Goal: Task Accomplishment & Management: Manage account settings

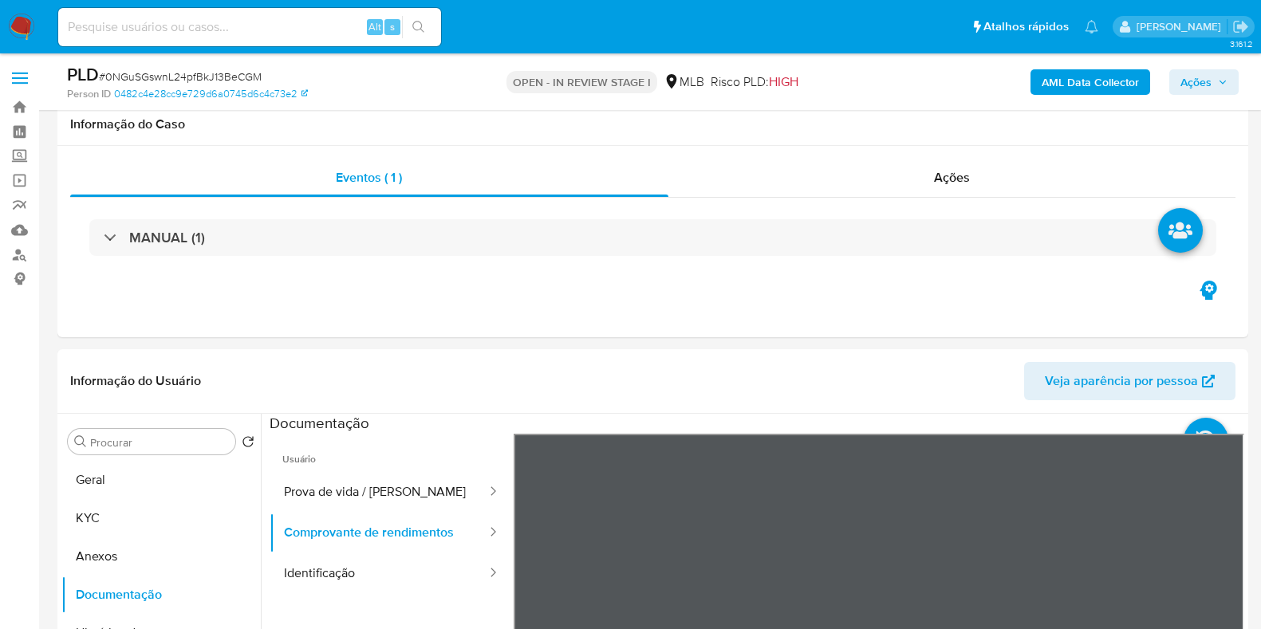
select select "10"
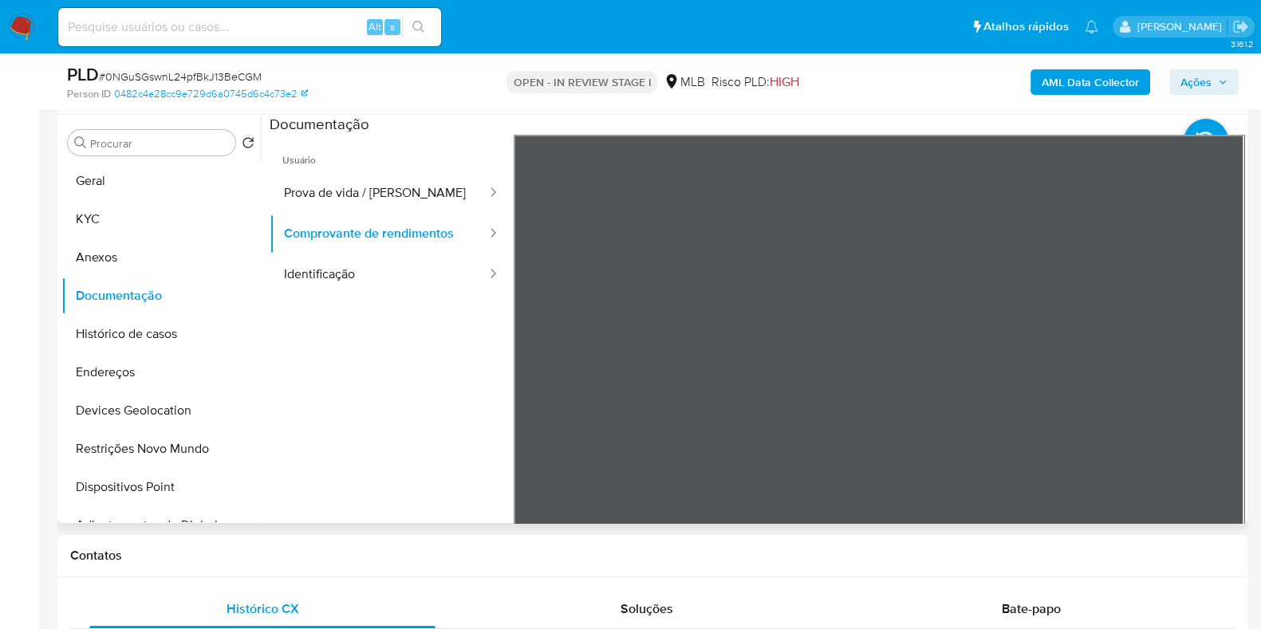
click at [1036, 121] on section at bounding box center [757, 380] width 975 height 531
click at [156, 220] on button "KYC" at bounding box center [154, 219] width 187 height 38
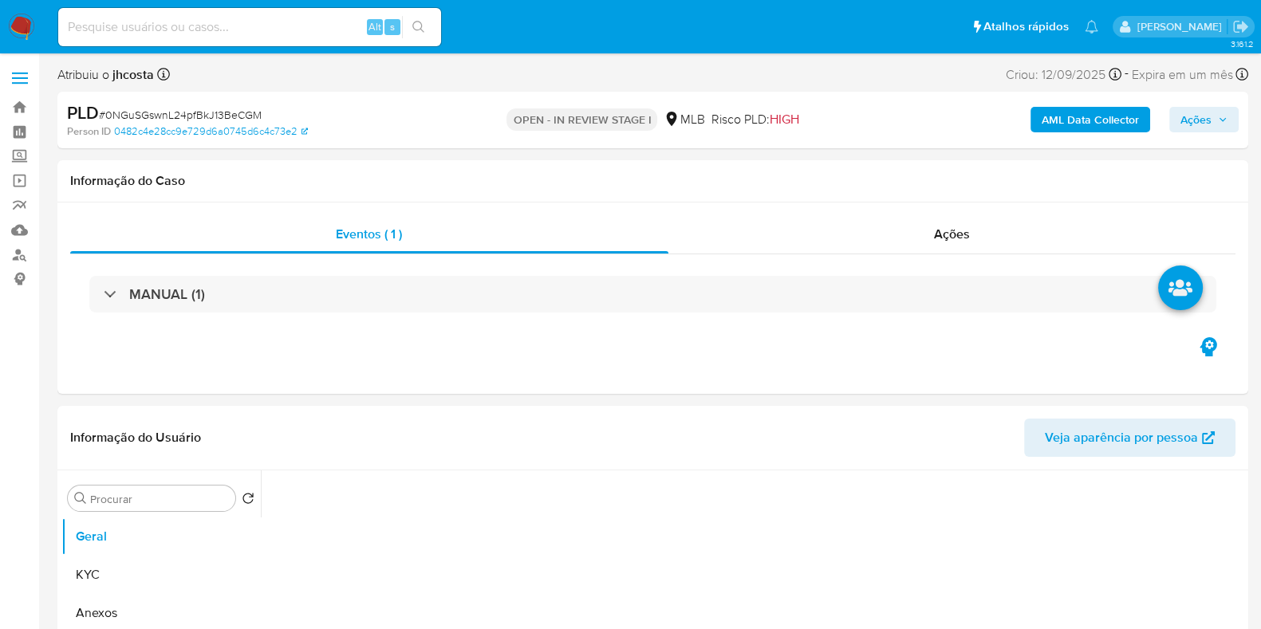
select select "10"
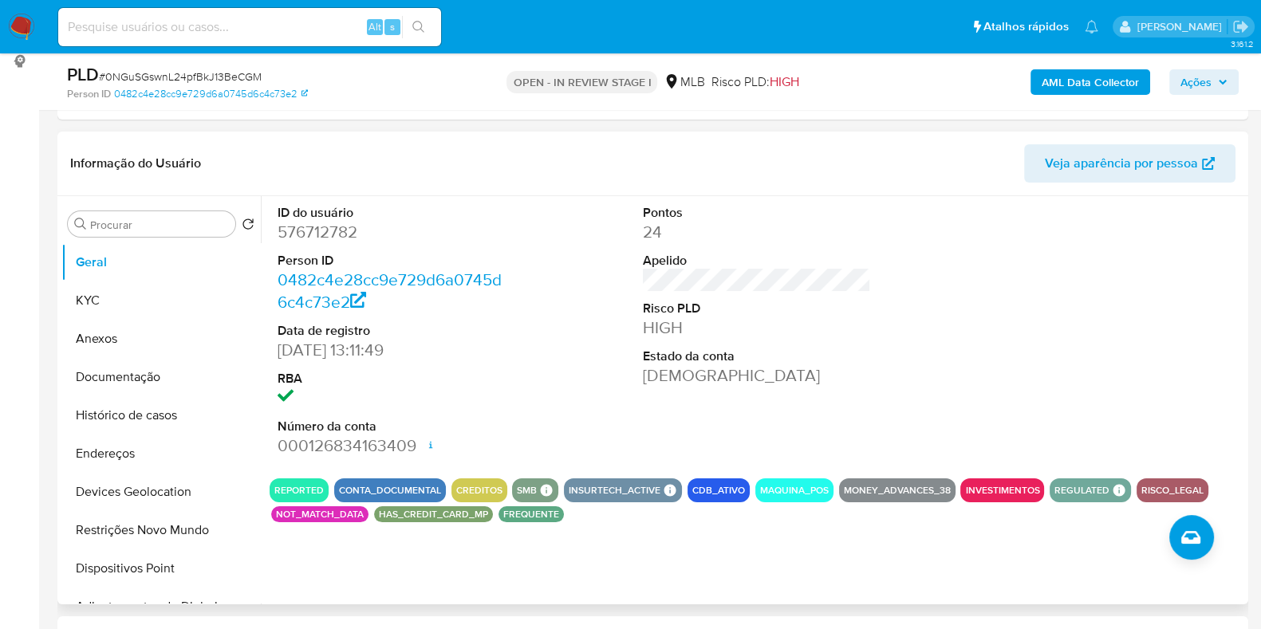
scroll to position [199, 0]
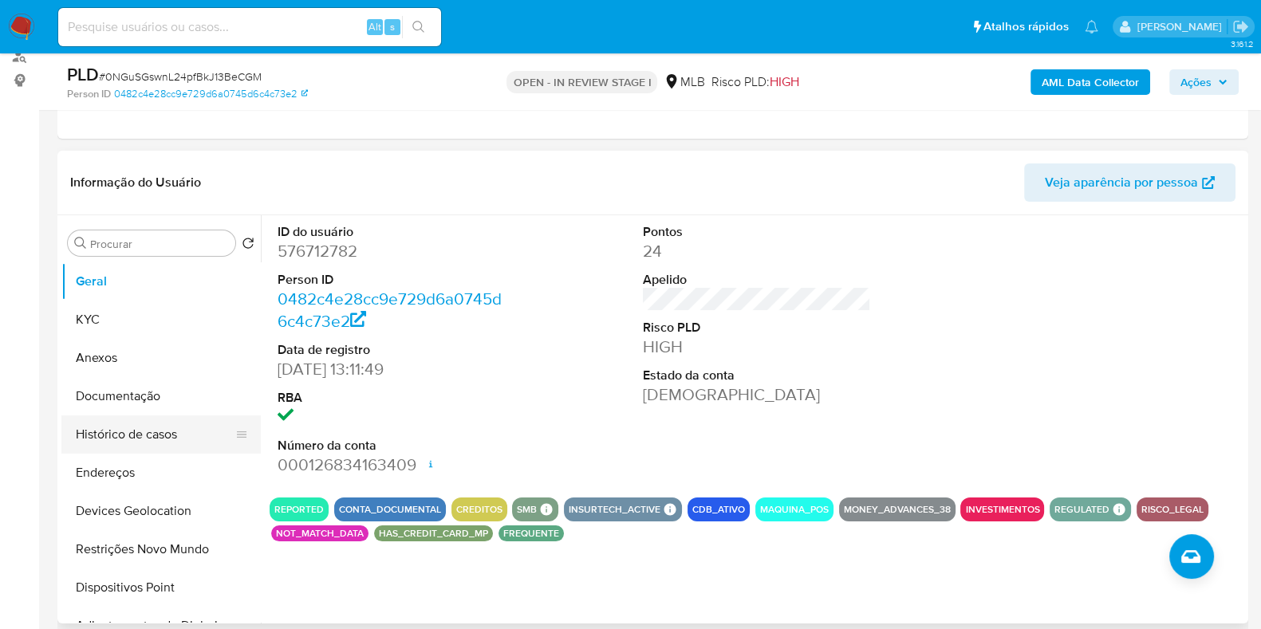
click at [142, 430] on button "Histórico de casos" at bounding box center [154, 435] width 187 height 38
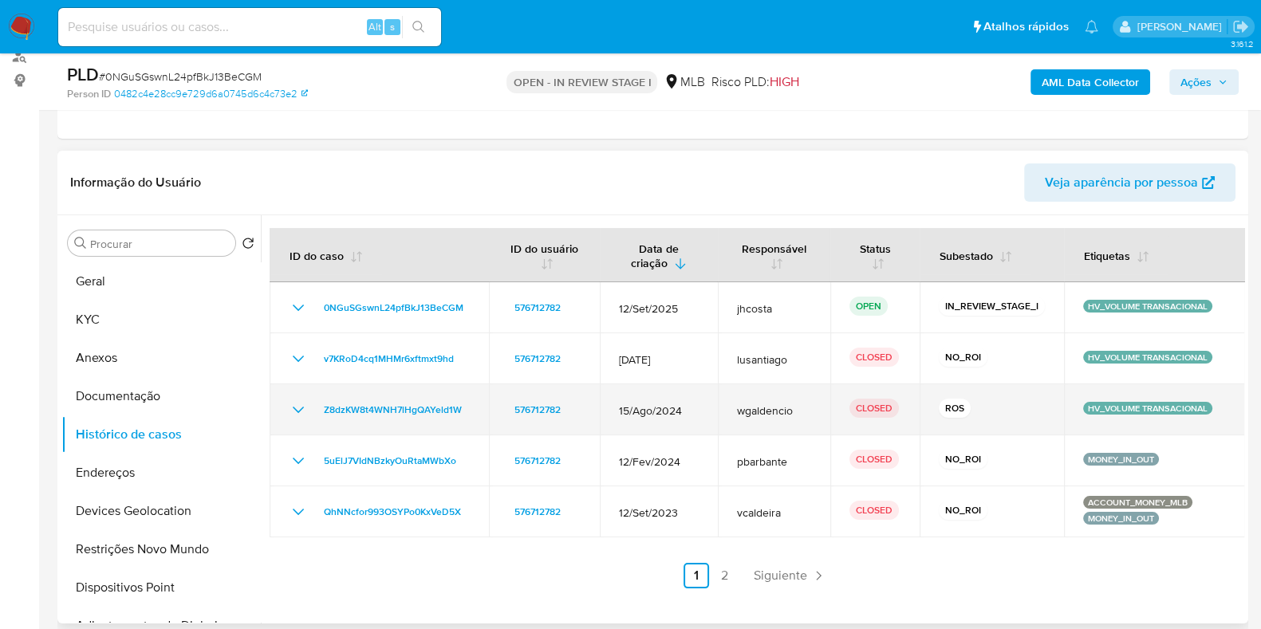
click at [295, 409] on icon "Mostrar/Ocultar" at bounding box center [298, 410] width 19 height 19
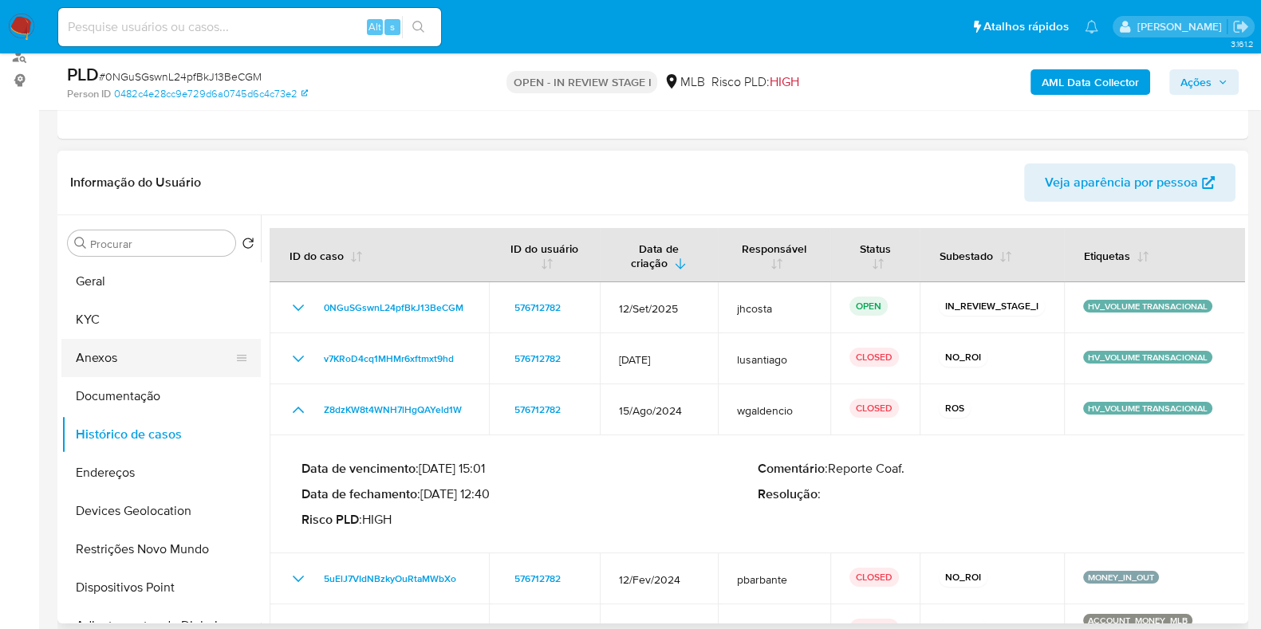
click at [148, 364] on button "Anexos" at bounding box center [154, 358] width 187 height 38
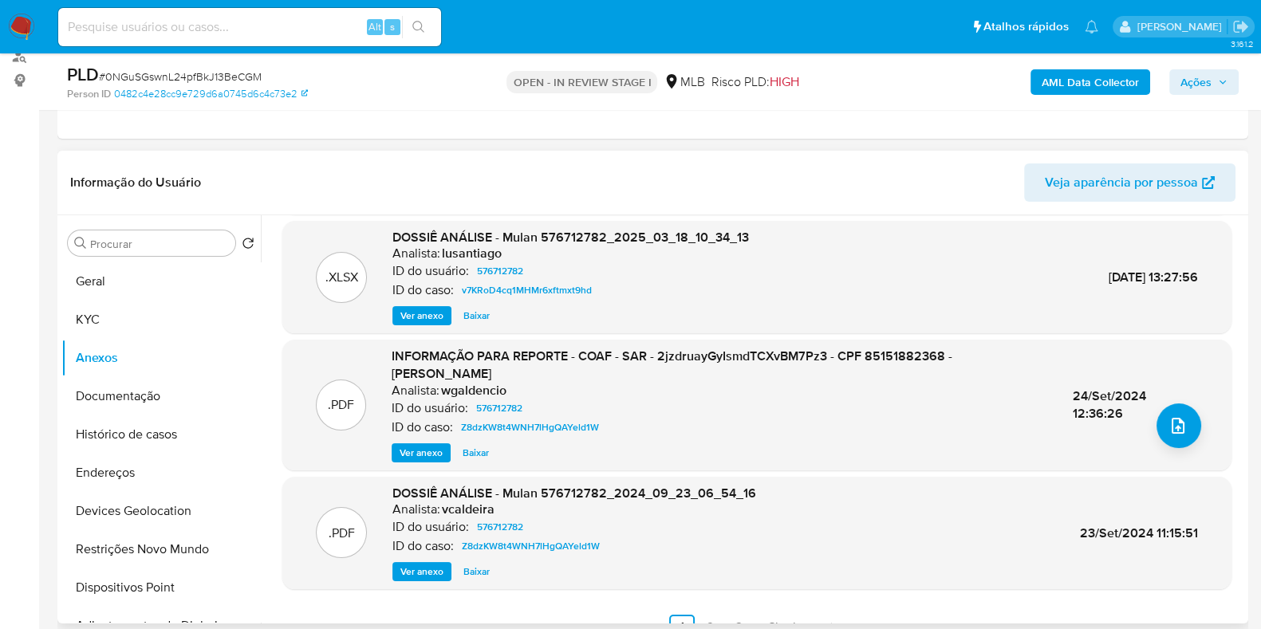
scroll to position [168, 0]
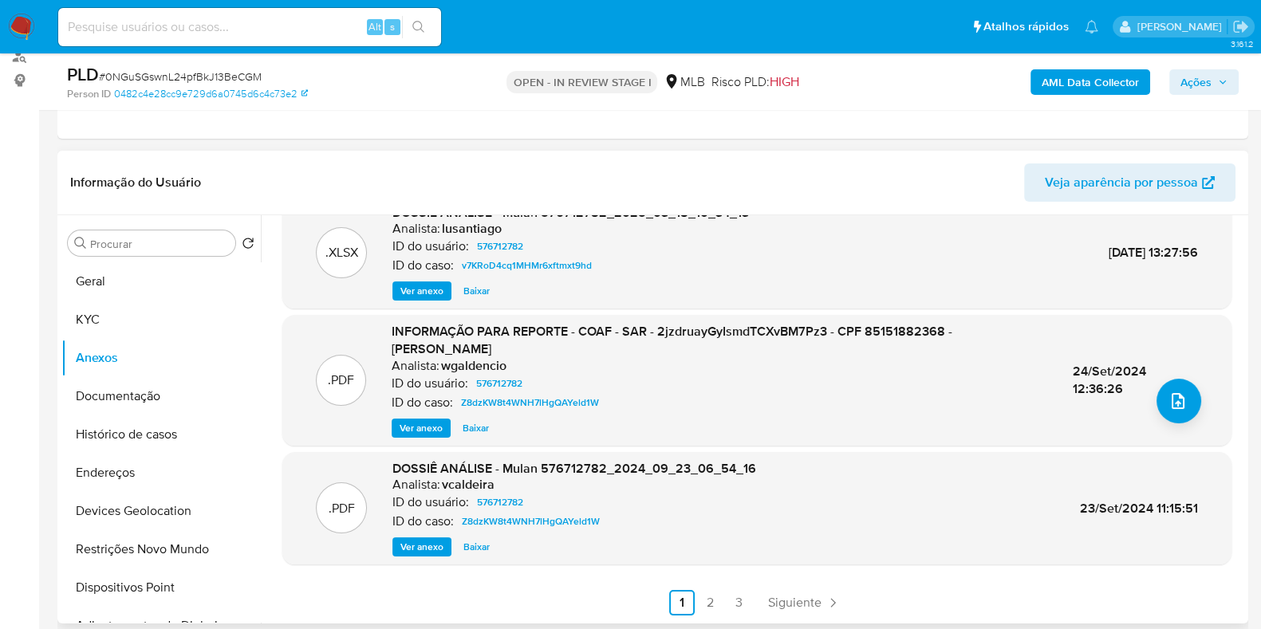
click at [427, 427] on span "Ver anexo" at bounding box center [421, 428] width 43 height 16
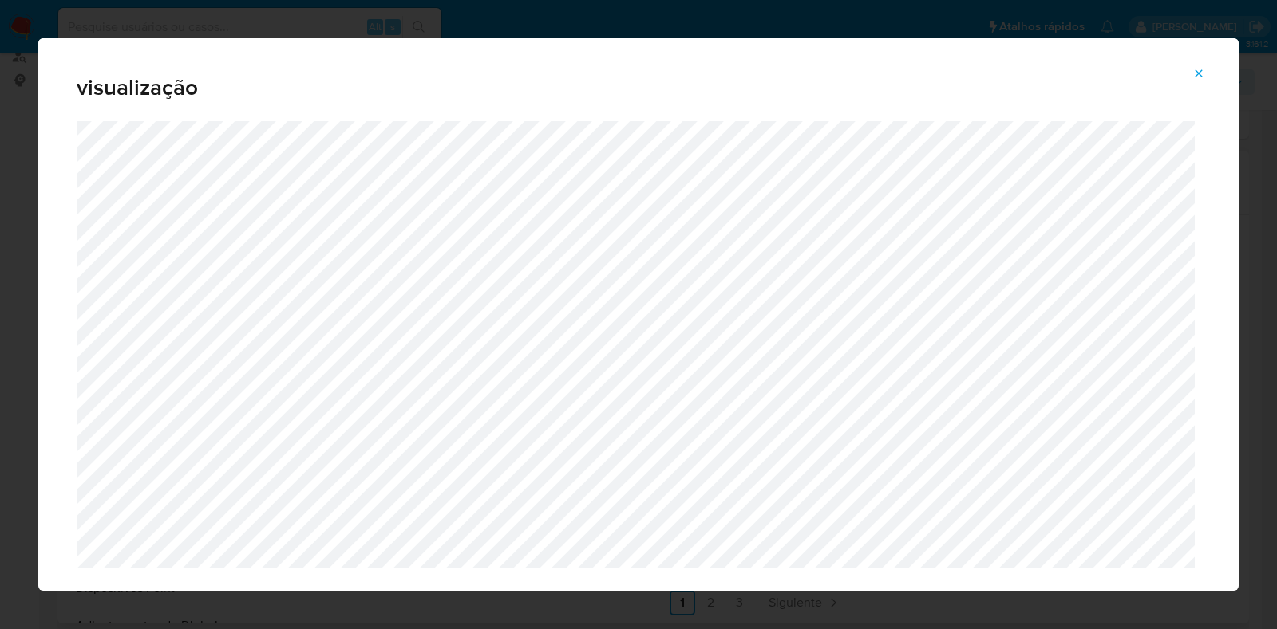
click at [1205, 70] on button "Attachment preview" at bounding box center [1198, 74] width 35 height 26
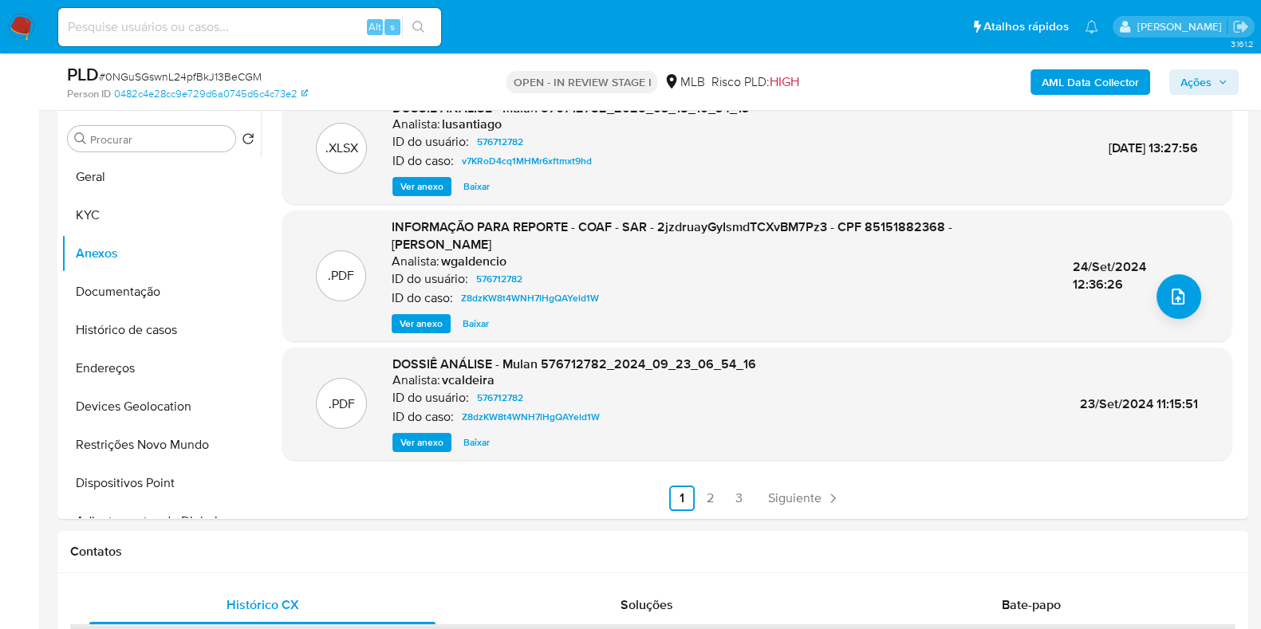
scroll to position [398, 0]
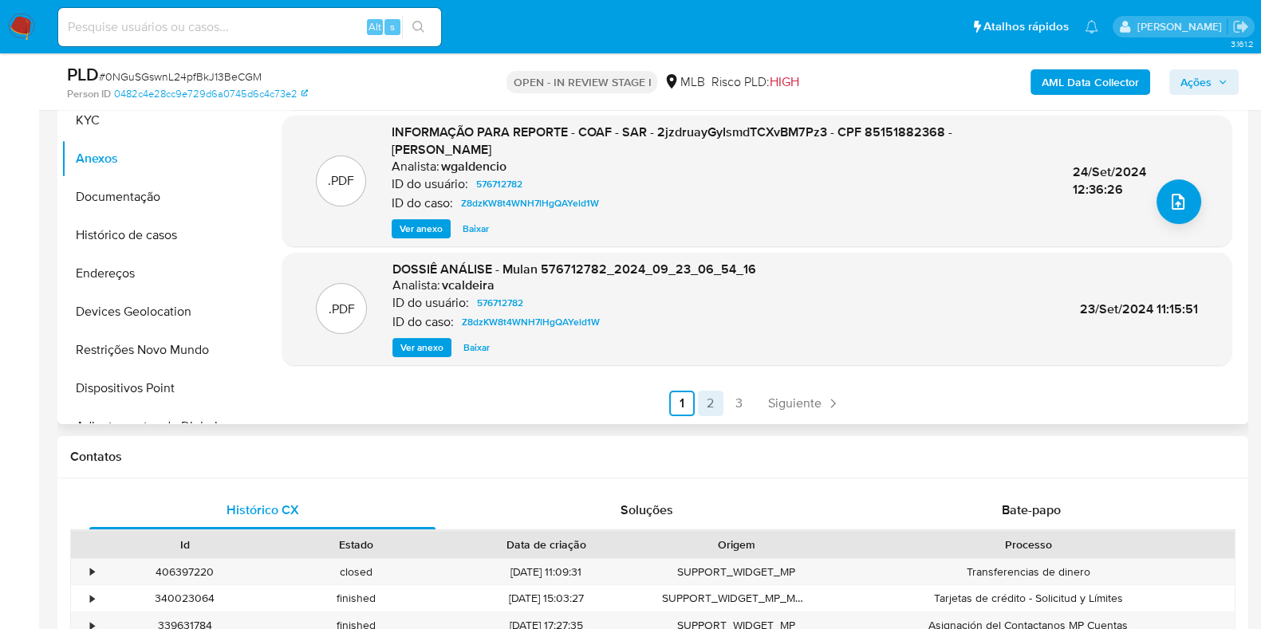
click at [707, 397] on link "2" at bounding box center [711, 404] width 26 height 26
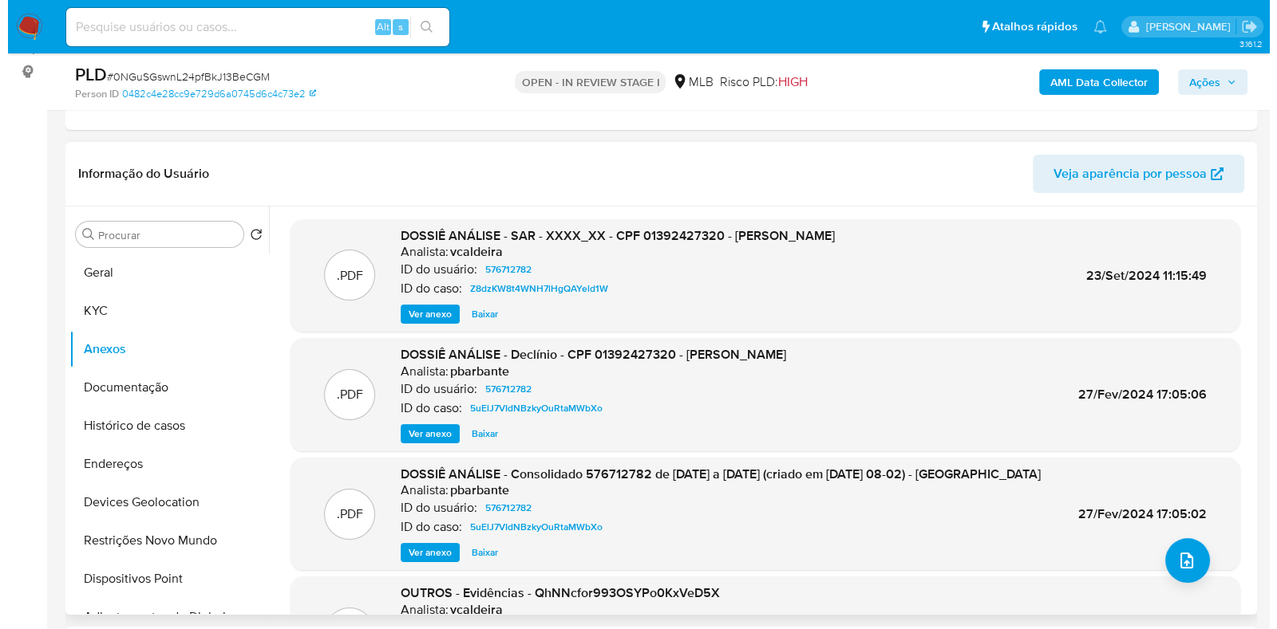
scroll to position [199, 0]
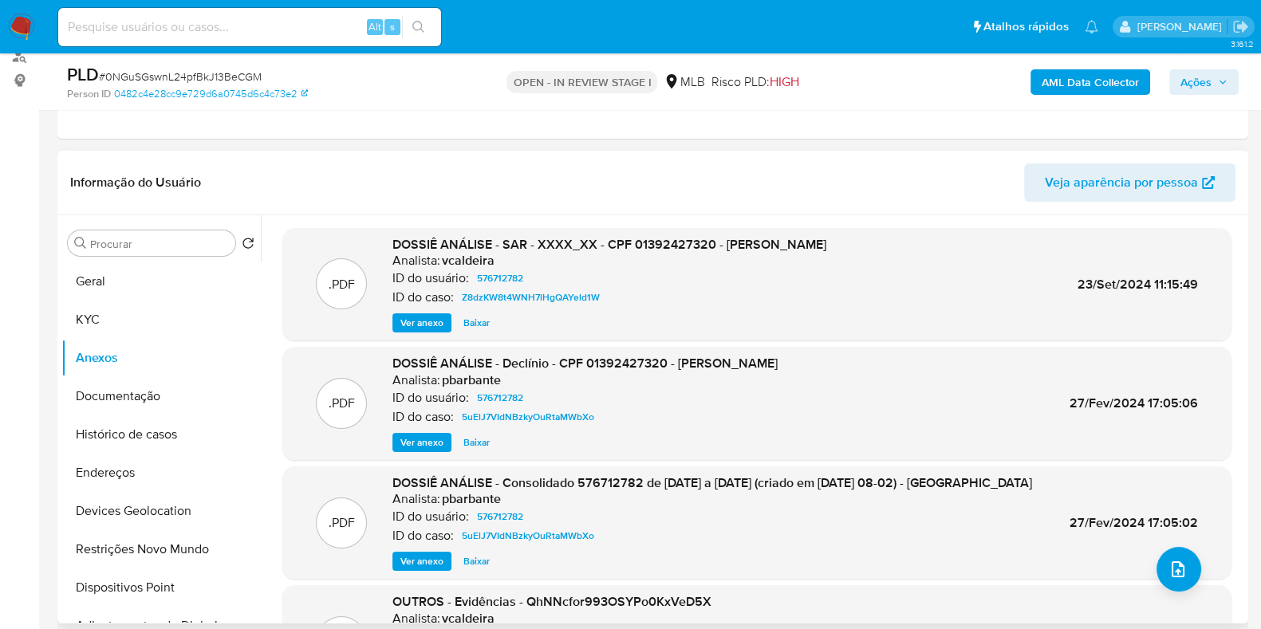
click at [415, 443] on span "Ver anexo" at bounding box center [422, 443] width 43 height 16
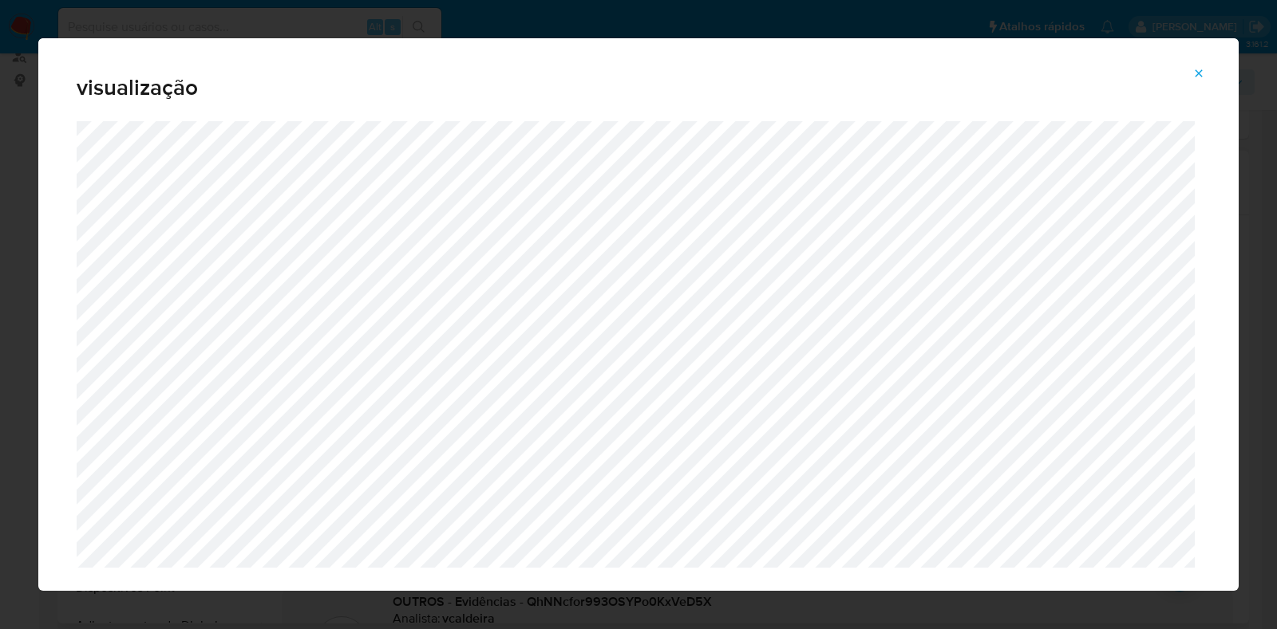
click at [1194, 77] on icon "Attachment preview" at bounding box center [1198, 73] width 13 height 13
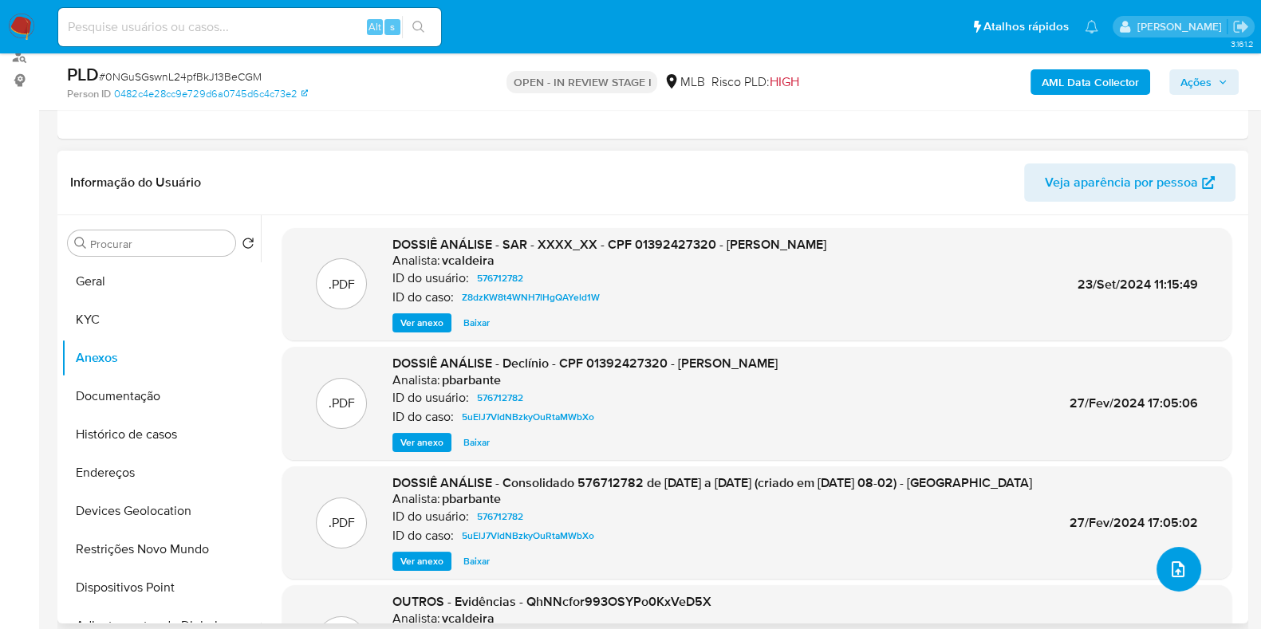
click at [1177, 565] on icon "upload-file" at bounding box center [1178, 569] width 19 height 19
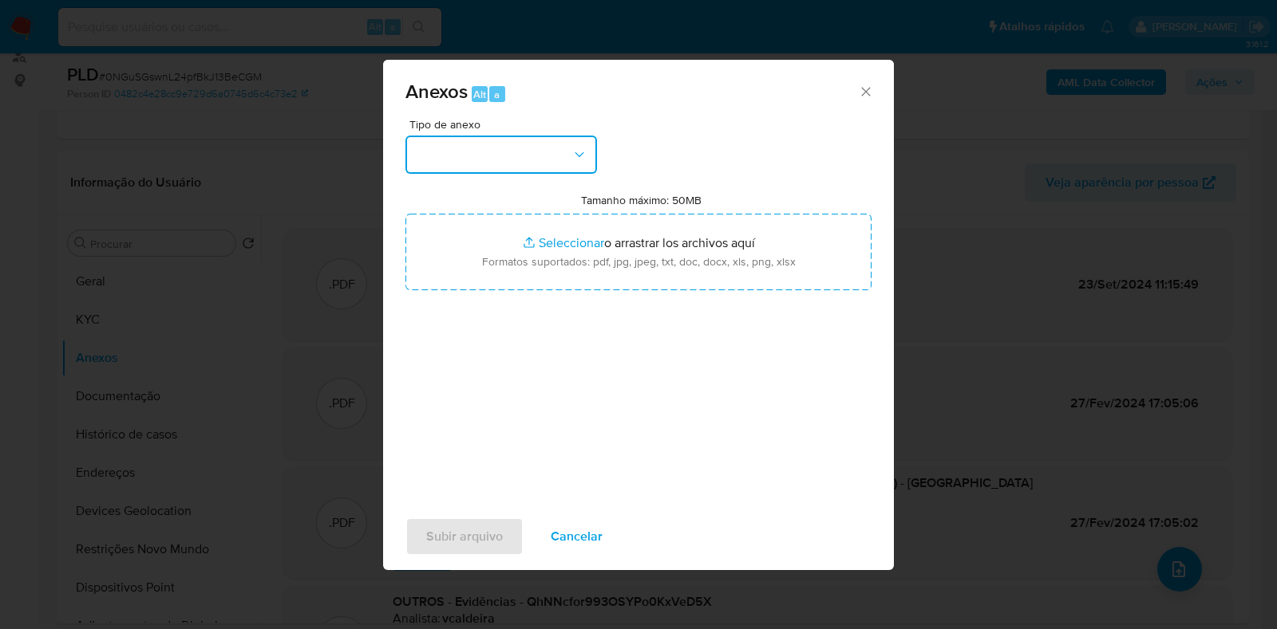
click at [567, 140] on button "button" at bounding box center [500, 155] width 191 height 38
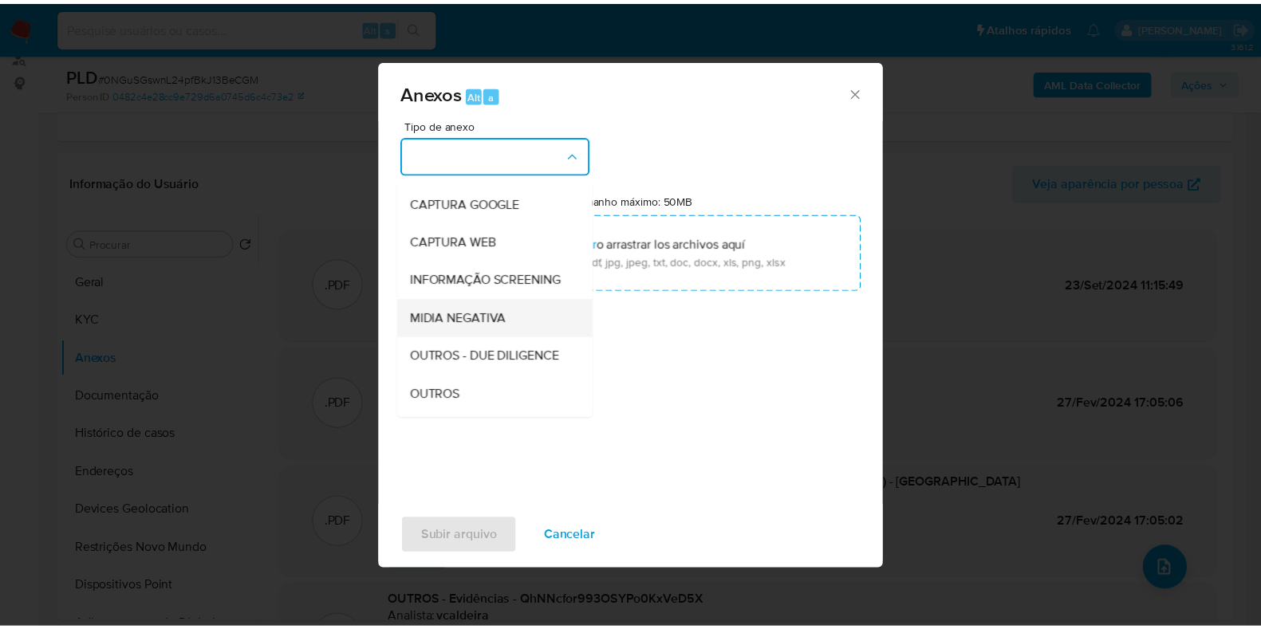
scroll to position [99, 0]
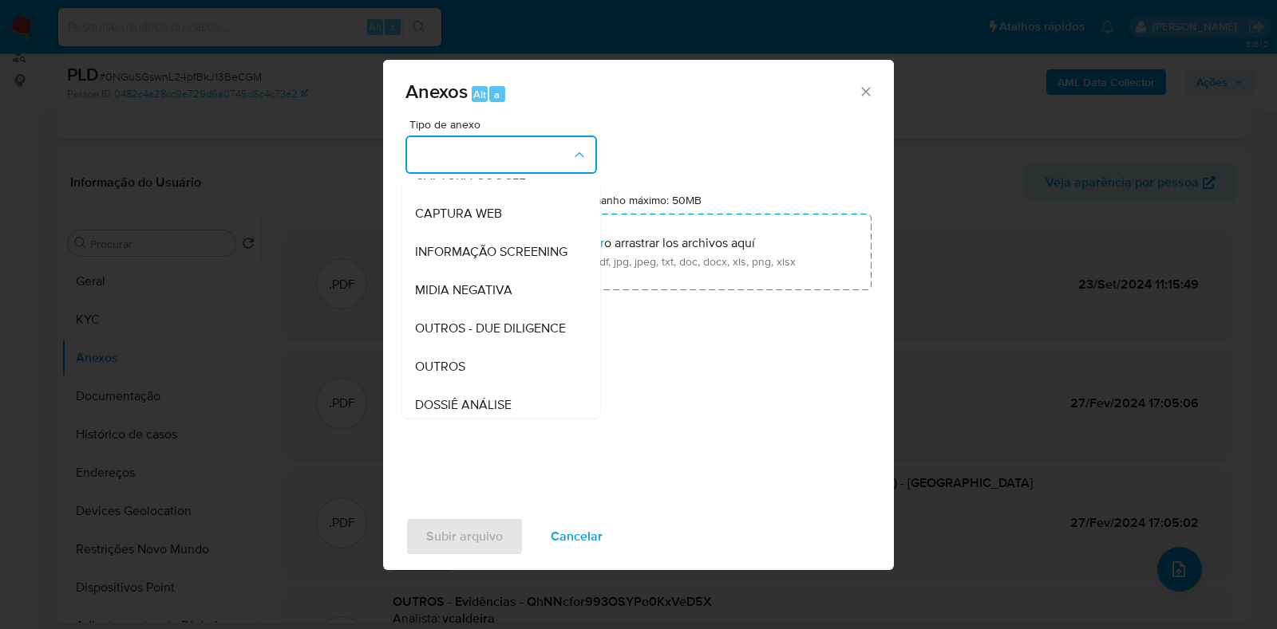
click at [448, 375] on span "OUTROS" at bounding box center [440, 367] width 50 height 16
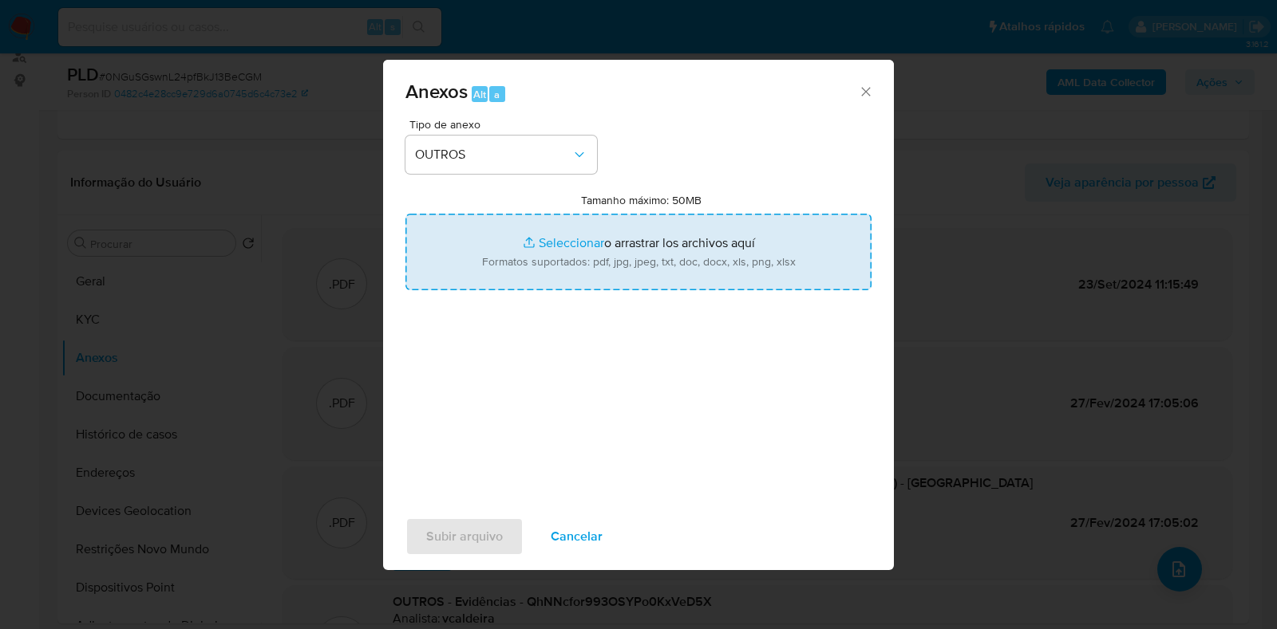
click at [638, 218] on input "Tamanho máximo: 50MB Seleccionar archivos" at bounding box center [638, 252] width 466 height 77
type input "C:\fakepath\Mulan 576712782_2025_09_24_10_08_54.xlsx"
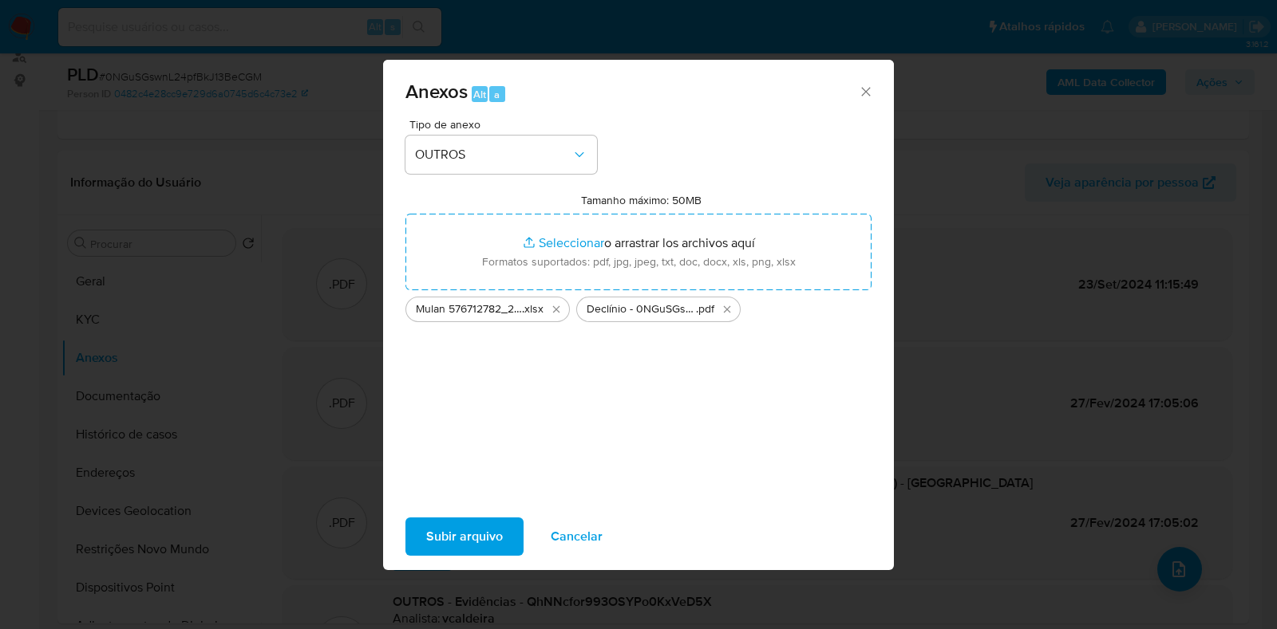
click at [454, 547] on span "Subir arquivo" at bounding box center [464, 536] width 77 height 35
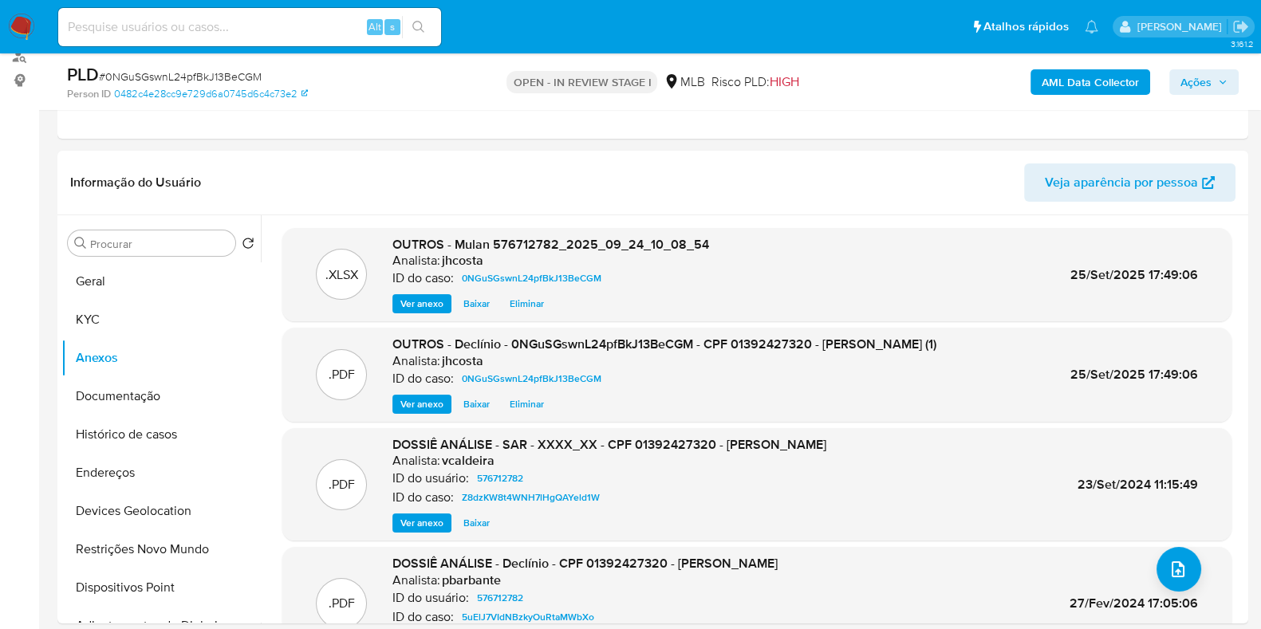
click at [1198, 75] on span "Ações" at bounding box center [1196, 82] width 31 height 26
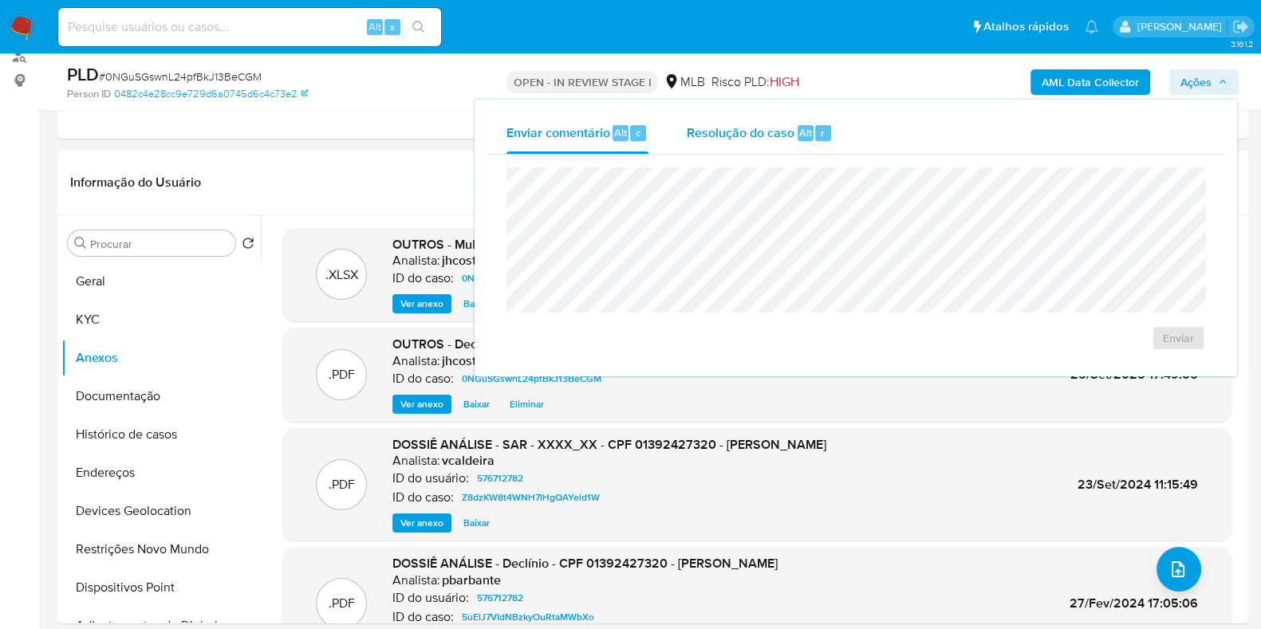
click at [762, 132] on span "Resolução do caso" at bounding box center [741, 132] width 108 height 18
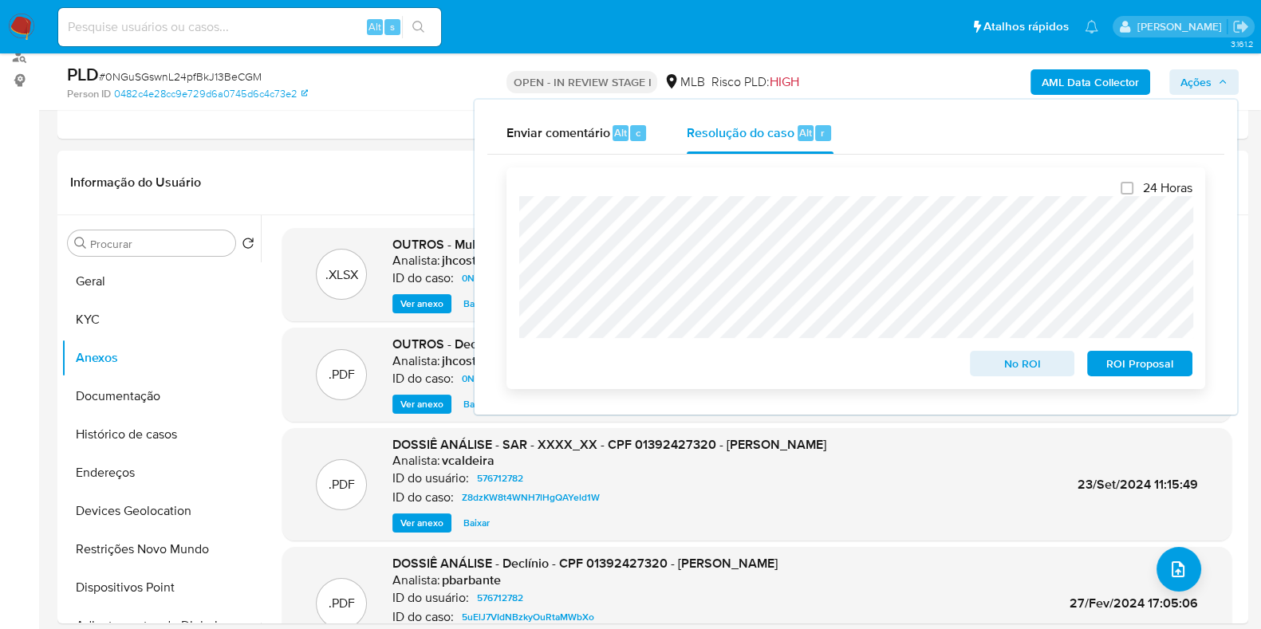
click at [1036, 361] on span "No ROI" at bounding box center [1022, 364] width 83 height 22
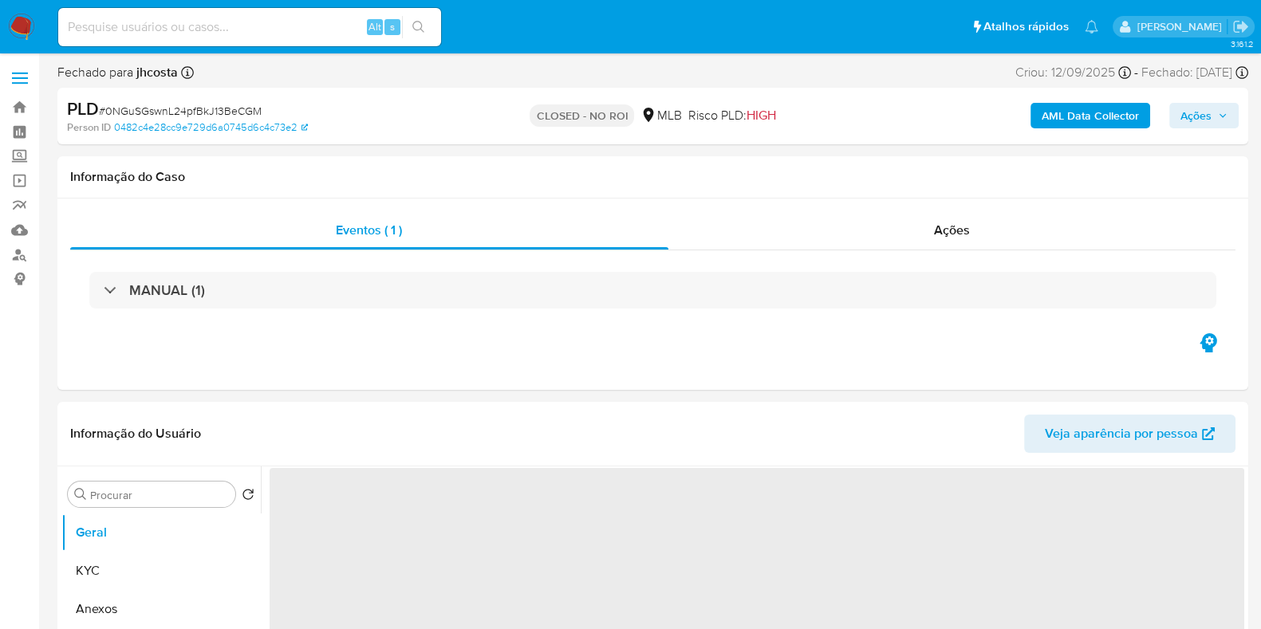
select select "10"
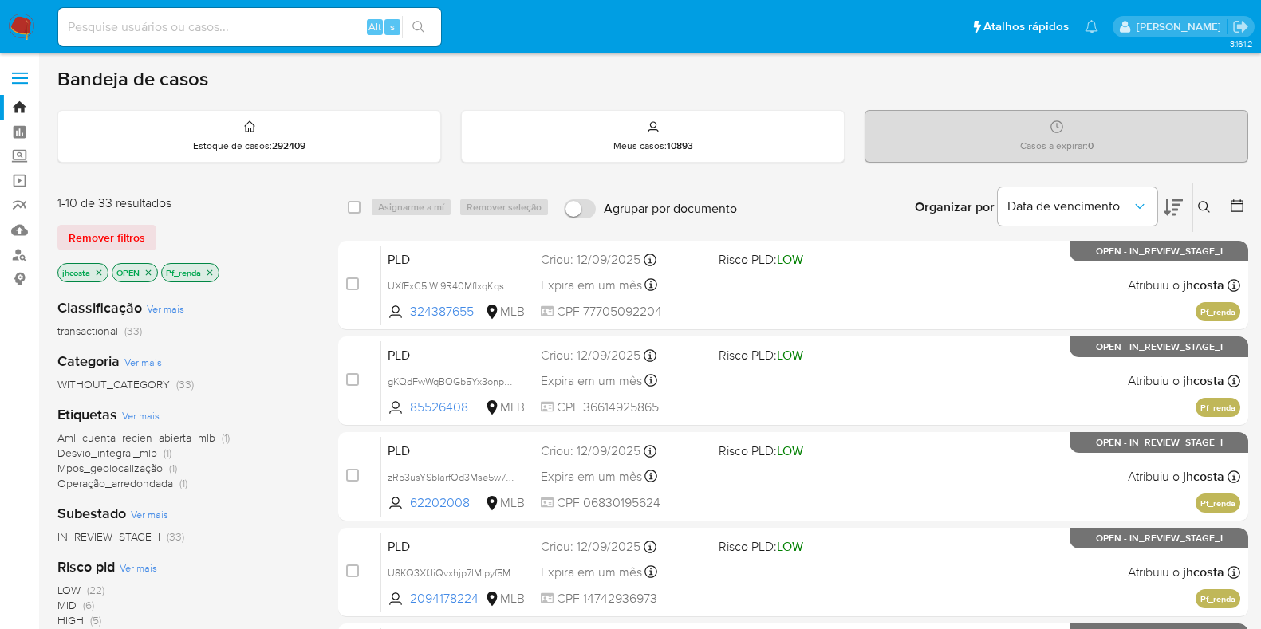
scroll to position [499, 0]
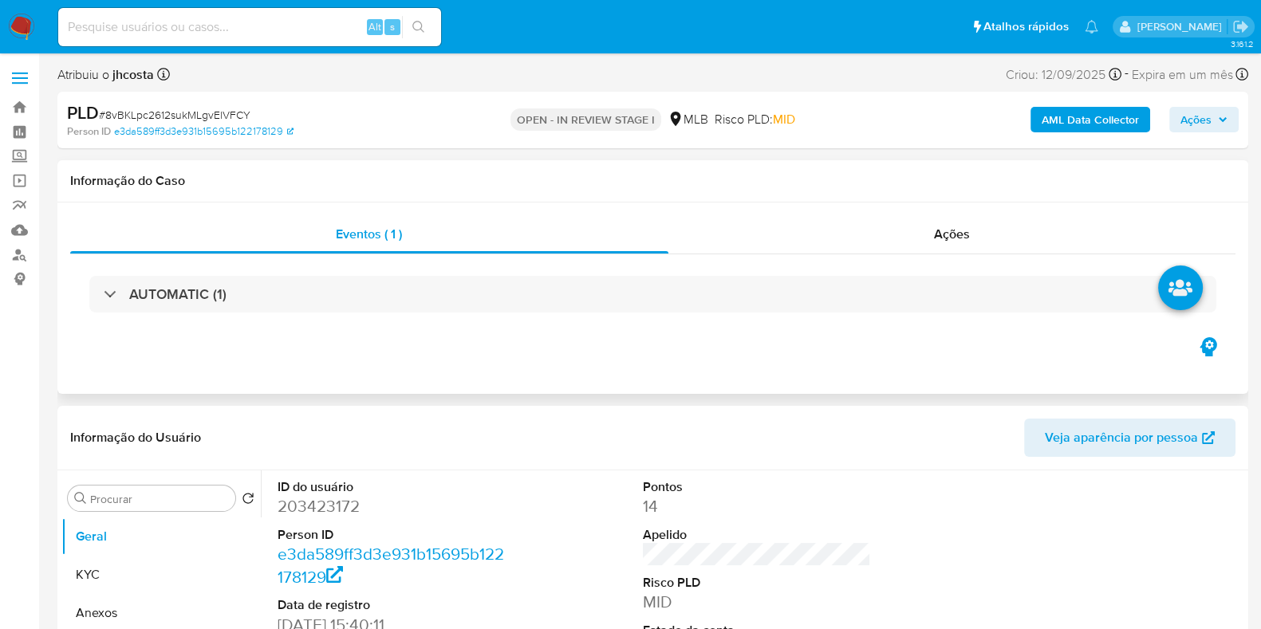
select select "10"
click at [327, 504] on dd "203423172" at bounding box center [392, 506] width 228 height 22
copy dd "203423172"
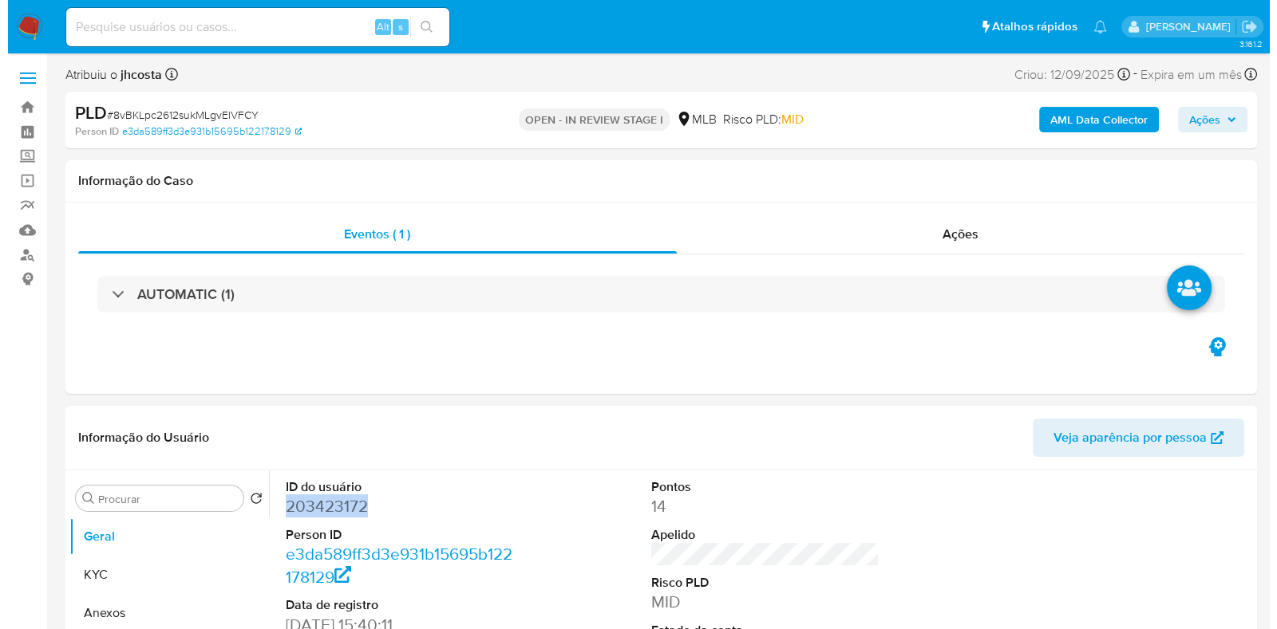
scroll to position [199, 0]
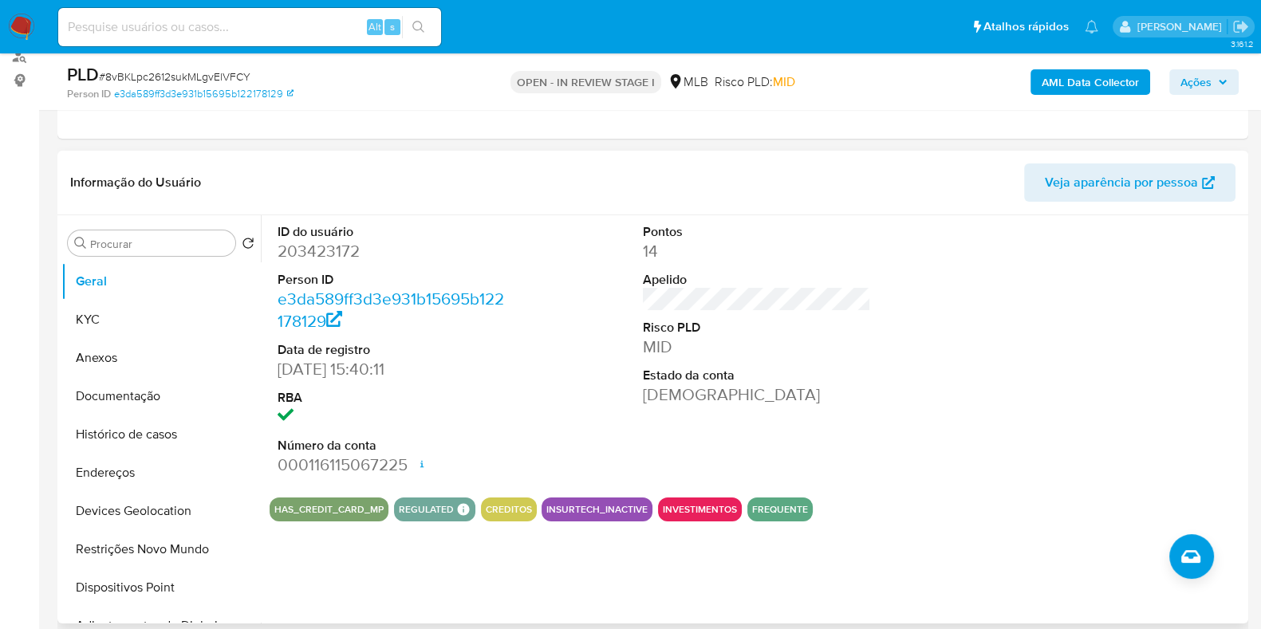
click at [523, 271] on div "ID do usuário 203423172 Person ID e3da589ff3d3e931b15695b122178129 Data de regi…" at bounding box center [757, 350] width 975 height 270
click at [142, 321] on button "KYC" at bounding box center [154, 320] width 187 height 38
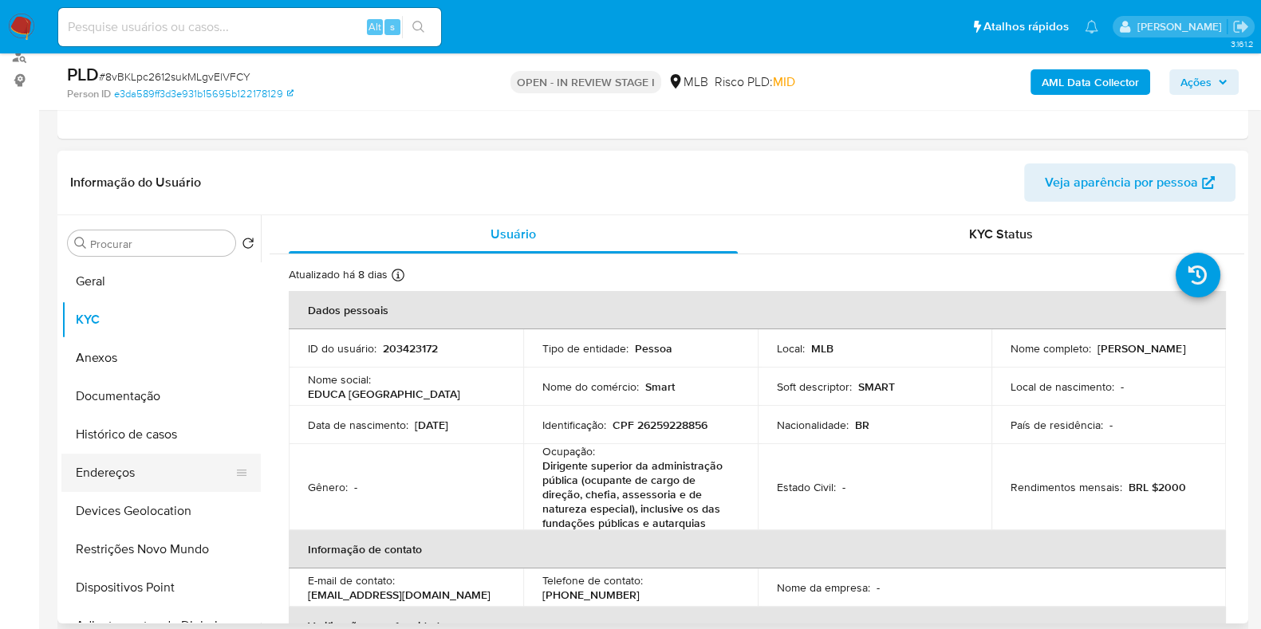
click at [146, 472] on button "Endereços" at bounding box center [154, 473] width 187 height 38
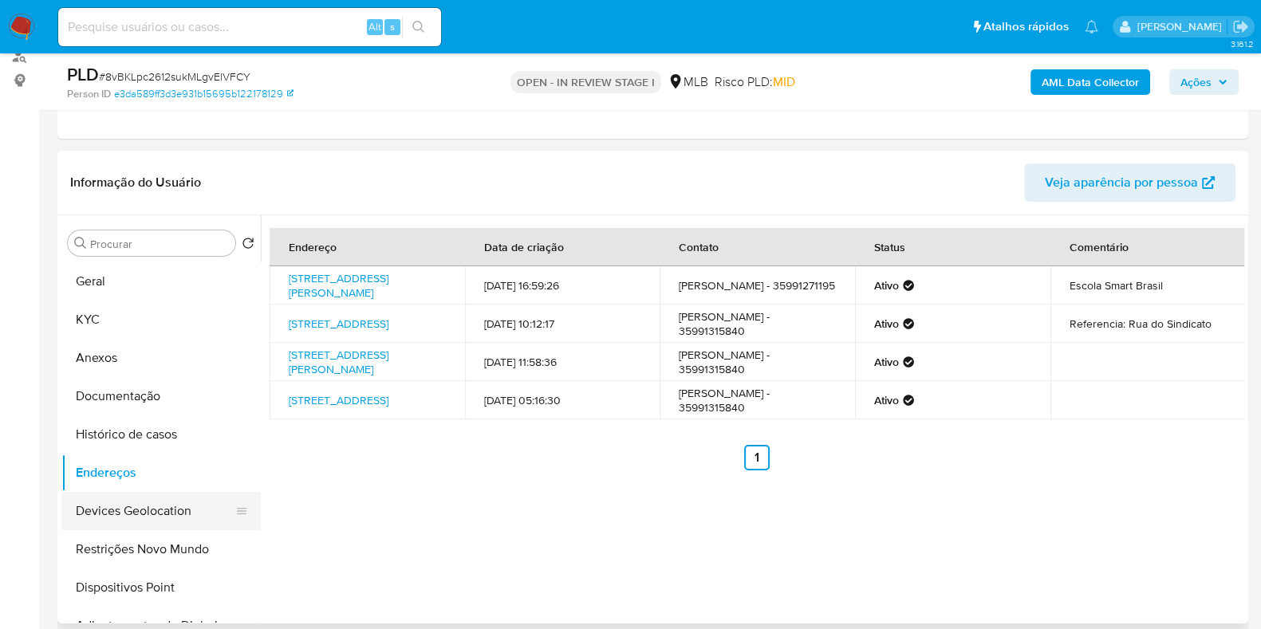
click at [172, 521] on button "Devices Geolocation" at bounding box center [154, 511] width 187 height 38
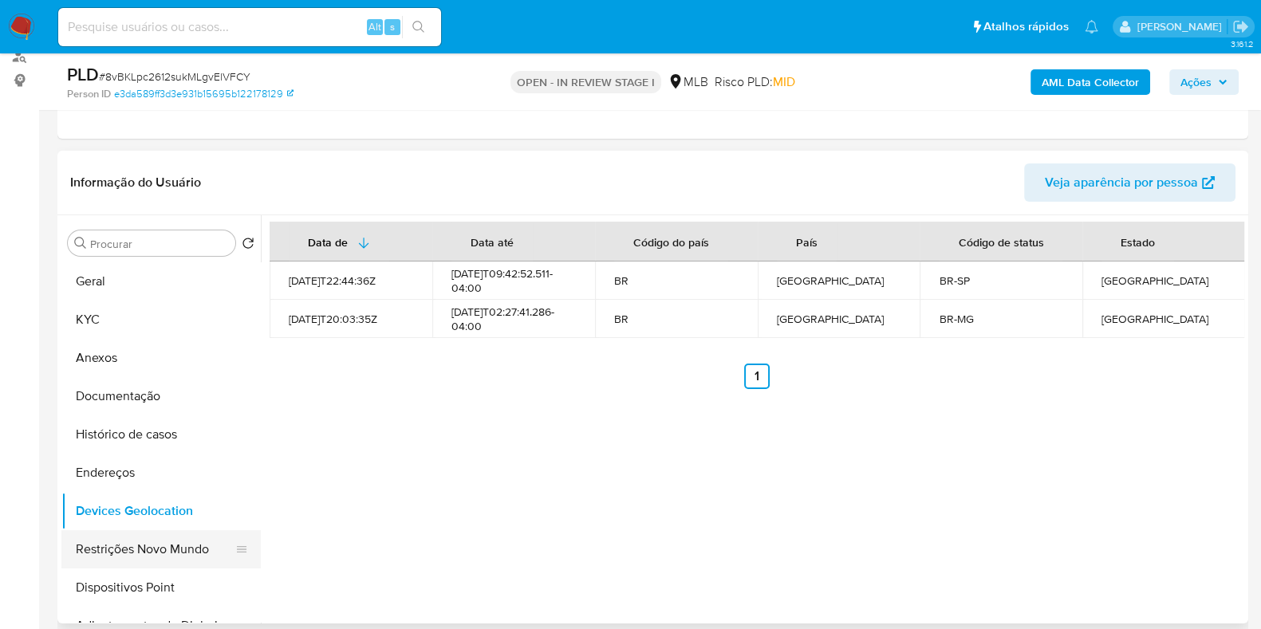
click at [112, 539] on button "Restrições Novo Mundo" at bounding box center [154, 550] width 187 height 38
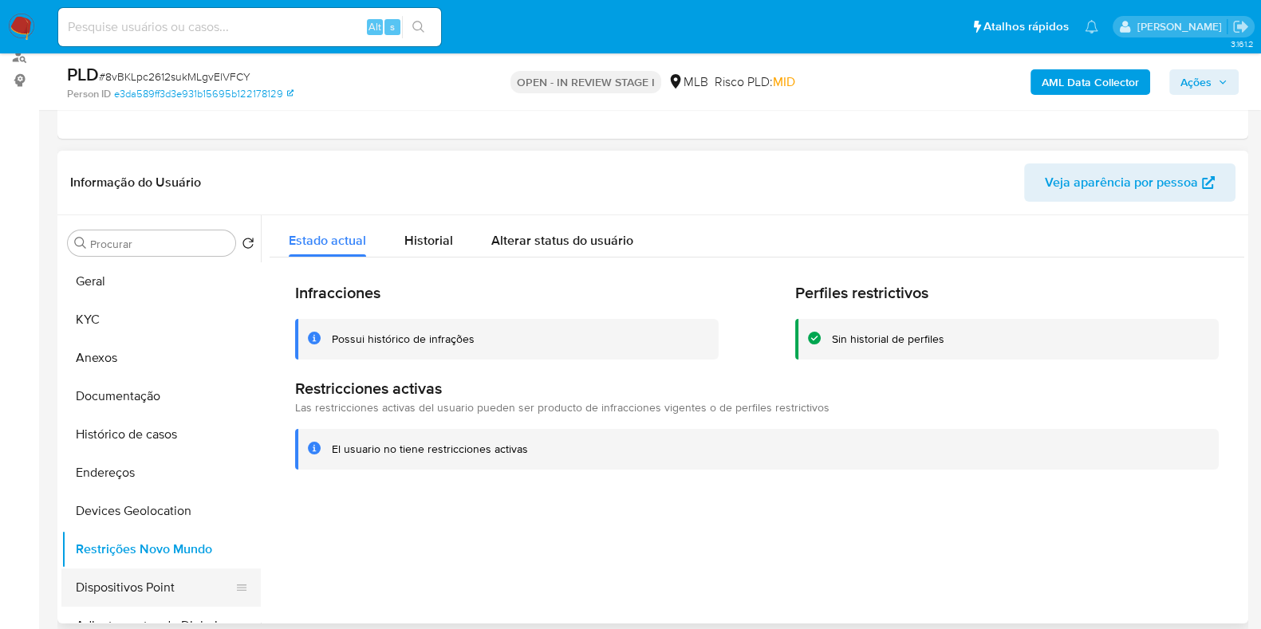
click at [118, 576] on button "Dispositivos Point" at bounding box center [154, 588] width 187 height 38
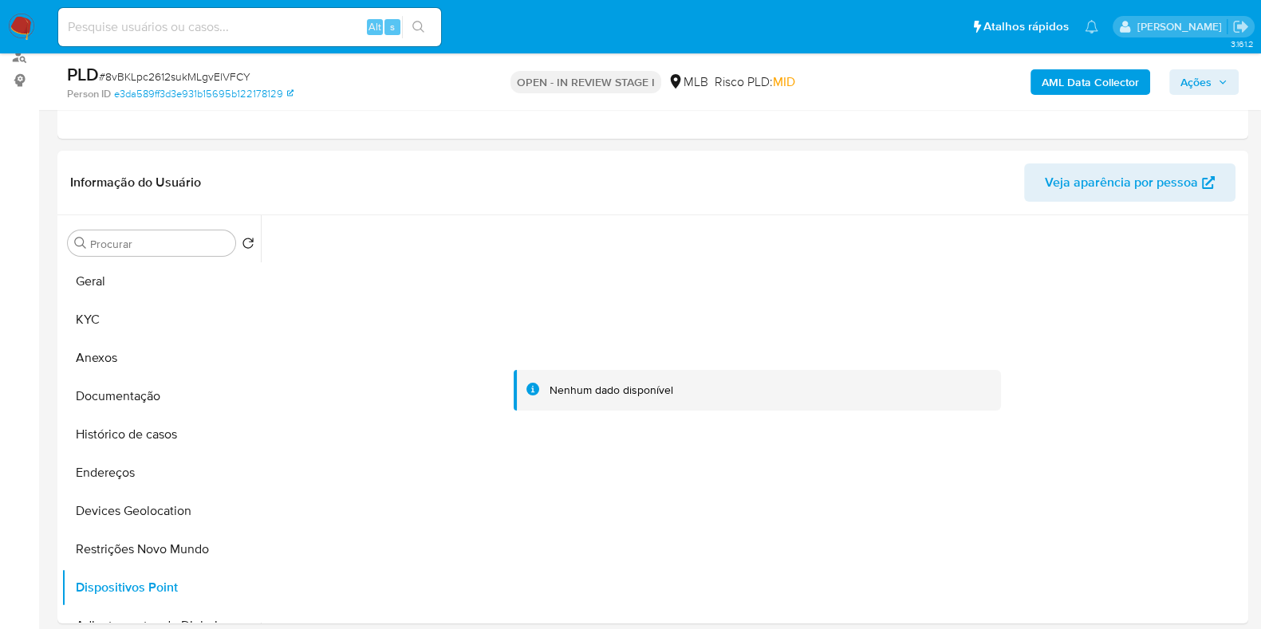
click at [1101, 81] on b "AML Data Collector" at bounding box center [1090, 82] width 97 height 26
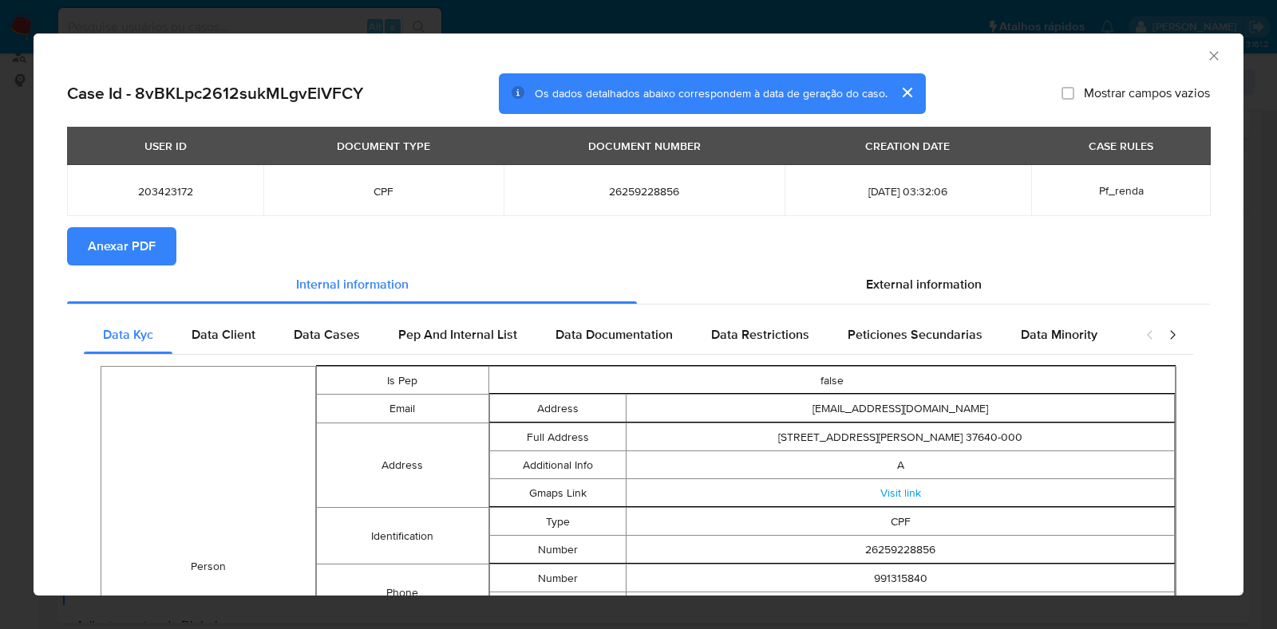
click at [164, 248] on button "Anexar PDF" at bounding box center [121, 246] width 109 height 38
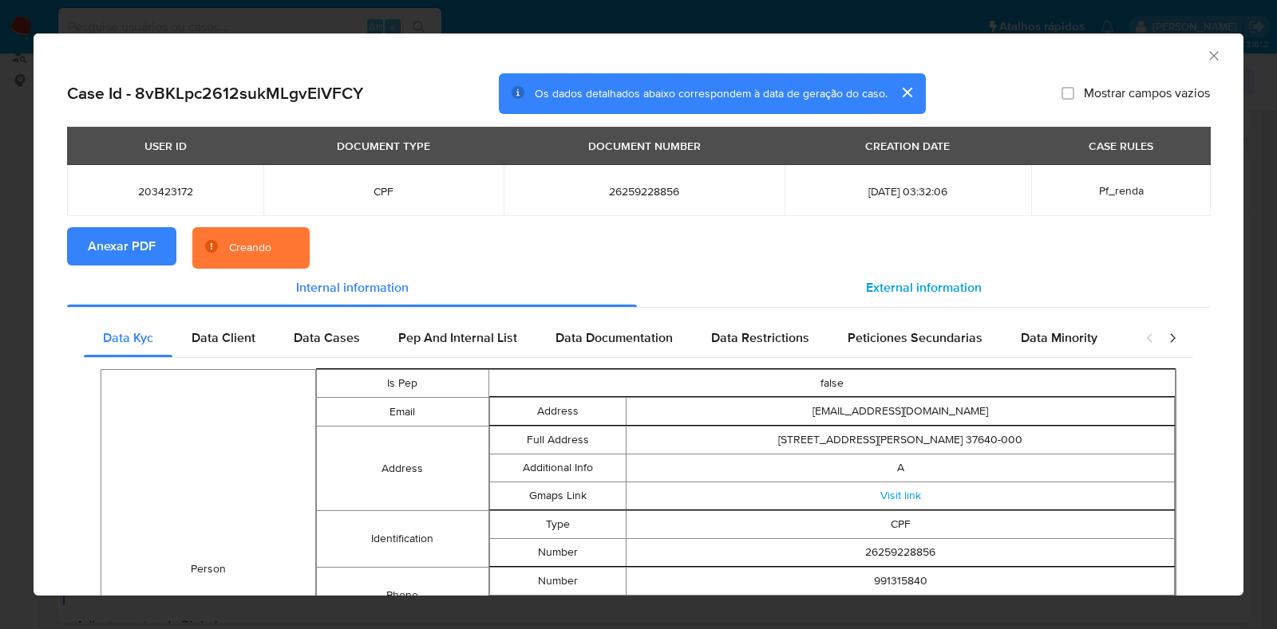
drag, startPoint x: 924, startPoint y: 272, endPoint x: 906, endPoint y: 269, distance: 18.6
click at [918, 270] on div "External information" at bounding box center [923, 288] width 573 height 38
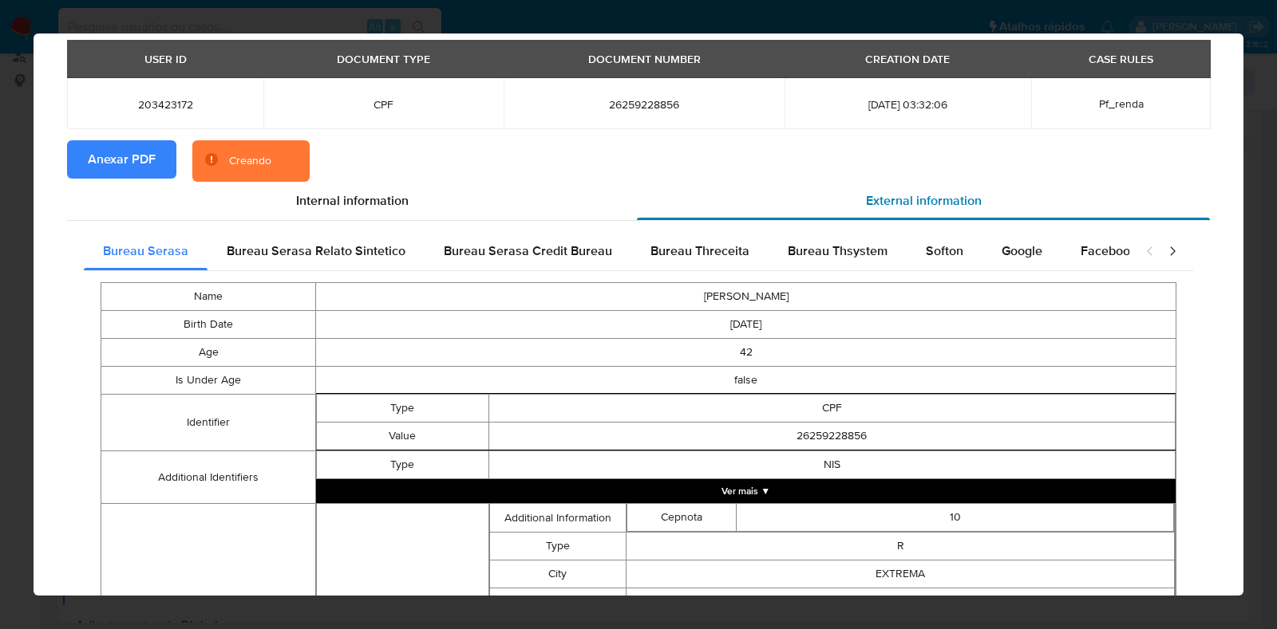
scroll to position [96, 0]
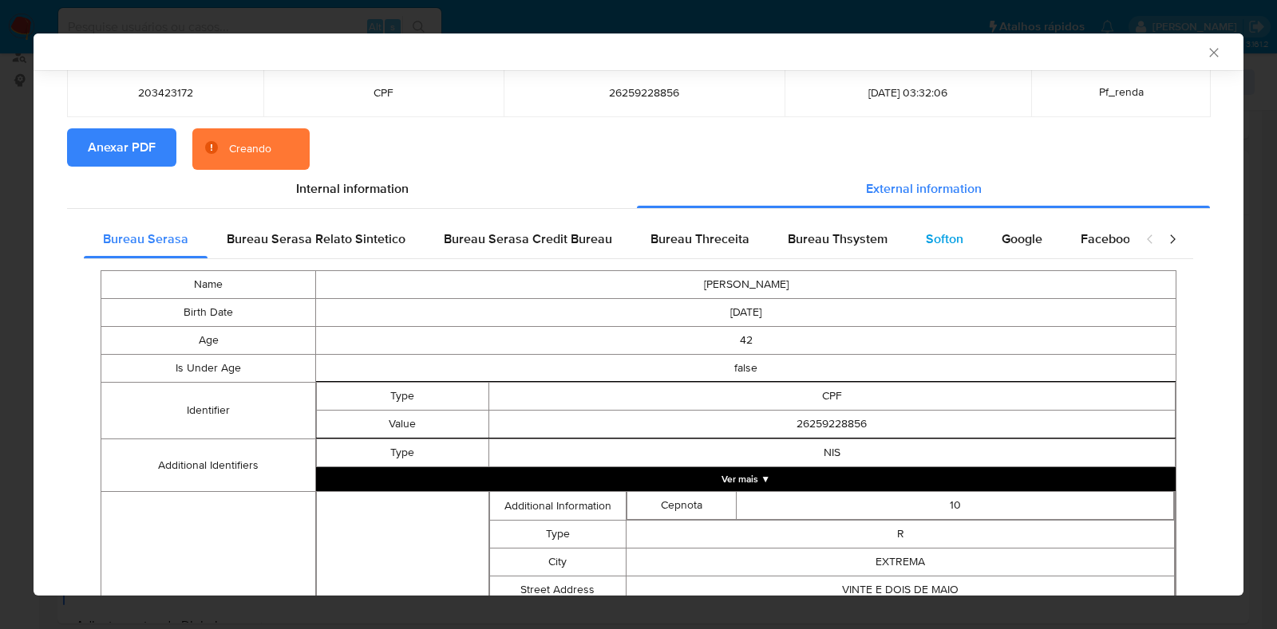
click at [951, 227] on div "Softon" at bounding box center [944, 239] width 76 height 38
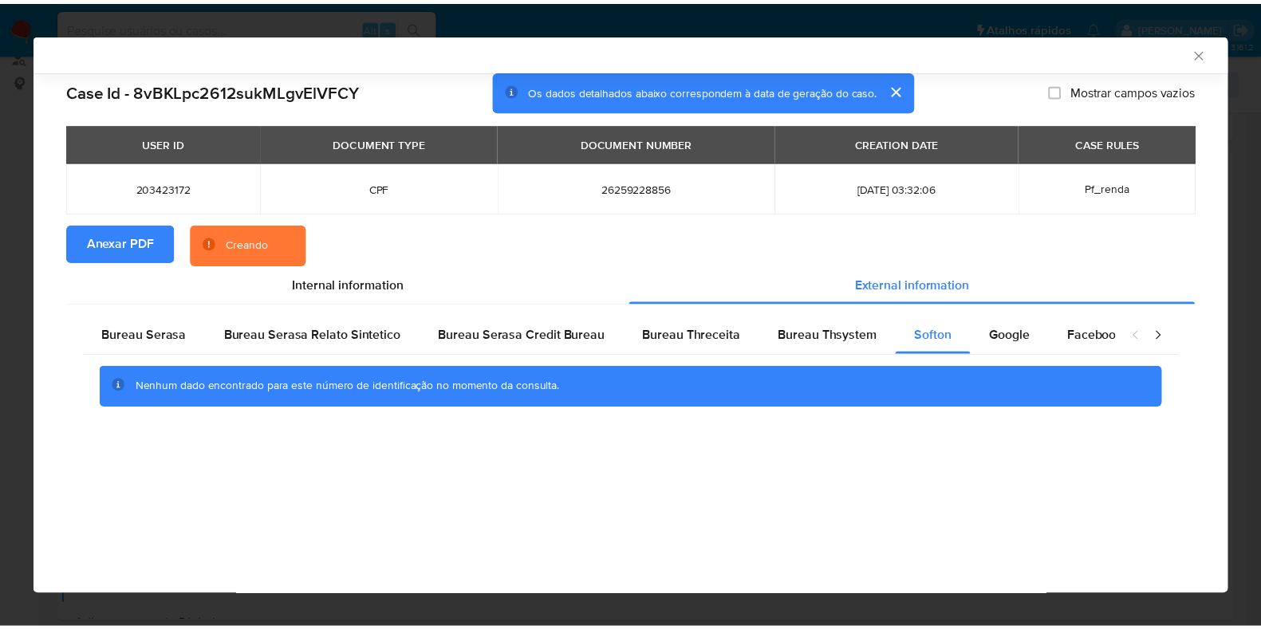
scroll to position [0, 0]
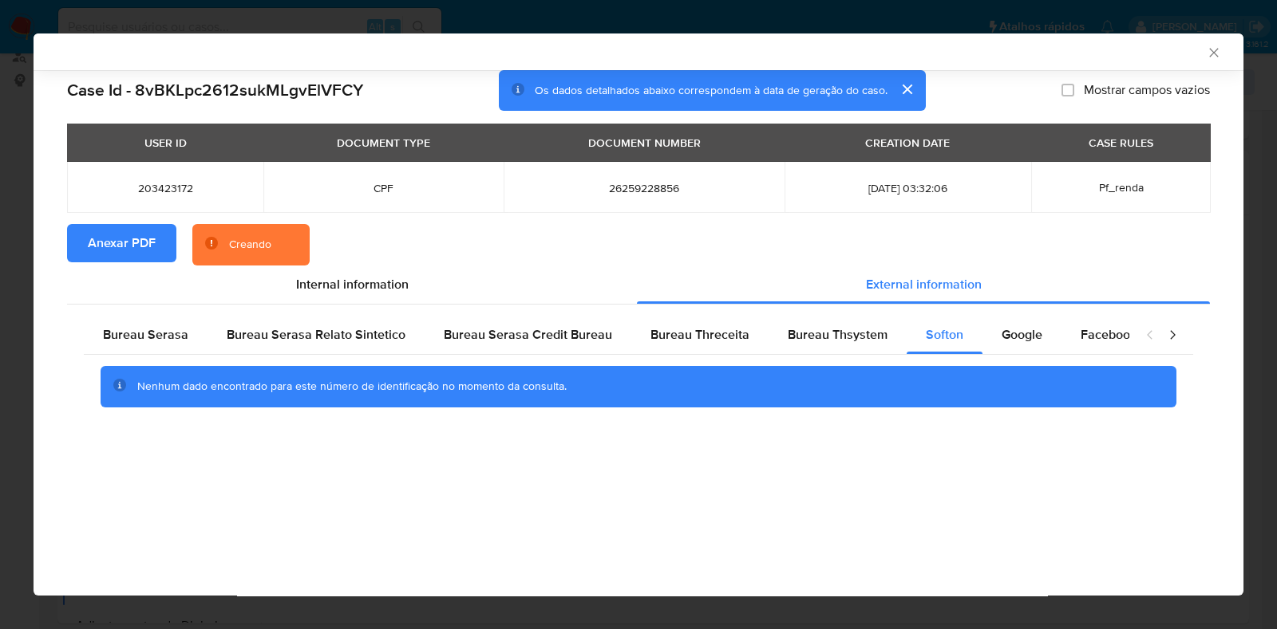
click at [887, 19] on div "AML Data Collector Case Id - 8vBKLpc2612sukMLgvElVFCY Os dados detalhados abaix…" at bounding box center [638, 314] width 1277 height 629
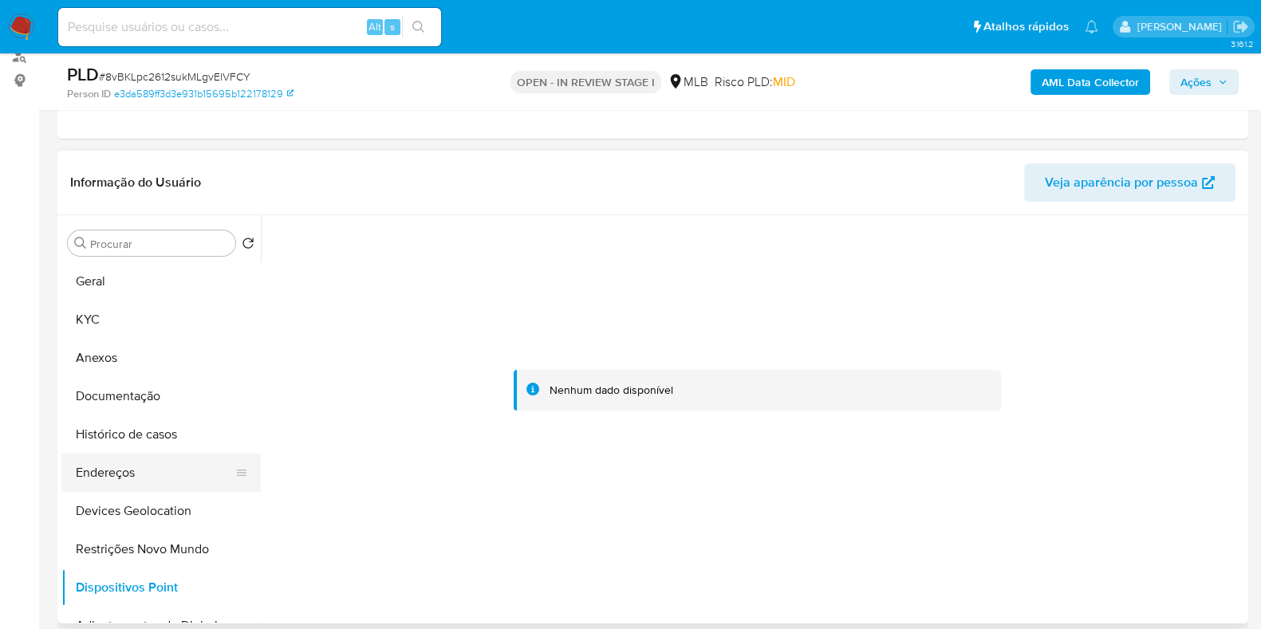
click at [119, 463] on button "Endereços" at bounding box center [154, 473] width 187 height 38
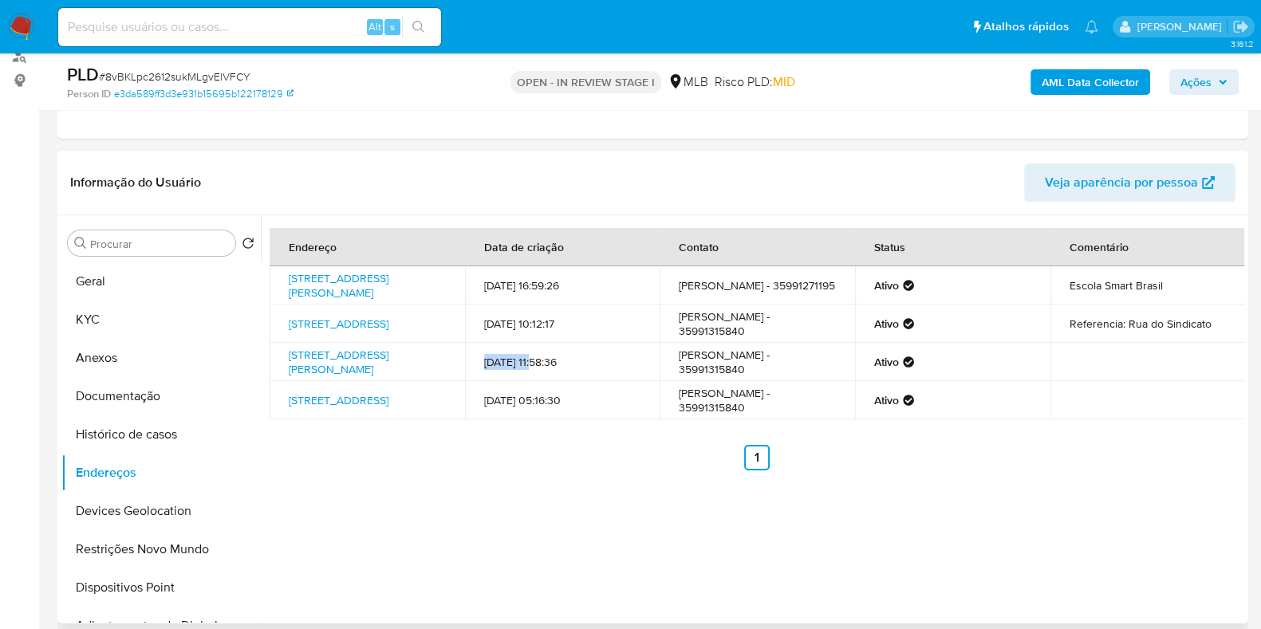
drag, startPoint x: 537, startPoint y: 377, endPoint x: 472, endPoint y: 381, distance: 64.7
click at [472, 381] on td "30/01/2025 11:58:36" at bounding box center [562, 362] width 195 height 38
drag, startPoint x: 467, startPoint y: 408, endPoint x: 568, endPoint y: 410, distance: 101.3
click at [568, 410] on td "04/04/2025 05:16:30" at bounding box center [562, 400] width 195 height 38
click at [532, 461] on div "Endereço Data de criação Contato Status Comentário Rua João Mendes 25, Extrema,…" at bounding box center [757, 349] width 975 height 243
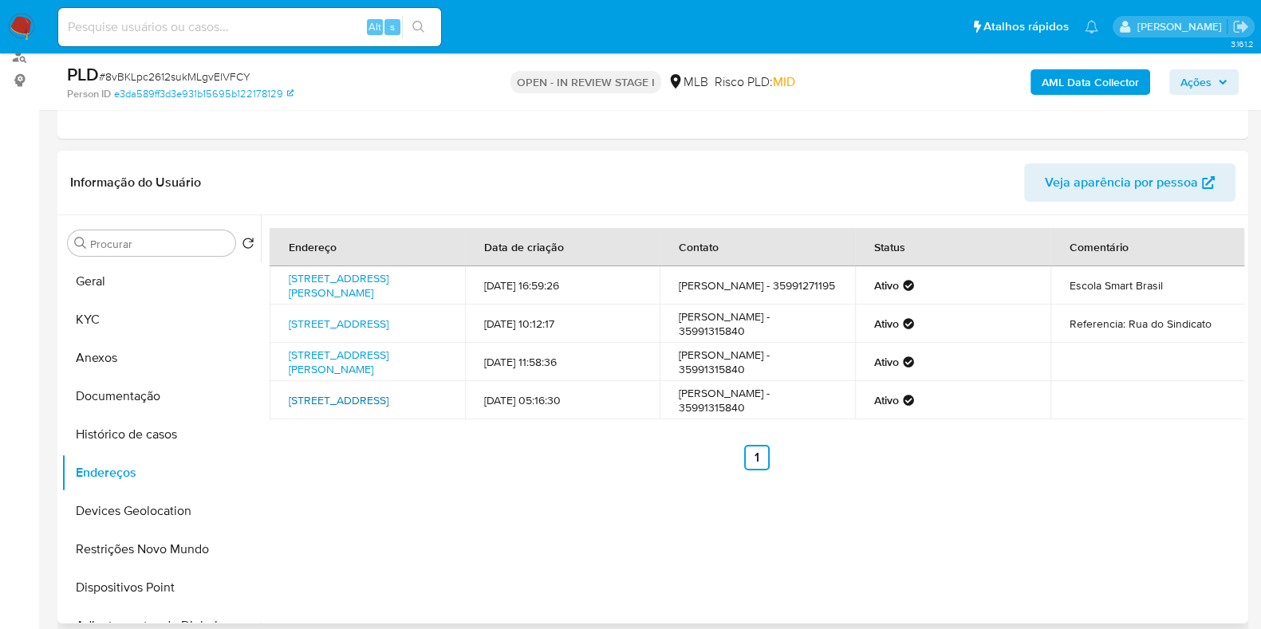
drag, startPoint x: 279, startPoint y: 406, endPoint x: 403, endPoint y: 415, distance: 124.0
click at [403, 415] on td "Rua Do Contorno 49, Extrema, Minas Gerais, 37640136, Brasil 49" at bounding box center [367, 400] width 195 height 38
copy link "Rua Do Contorno 49, Extrema, Minas Gerais, 37640136"
click at [366, 405] on link "Rua Do Contorno 49, Extrema, Minas Gerais, 37640136, Brasil 49" at bounding box center [339, 401] width 100 height 16
click at [116, 325] on button "KYC" at bounding box center [154, 320] width 187 height 38
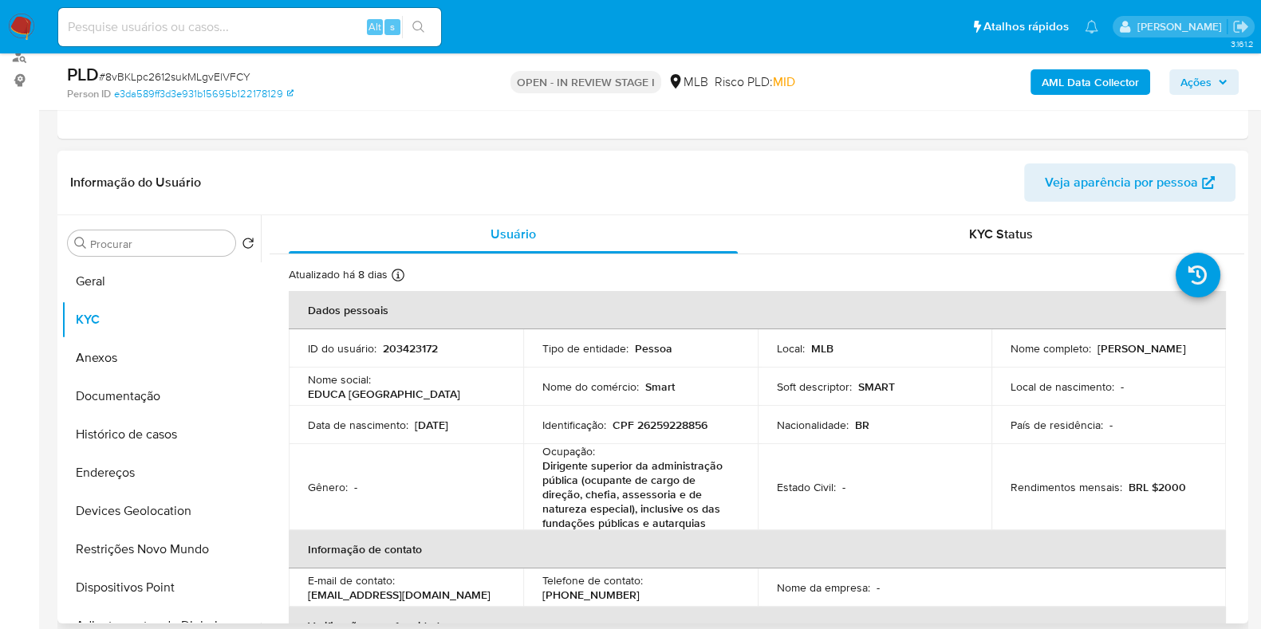
click at [672, 424] on p "CPF 26259228856" at bounding box center [660, 425] width 95 height 14
copy p "26259228856"
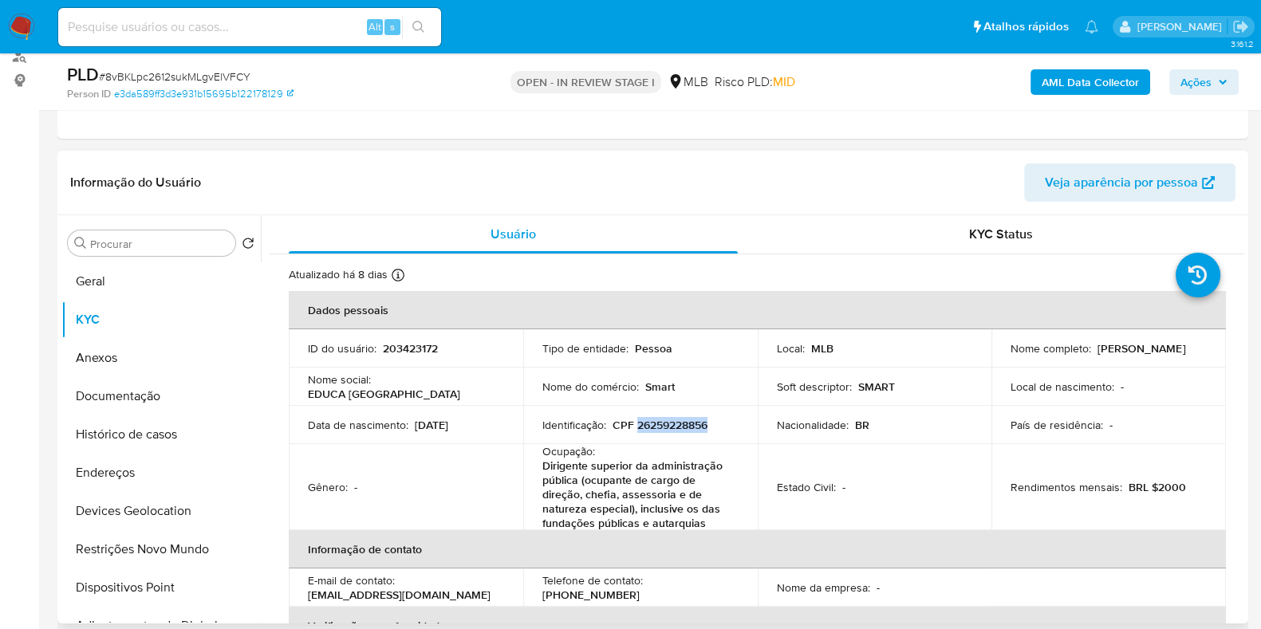
click at [680, 422] on p "CPF 26259228856" at bounding box center [660, 425] width 95 height 14
click at [140, 394] on button "Documentação" at bounding box center [154, 396] width 187 height 38
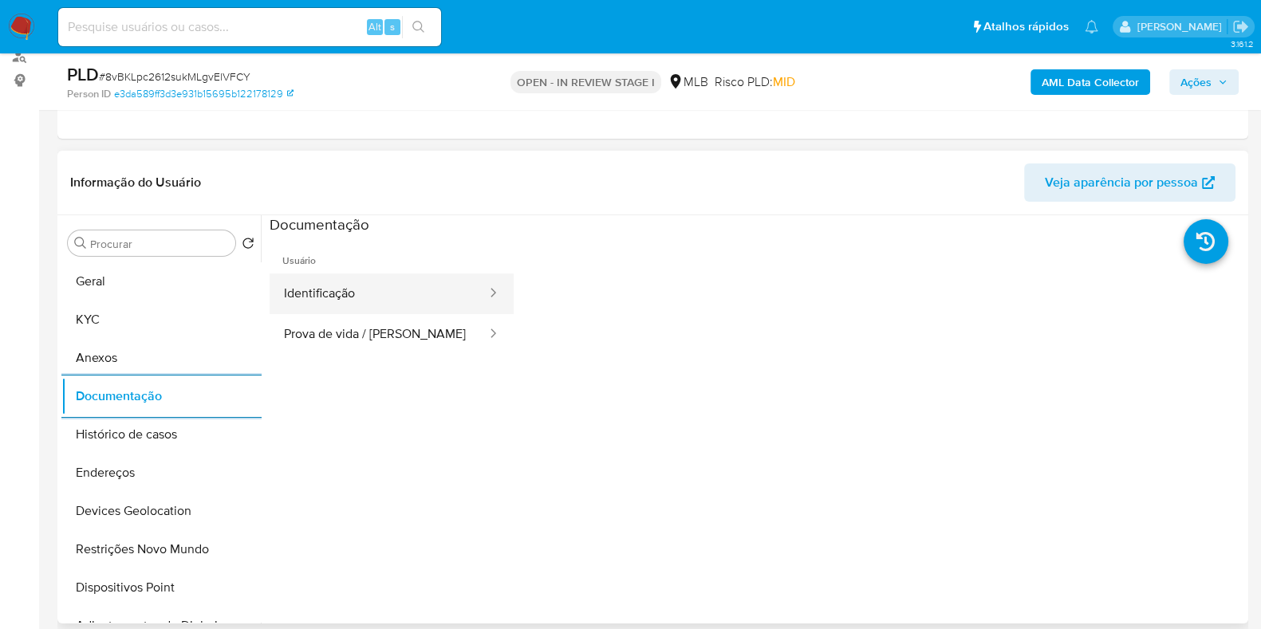
click at [371, 292] on button "Identificação" at bounding box center [379, 294] width 219 height 41
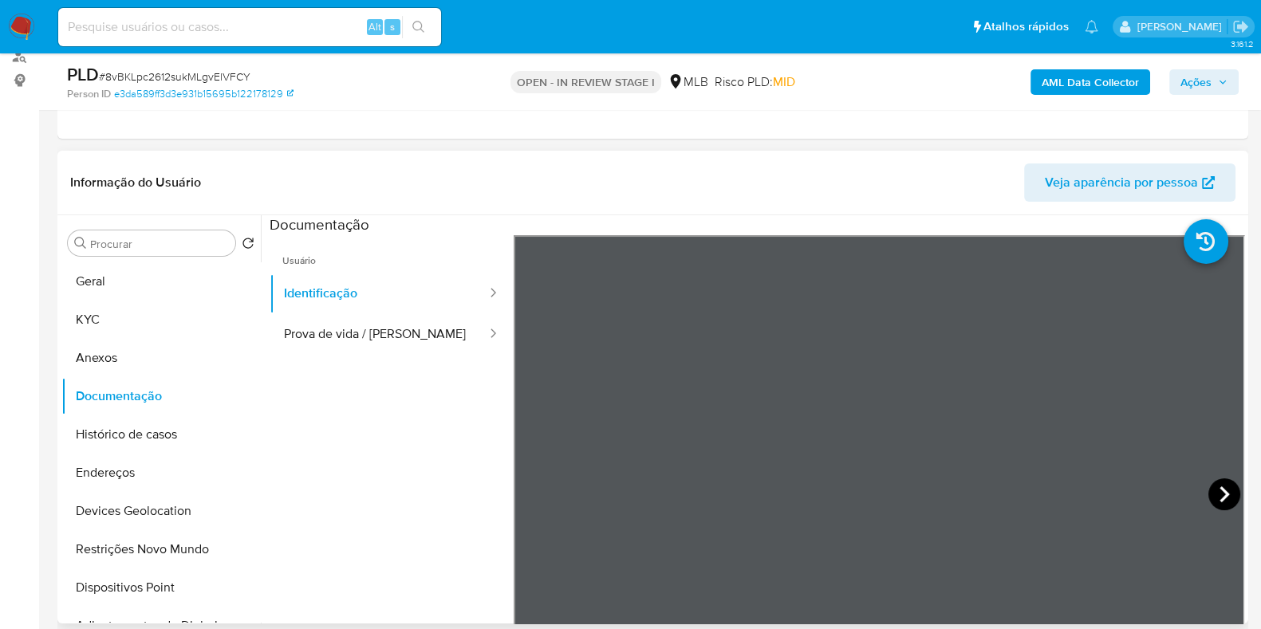
click at [1215, 491] on icon at bounding box center [1225, 495] width 32 height 32
click at [96, 313] on button "KYC" at bounding box center [154, 320] width 187 height 38
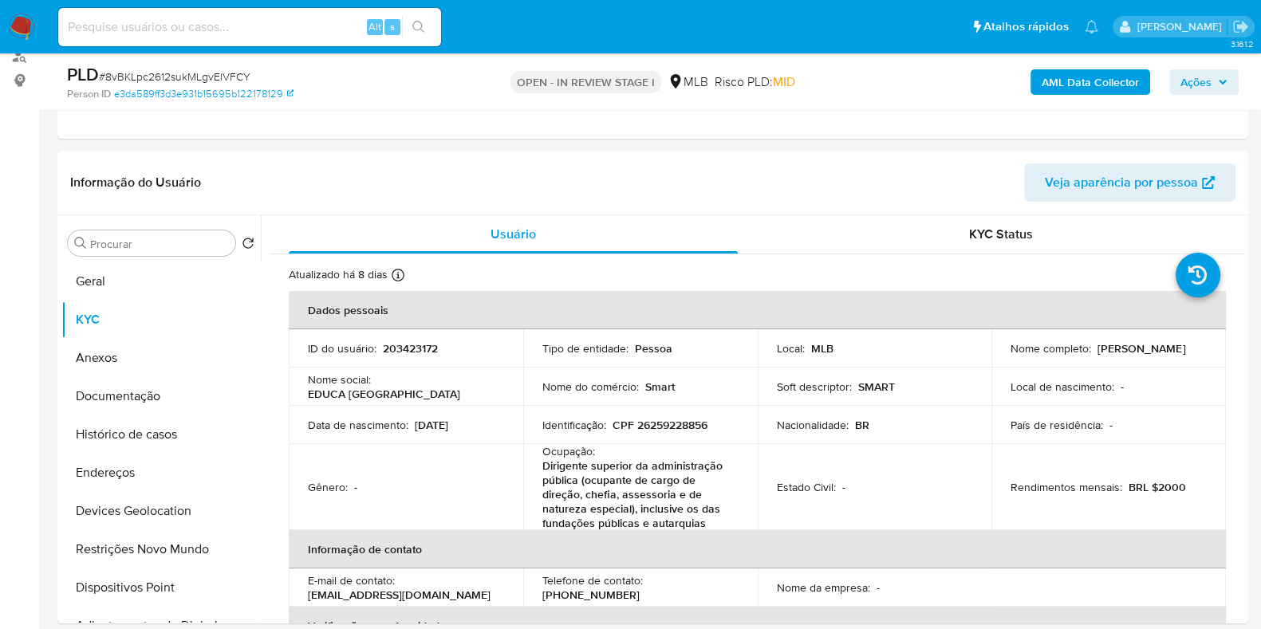
drag, startPoint x: 1005, startPoint y: 357, endPoint x: 1191, endPoint y: 357, distance: 185.9
click at [1191, 357] on td "Nome completo : Gisele Miranda Firmiano Dos Santos" at bounding box center [1109, 349] width 235 height 38
copy p "Gisele Miranda Firmiano Dos Santos"
click at [133, 399] on button "Documentação" at bounding box center [154, 396] width 187 height 38
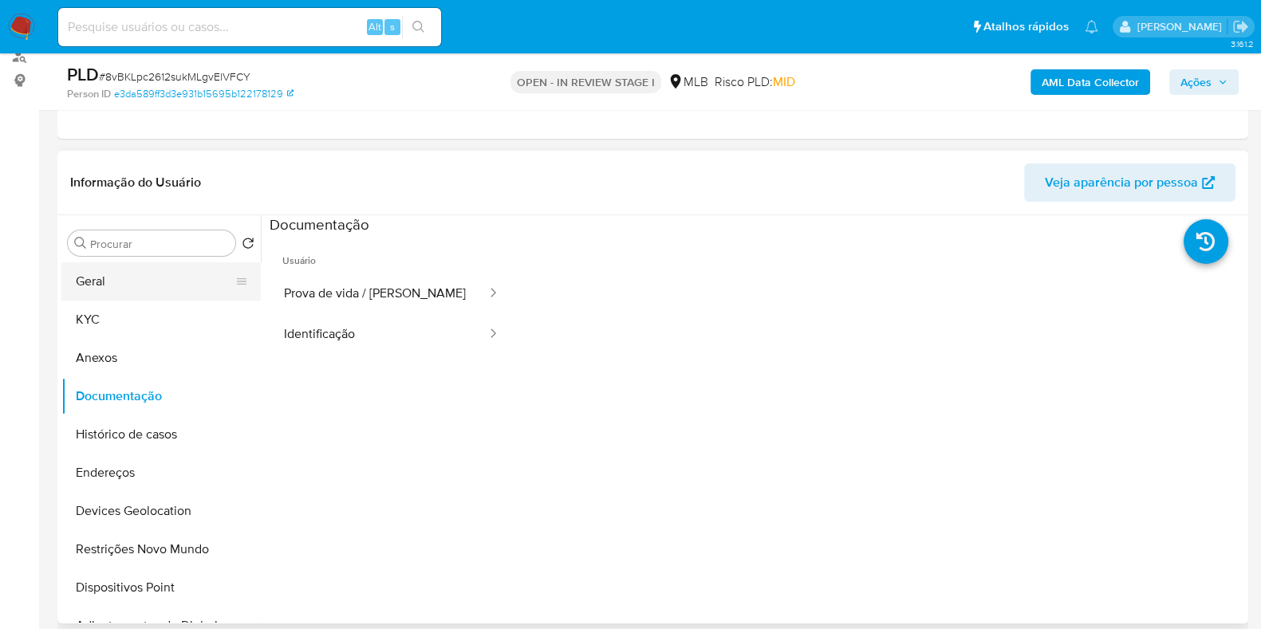
click at [120, 271] on button "Geral" at bounding box center [154, 281] width 187 height 38
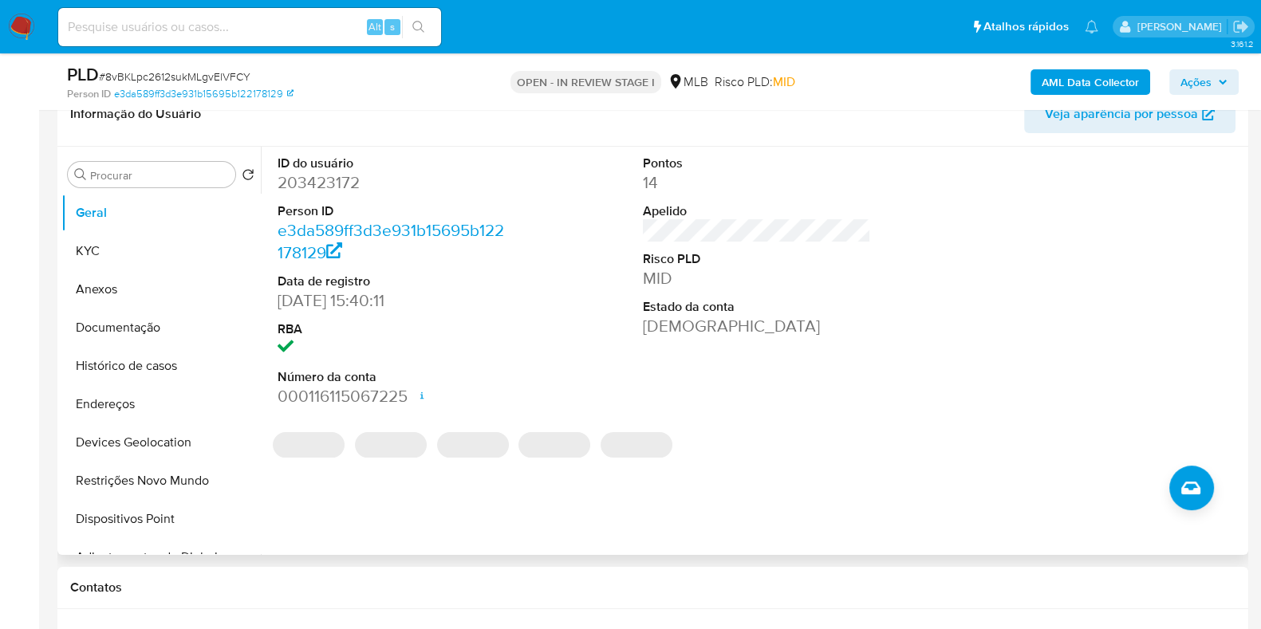
scroll to position [299, 0]
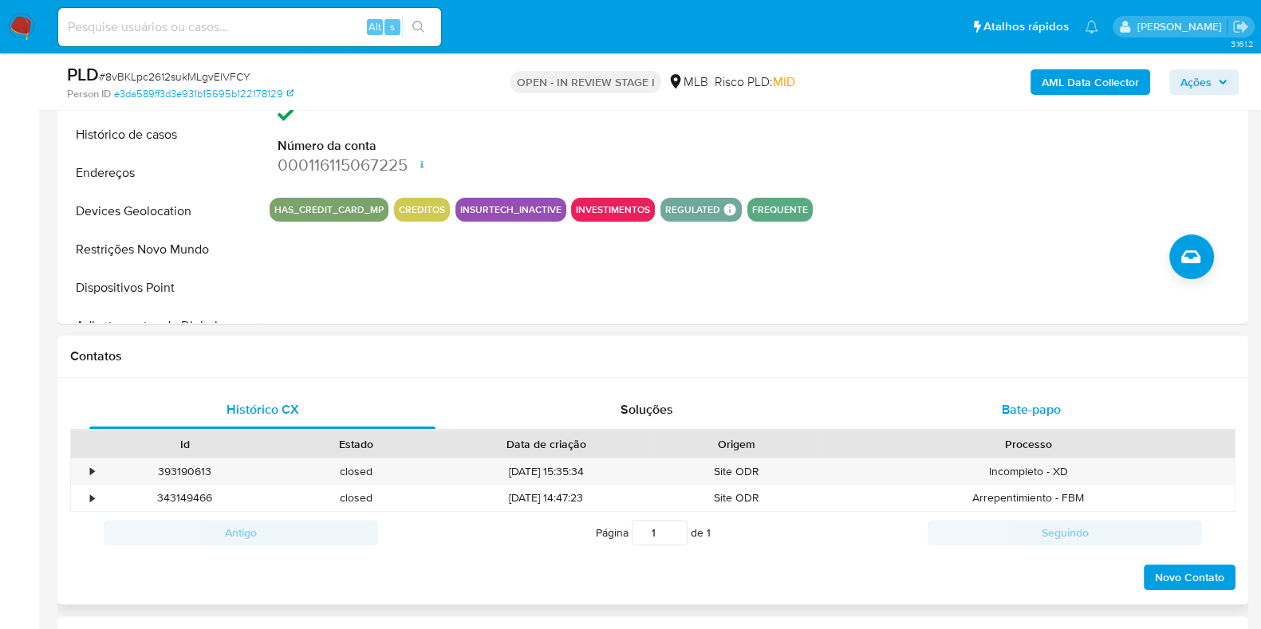
click at [1033, 398] on div "Bate-papo" at bounding box center [1031, 410] width 346 height 38
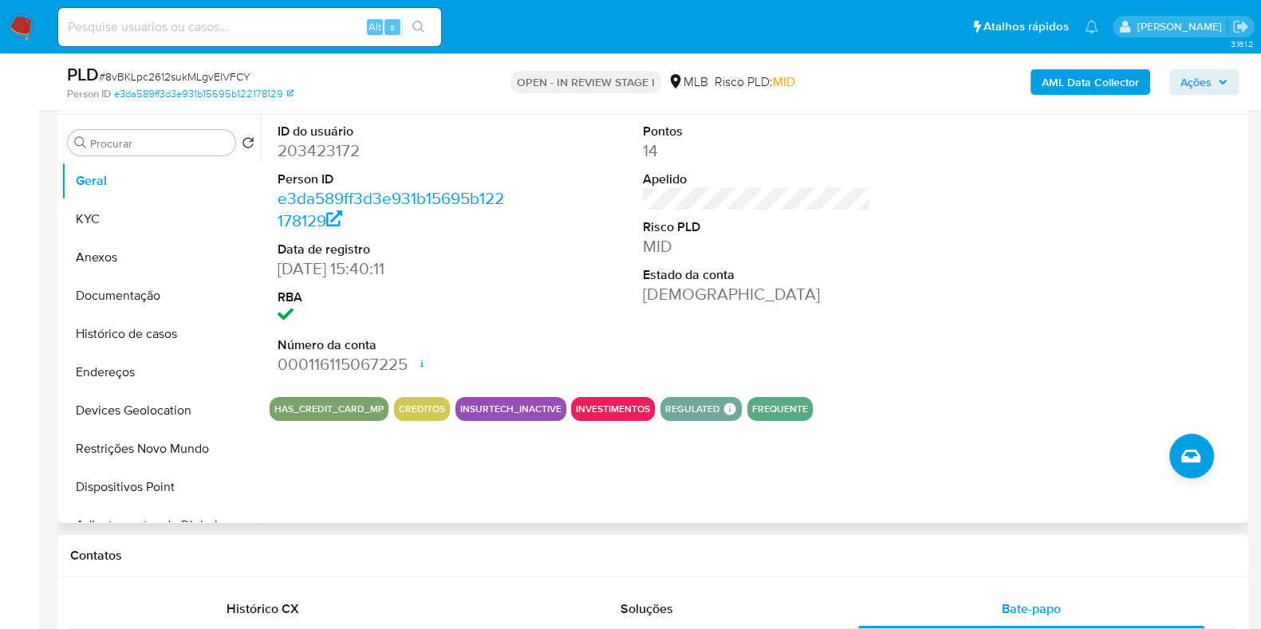
scroll to position [199, 0]
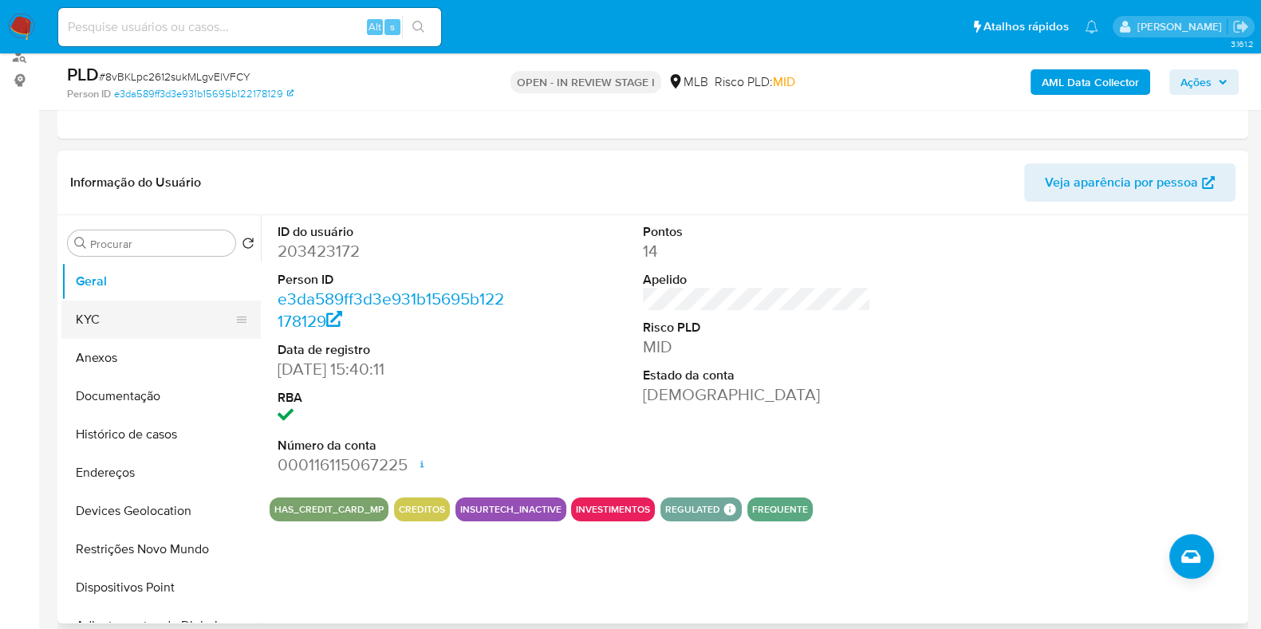
click at [120, 308] on button "KYC" at bounding box center [154, 320] width 187 height 38
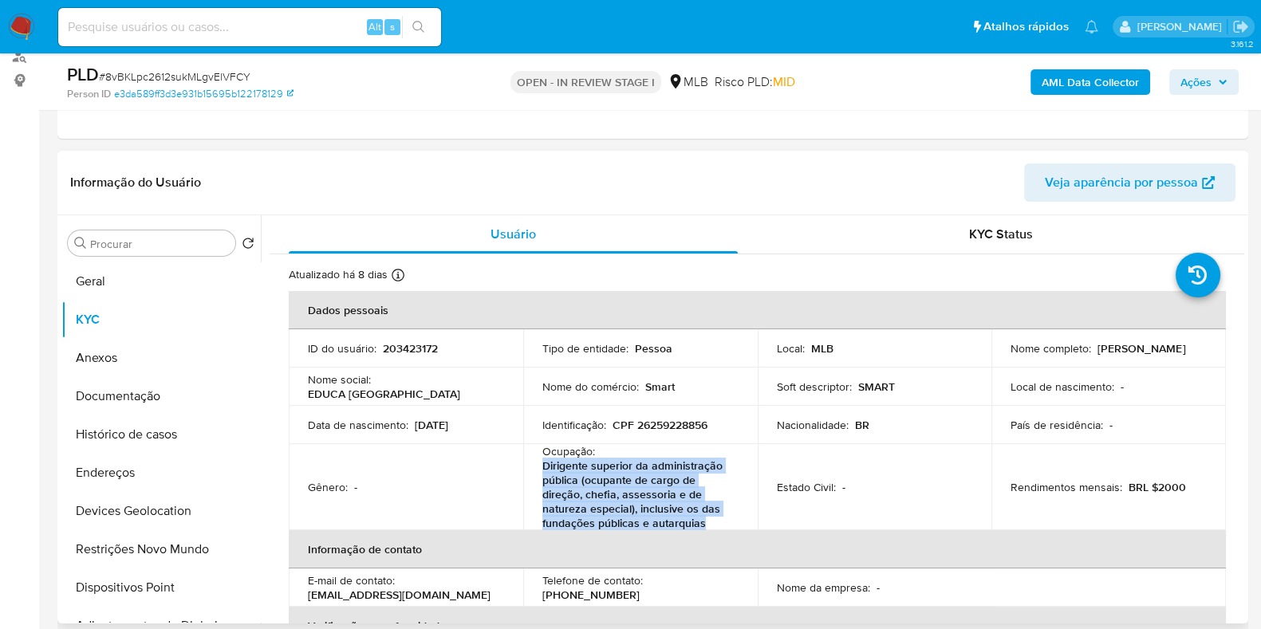
drag, startPoint x: 539, startPoint y: 467, endPoint x: 708, endPoint y: 524, distance: 178.6
click at [708, 524] on td "Ocupação : Dirigente superior da administração pública (ocupante de cargo de di…" at bounding box center [640, 487] width 235 height 86
copy p "Dirigente superior da administração pública (ocupante de cargo de direção, chef…"
click at [160, 398] on button "Documentação" at bounding box center [154, 396] width 187 height 38
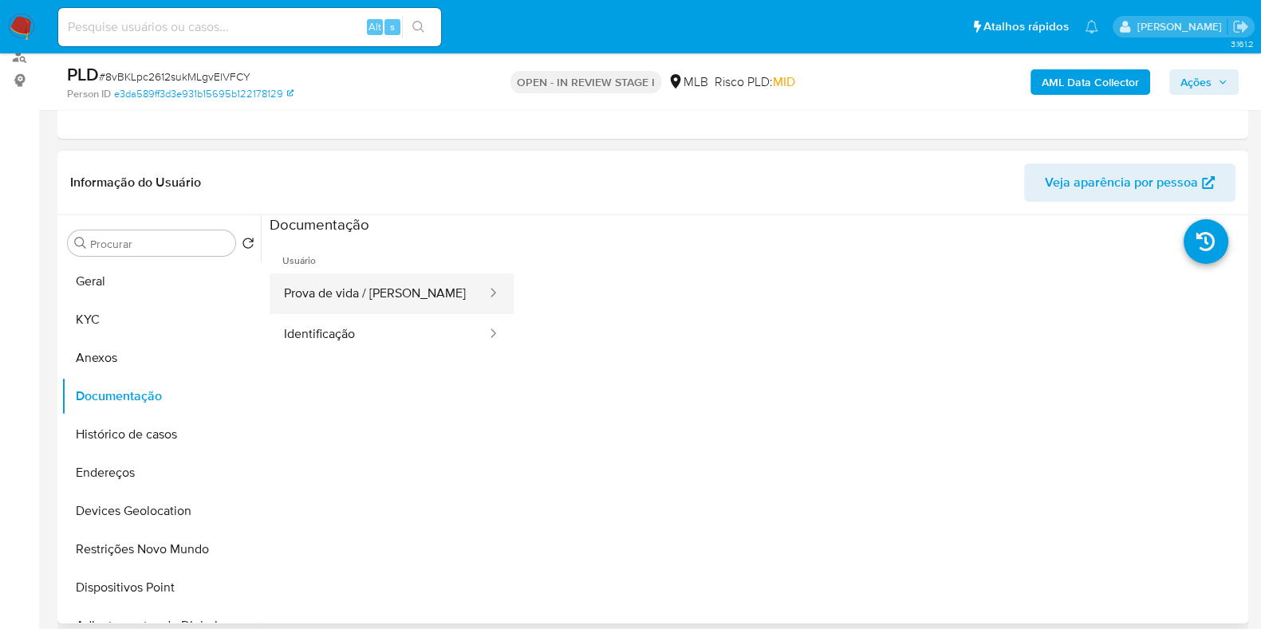
click at [417, 289] on button "Prova de vida / [PERSON_NAME]" at bounding box center [379, 294] width 219 height 41
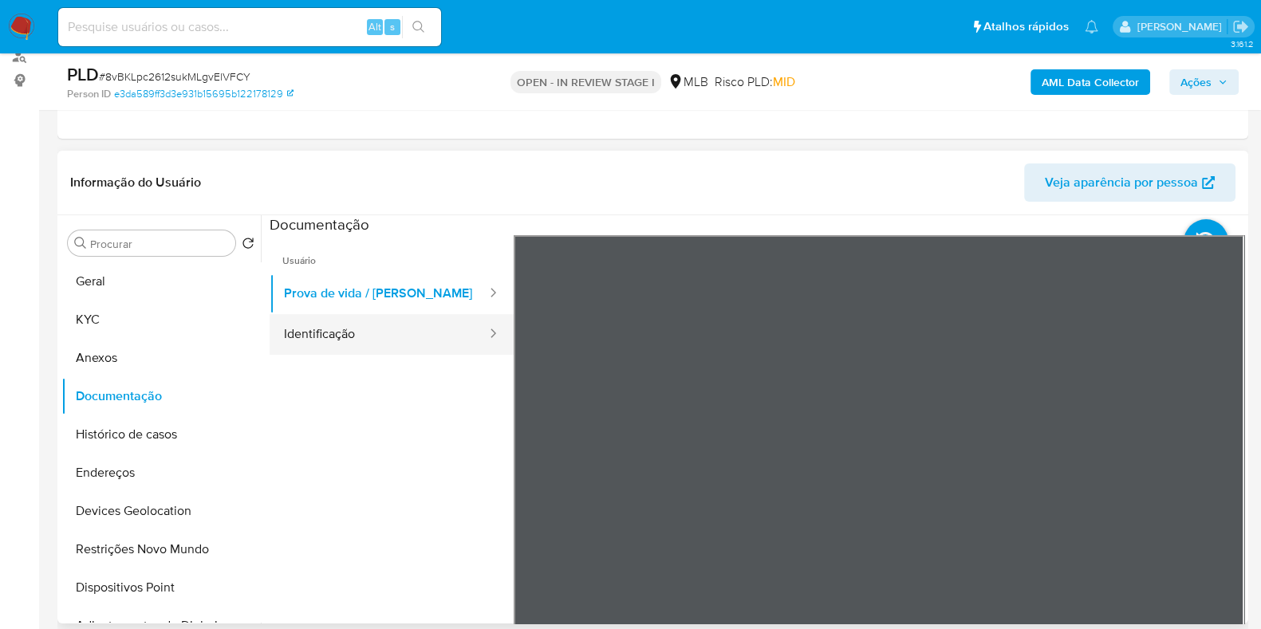
click at [399, 322] on button "Identificação" at bounding box center [379, 334] width 219 height 41
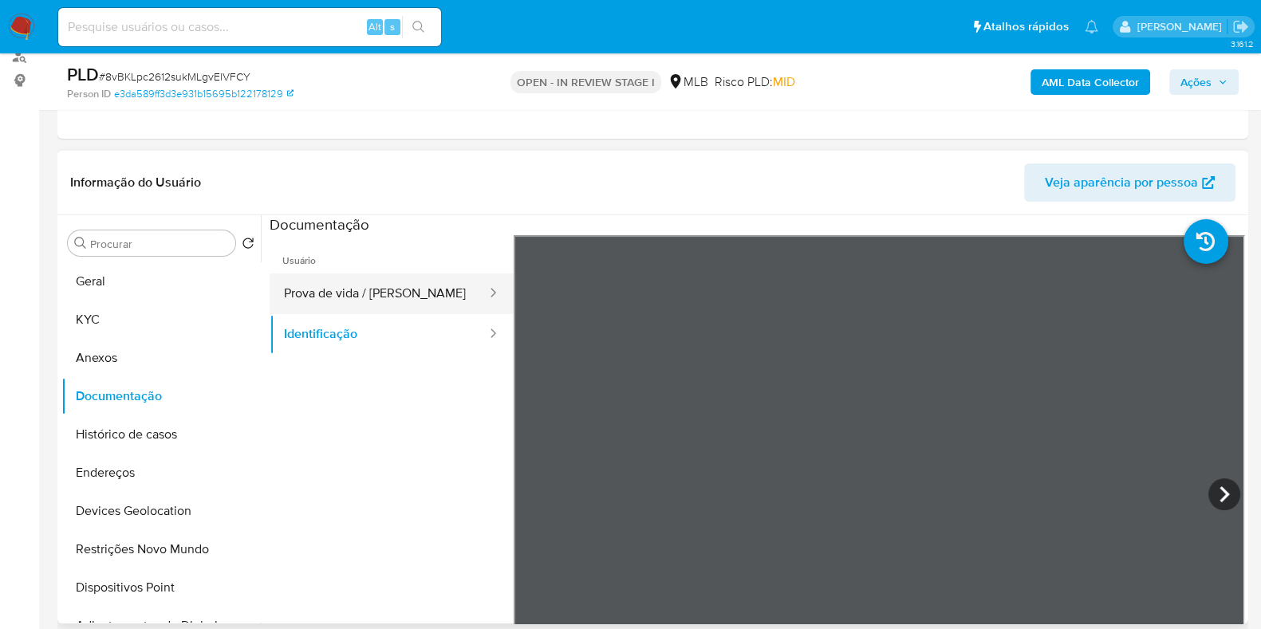
click at [358, 290] on button "Prova de vida / [PERSON_NAME]" at bounding box center [379, 294] width 219 height 41
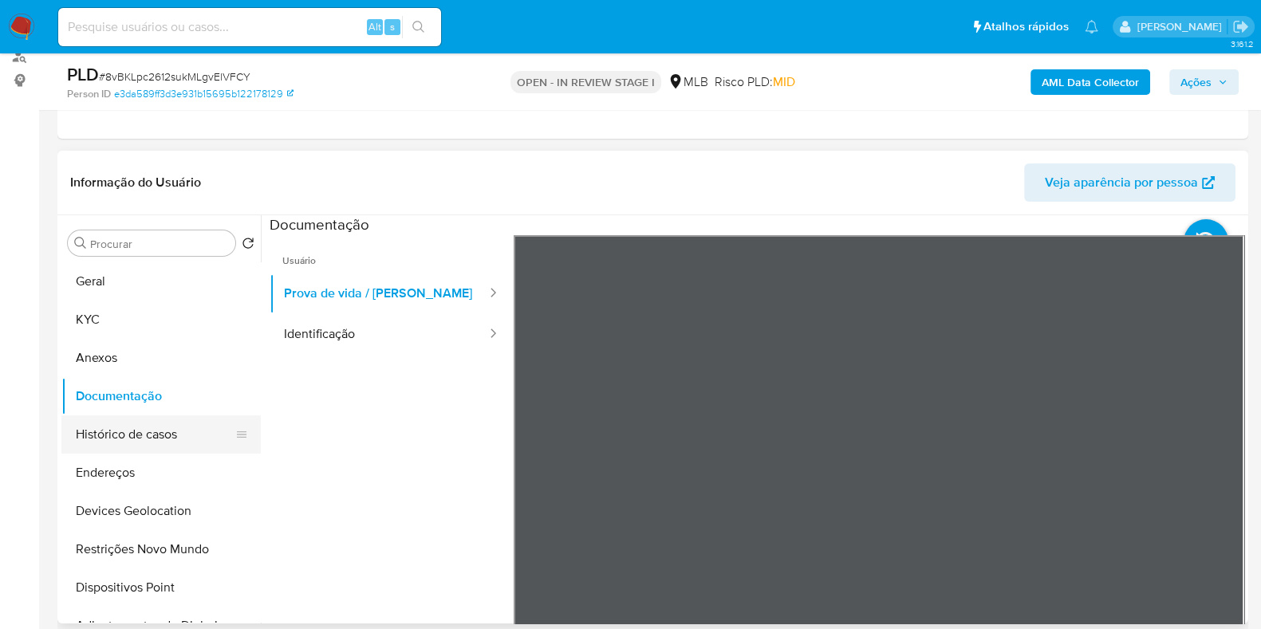
click at [144, 440] on button "Histórico de casos" at bounding box center [154, 435] width 187 height 38
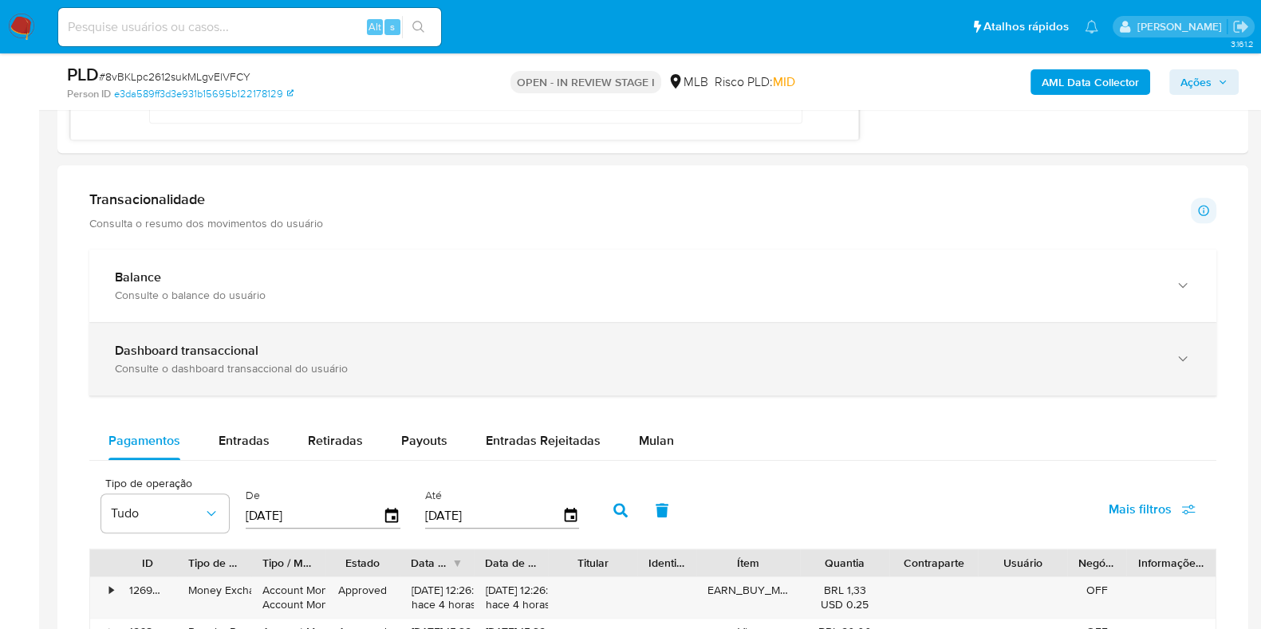
scroll to position [1197, 0]
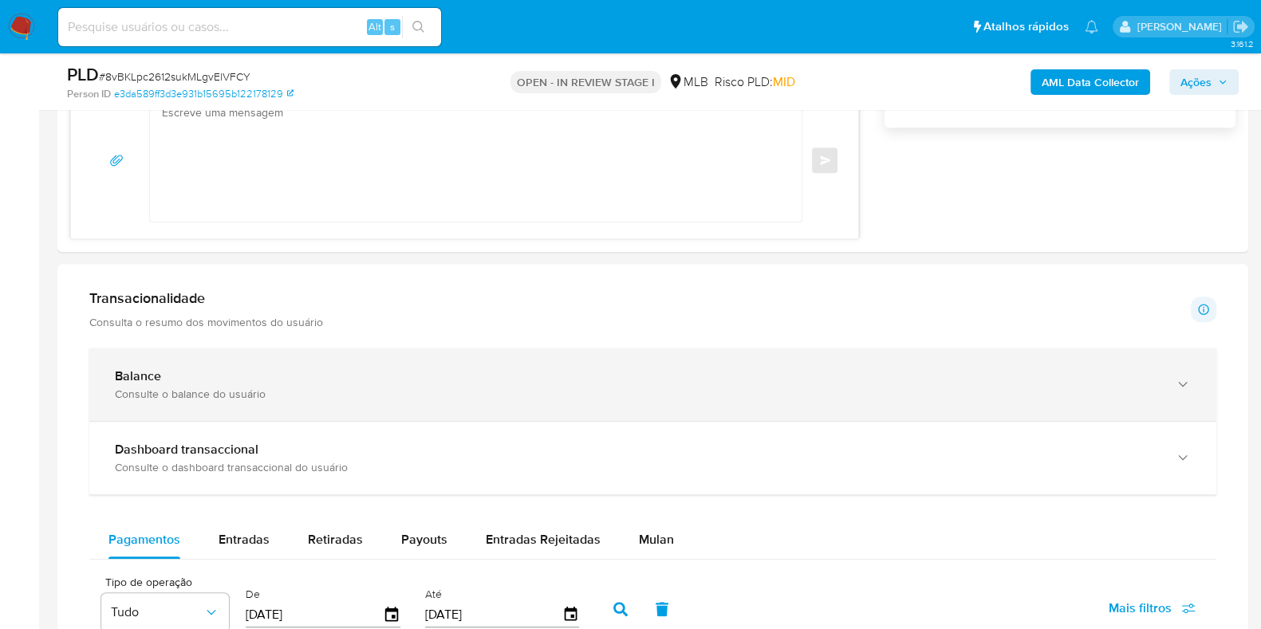
click at [233, 363] on div "Balance Consulte o balance do usuário" at bounding box center [652, 385] width 1127 height 73
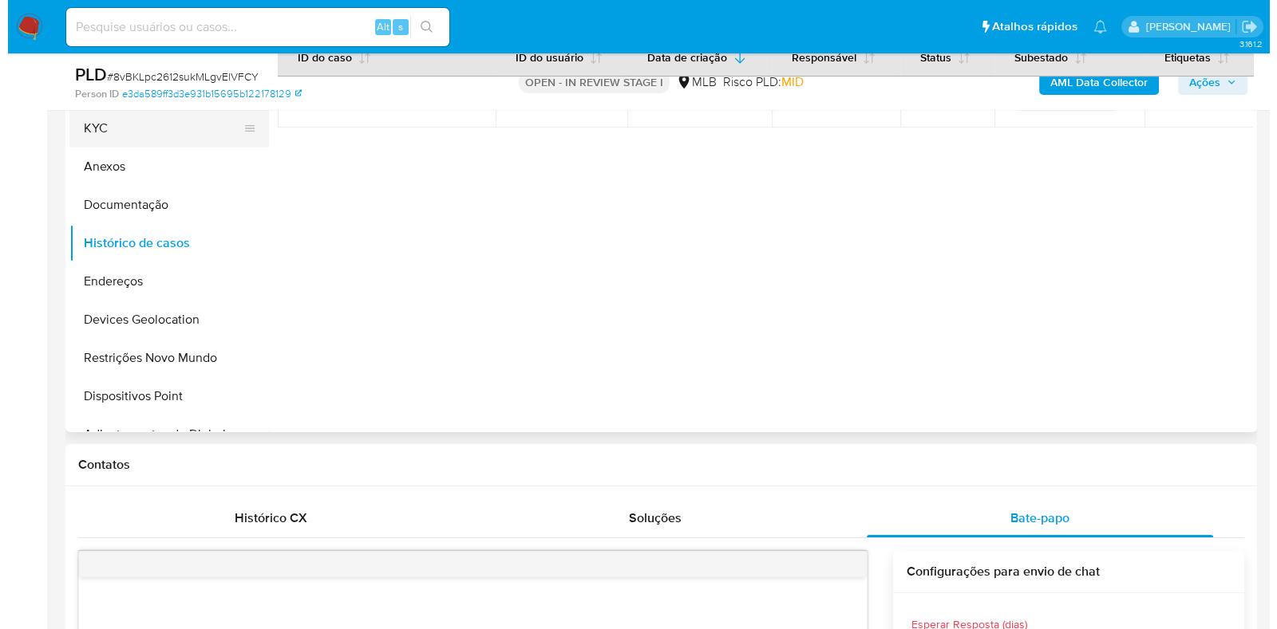
scroll to position [199, 0]
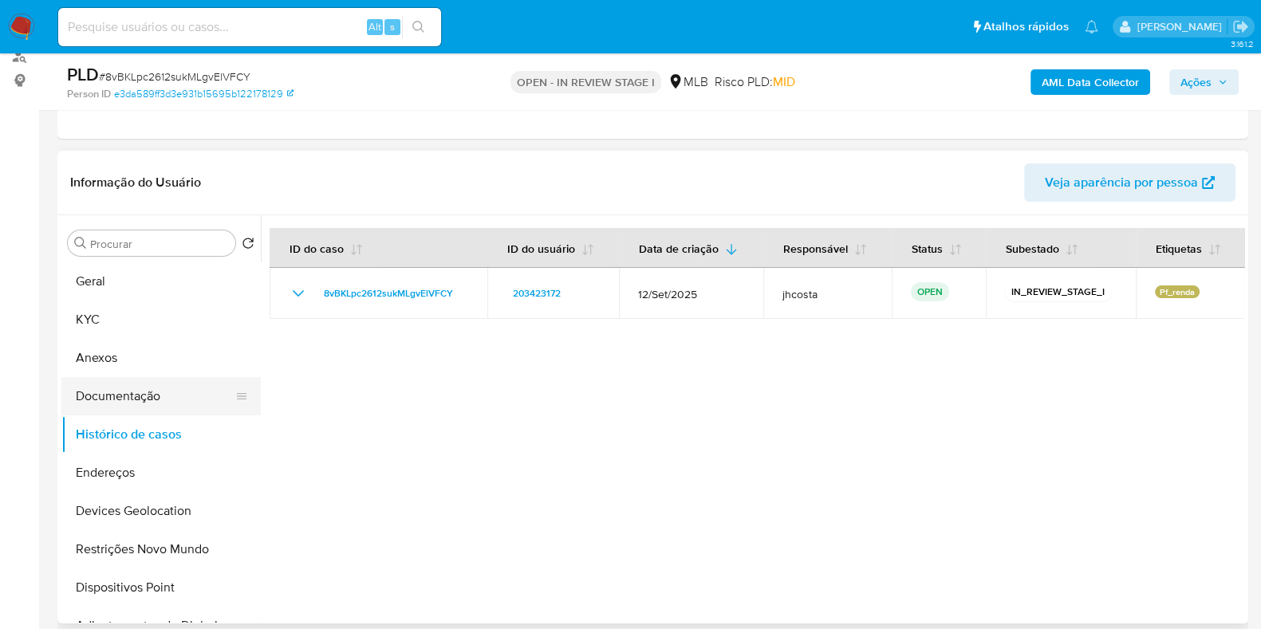
click at [144, 398] on button "Documentação" at bounding box center [154, 396] width 187 height 38
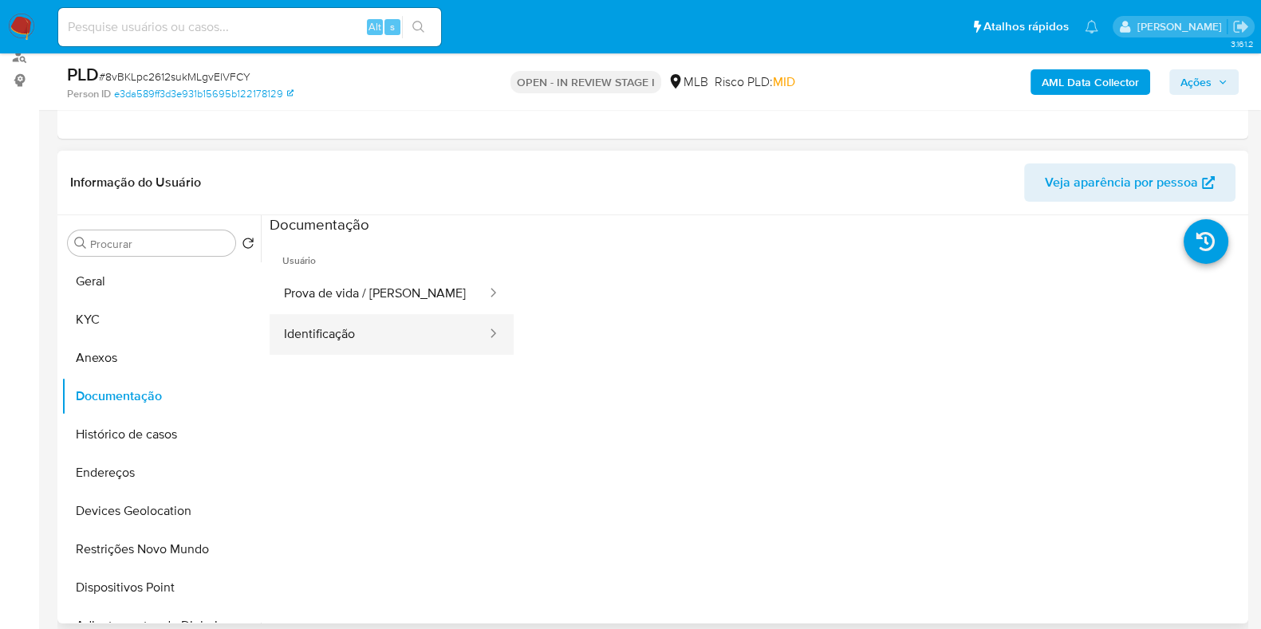
click at [343, 330] on button "Identificação" at bounding box center [379, 334] width 219 height 41
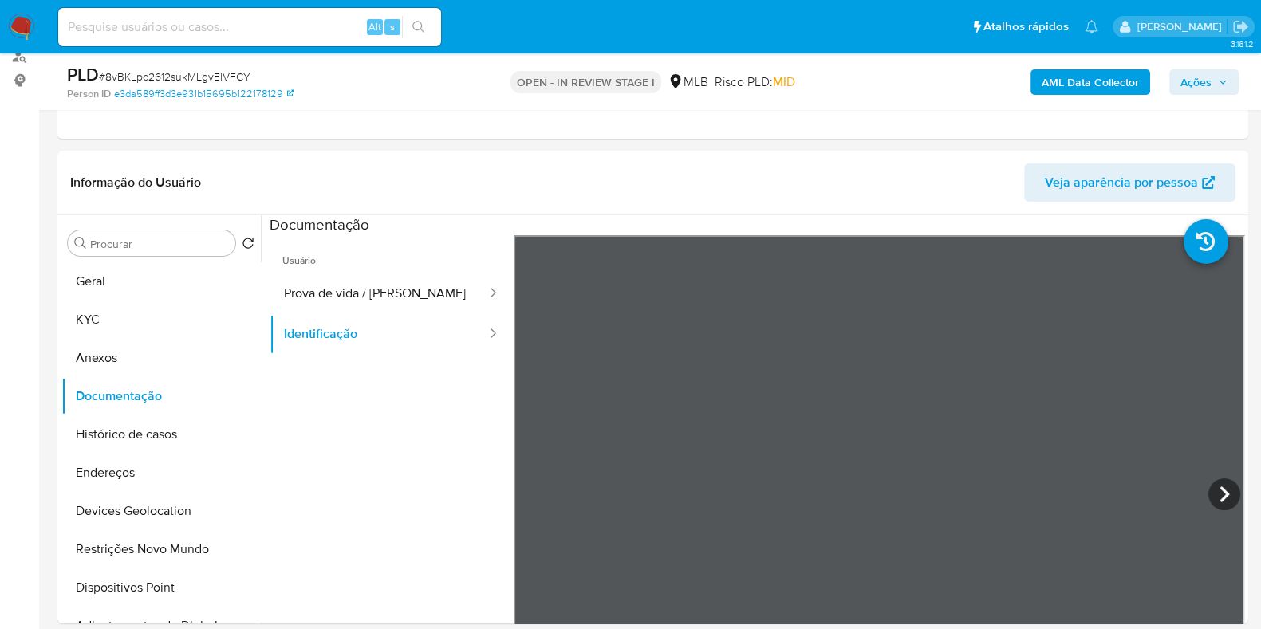
click at [1195, 85] on span "Ações" at bounding box center [1196, 82] width 31 height 26
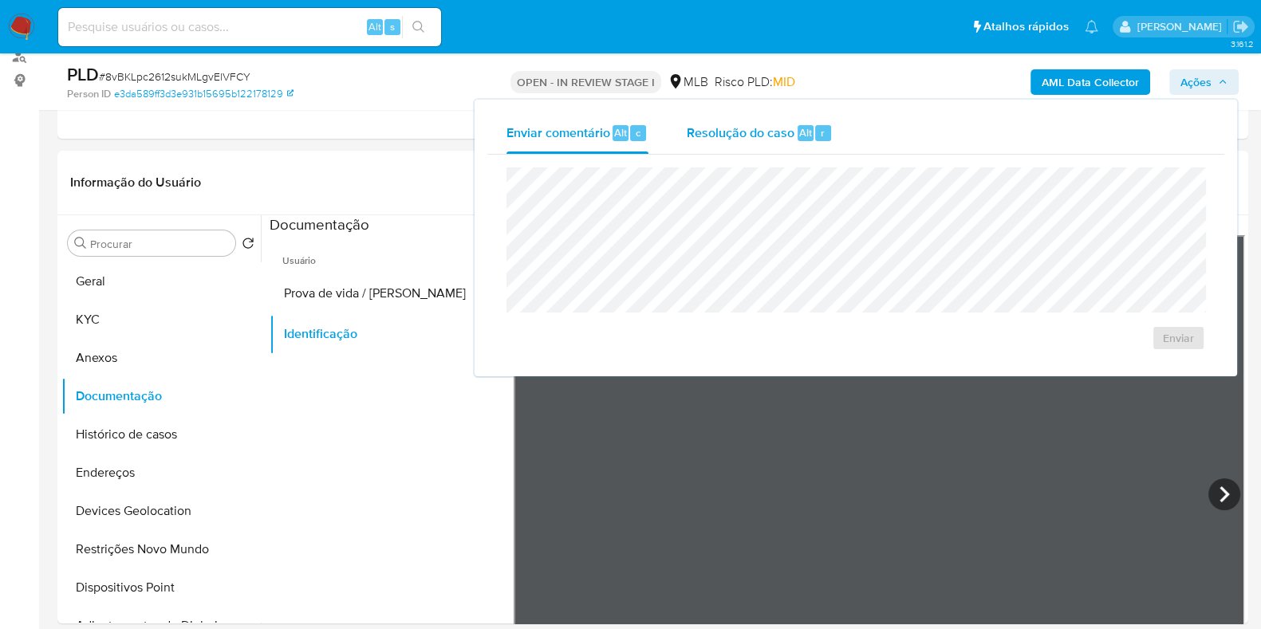
click at [731, 137] on span "Resolução do caso" at bounding box center [741, 132] width 108 height 18
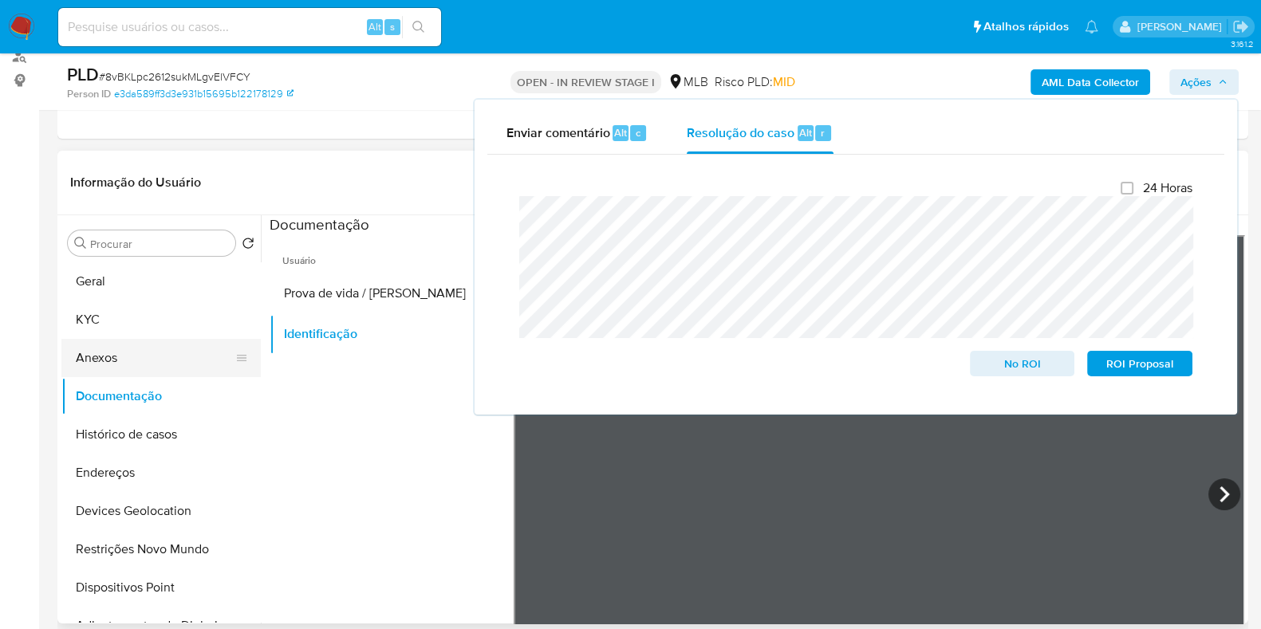
click at [95, 350] on button "Anexos" at bounding box center [154, 358] width 187 height 38
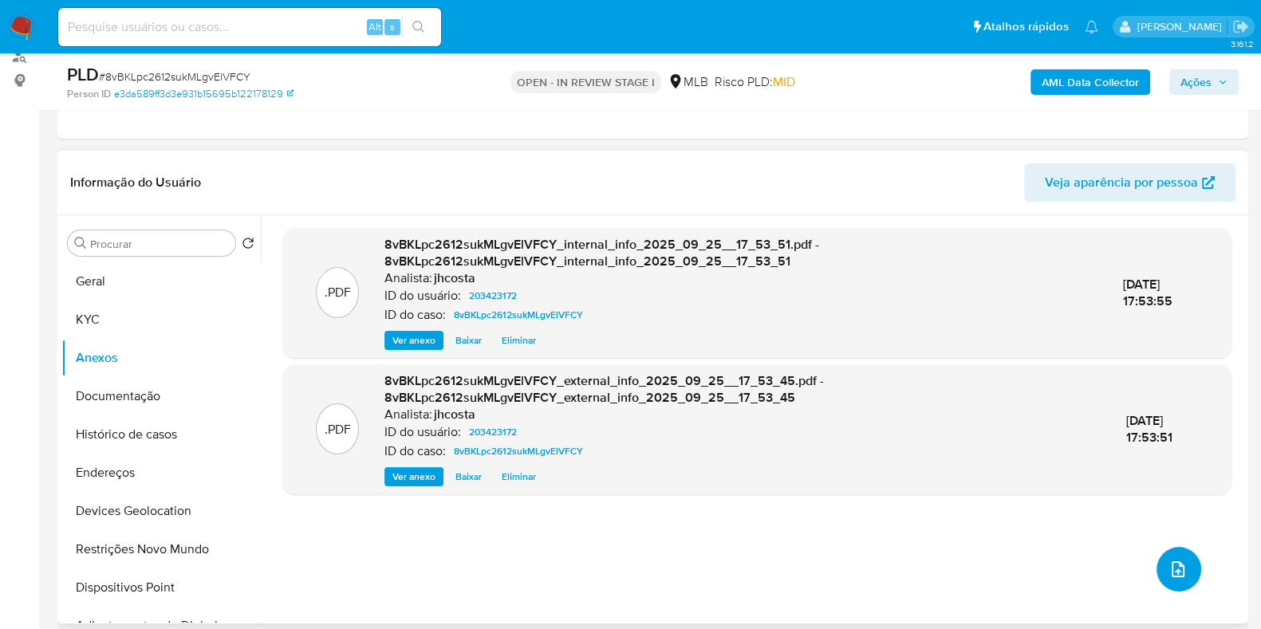
click at [1169, 570] on icon "upload-file" at bounding box center [1178, 569] width 19 height 19
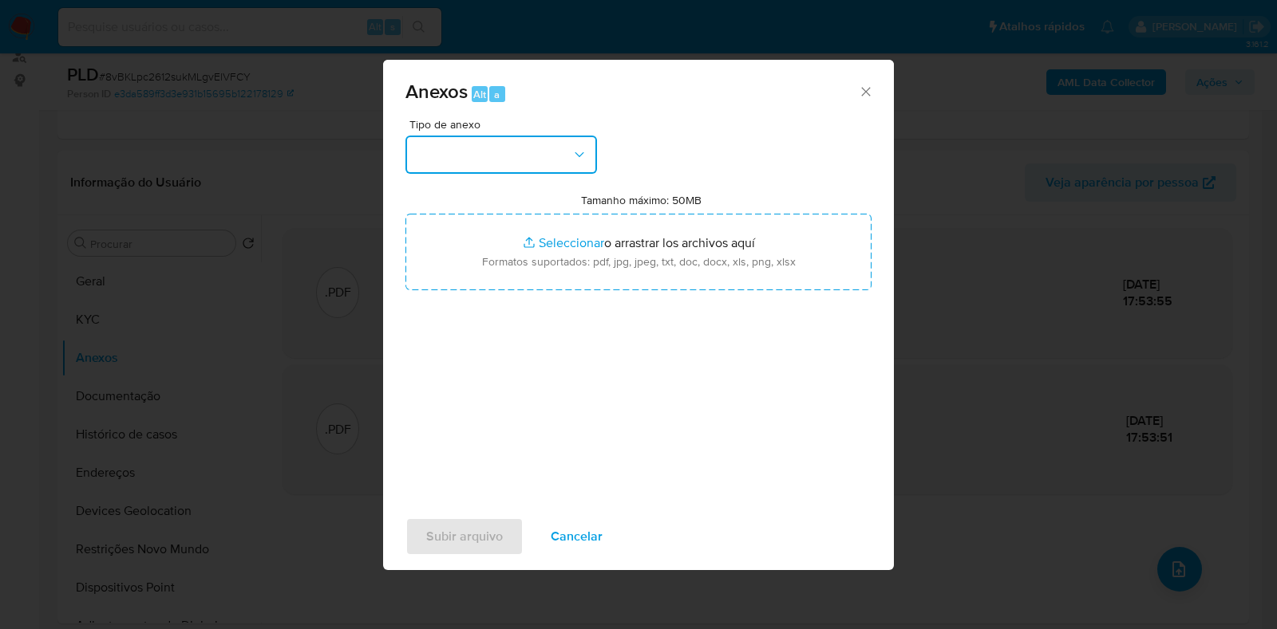
click at [572, 151] on icon "button" at bounding box center [579, 155] width 16 height 16
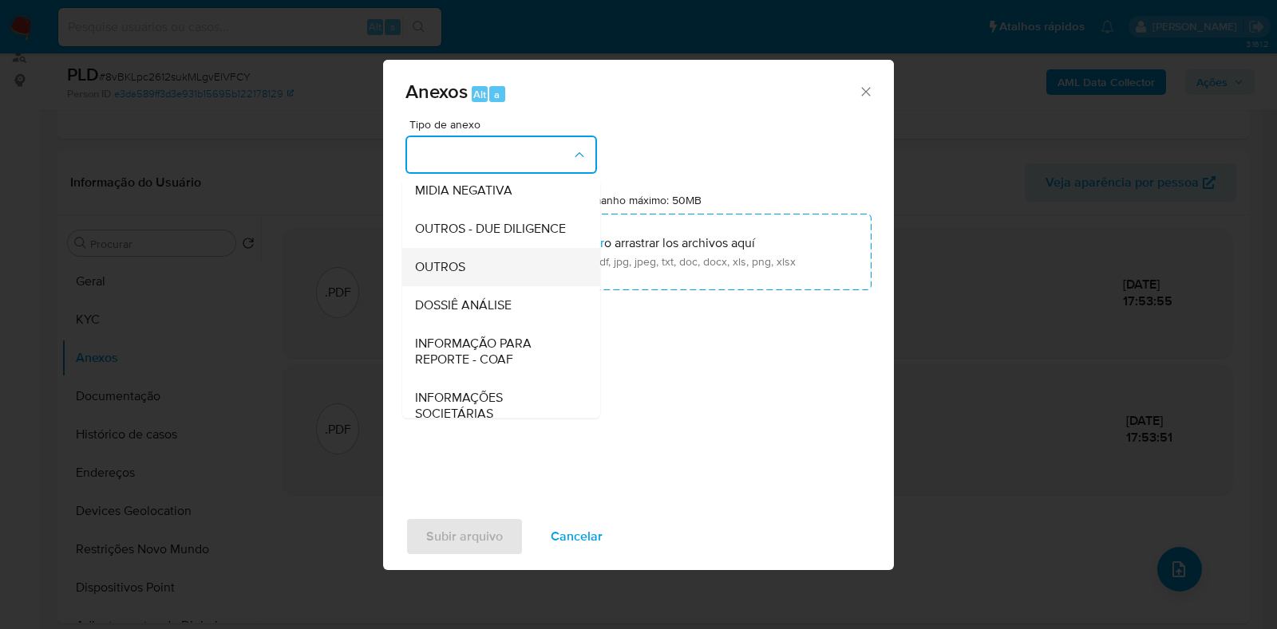
click at [471, 282] on div "OUTROS" at bounding box center [496, 267] width 163 height 38
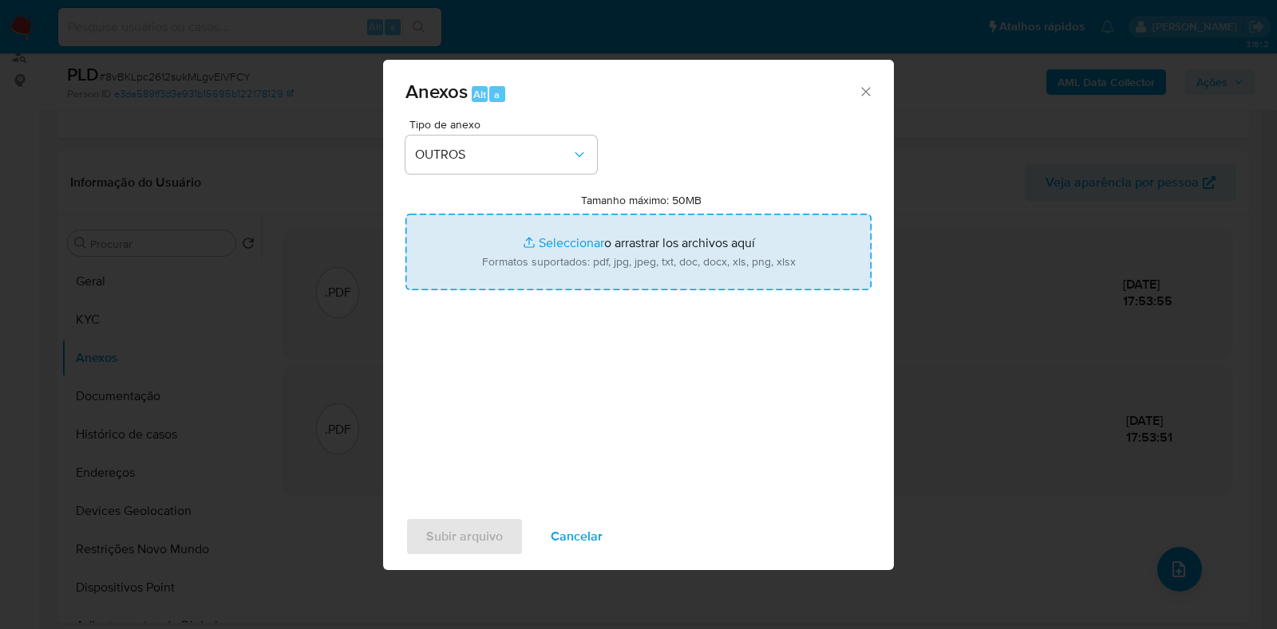
click at [602, 264] on input "Tamanho máximo: 50MB Seleccionar archivos" at bounding box center [638, 252] width 466 height 77
type input "C:\fakepath\Mulan 203423172_2025_09_25_07_45_28.xlsx"
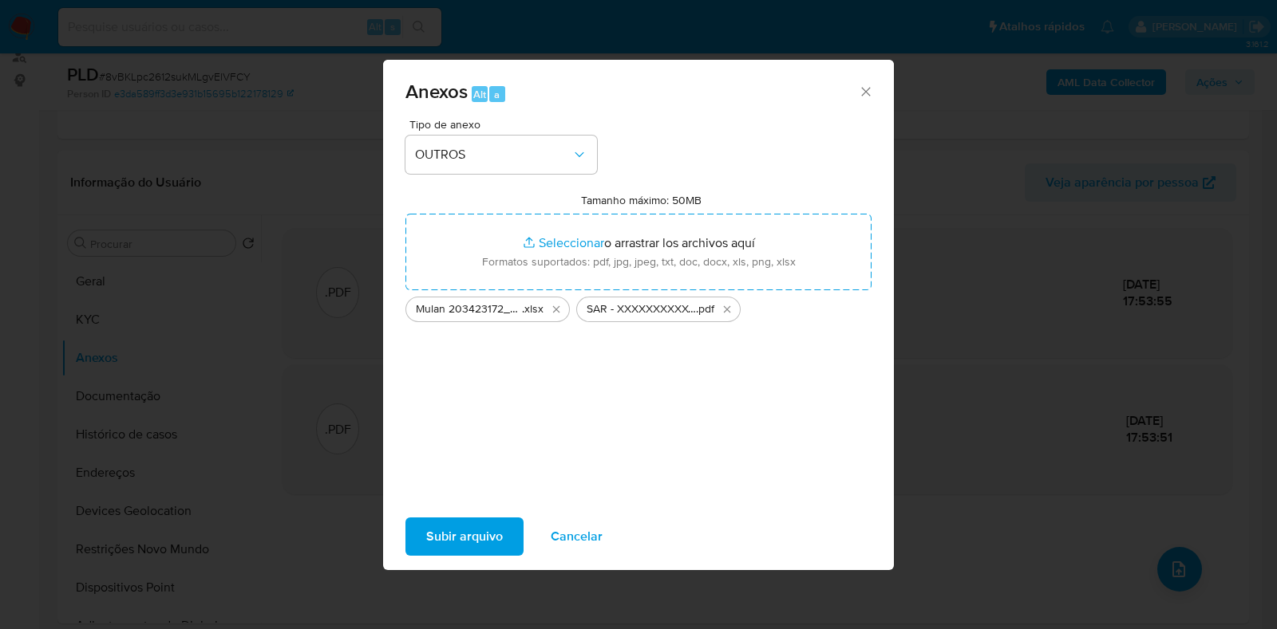
click at [486, 541] on span "Subir arquivo" at bounding box center [464, 536] width 77 height 35
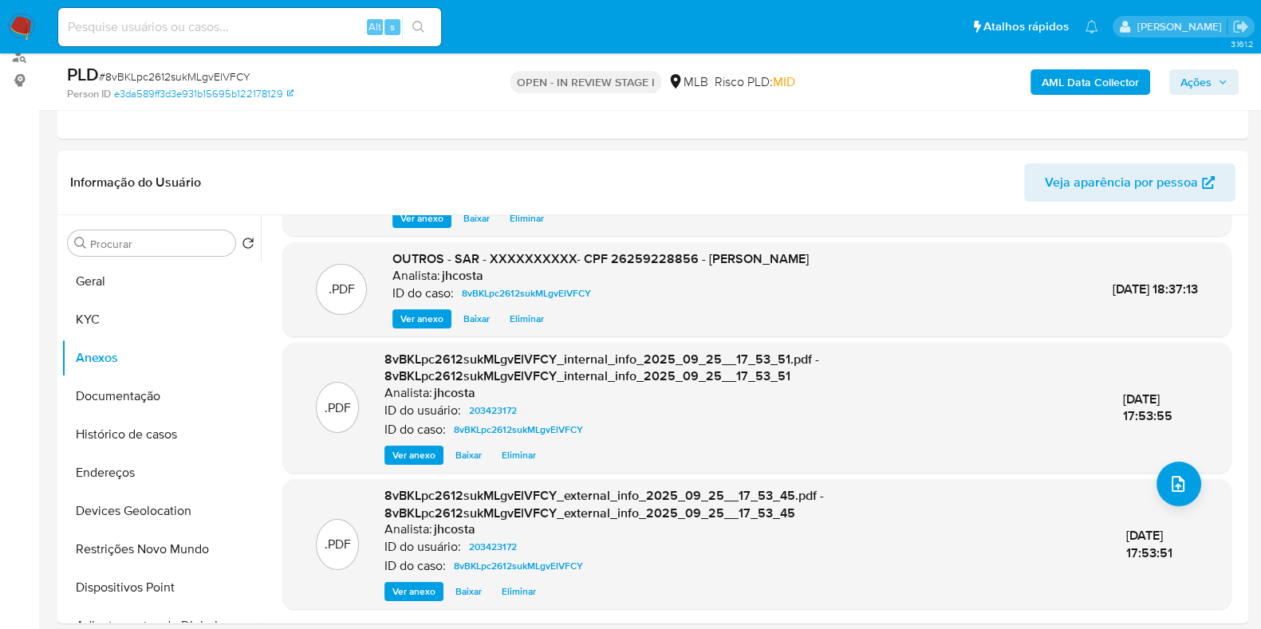
click at [1184, 89] on span "Ações" at bounding box center [1196, 82] width 31 height 26
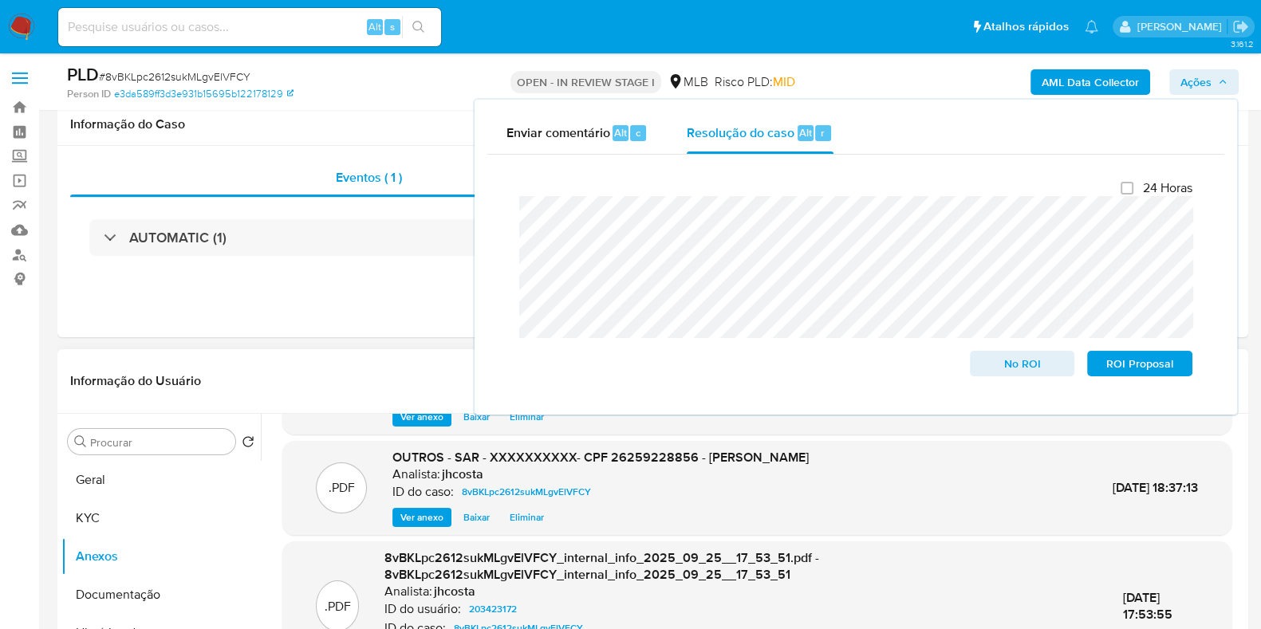
scroll to position [299, 0]
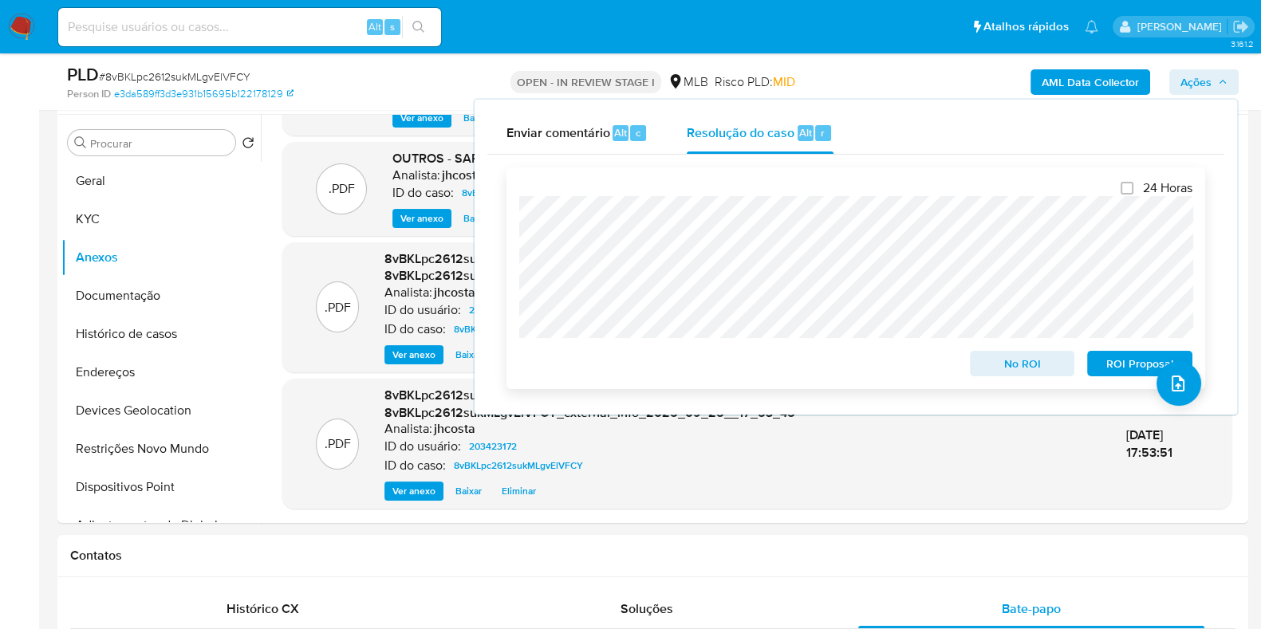
click at [1115, 369] on span "ROI Proposal" at bounding box center [1140, 364] width 83 height 22
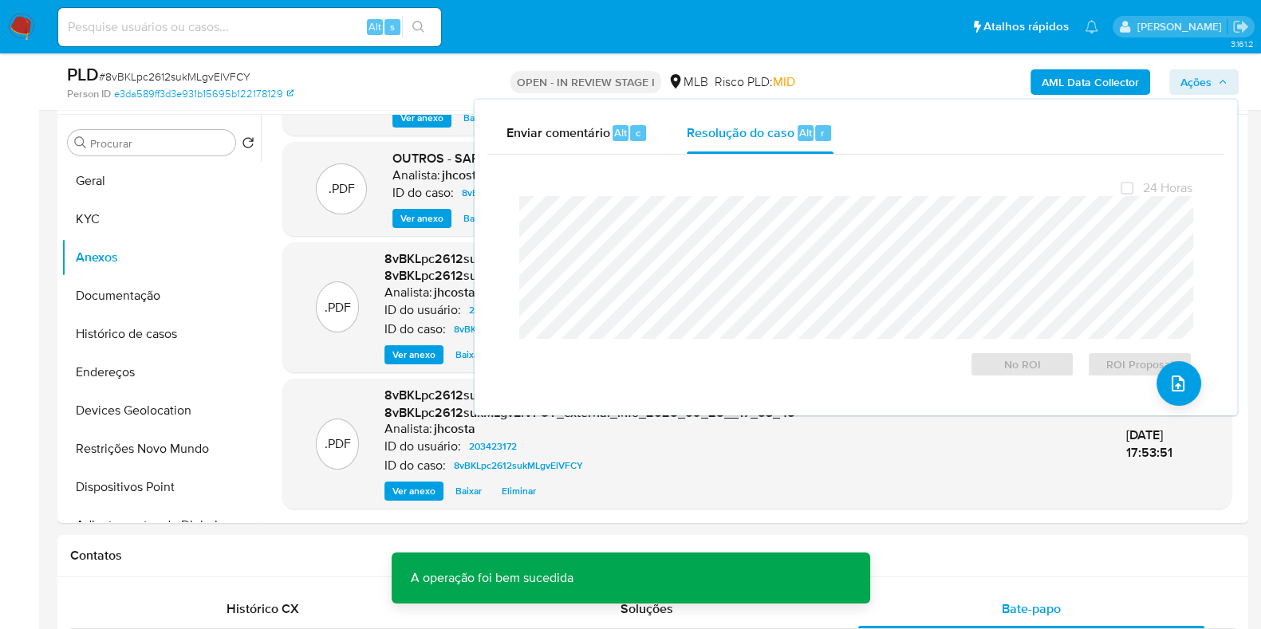
click at [199, 77] on span "# 8vBKLpc2612sukMLgvElVFCY" at bounding box center [175, 77] width 152 height 16
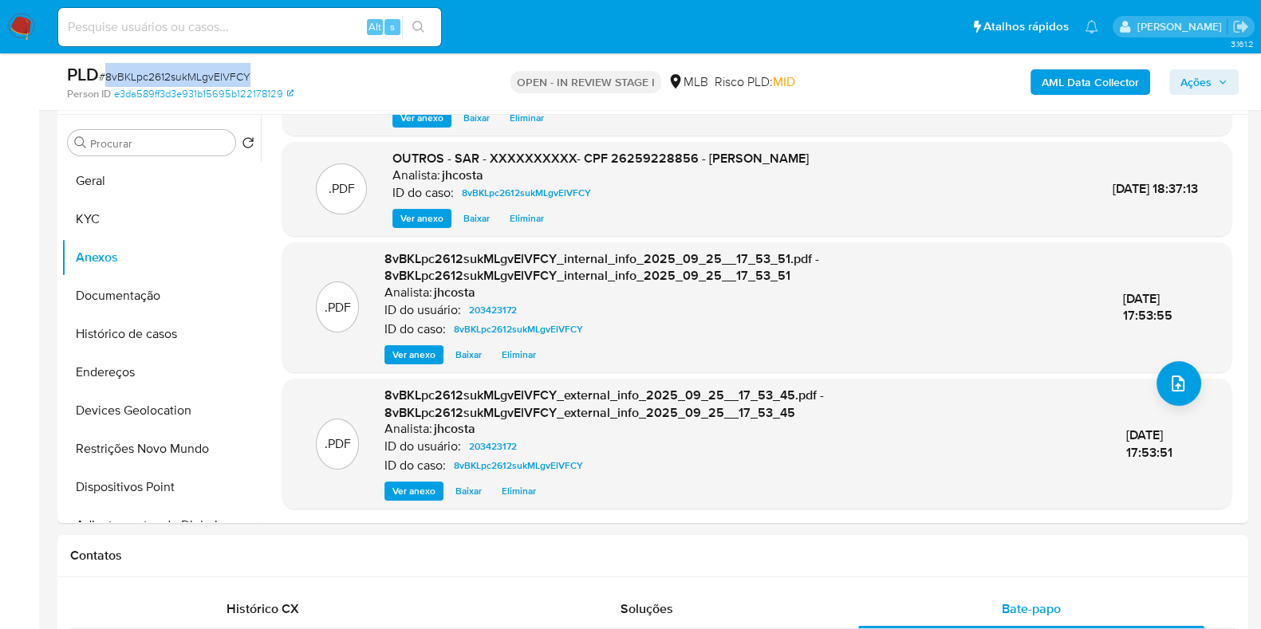
click at [199, 77] on span "# 8vBKLpc2612sukMLgvElVFCY" at bounding box center [175, 77] width 152 height 16
copy span "8vBKLpc2612sukMLgvElVFCY"
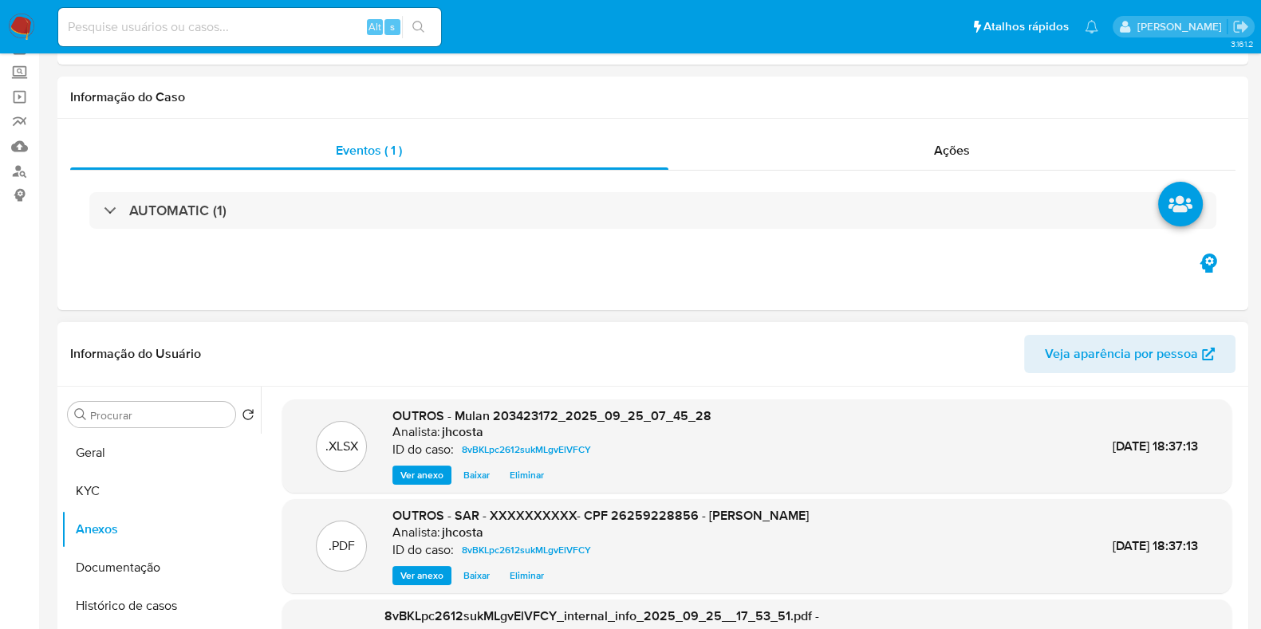
scroll to position [0, 0]
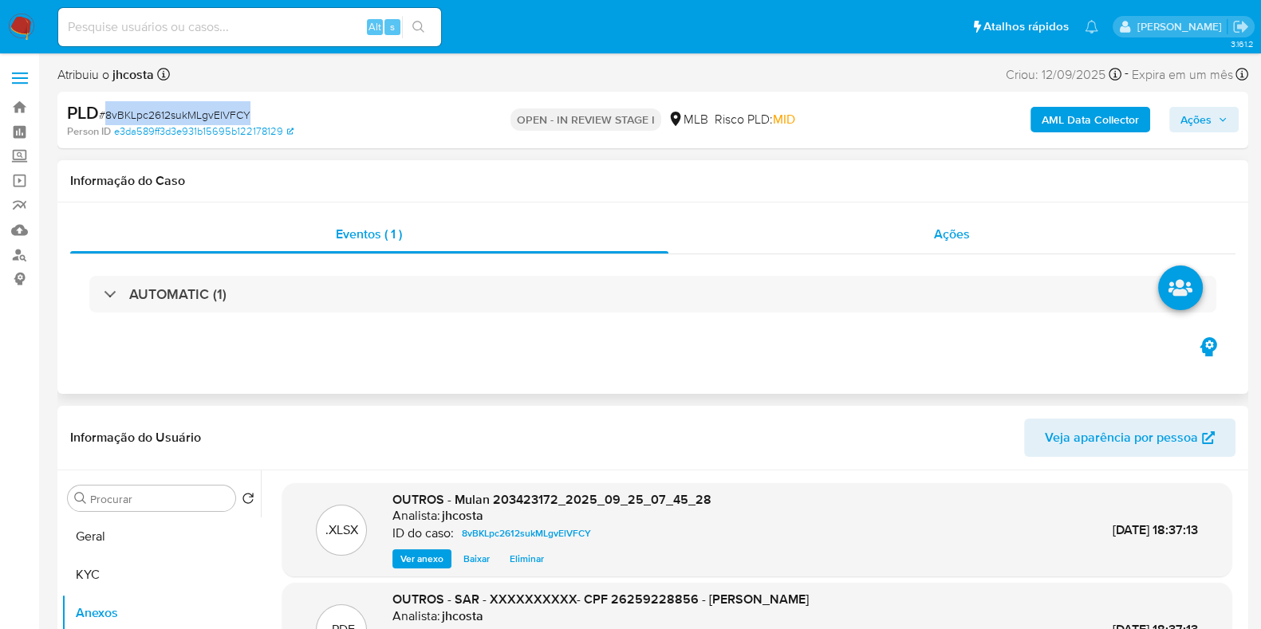
click at [878, 239] on div "Ações" at bounding box center [953, 234] width 568 height 38
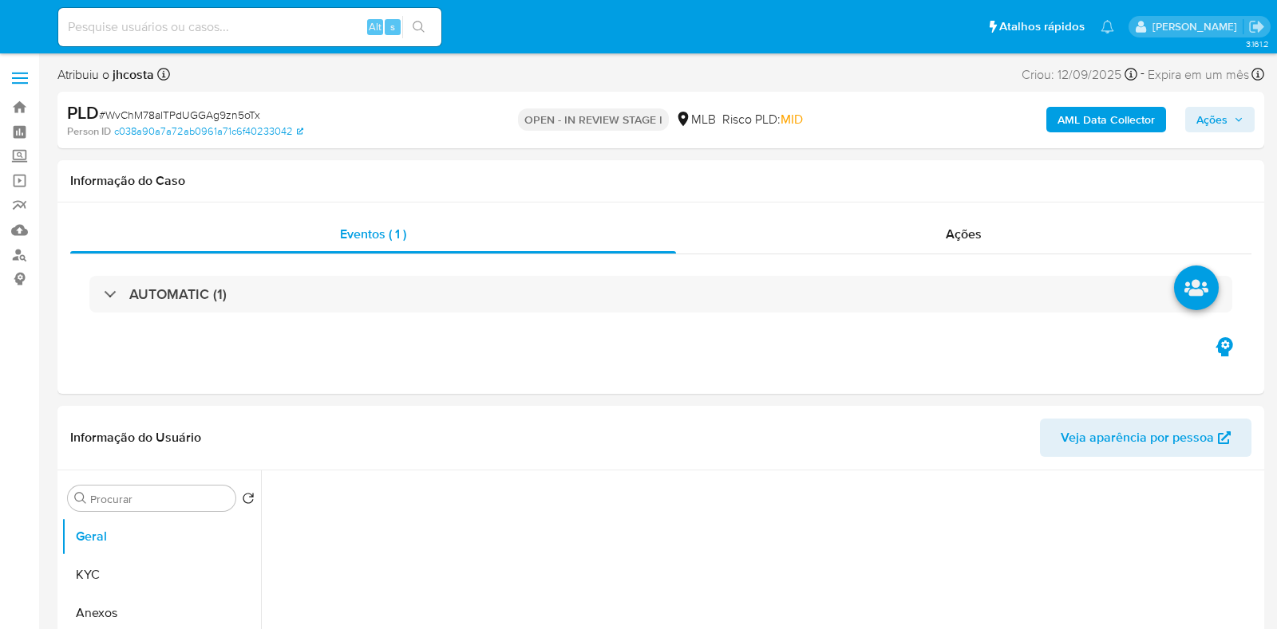
select select "10"
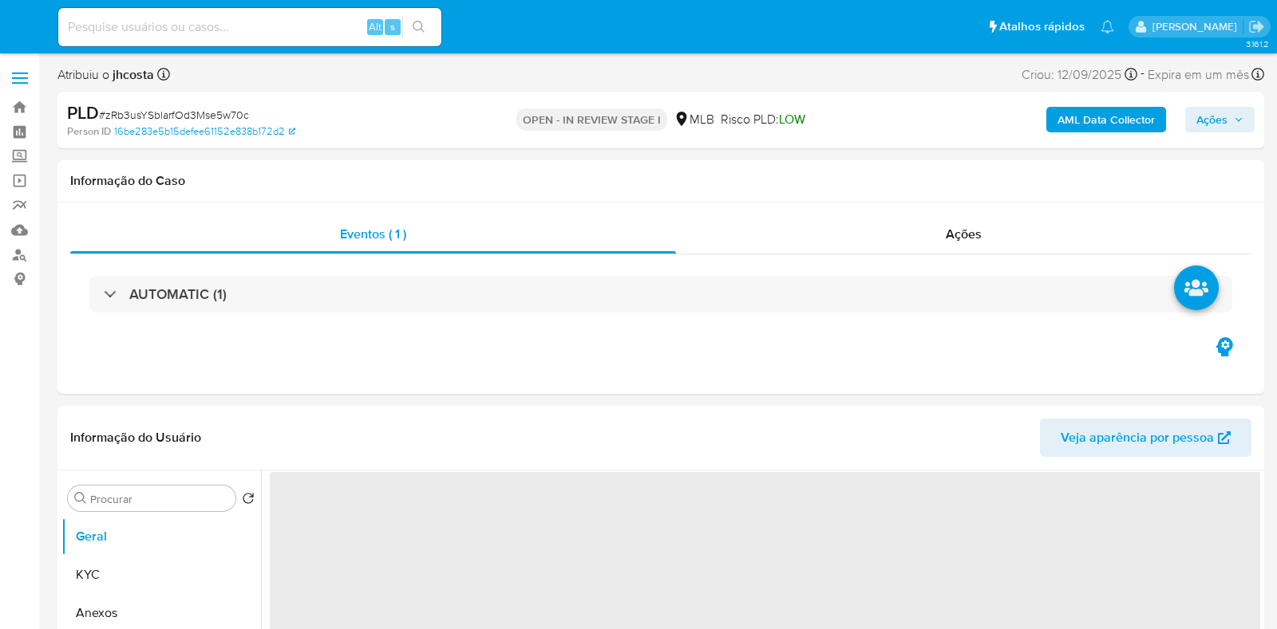
select select "10"
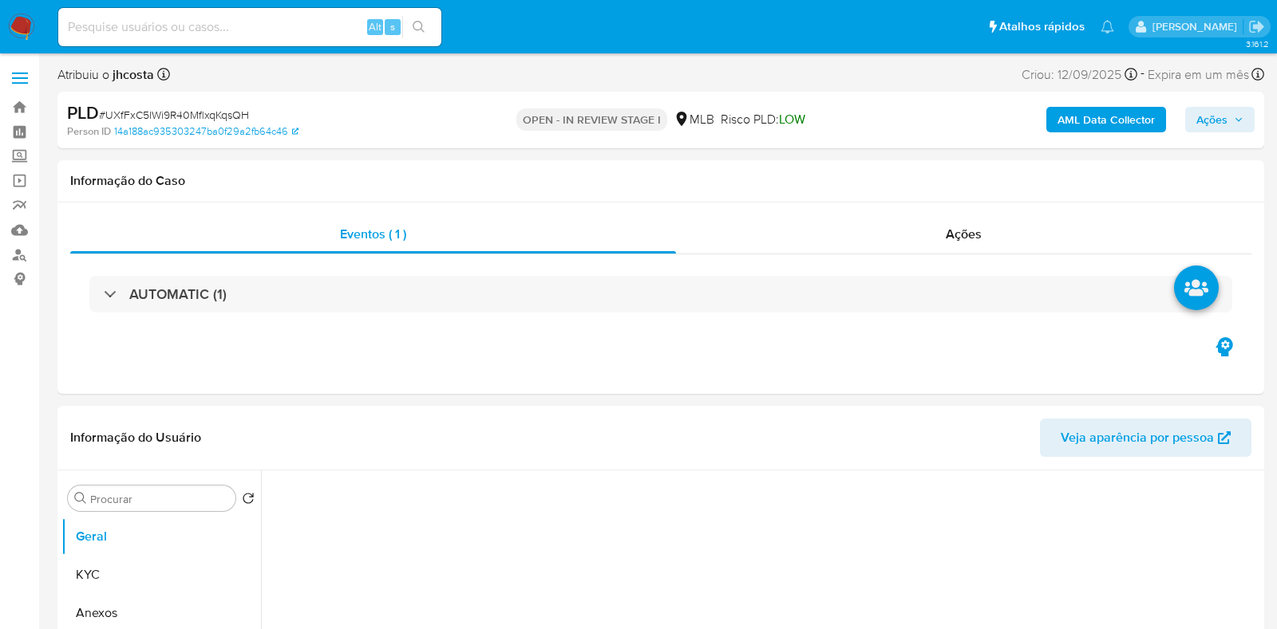
select select "10"
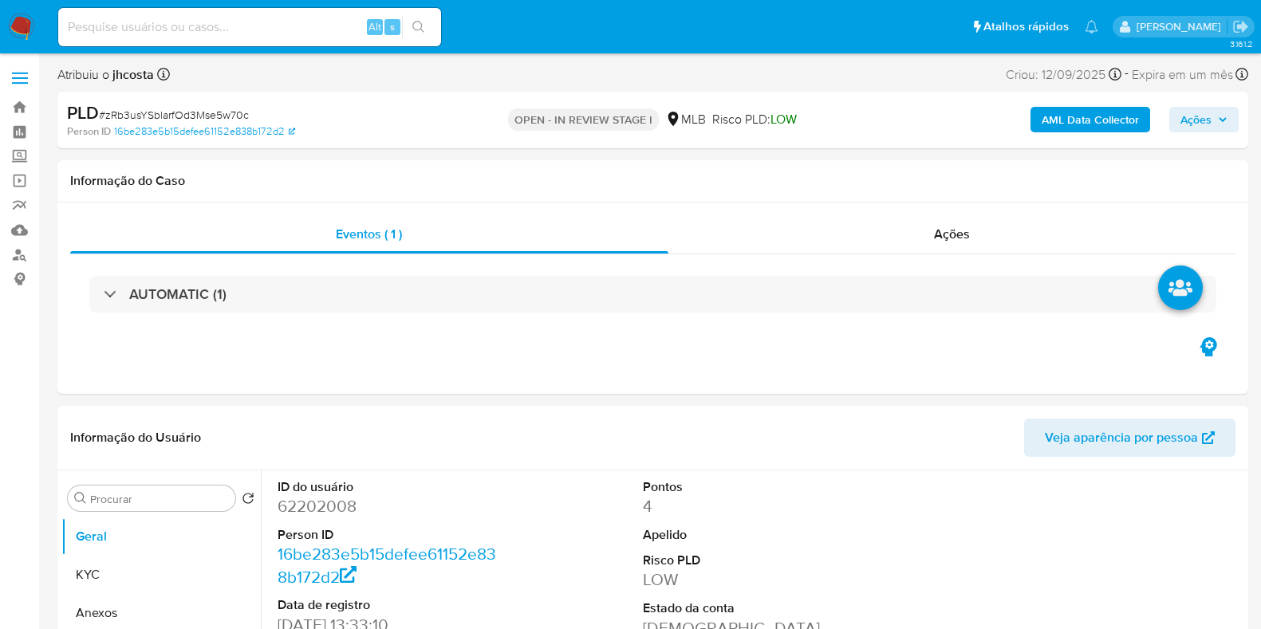
select select "10"
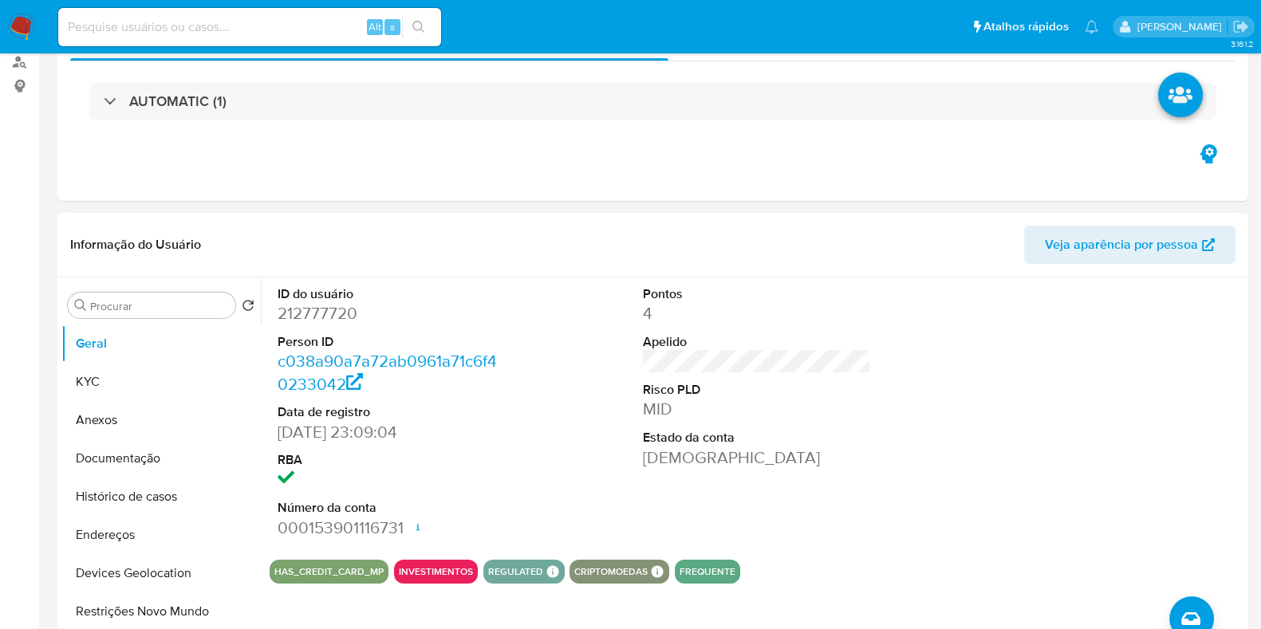
scroll to position [199, 0]
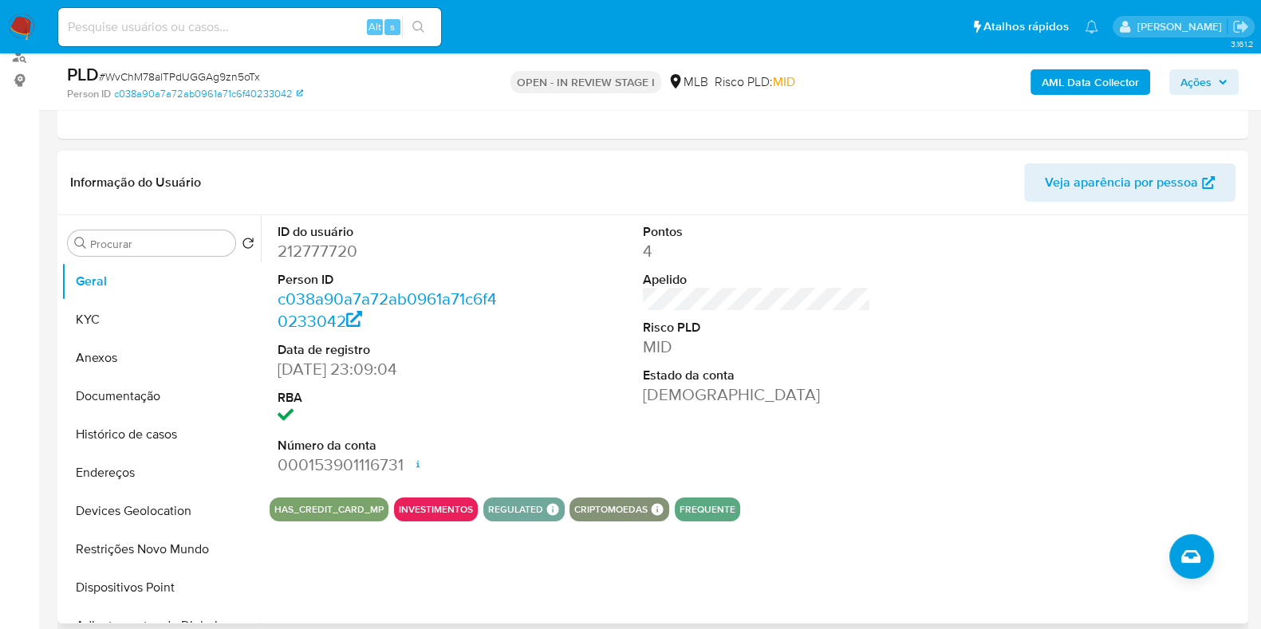
click at [314, 245] on dd "212777720" at bounding box center [392, 251] width 228 height 22
copy dd "212777720"
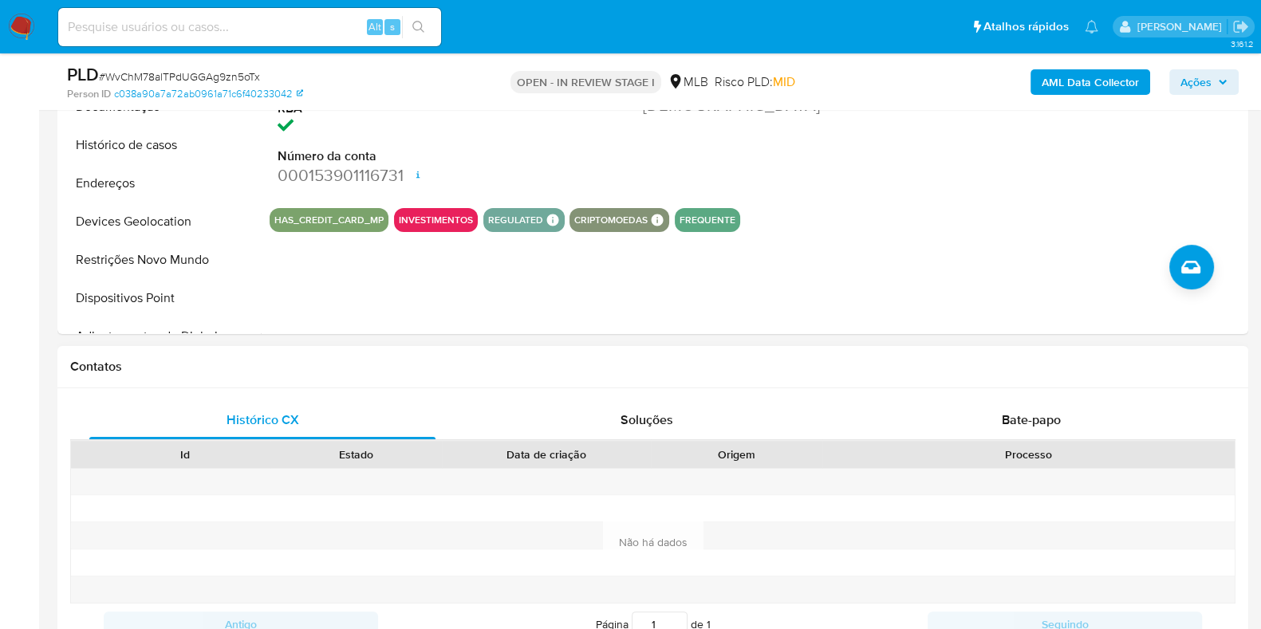
scroll to position [697, 0]
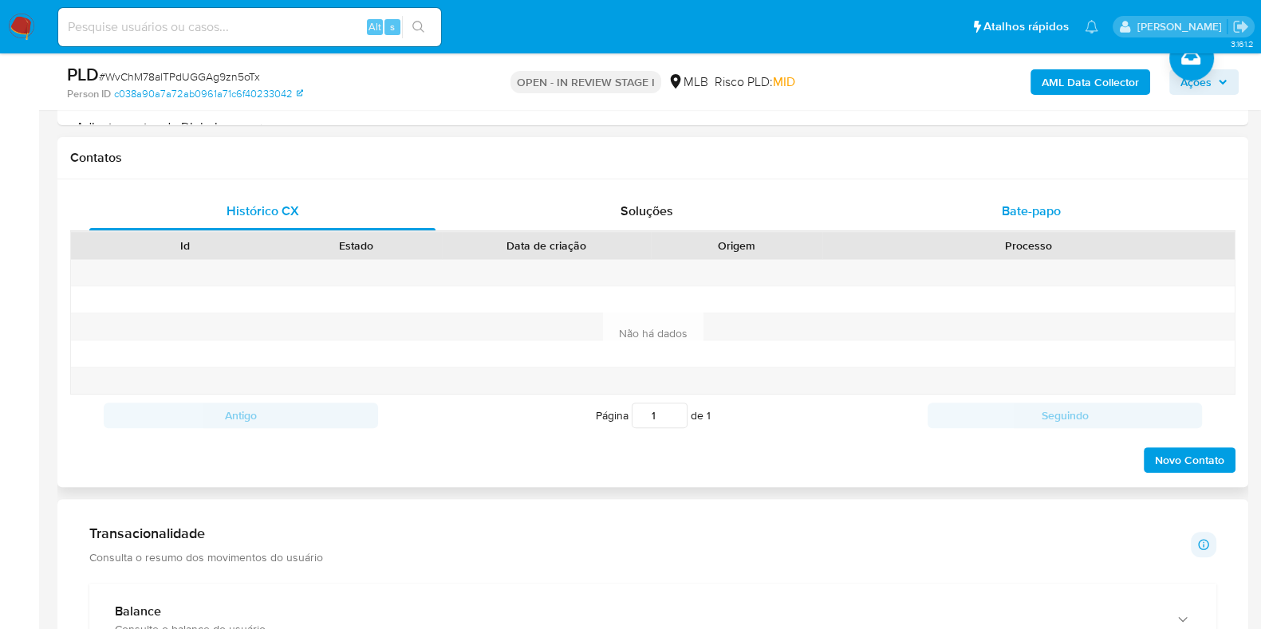
click at [1005, 213] on span "Bate-papo" at bounding box center [1031, 211] width 59 height 18
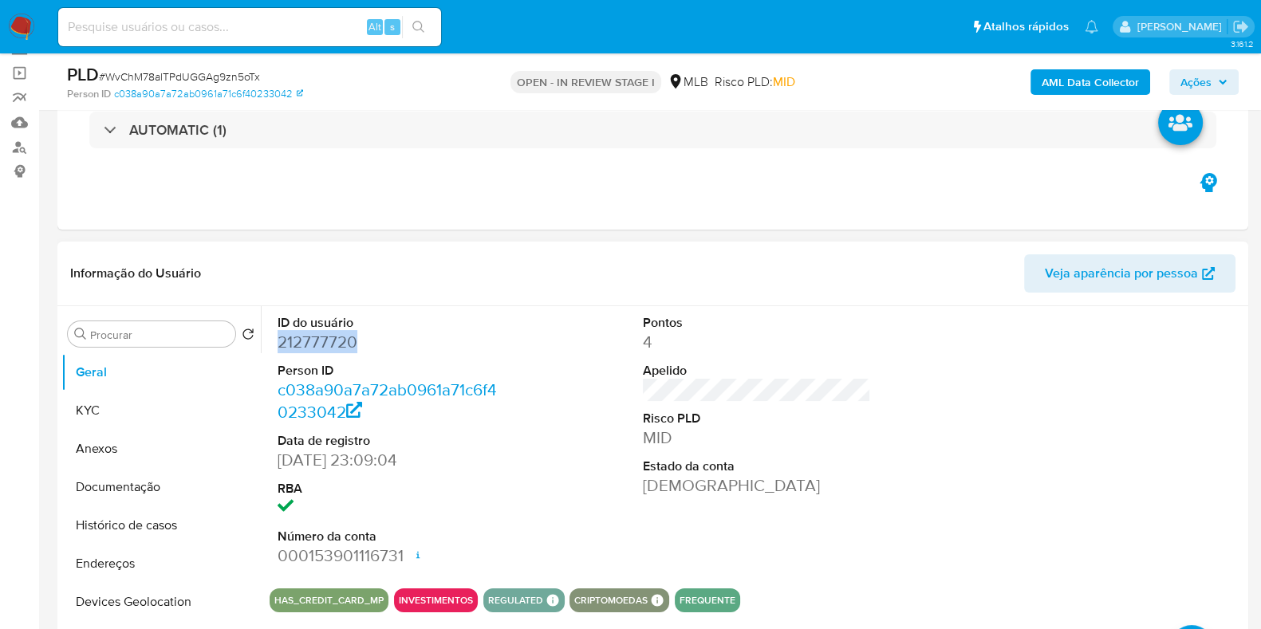
scroll to position [99, 0]
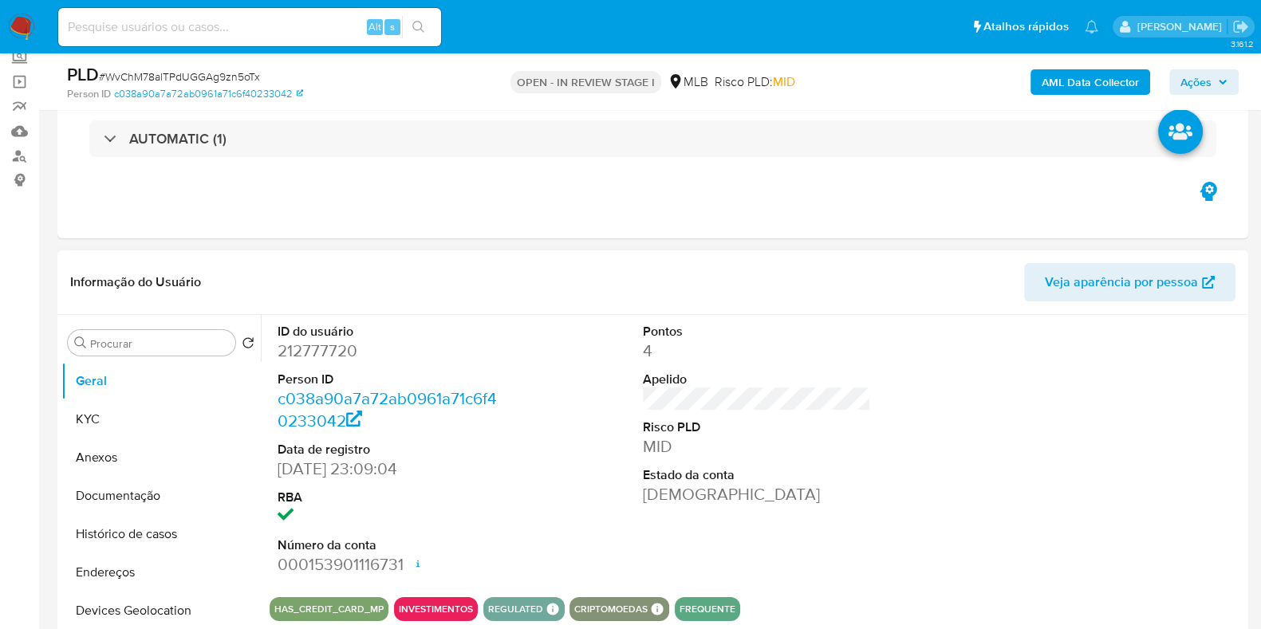
click at [391, 336] on dt "ID do usuário" at bounding box center [392, 332] width 228 height 18
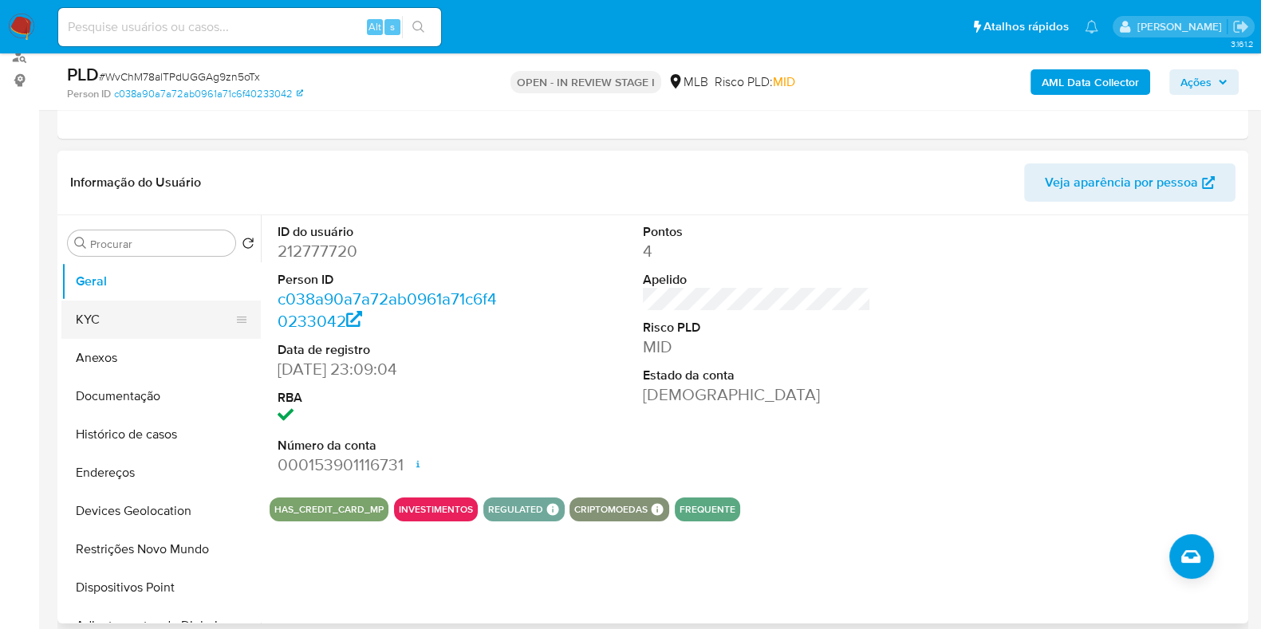
click at [97, 330] on button "KYC" at bounding box center [154, 320] width 187 height 38
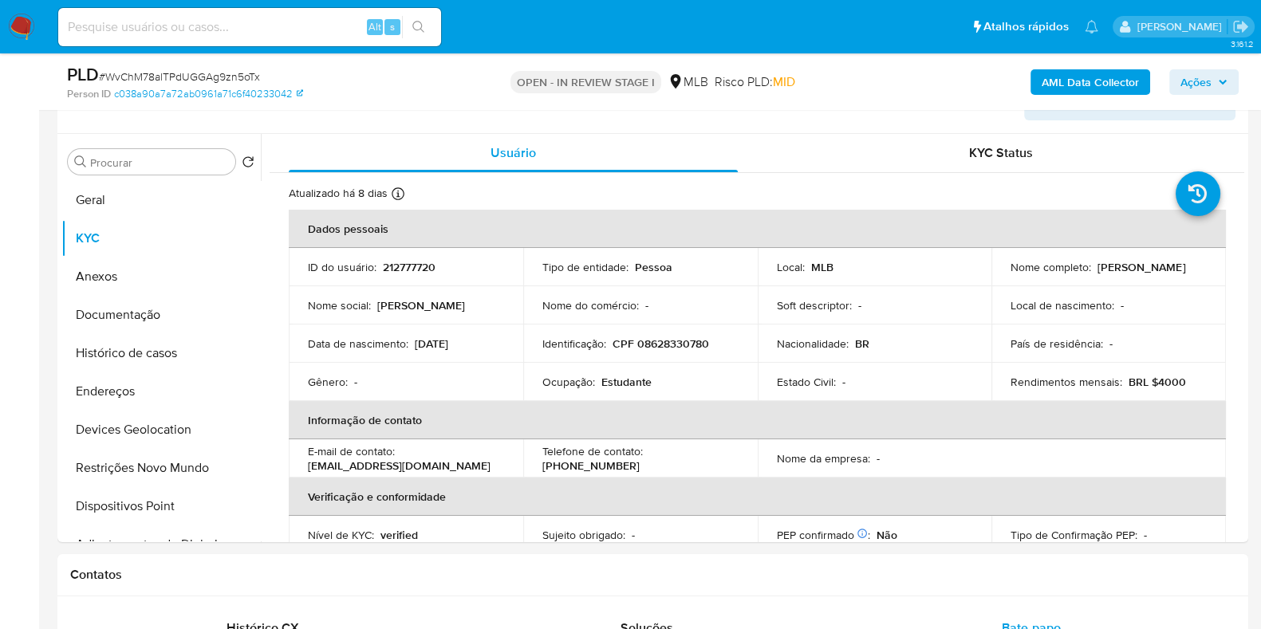
scroll to position [299, 0]
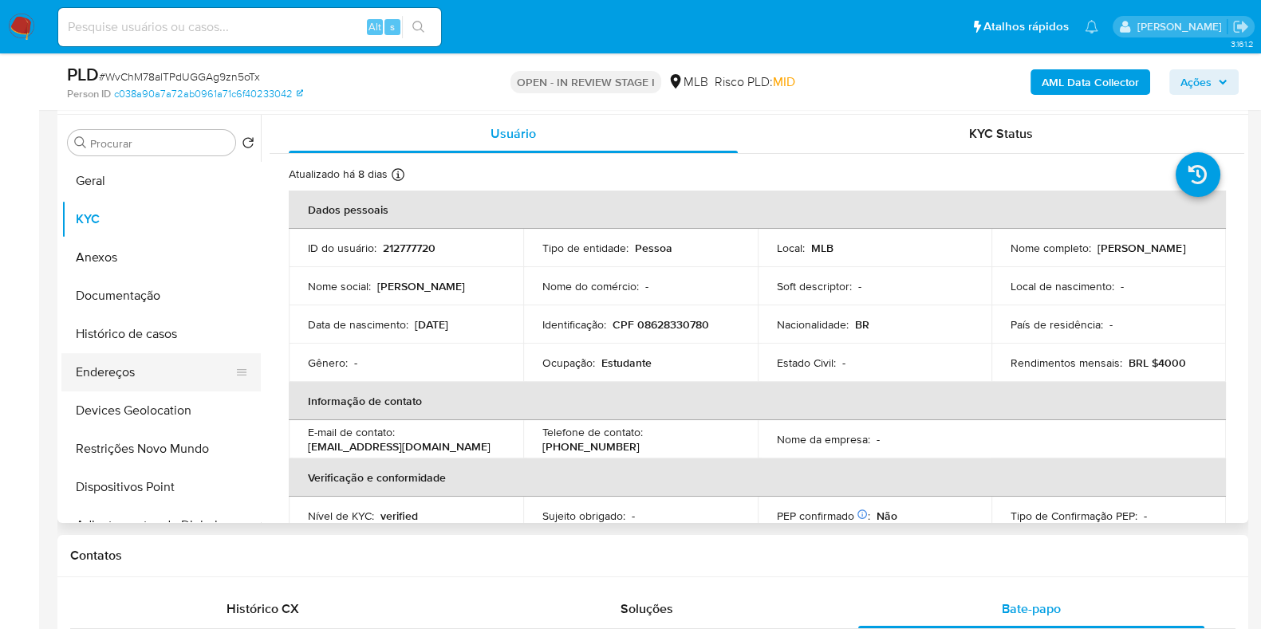
click at [115, 371] on button "Endereços" at bounding box center [154, 372] width 187 height 38
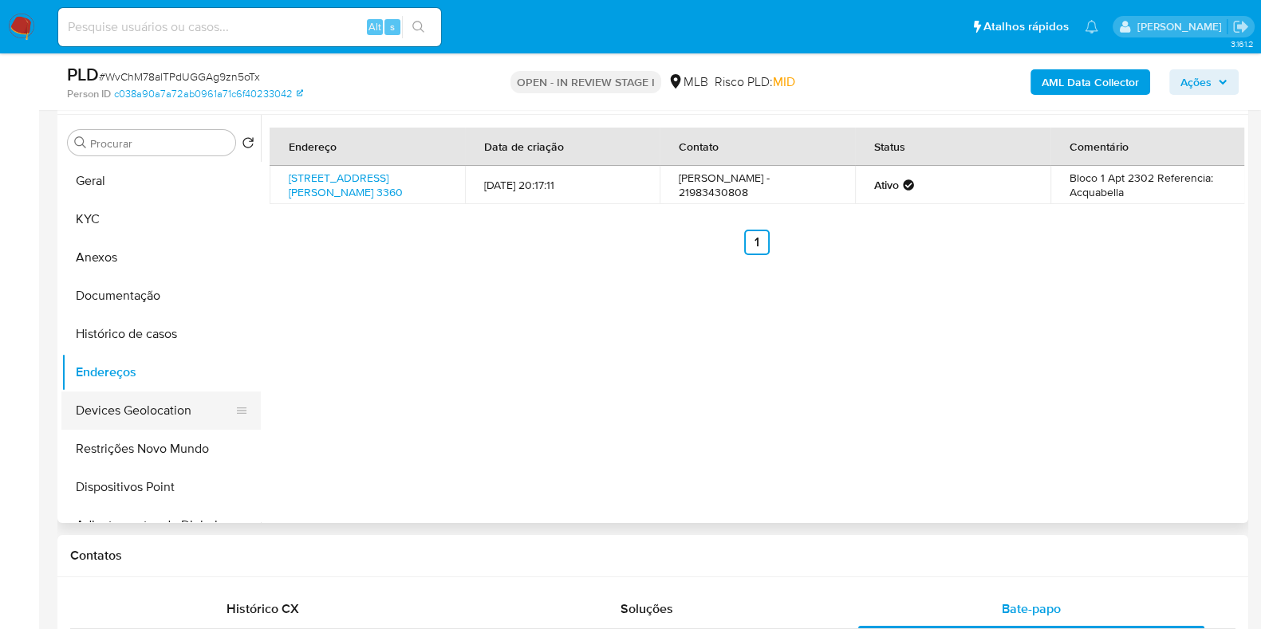
click at [114, 403] on button "Devices Geolocation" at bounding box center [154, 411] width 187 height 38
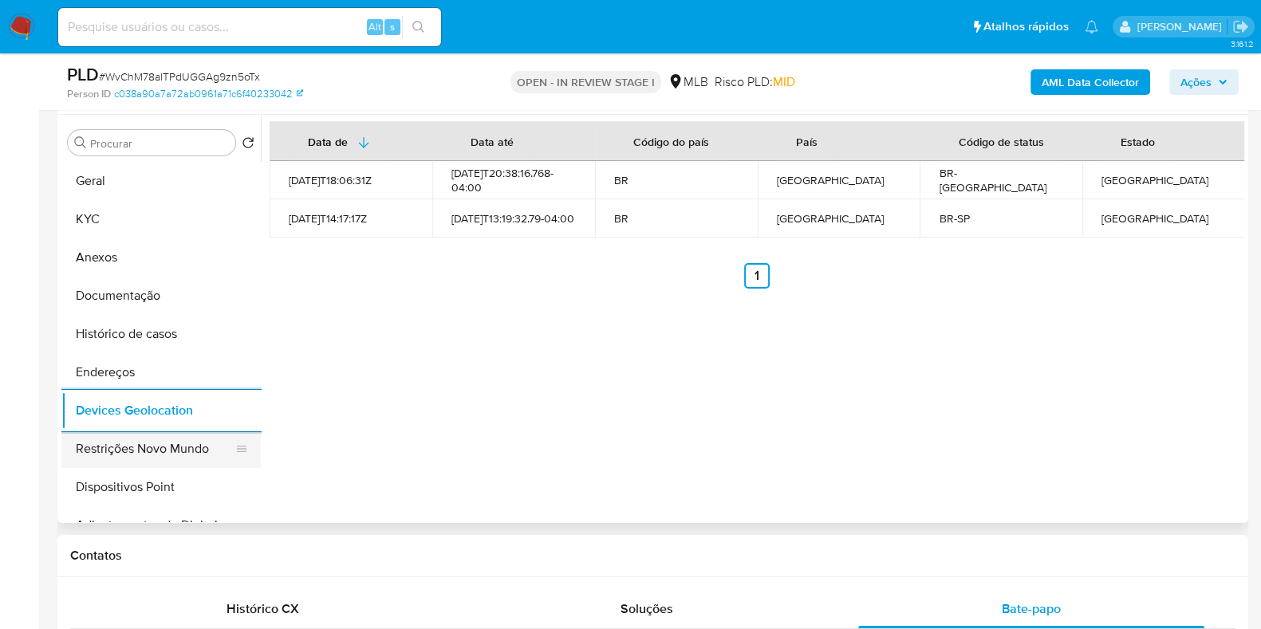
click at [180, 448] on button "Restrições Novo Mundo" at bounding box center [154, 449] width 187 height 38
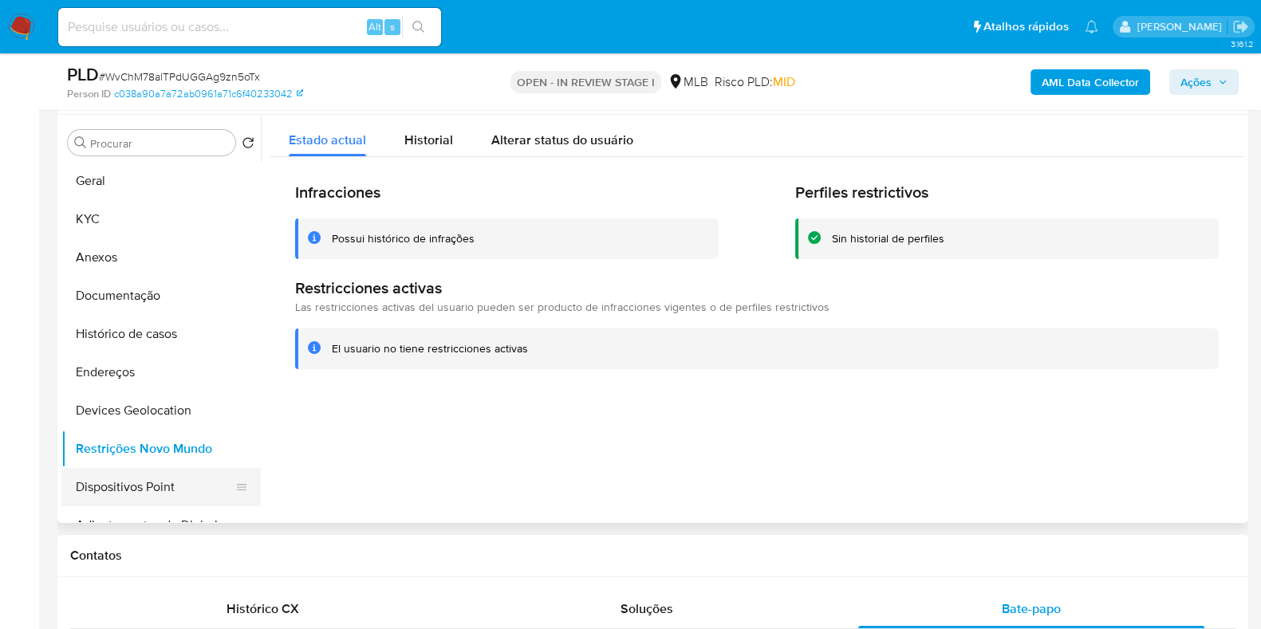
click at [126, 486] on button "Dispositivos Point" at bounding box center [154, 487] width 187 height 38
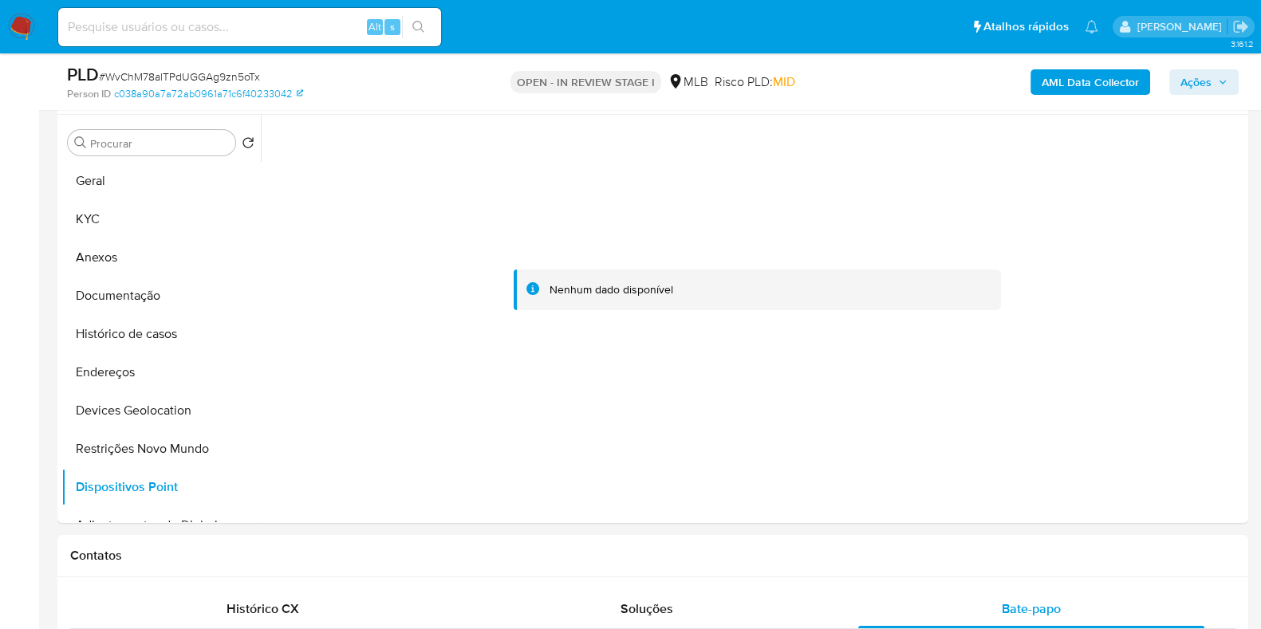
click at [1085, 80] on b "AML Data Collector" at bounding box center [1090, 82] width 97 height 26
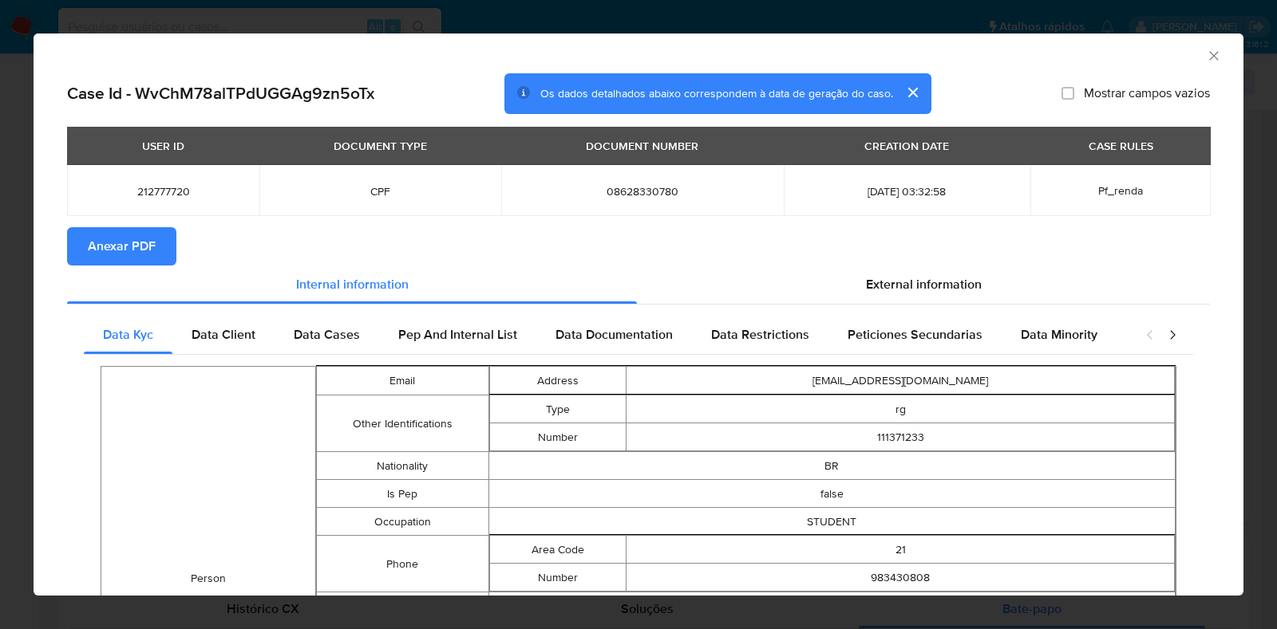
click at [139, 247] on span "Anexar PDF" at bounding box center [122, 246] width 68 height 35
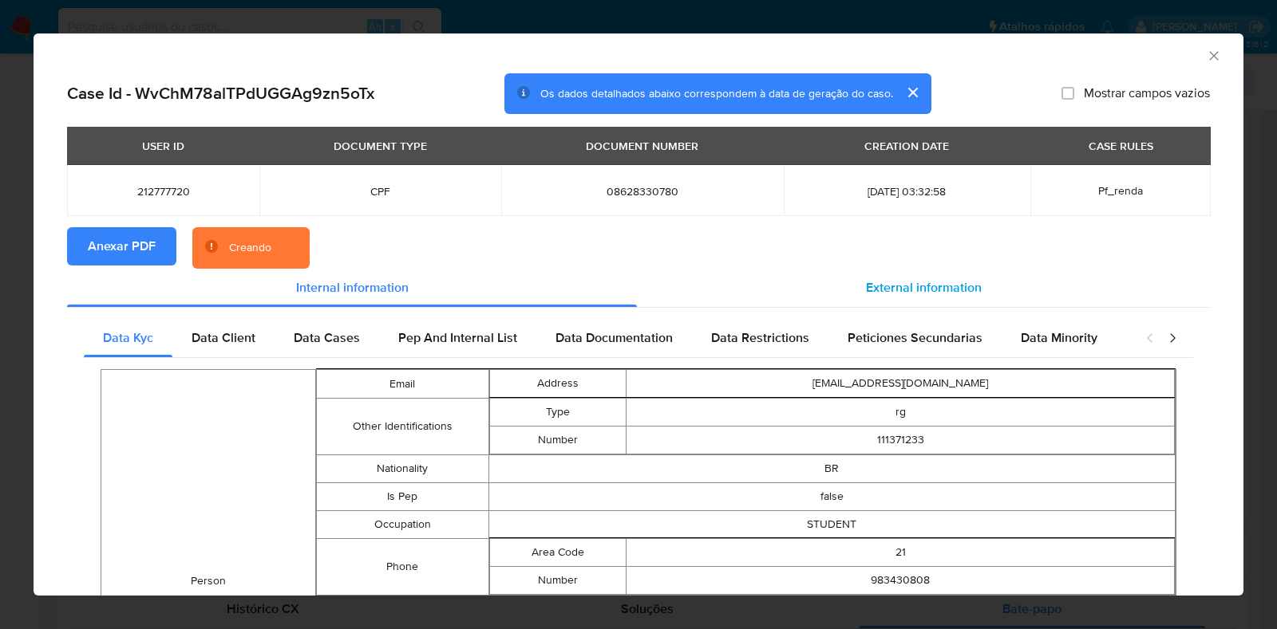
click at [951, 286] on span "External information" at bounding box center [924, 287] width 116 height 18
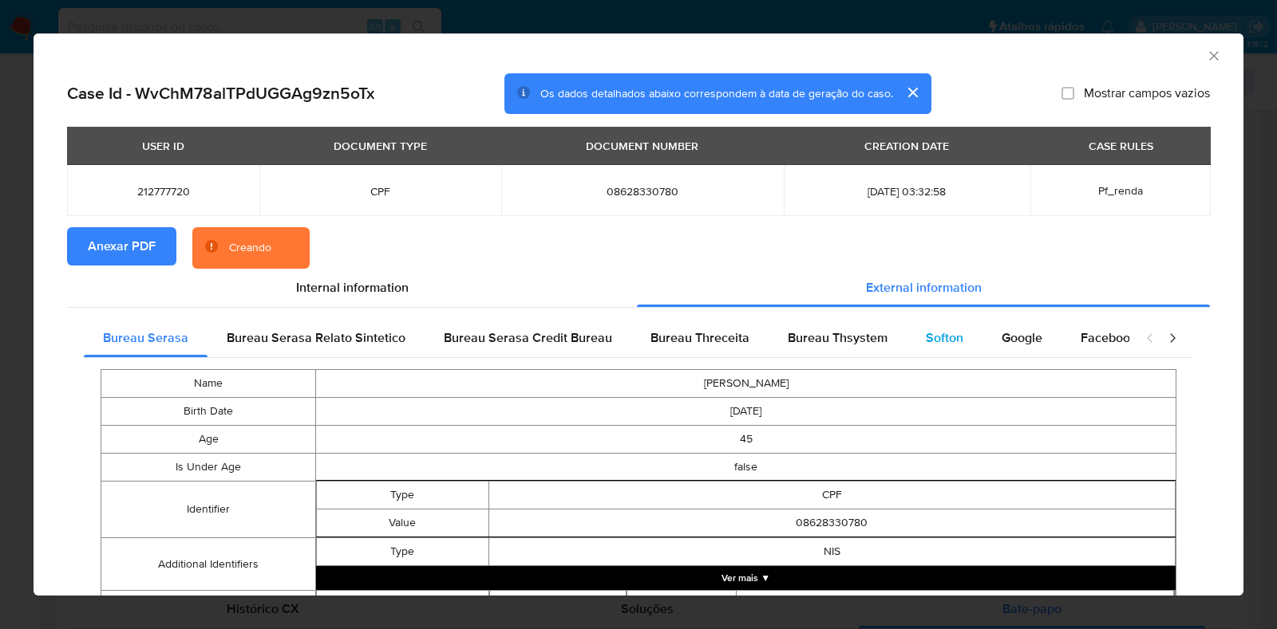
click at [929, 331] on span "Softon" at bounding box center [943, 338] width 37 height 18
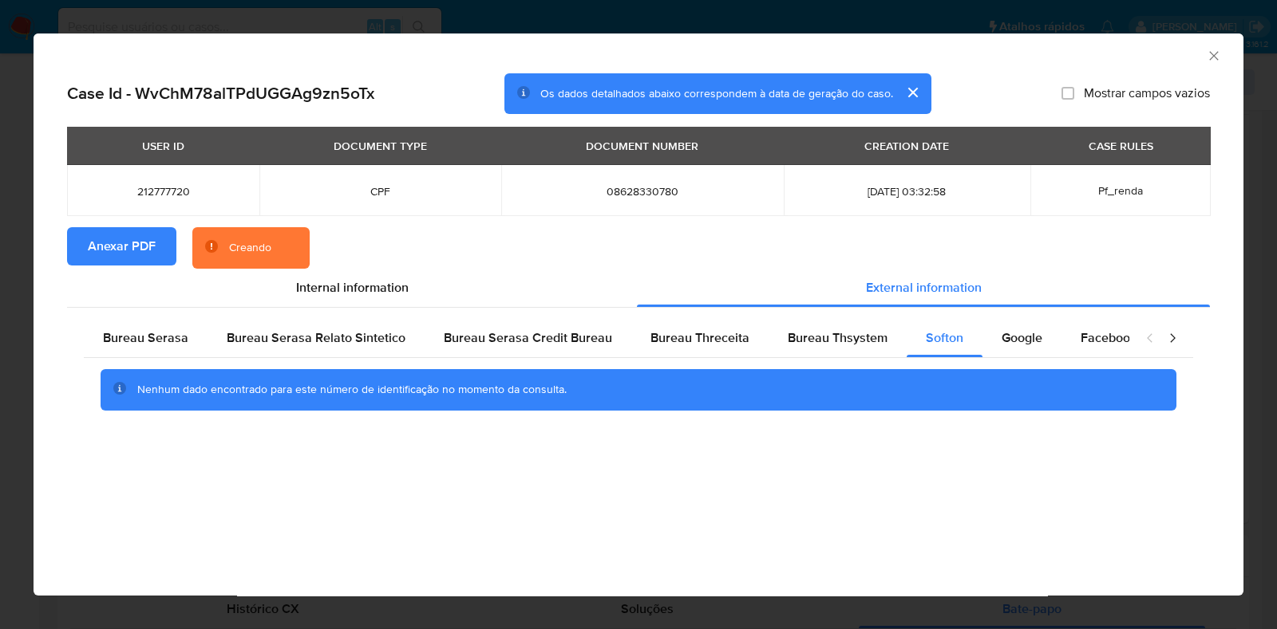
click at [1219, 53] on icon "Fechar a janela" at bounding box center [1214, 56] width 16 height 16
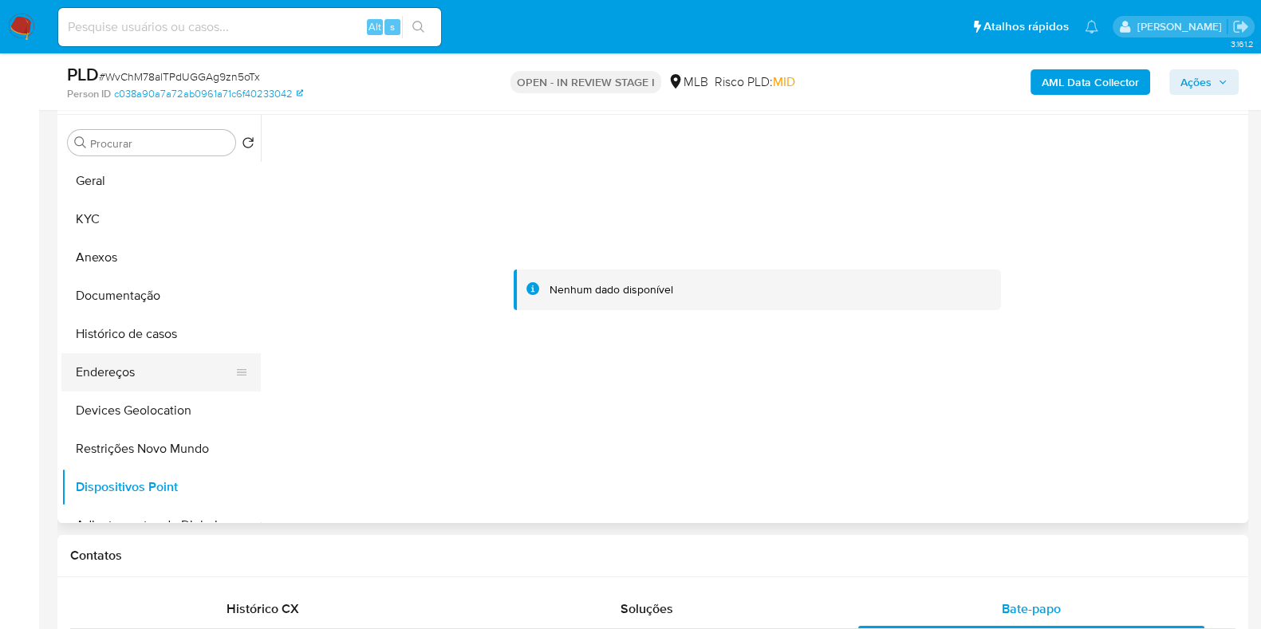
click at [129, 376] on button "Endereços" at bounding box center [154, 372] width 187 height 38
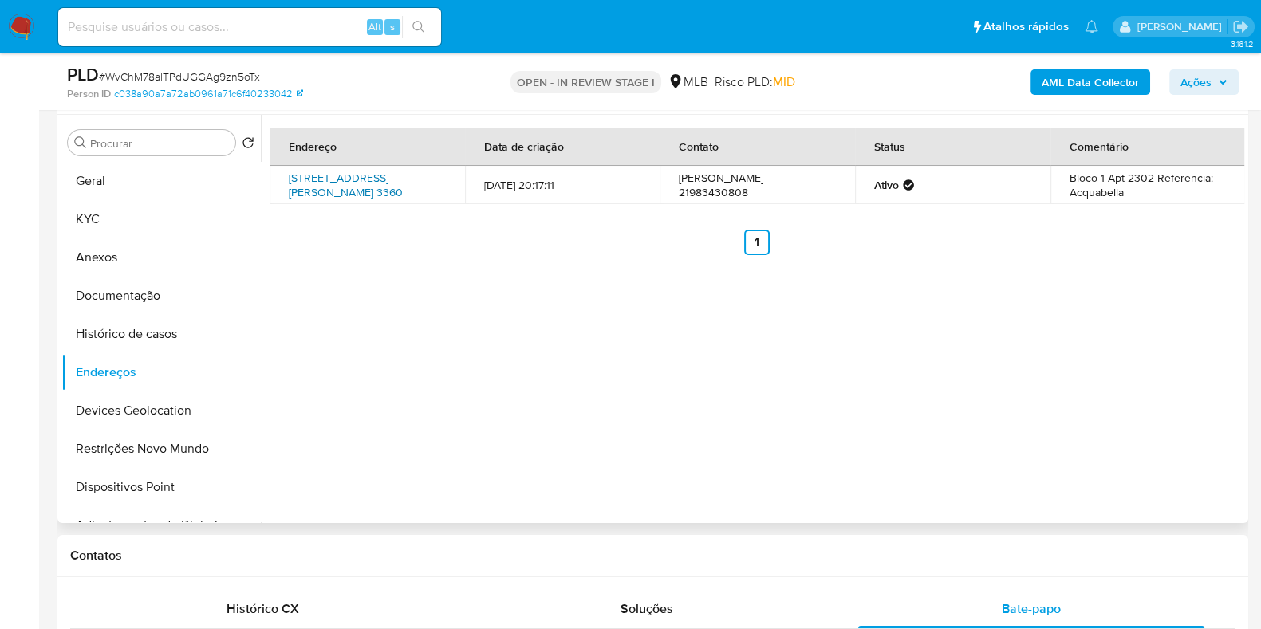
drag, startPoint x: 276, startPoint y: 173, endPoint x: 337, endPoint y: 203, distance: 68.5
click at [337, 203] on td "Avenida Lúcio Costa 3360, Rio De Janeiro, Rio De Janeiro, 22630010, Brasil 3360" at bounding box center [367, 185] width 195 height 38
copy link "Avenida Lúcio Costa 3360, Rio De Janeiro, Rio De Janeiro, 22630010"
click at [359, 181] on link "Avenida Lúcio Costa 3360, Rio De Janeiro, Rio De Janeiro, 22630010, Brasil 3360" at bounding box center [346, 185] width 114 height 30
click at [92, 224] on button "KYC" at bounding box center [154, 219] width 187 height 38
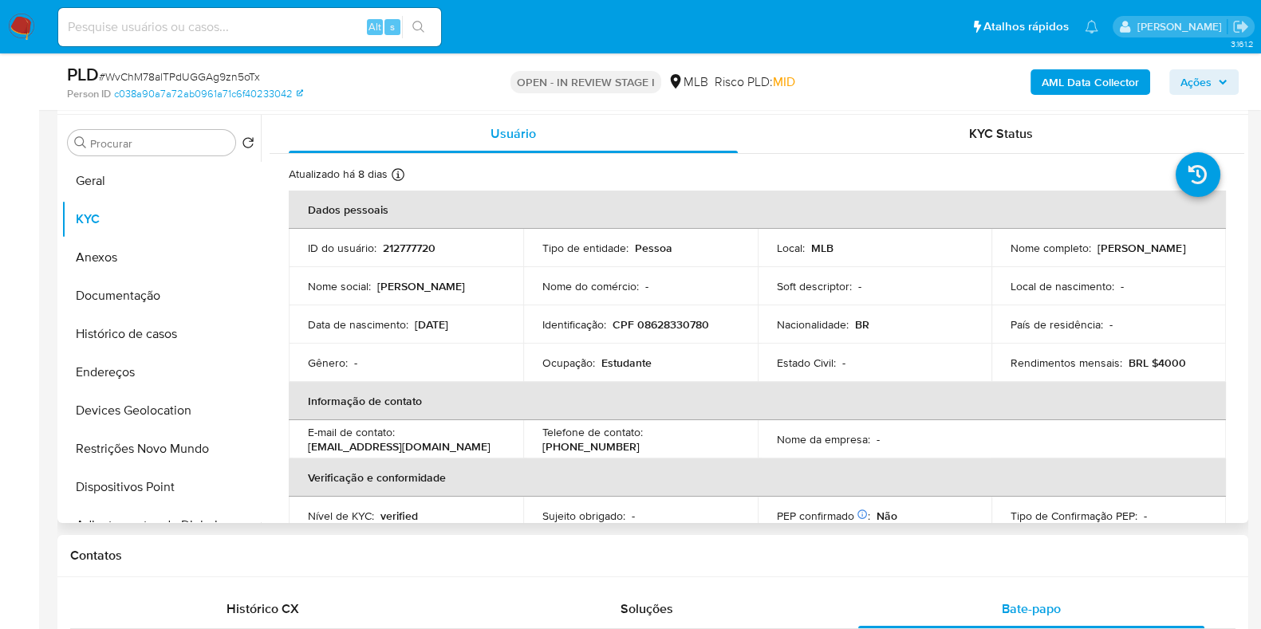
click at [655, 318] on p "CPF 08628330780" at bounding box center [661, 325] width 97 height 14
click at [646, 329] on p "CPF 08628330780" at bounding box center [661, 325] width 97 height 14
copy p "08628330780"
click at [184, 290] on button "Documentação" at bounding box center [154, 296] width 187 height 38
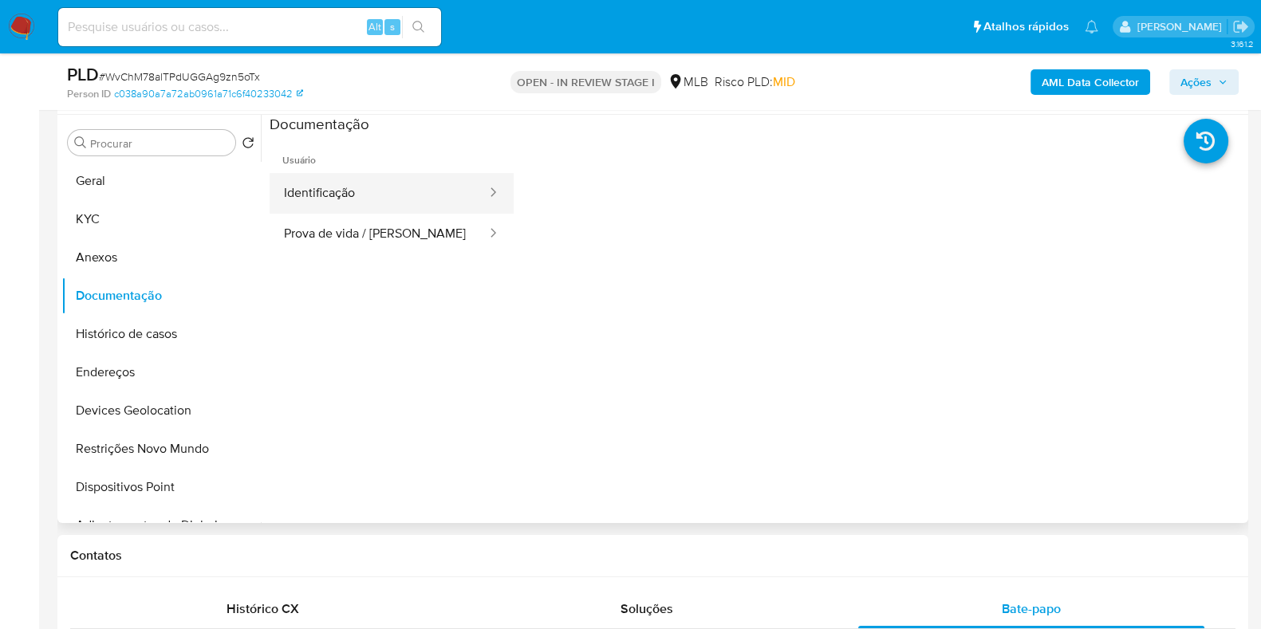
click at [433, 199] on button "Identificação" at bounding box center [379, 193] width 219 height 41
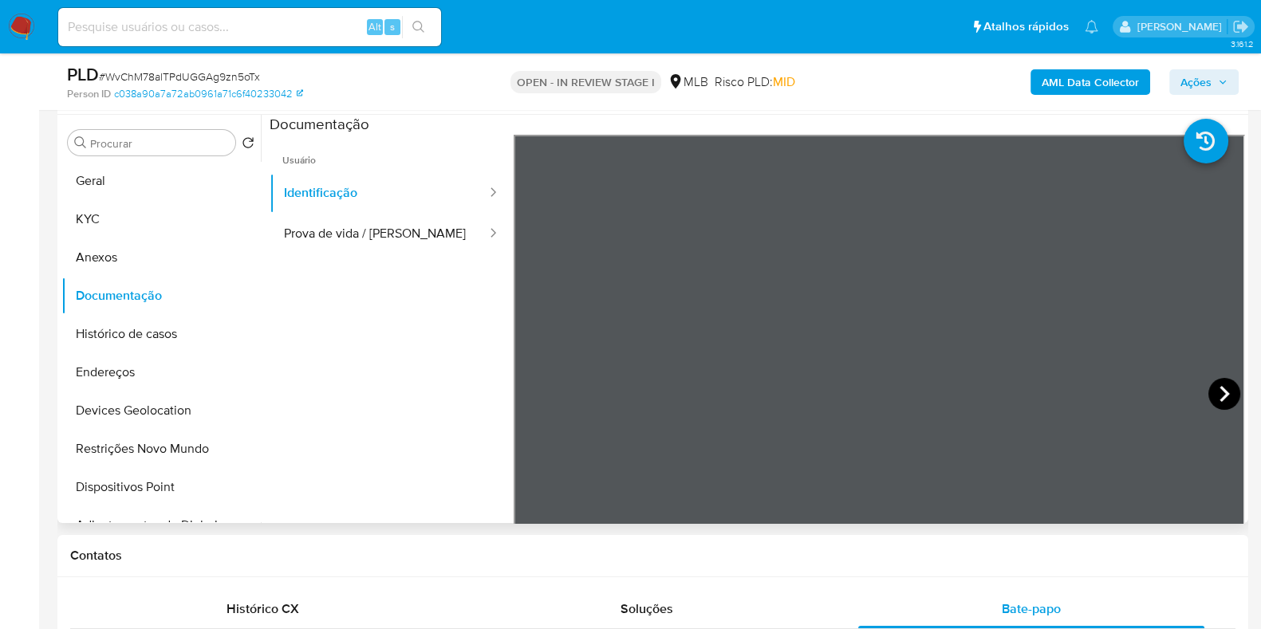
click at [1214, 396] on icon at bounding box center [1225, 394] width 32 height 32
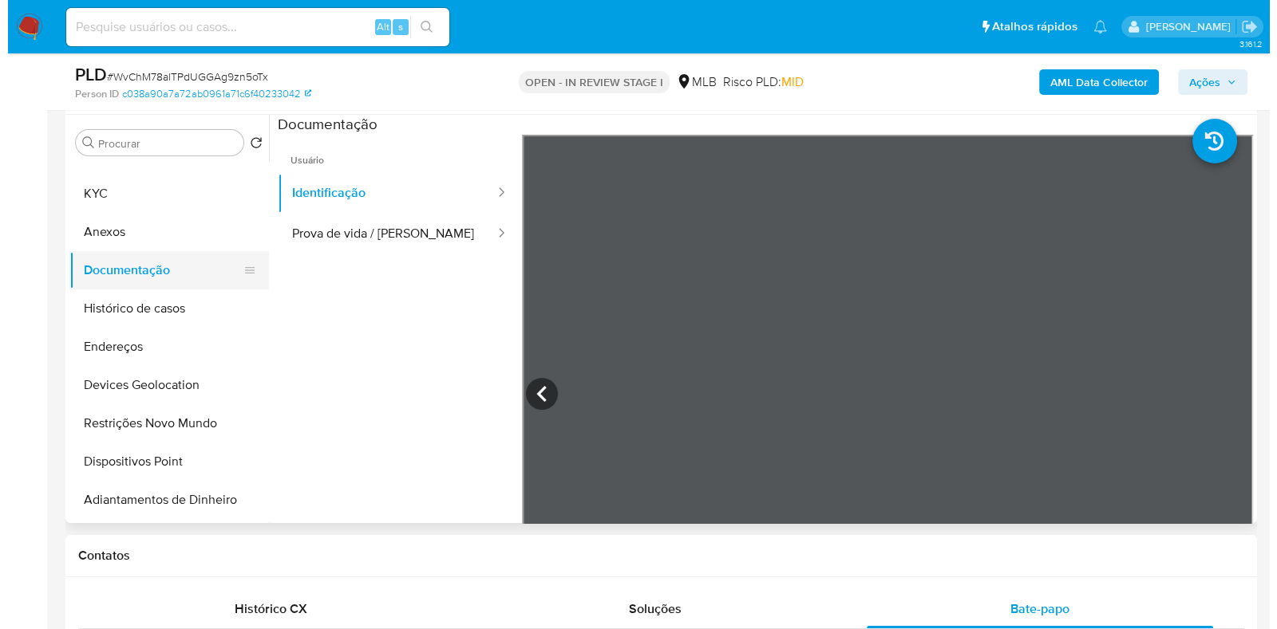
scroll to position [0, 0]
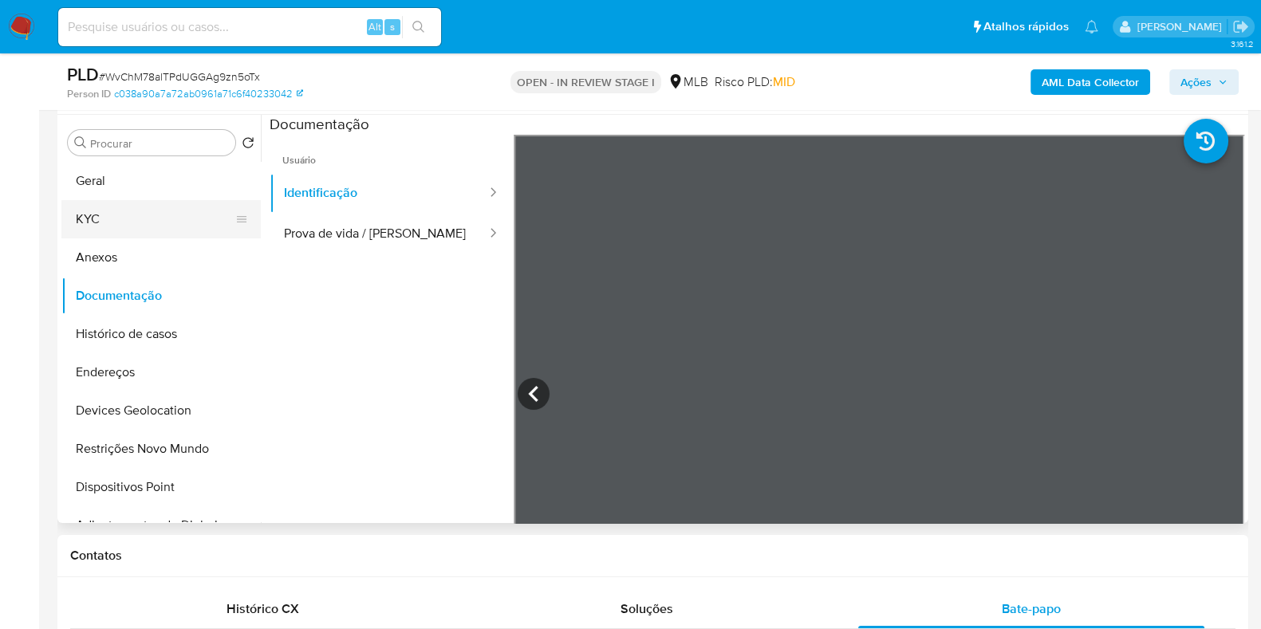
click at [88, 227] on button "KYC" at bounding box center [154, 219] width 187 height 38
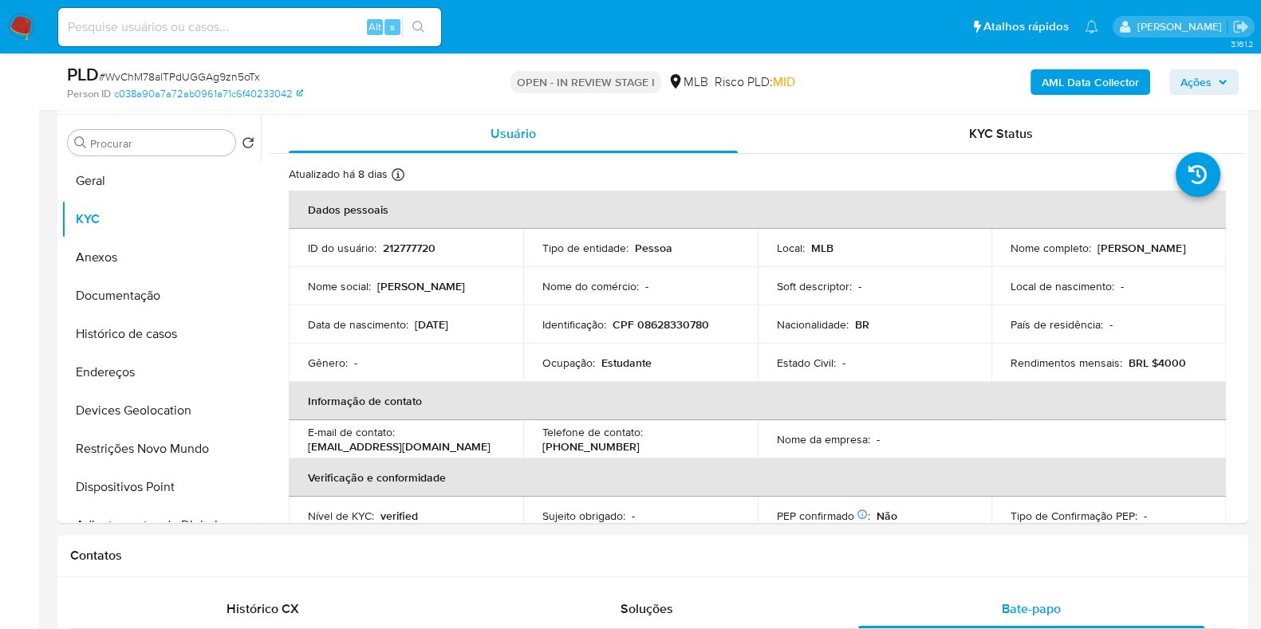
click at [657, 332] on p "CPF 08628330780" at bounding box center [661, 325] width 97 height 14
copy p "08628330780"
click at [694, 328] on p "CPF 08628330780" at bounding box center [661, 325] width 97 height 14
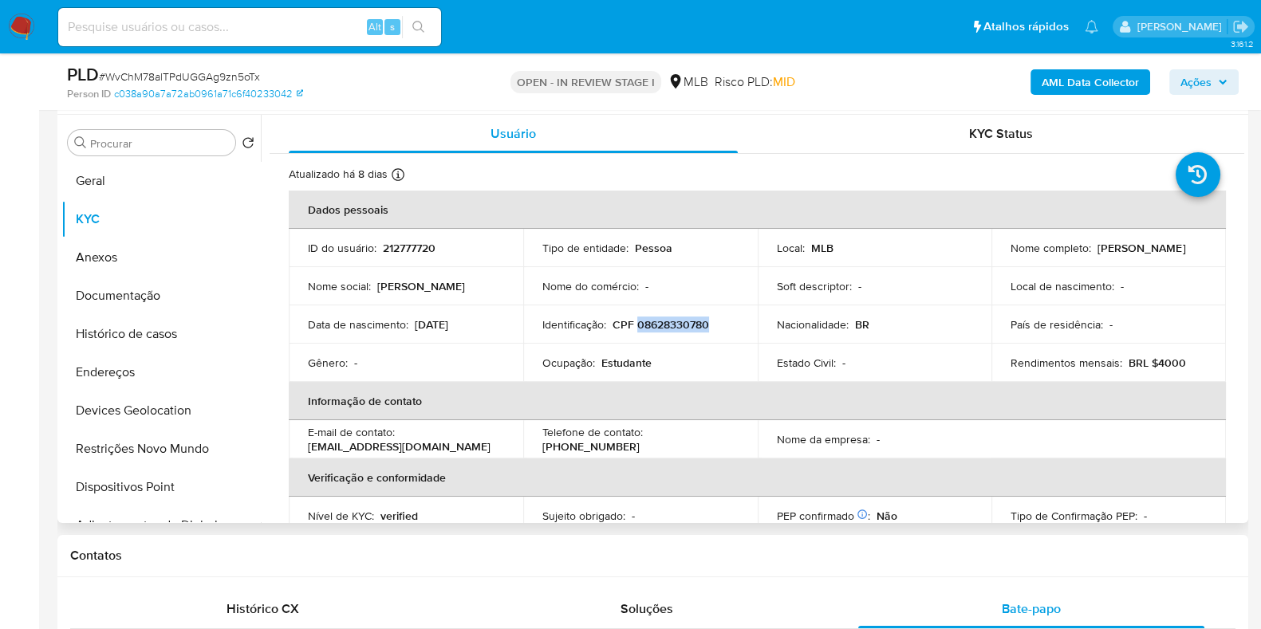
drag, startPoint x: 1094, startPoint y: 247, endPoint x: 1173, endPoint y: 254, distance: 79.3
click at [1173, 254] on div "Nome completo : Michelle Myara" at bounding box center [1109, 248] width 196 height 14
copy p "Michelle Myara"
click at [125, 168] on button "Geral" at bounding box center [154, 181] width 187 height 38
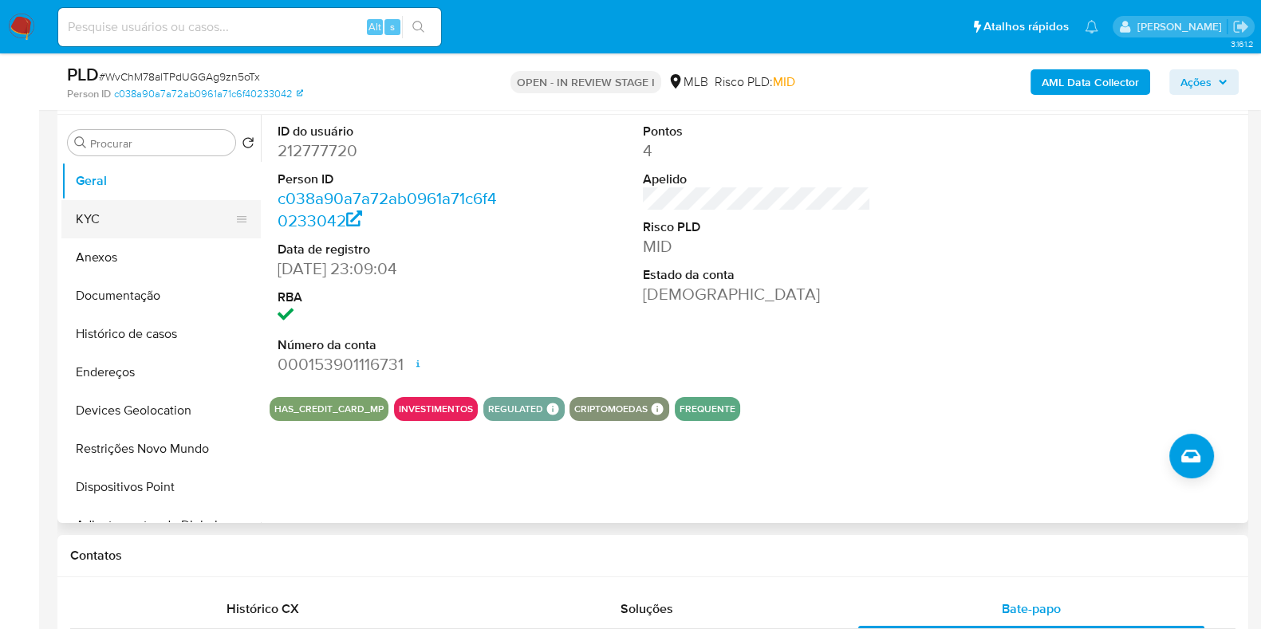
click at [77, 205] on button "KYC" at bounding box center [154, 219] width 187 height 38
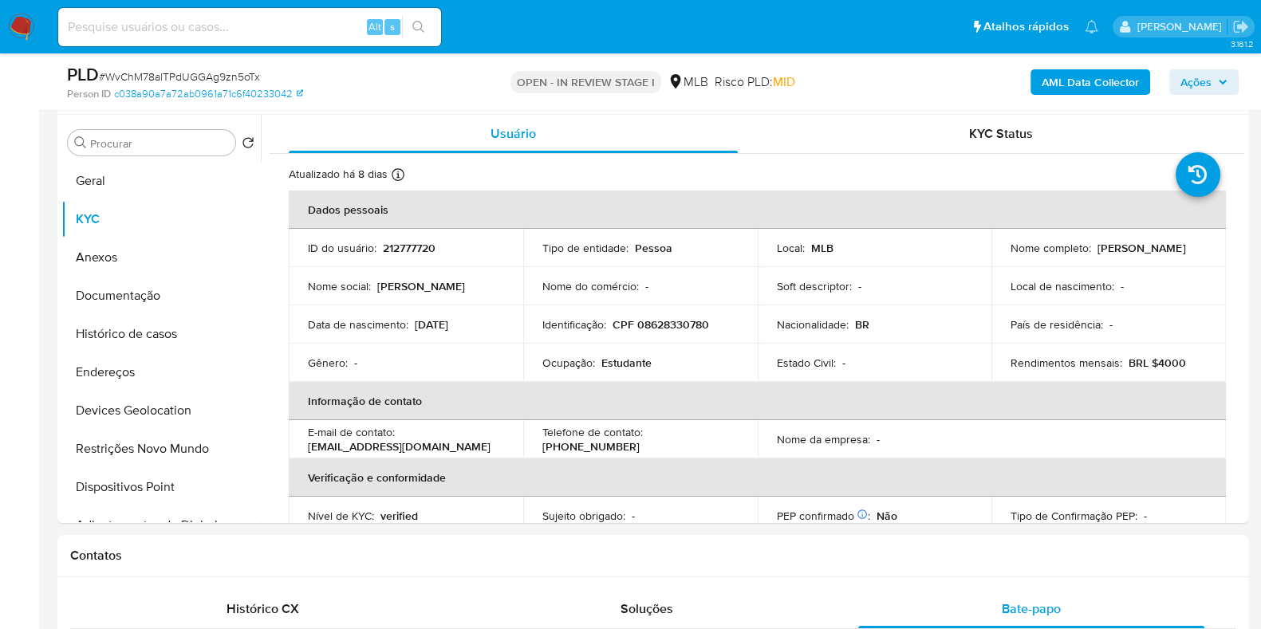
click at [1214, 73] on span "Ações" at bounding box center [1204, 82] width 47 height 22
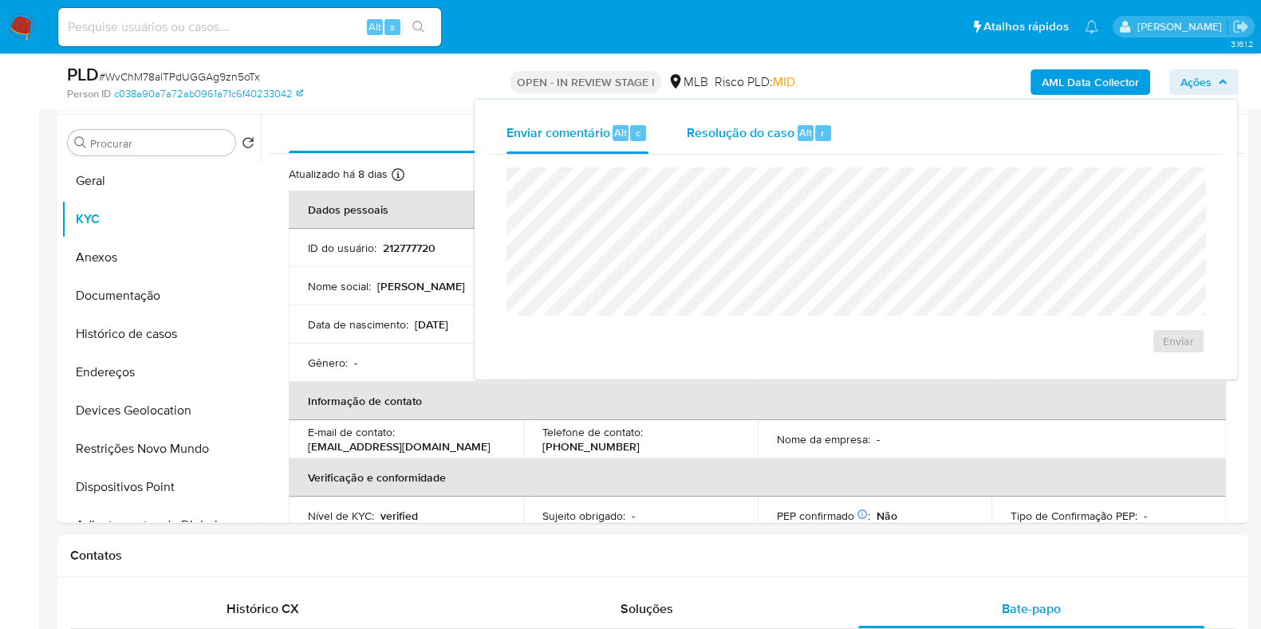
click at [739, 133] on span "Resolução do caso" at bounding box center [741, 132] width 108 height 18
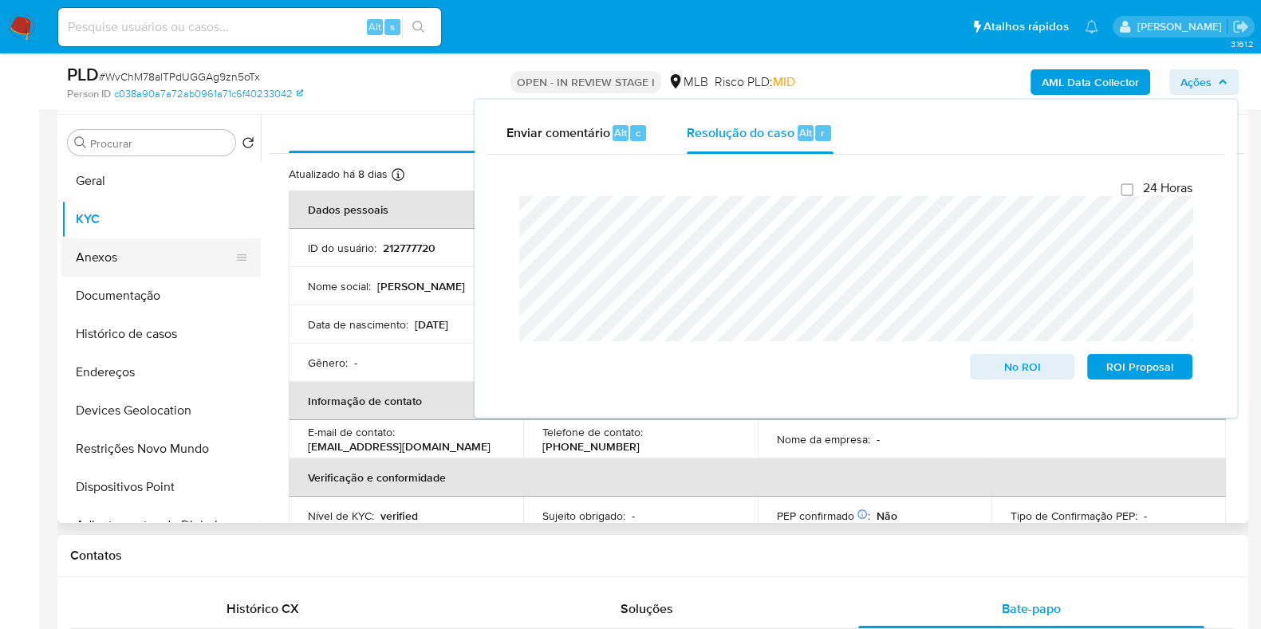
click at [112, 254] on button "Anexos" at bounding box center [154, 258] width 187 height 38
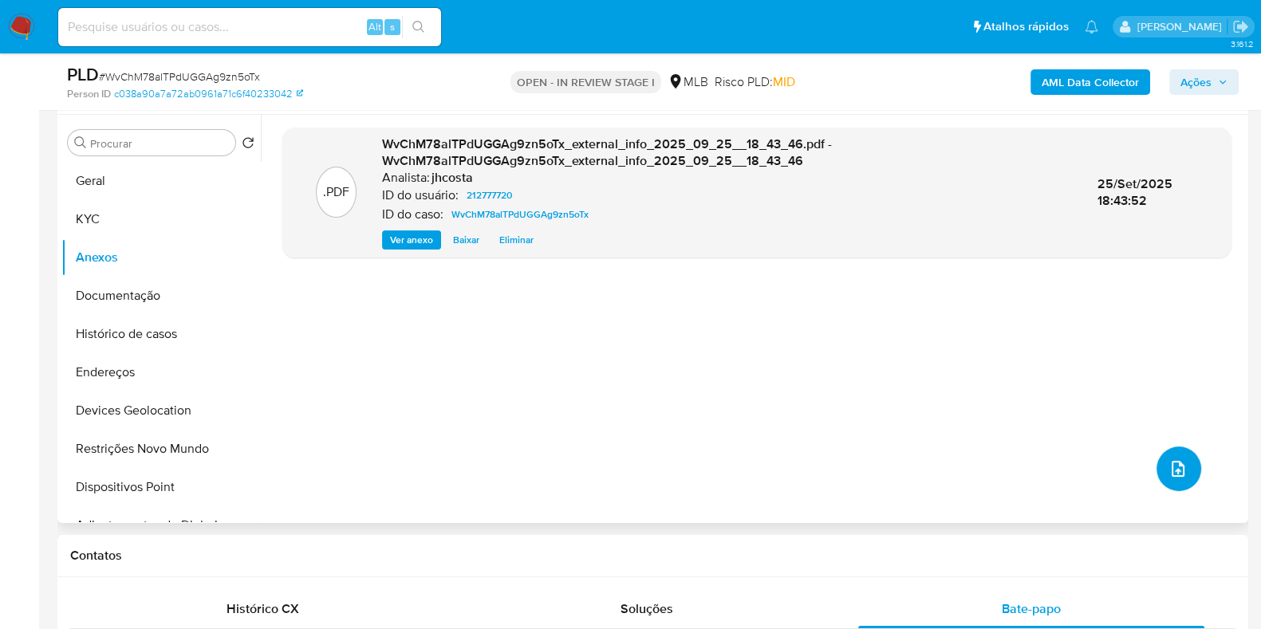
click at [1161, 451] on button "upload-file" at bounding box center [1179, 469] width 45 height 45
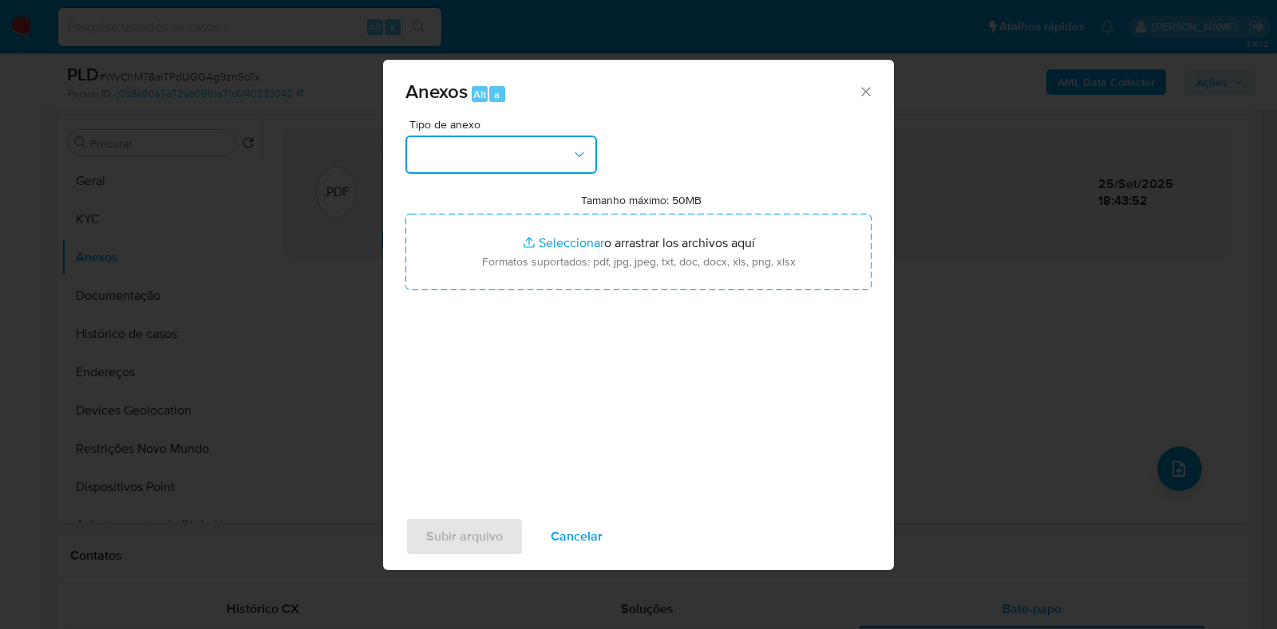
click at [532, 147] on button "button" at bounding box center [500, 155] width 191 height 38
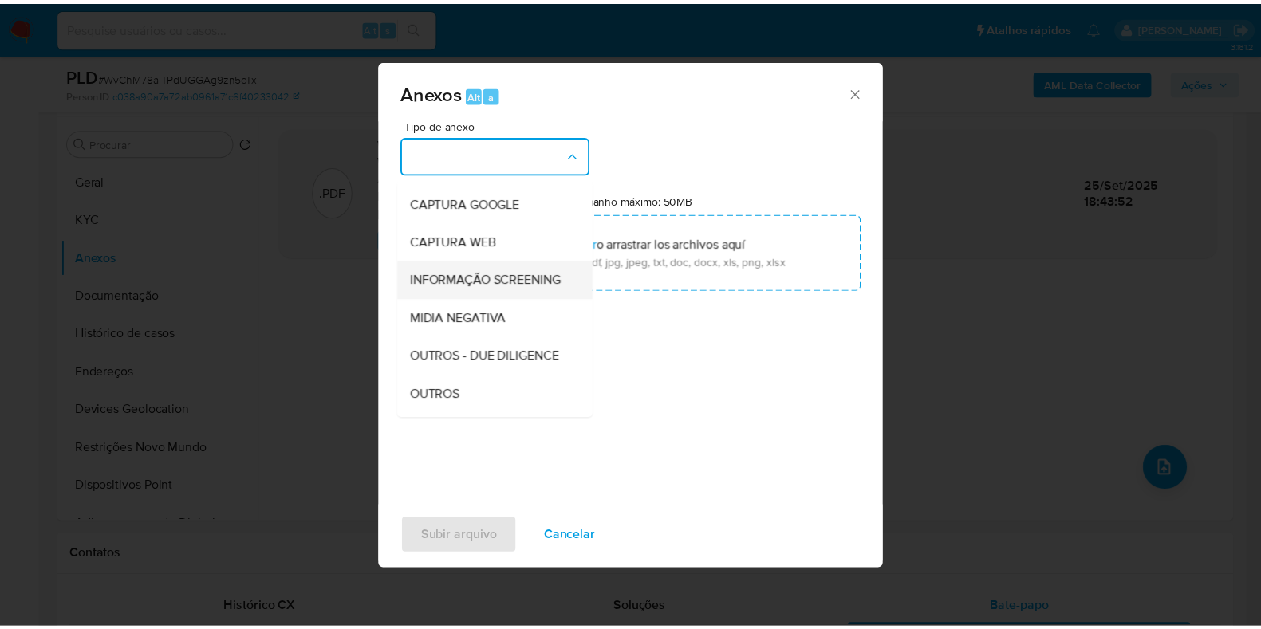
scroll to position [99, 0]
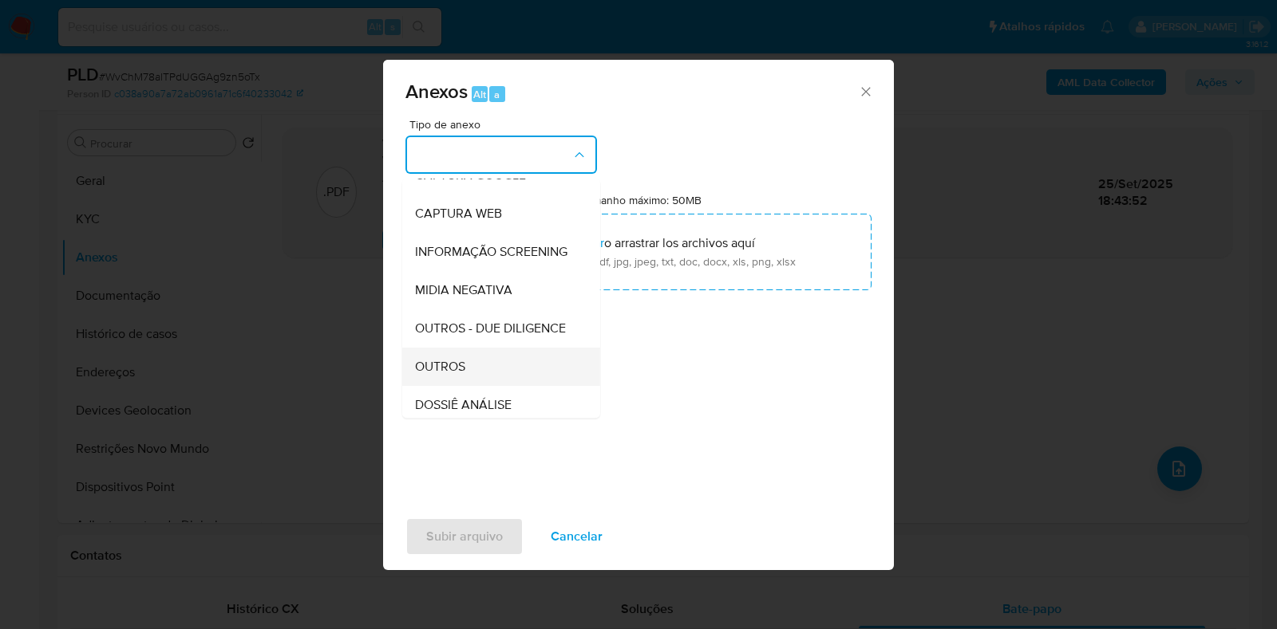
click at [468, 386] on div "OUTROS" at bounding box center [496, 367] width 163 height 38
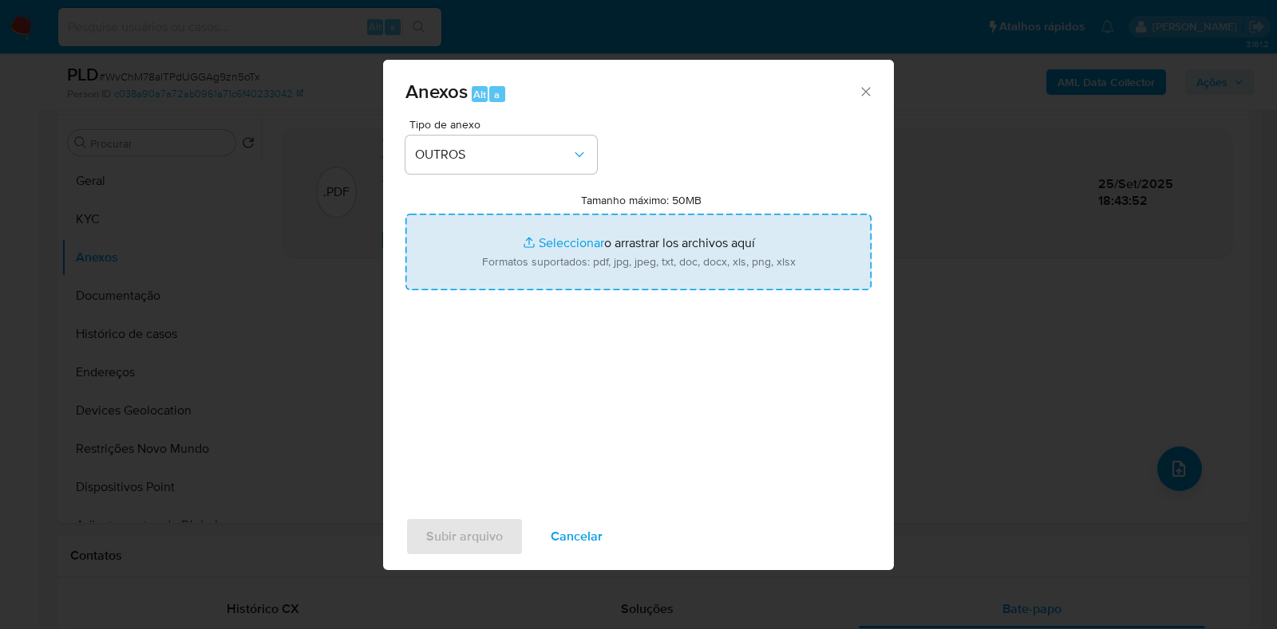
click at [635, 261] on input "Tamanho máximo: 50MB Seleccionar archivos" at bounding box center [638, 252] width 466 height 77
type input "C:\fakepath\Mulan 212777720_2025_09_25_07_46_06.xlsx"
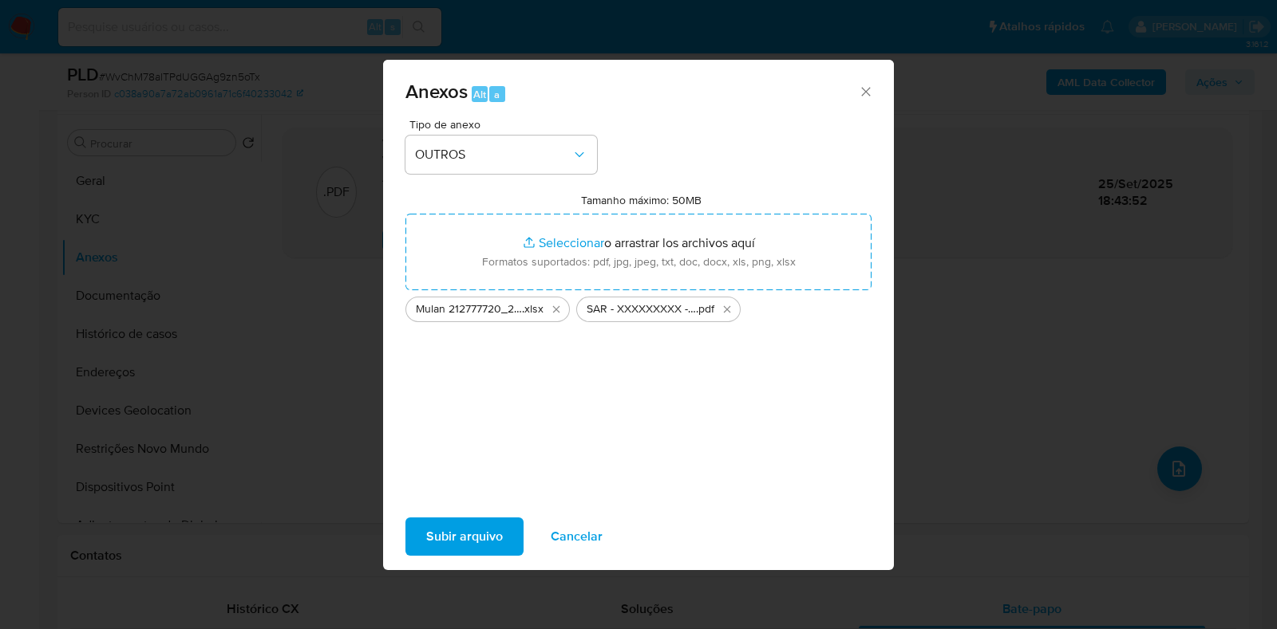
click at [476, 541] on span "Subir arquivo" at bounding box center [464, 536] width 77 height 35
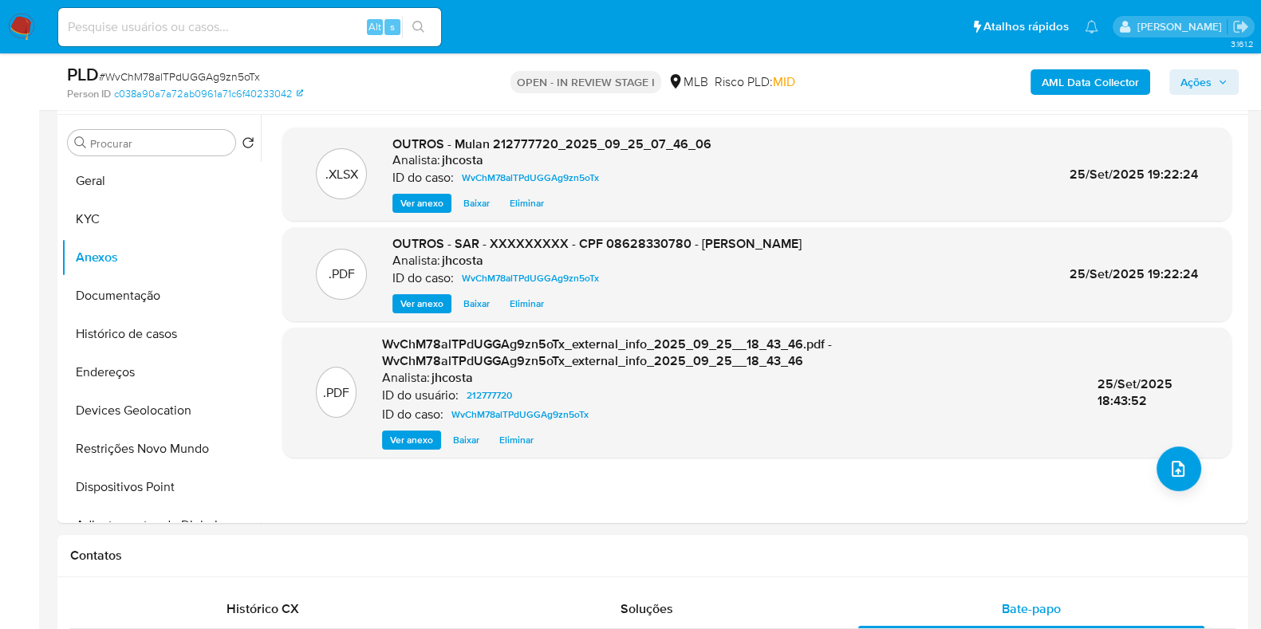
click at [1234, 81] on button "Ações" at bounding box center [1204, 82] width 69 height 26
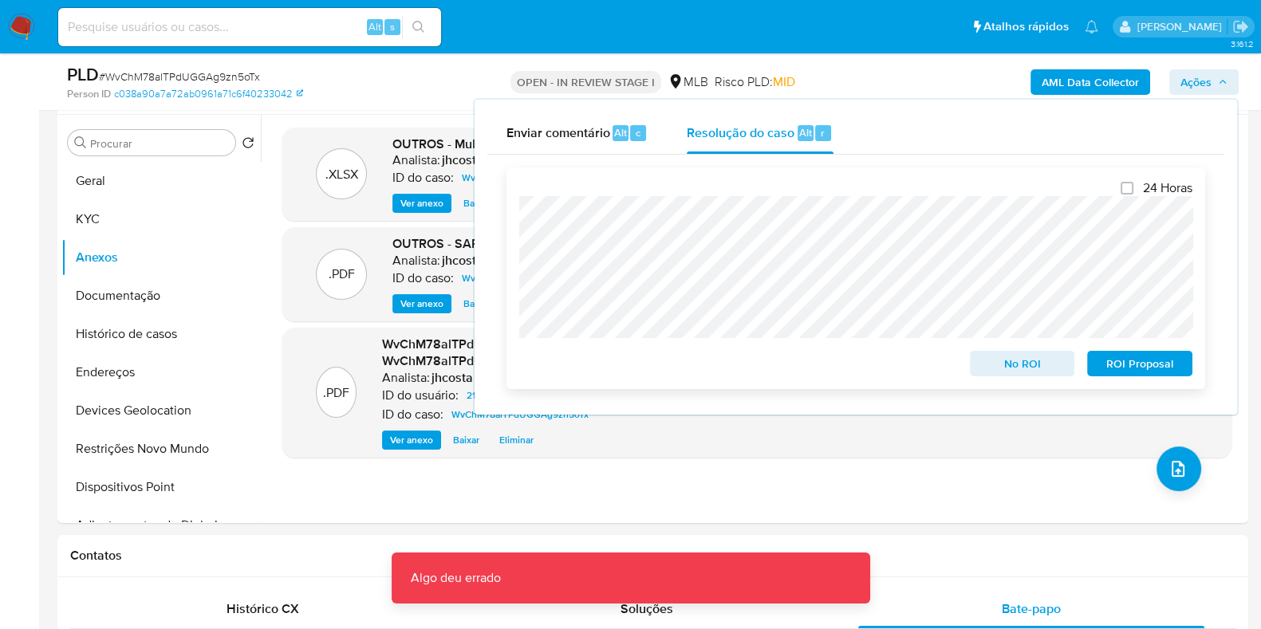
click at [1149, 372] on span "ROI Proposal" at bounding box center [1140, 364] width 83 height 22
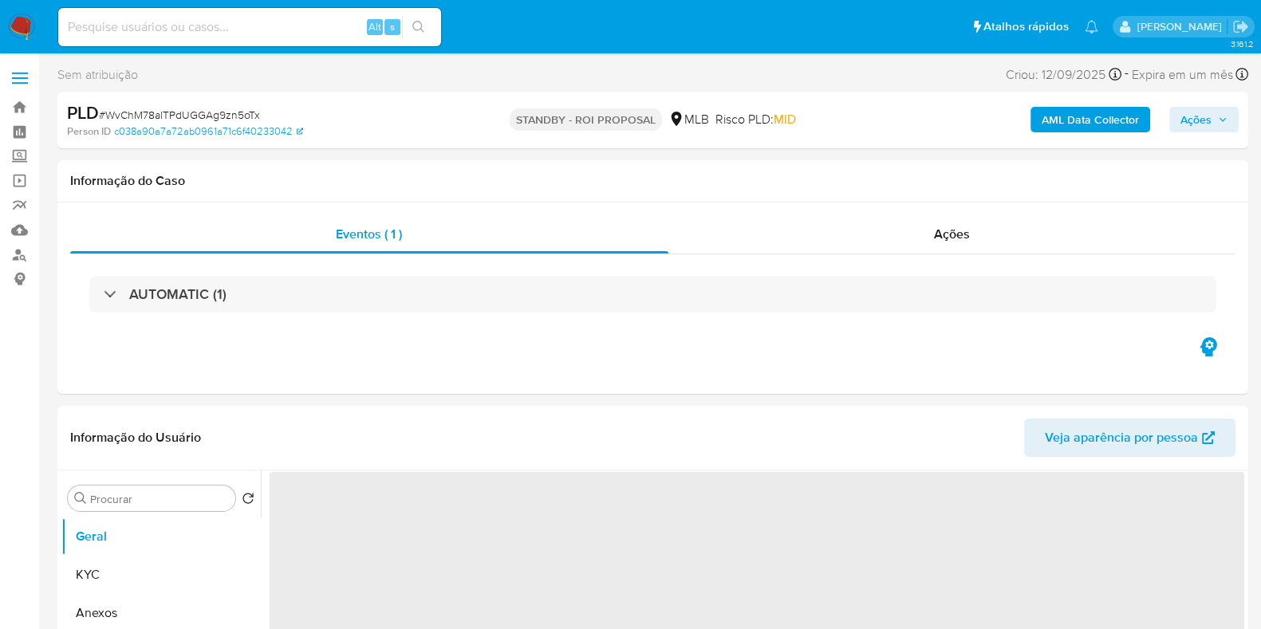
select select "10"
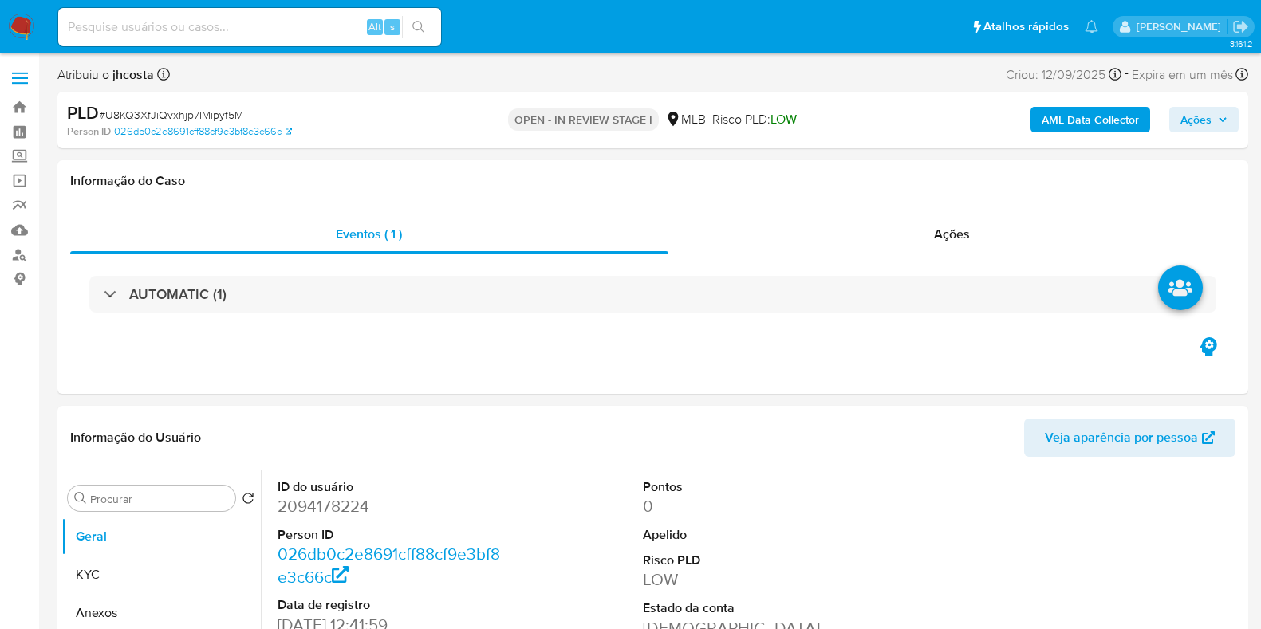
select select "10"
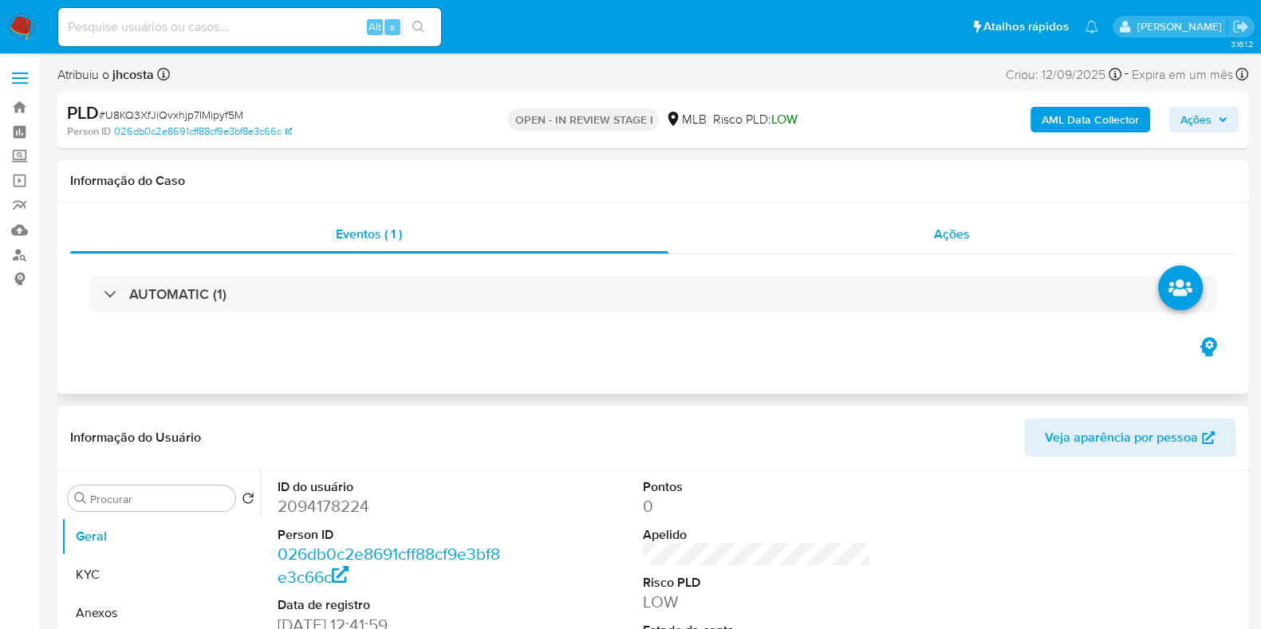
click at [929, 243] on div "Ações" at bounding box center [953, 234] width 568 height 38
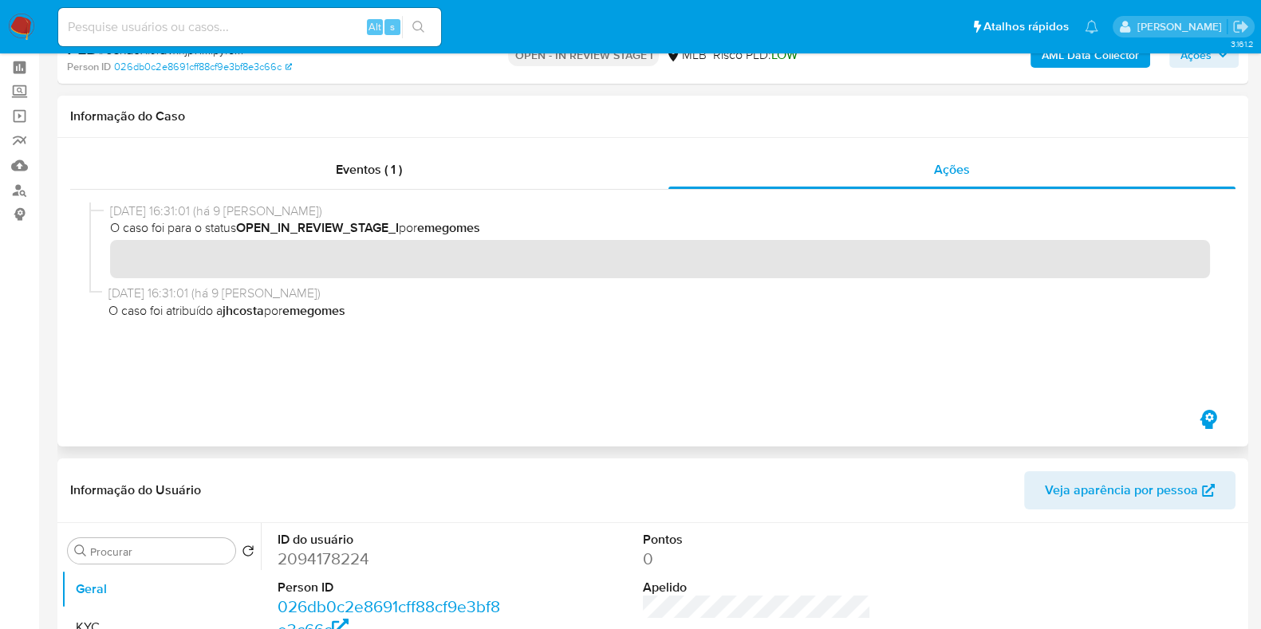
scroll to position [299, 0]
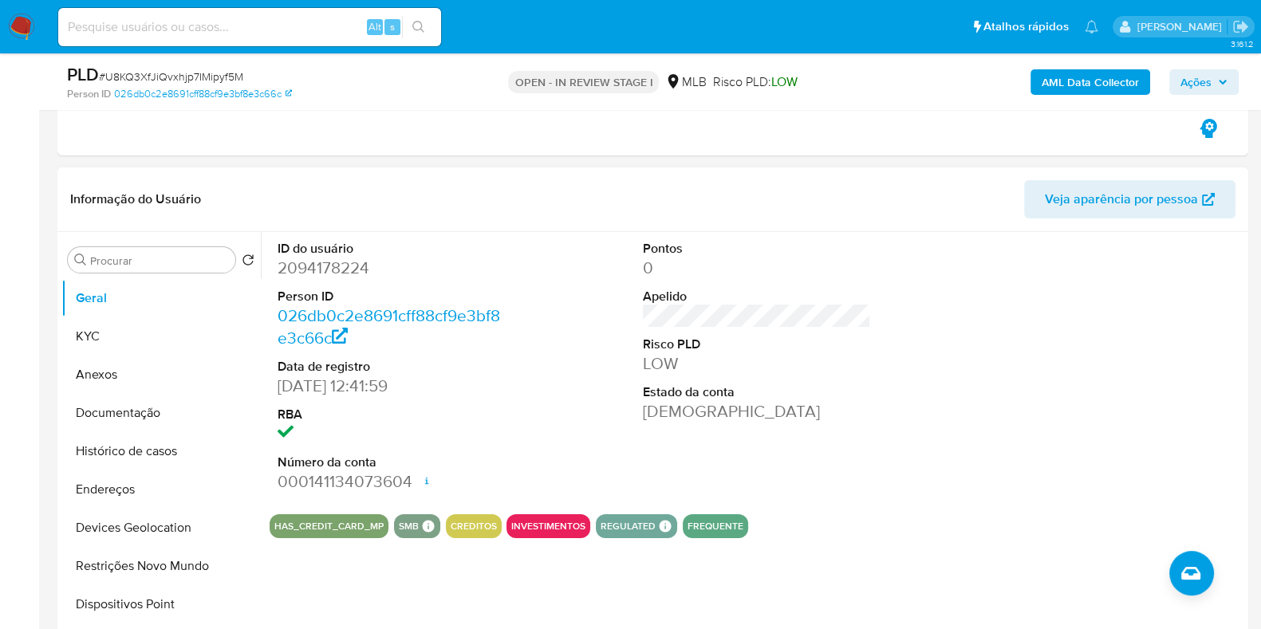
click at [335, 268] on dd "2094178224" at bounding box center [392, 268] width 228 height 22
copy dd "2094178224"
click at [124, 324] on button "KYC" at bounding box center [154, 337] width 187 height 38
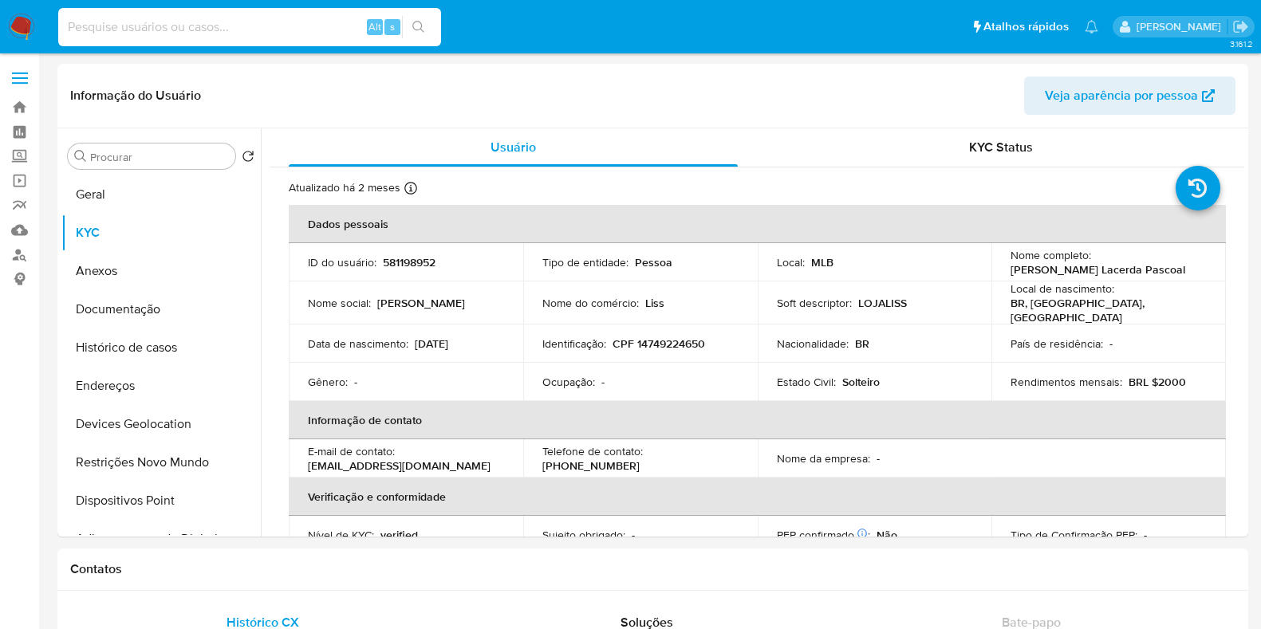
select select "10"
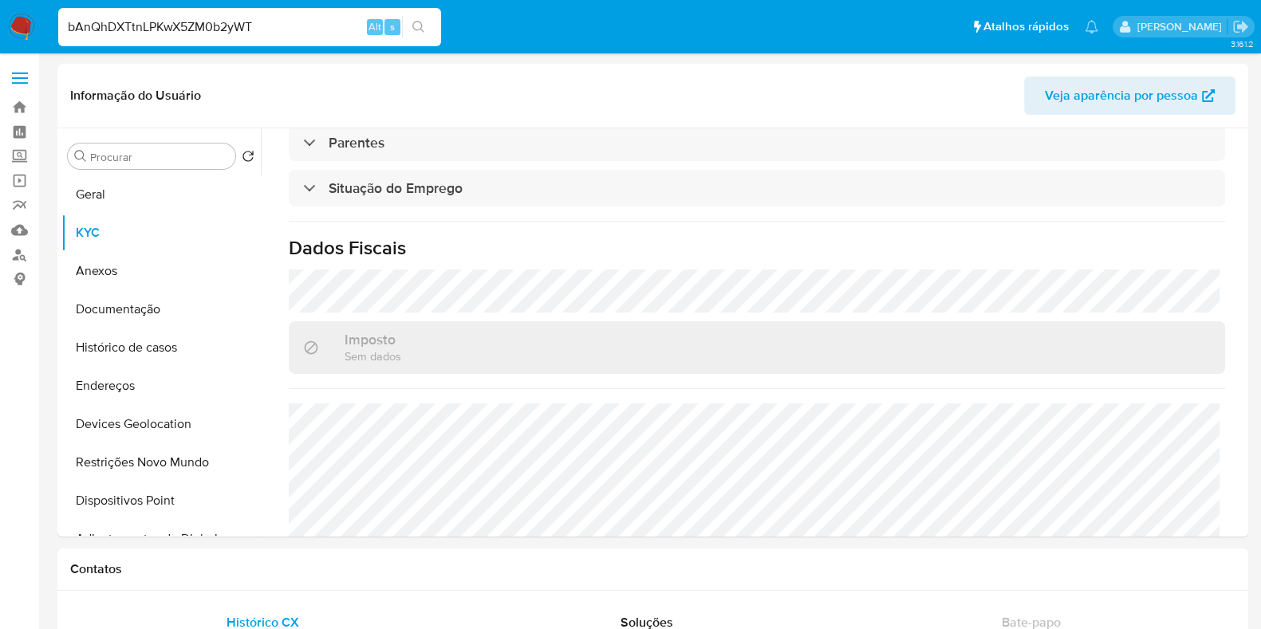
type input "bAnQhDXTtnLPKwX5ZM0b2yWT"
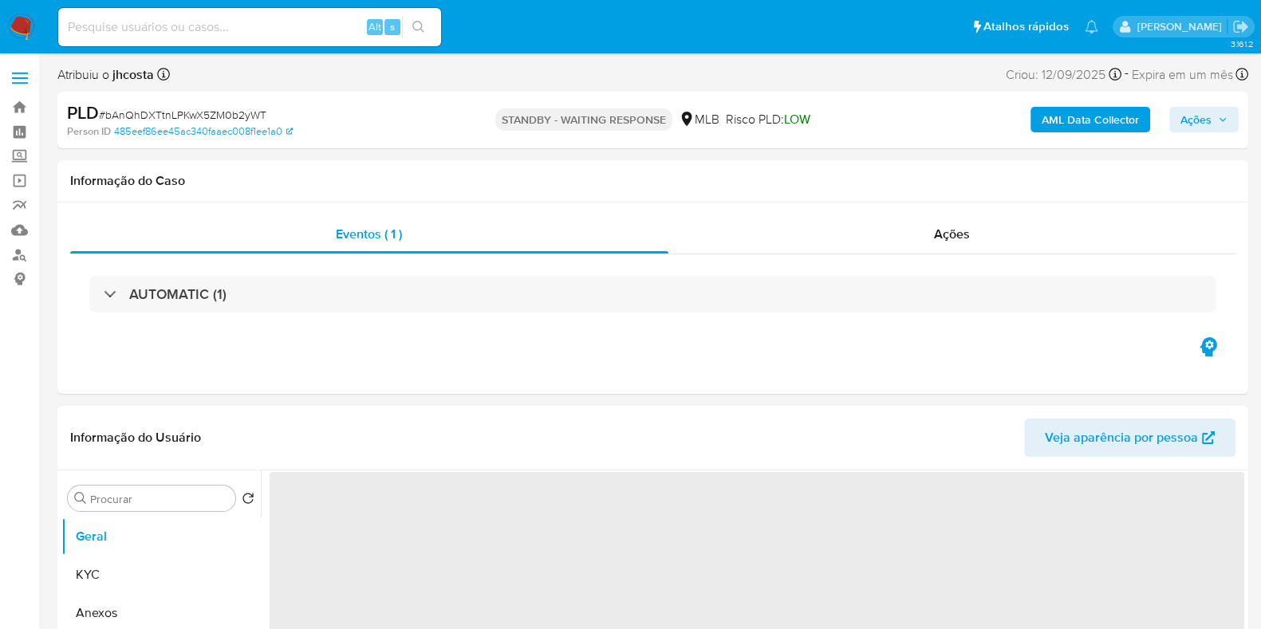
select select "10"
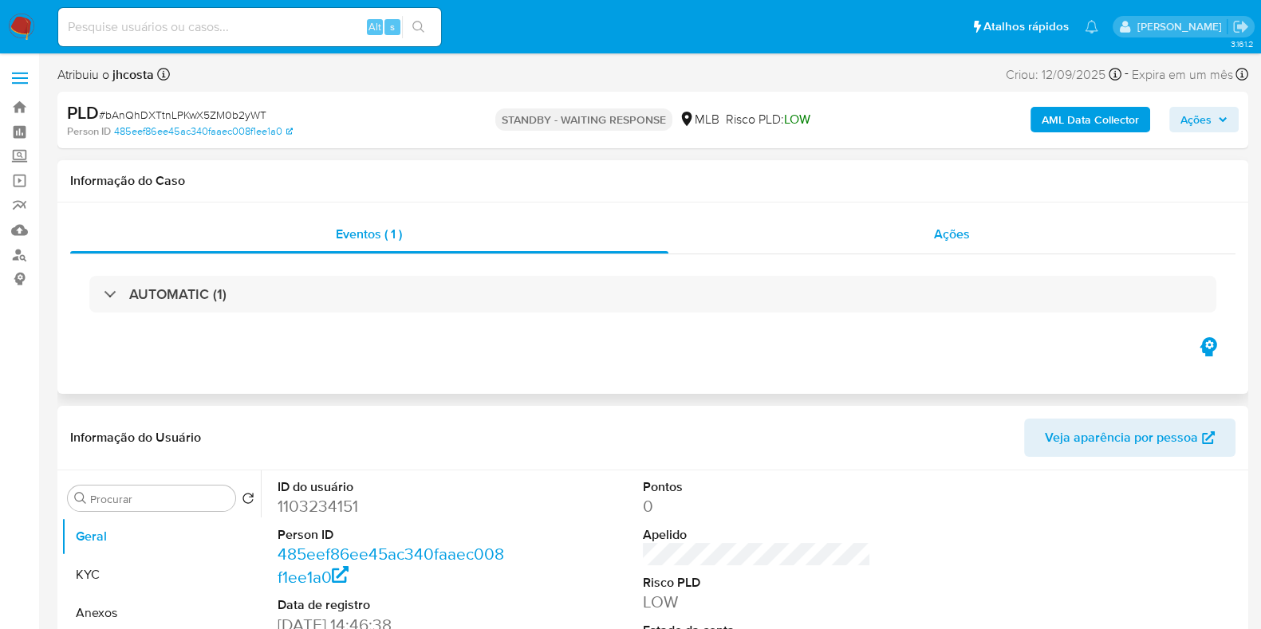
click at [976, 232] on div "Ações" at bounding box center [953, 234] width 568 height 38
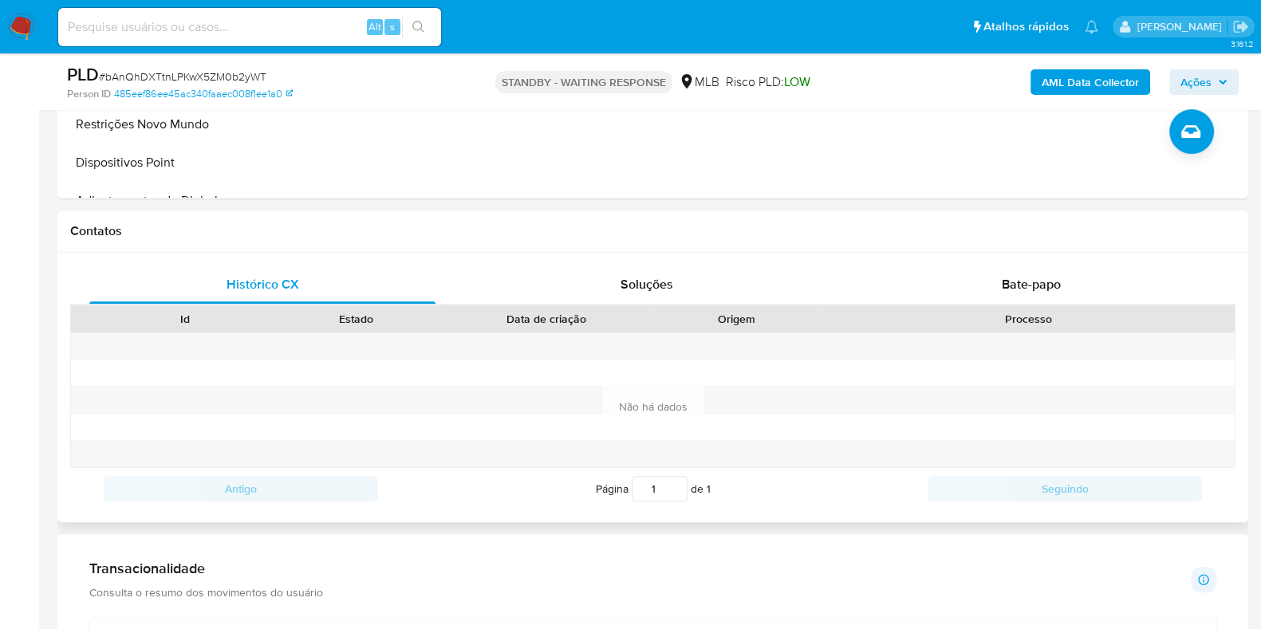
scroll to position [797, 0]
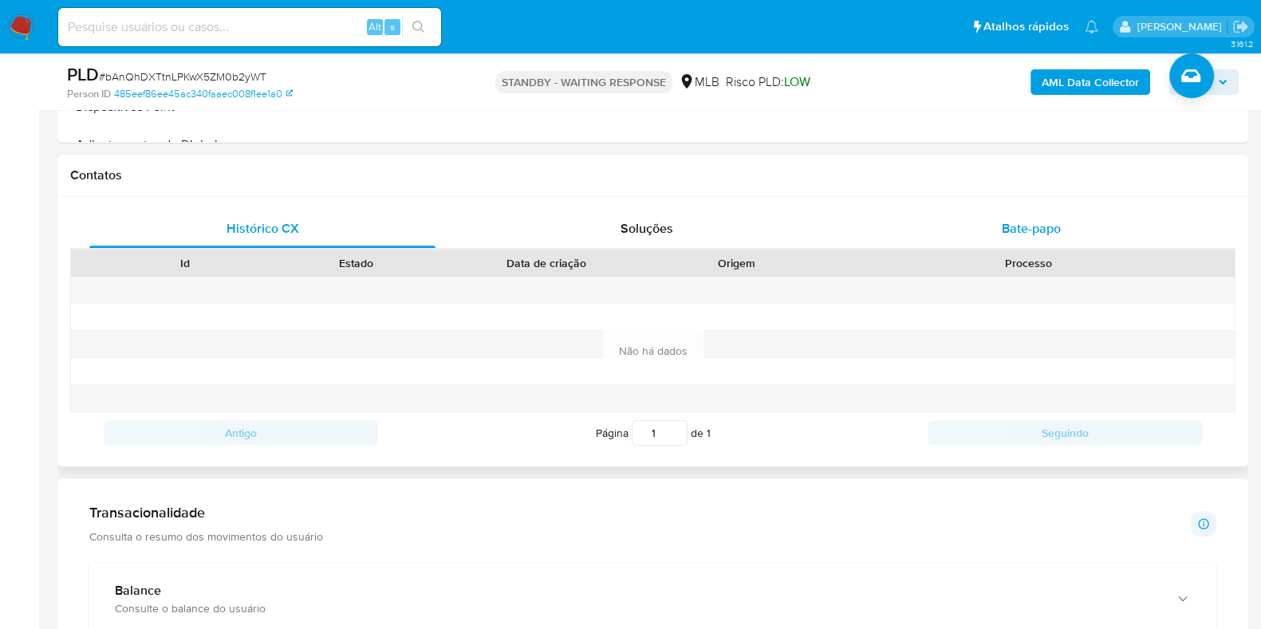
click at [1029, 223] on span "Bate-papo" at bounding box center [1031, 228] width 59 height 18
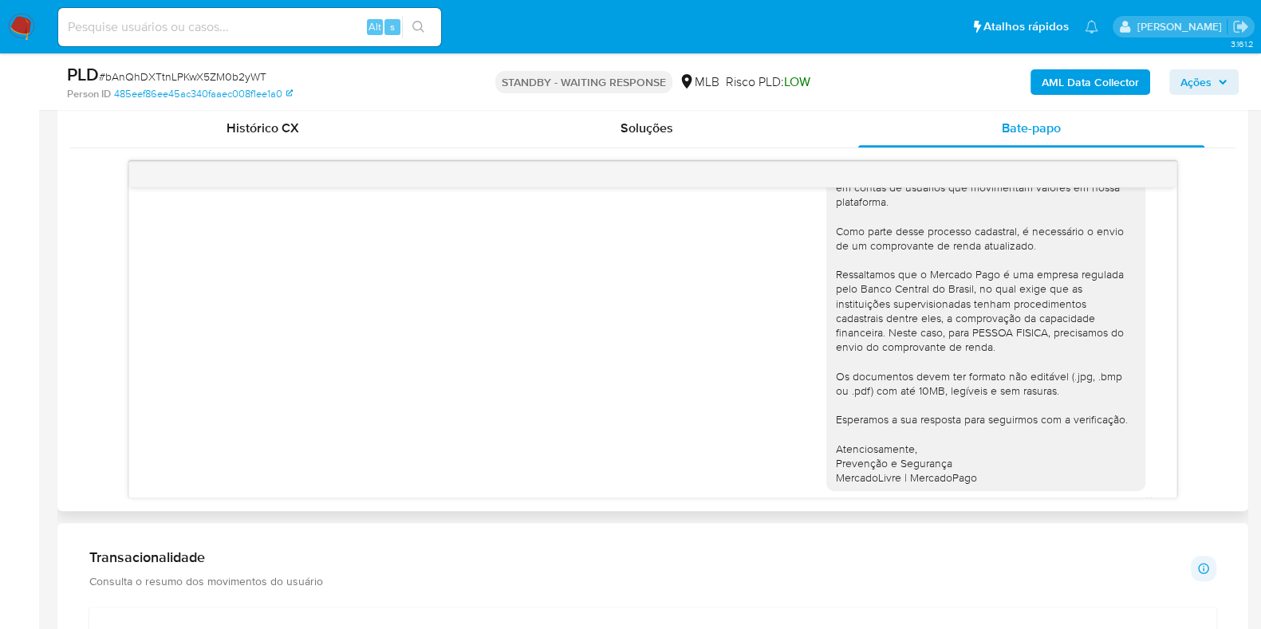
scroll to position [99, 0]
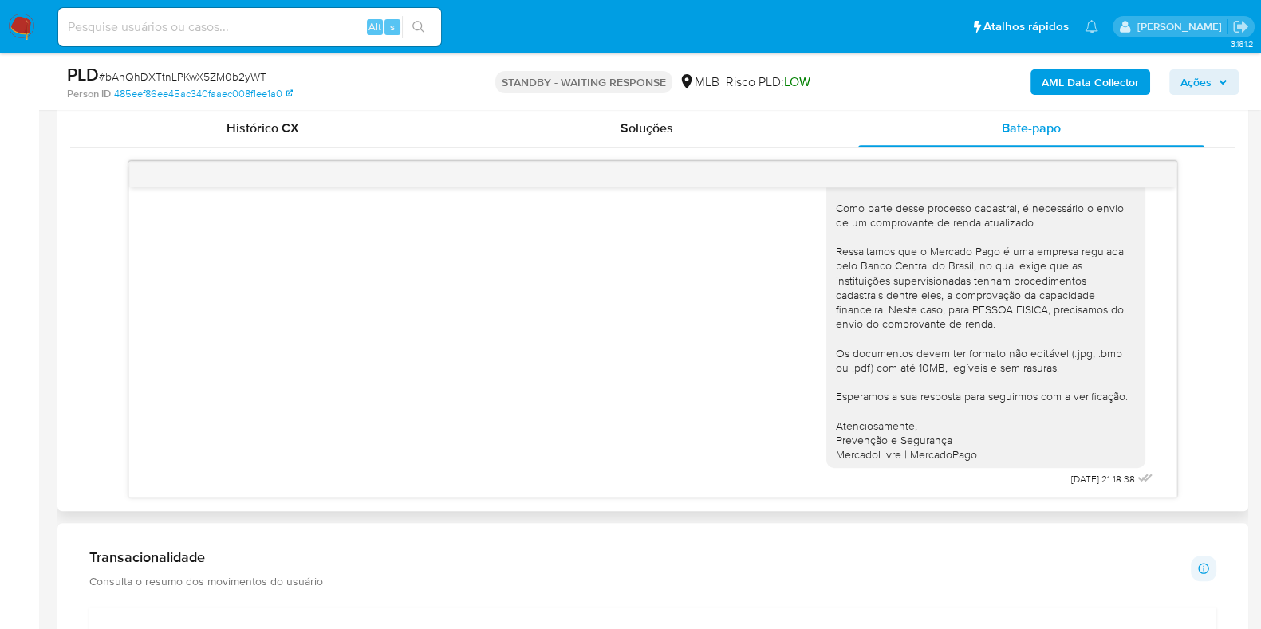
drag, startPoint x: 1021, startPoint y: 479, endPoint x: 1107, endPoint y: 479, distance: 85.4
click at [1107, 479] on div "Olá, Daniel Estamos realizando uma verificação adicional de segurança em contas…" at bounding box center [992, 294] width 330 height 395
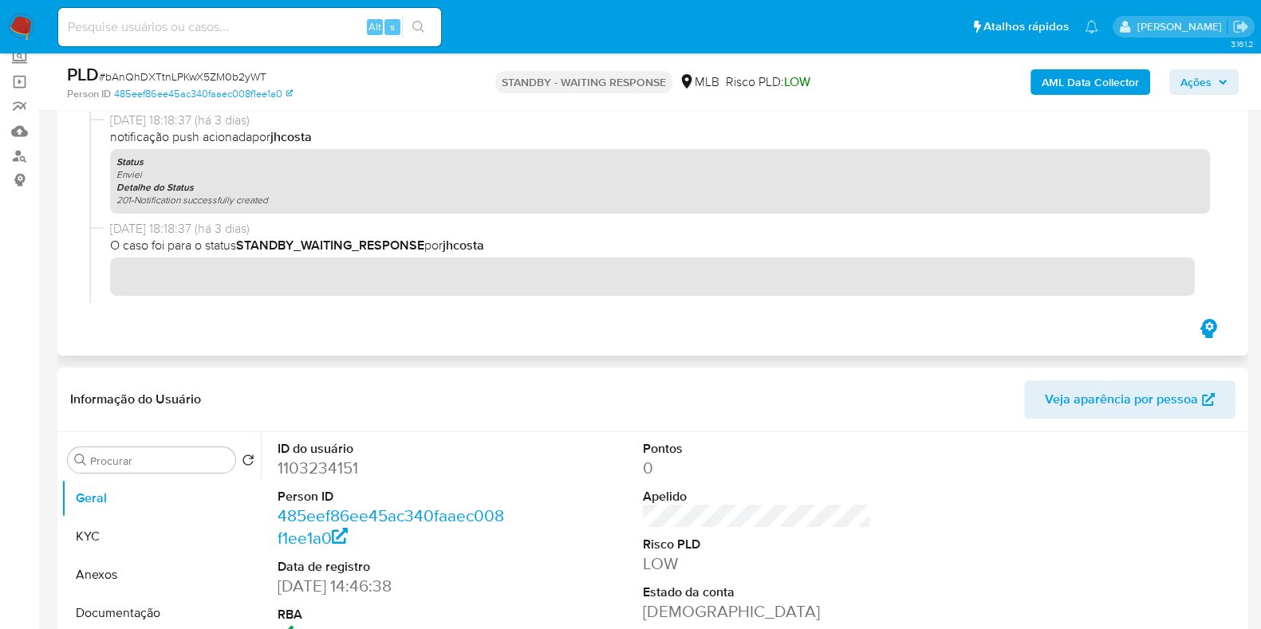
scroll to position [0, 0]
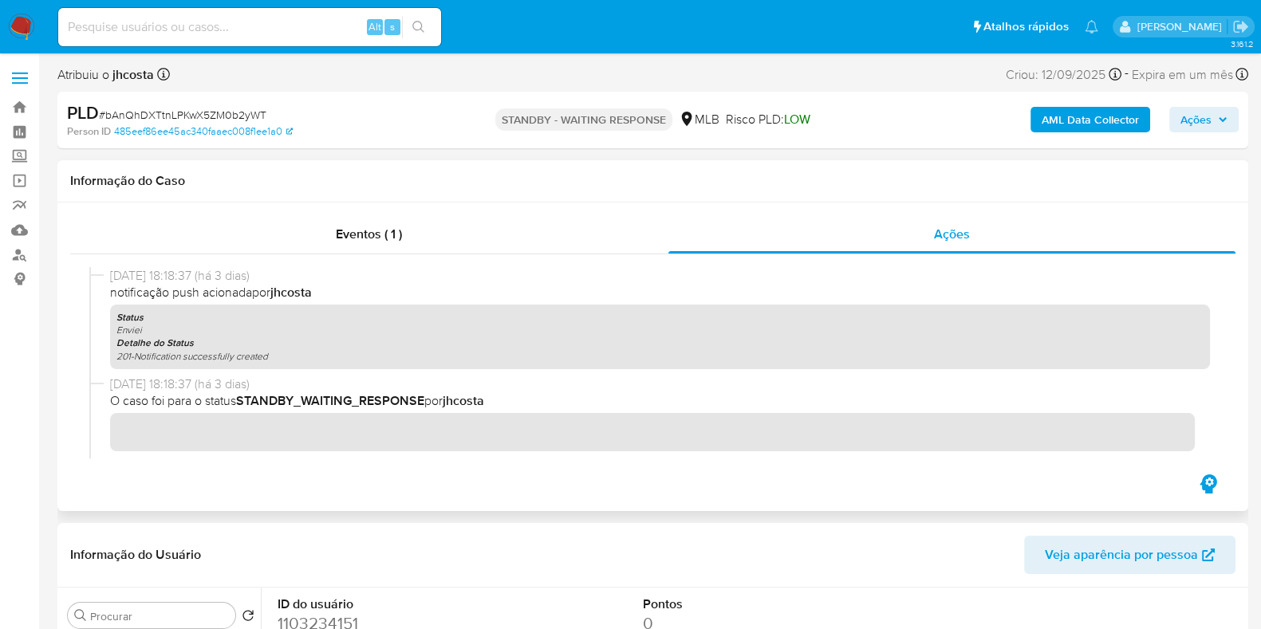
drag, startPoint x: 224, startPoint y: 278, endPoint x: 294, endPoint y: 291, distance: 70.6
click at [293, 290] on div "22/09/2025 18:18:37 (há 3 dias) notificação push acionada por jhcosta Status En…" at bounding box center [660, 318] width 1100 height 102
click at [321, 337] on p "Detalhe do Status" at bounding box center [659, 343] width 1087 height 13
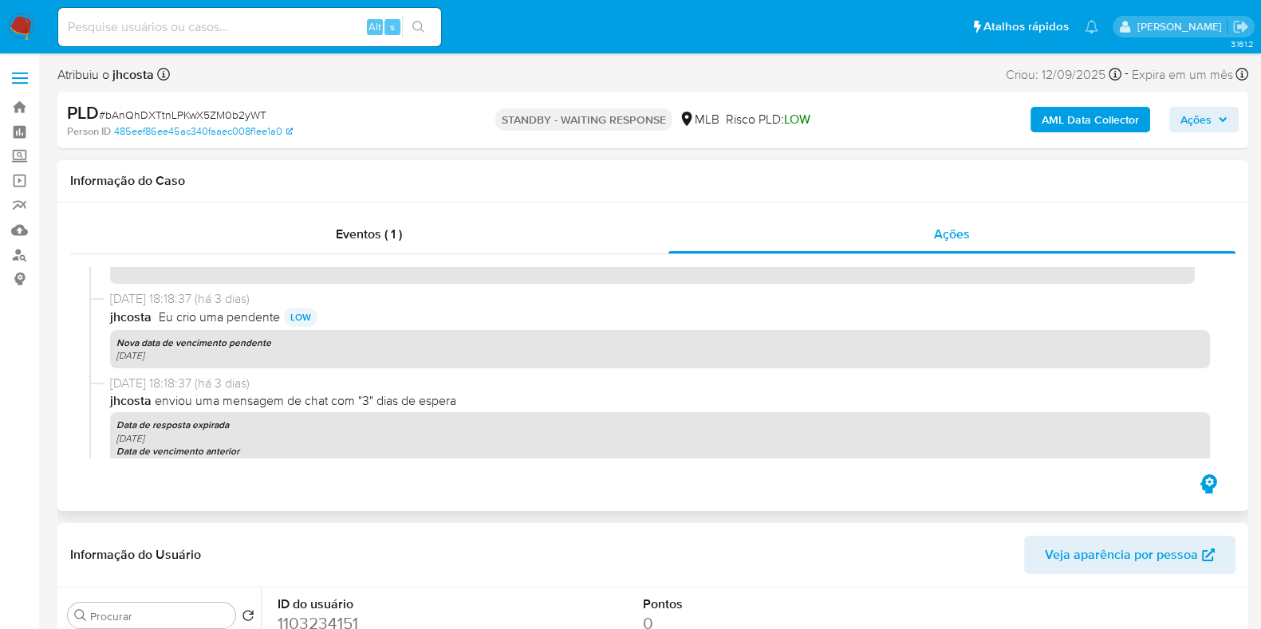
scroll to position [199, 0]
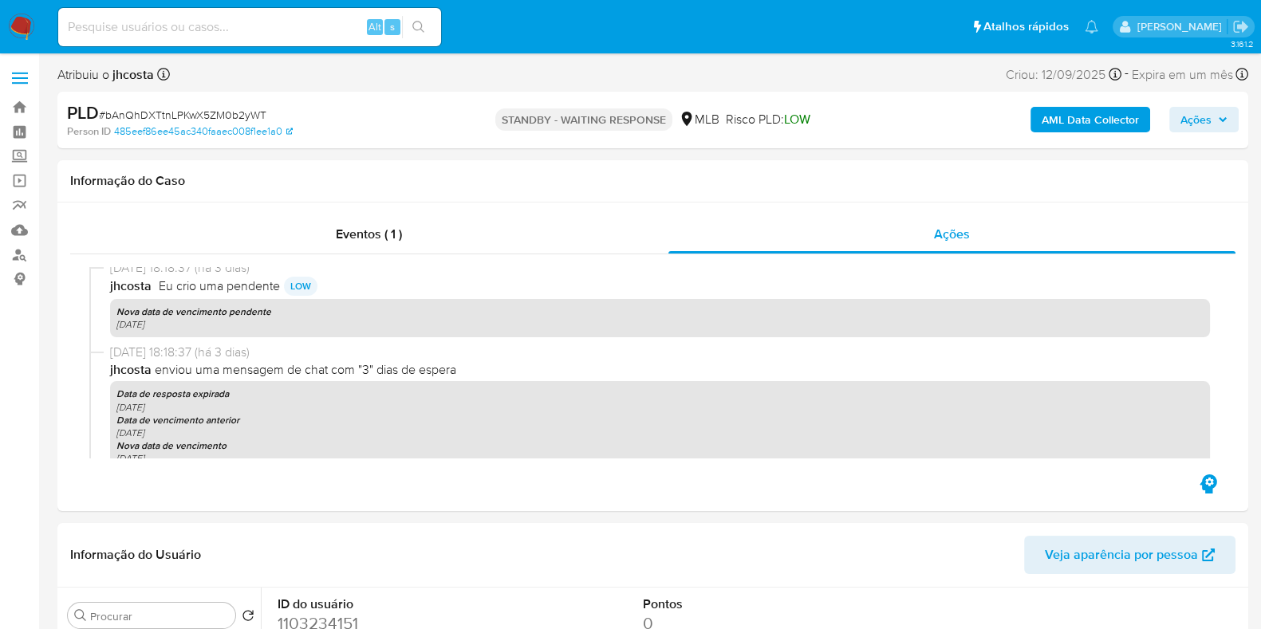
click at [176, 113] on span "# bAnQhDXTtnLPKwX5ZM0b2yWT" at bounding box center [183, 115] width 168 height 16
copy span "bAnQhDXTtnLPKwX5ZM0b2yWT"
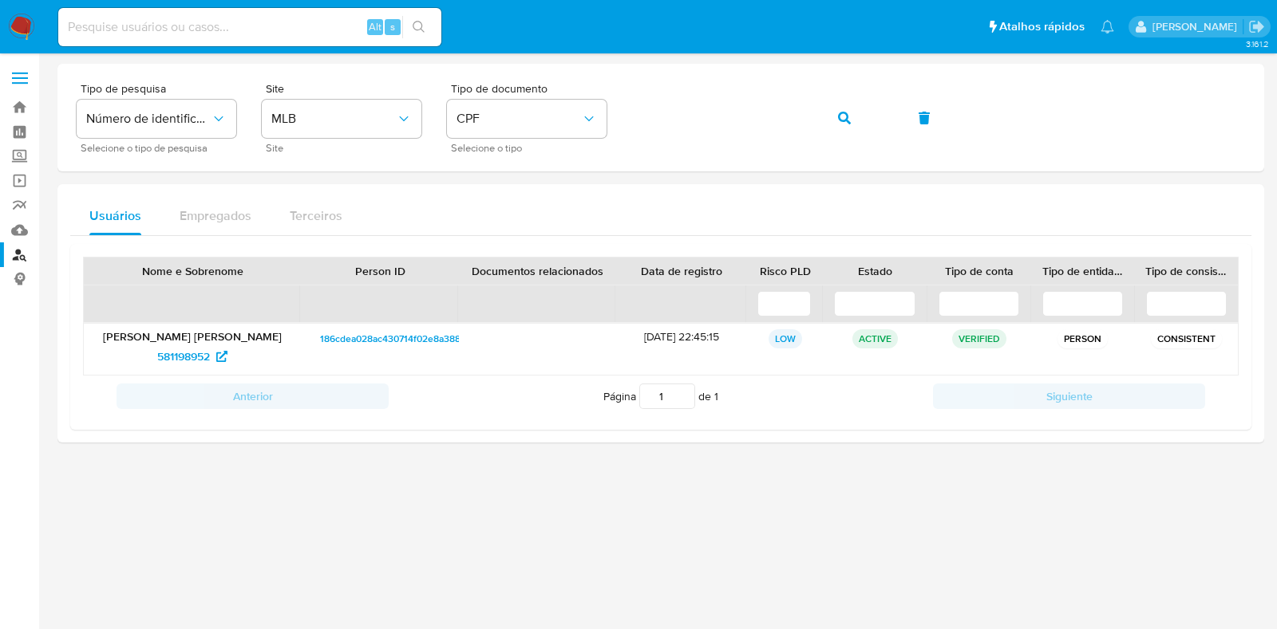
click at [19, 25] on img at bounding box center [21, 27] width 27 height 27
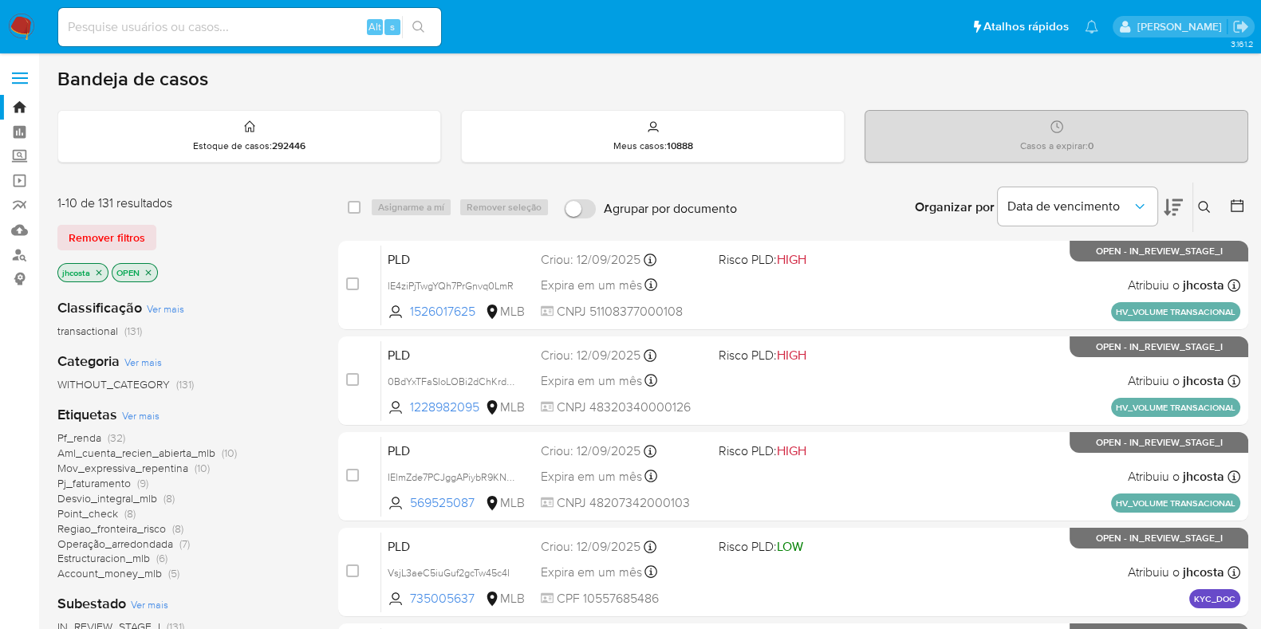
click at [1200, 207] on icon at bounding box center [1204, 207] width 13 height 13
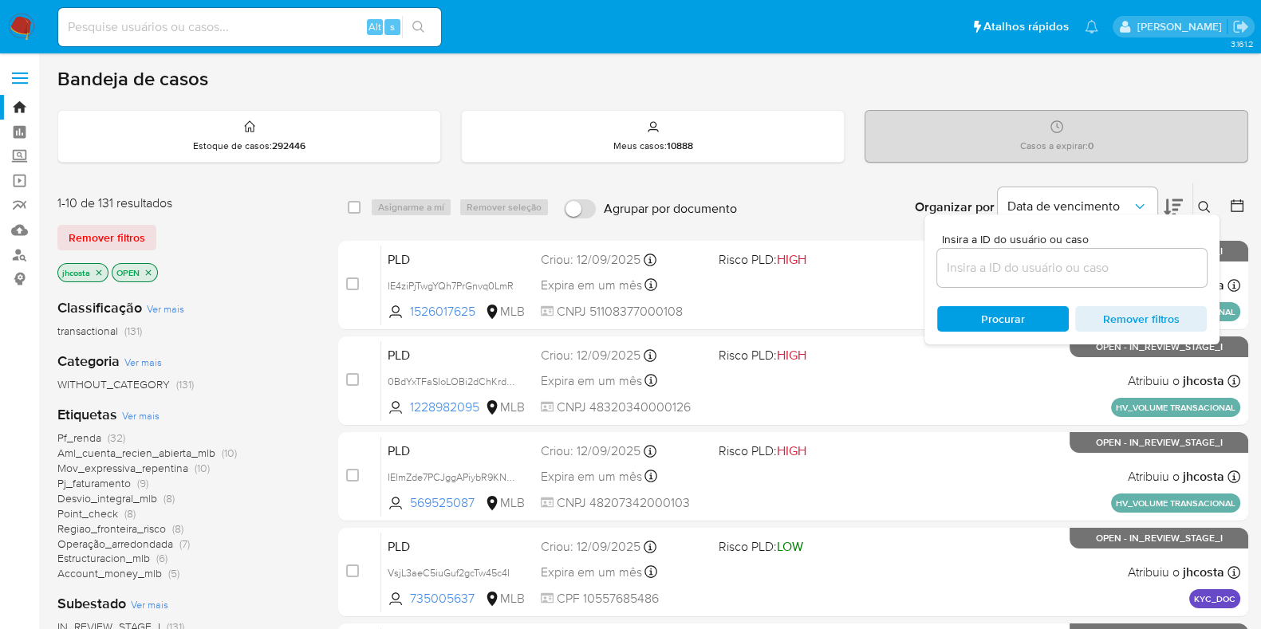
click at [970, 273] on input at bounding box center [1072, 268] width 270 height 21
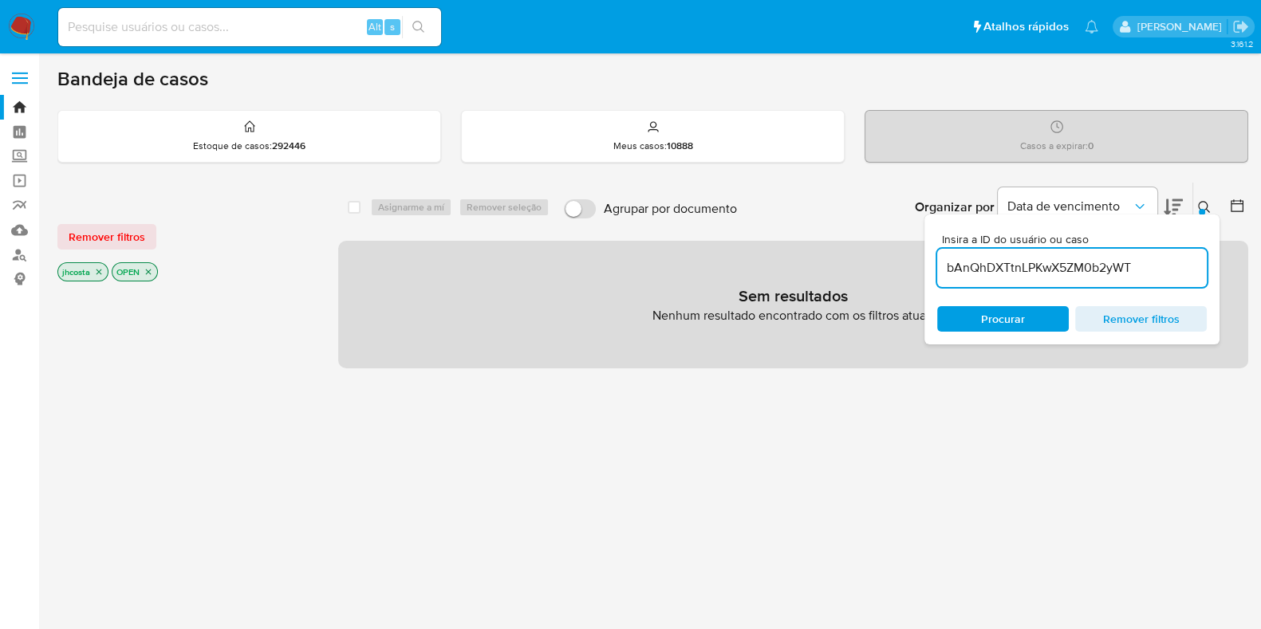
click at [100, 273] on icon "close-filter" at bounding box center [99, 272] width 10 height 10
click at [1107, 265] on input "bAnQhDXTtnLPKwX5ZM0b2yWT" at bounding box center [1072, 268] width 270 height 21
click at [1142, 265] on input "bAnQhDXTtnLPKwX5ZM0b2yWT" at bounding box center [1072, 268] width 270 height 21
click at [1022, 315] on span "Procurar" at bounding box center [1003, 319] width 44 height 26
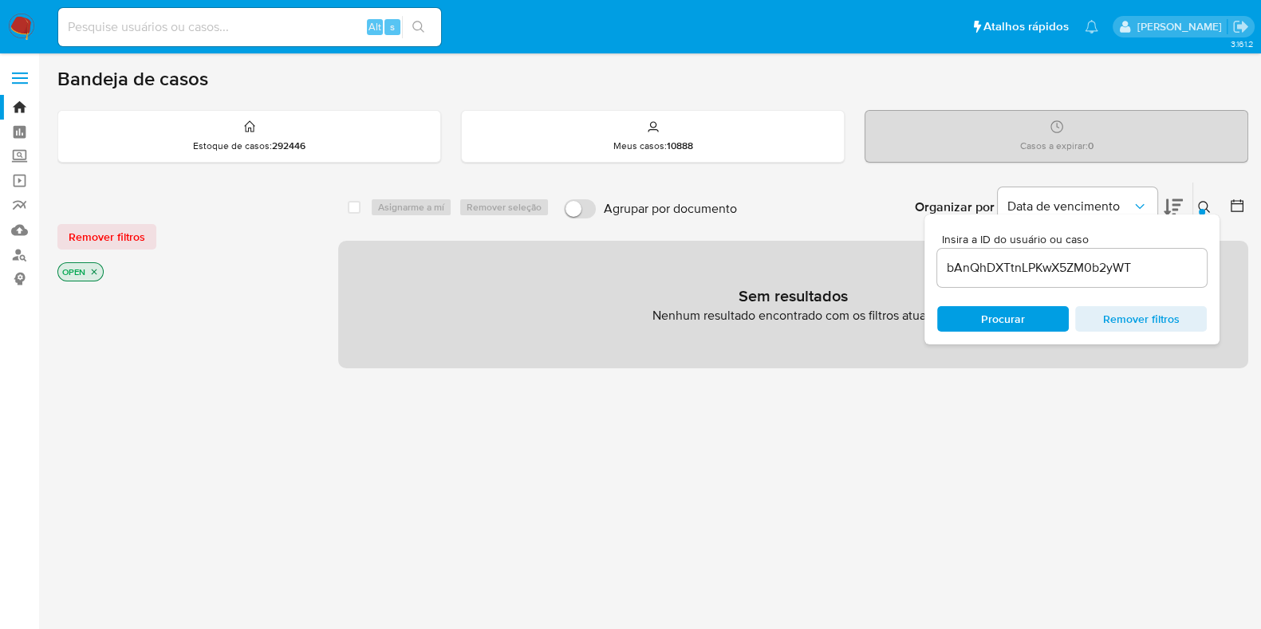
click at [94, 268] on icon "close-filter" at bounding box center [94, 272] width 10 height 10
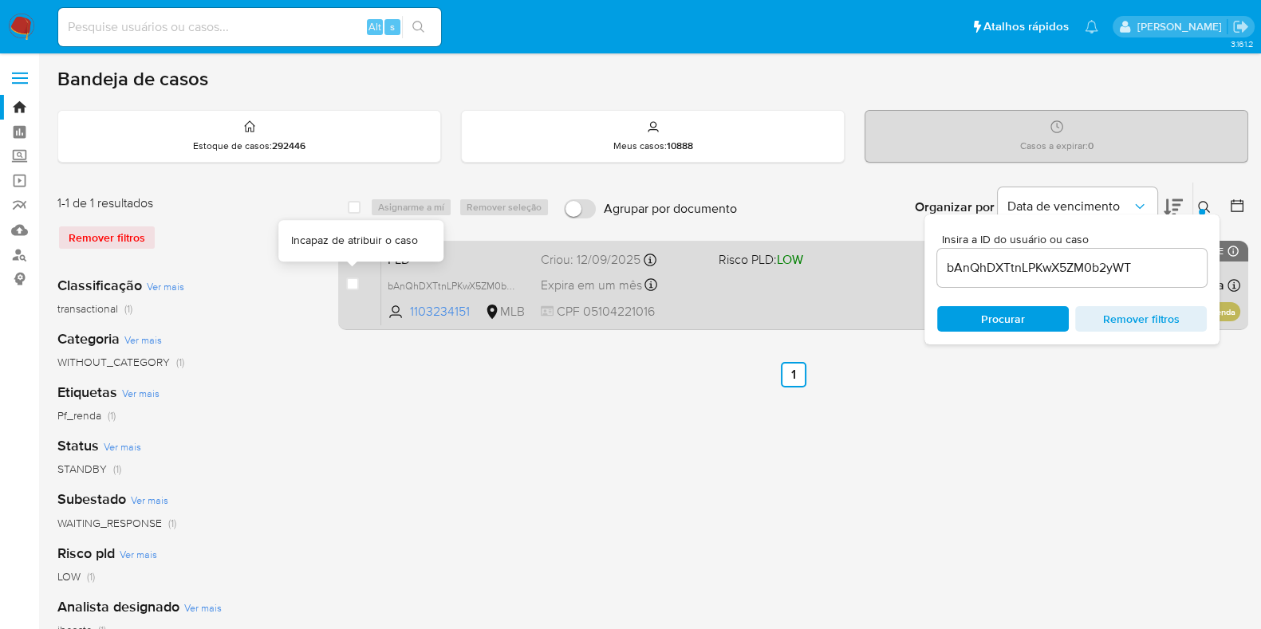
click at [344, 285] on div "case-item-checkbox Incapaz de atribuir o caso PLD bAnQhDXTtnLPKwX5ZM0b2yWT 1103…" at bounding box center [793, 285] width 910 height 89
click at [766, 296] on div "PLD bAnQhDXTtnLPKwX5ZM0b2yWT 1103234151 MLB Risco PLD: LOW Criou: [DATE] Criou:…" at bounding box center [810, 285] width 859 height 81
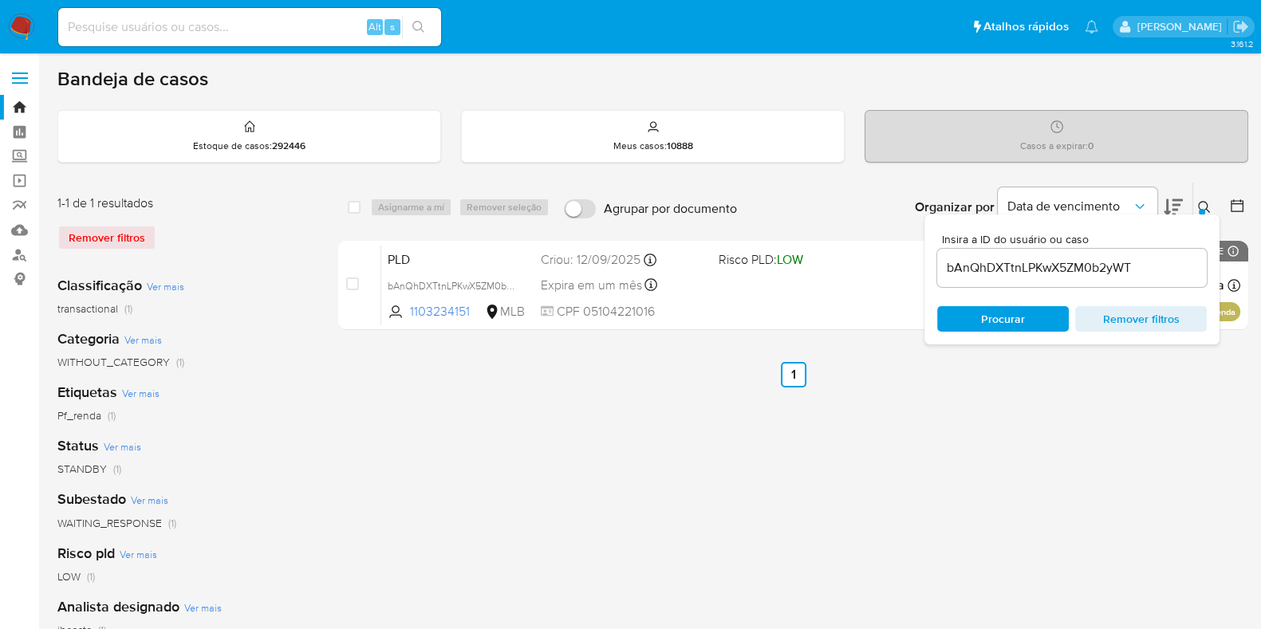
click at [987, 285] on div "bAnQhDXTtnLPKwX5ZM0b2yWT" at bounding box center [1072, 268] width 270 height 38
click at [989, 263] on input "bAnQhDXTtnLPKwX5ZM0b2yWT" at bounding box center [1072, 268] width 270 height 21
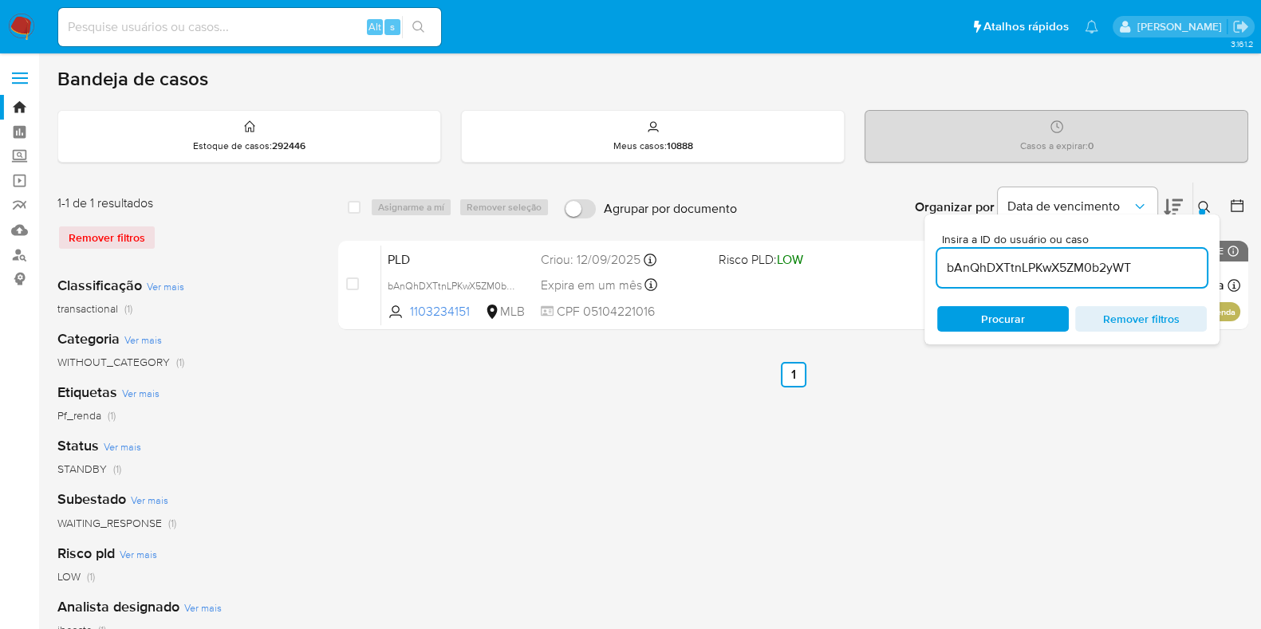
click at [989, 262] on input "bAnQhDXTtnLPKwX5ZM0b2yWT" at bounding box center [1072, 268] width 270 height 21
paste input "cfmu7VvrZr6HZ5zcjtl7vYf1"
type input "cfmu7VvrZr6HZ5zcjtl7vYf1"
click at [730, 472] on div "select-all-cases-checkbox Asignarme a mí Remover seleção Agrupar por documento …" at bounding box center [793, 532] width 910 height 700
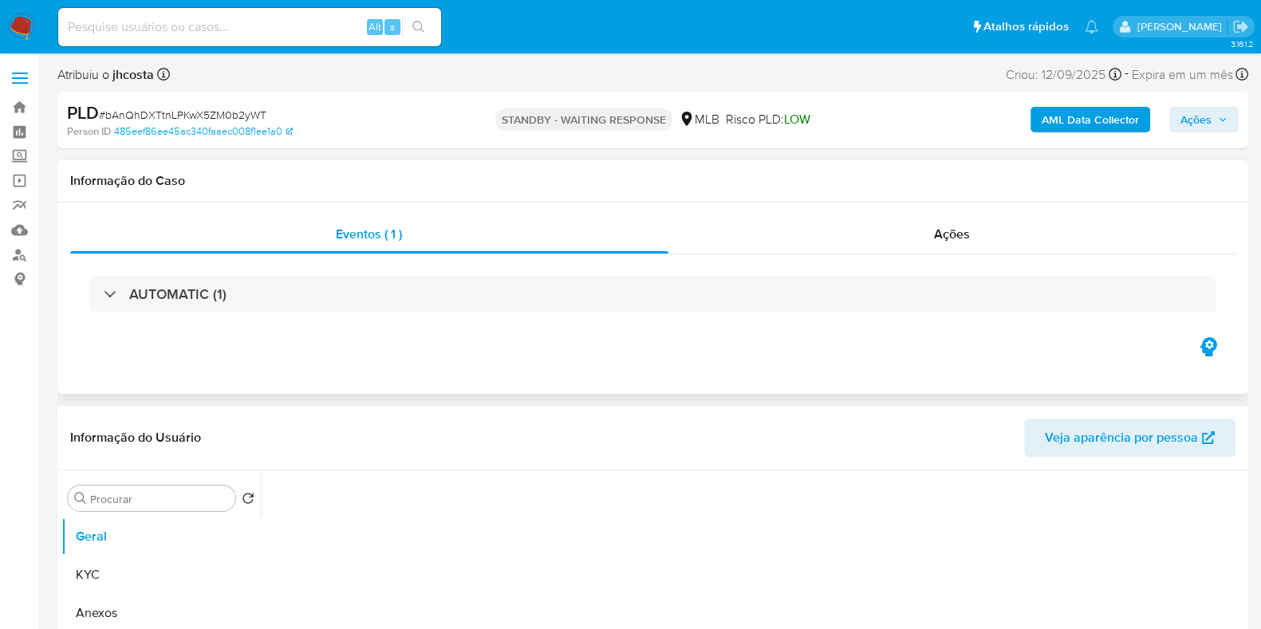
select select "10"
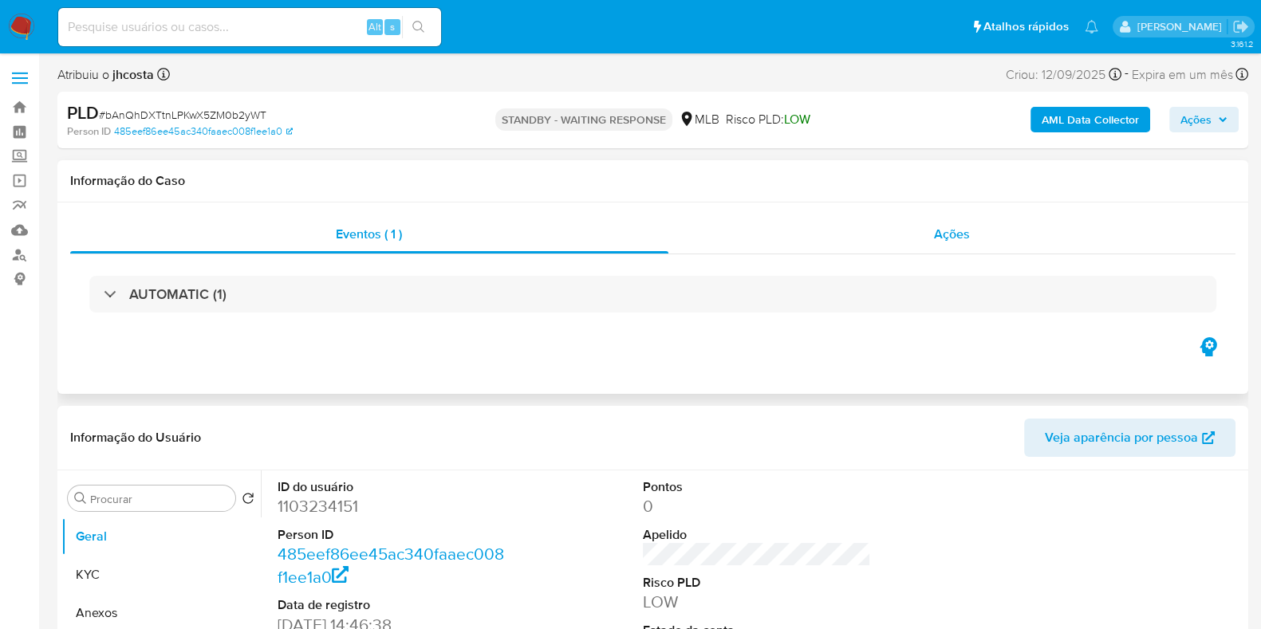
click at [937, 235] on span "Ações" at bounding box center [952, 234] width 36 height 18
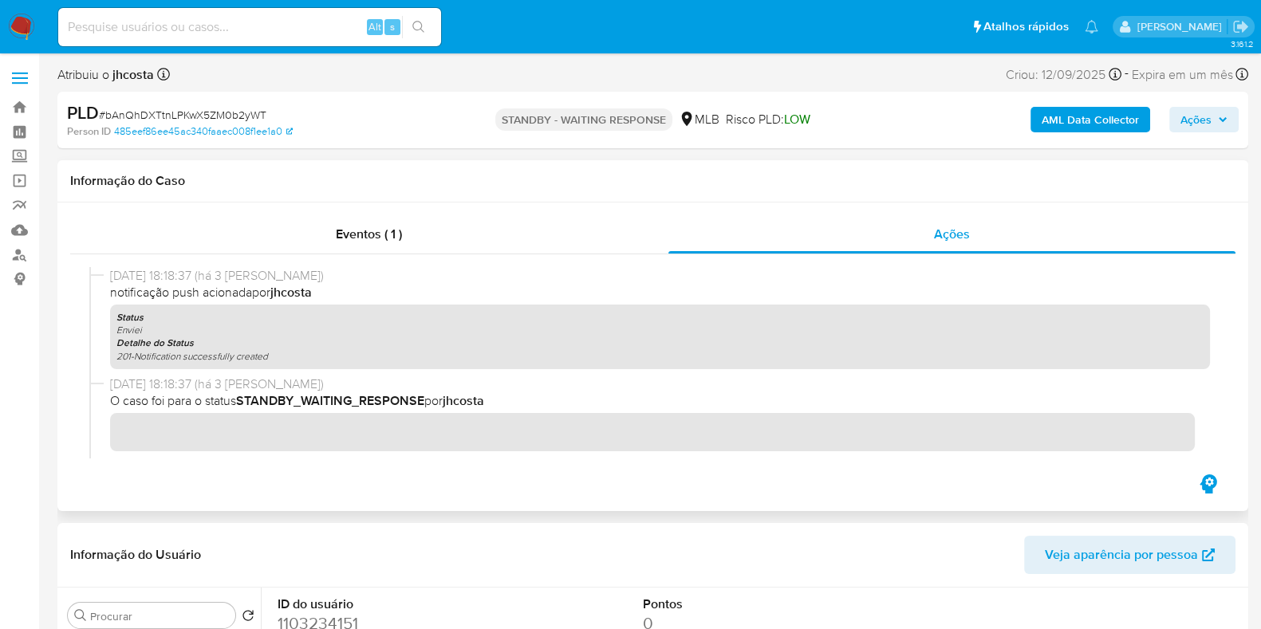
drag, startPoint x: 178, startPoint y: 351, endPoint x: 293, endPoint y: 353, distance: 114.9
click at [293, 353] on div "Status Enviei Detalhe do Status 201-Notification successfully created" at bounding box center [660, 337] width 1100 height 65
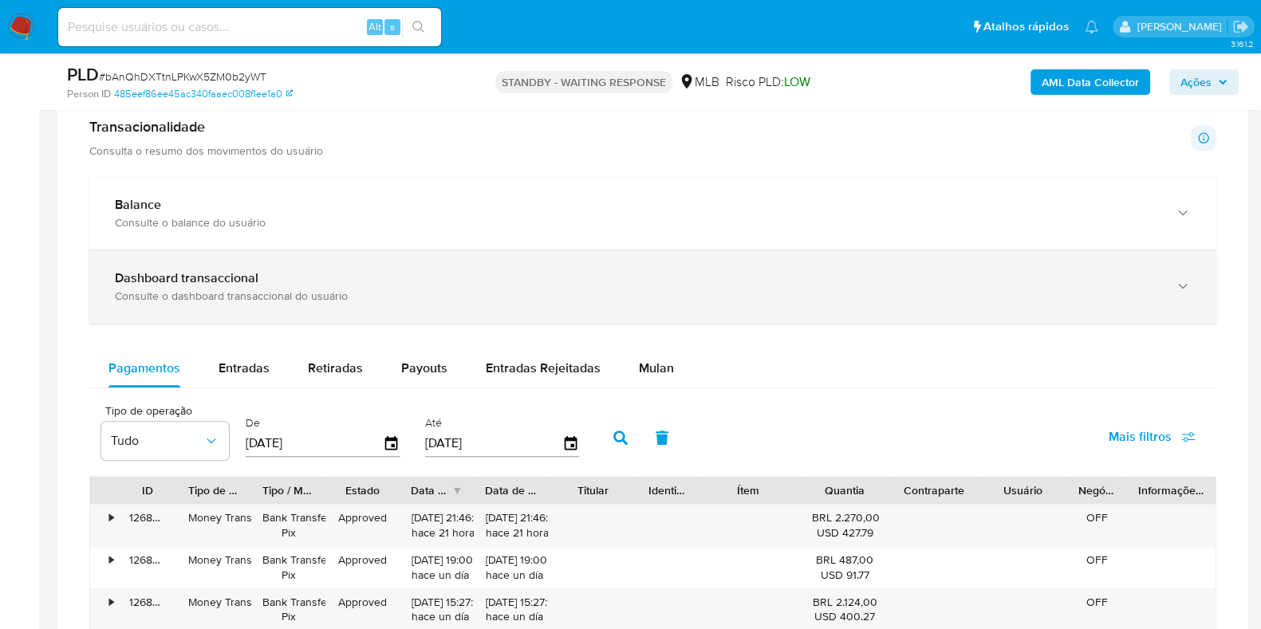
scroll to position [1197, 0]
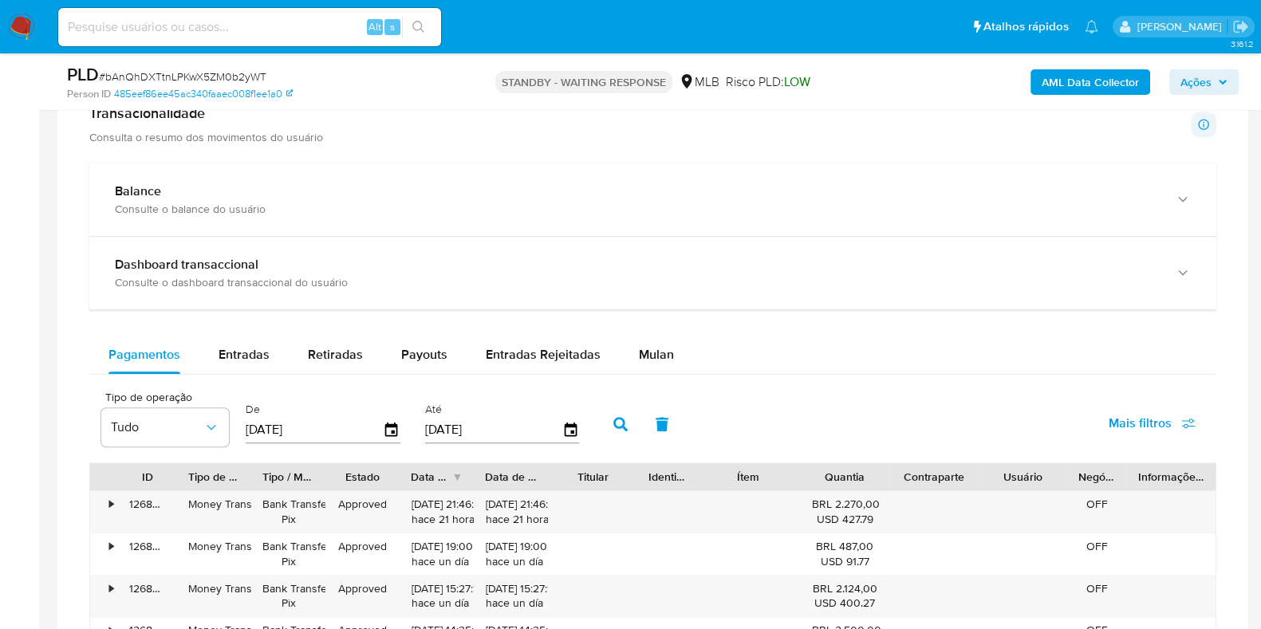
click at [209, 36] on input at bounding box center [249, 27] width 383 height 21
paste input "cfmu7VvrZr6HZ5zcjtl7vYf1"
type input "cfmu7VvrZr6HZ5zcjtl7vYf1"
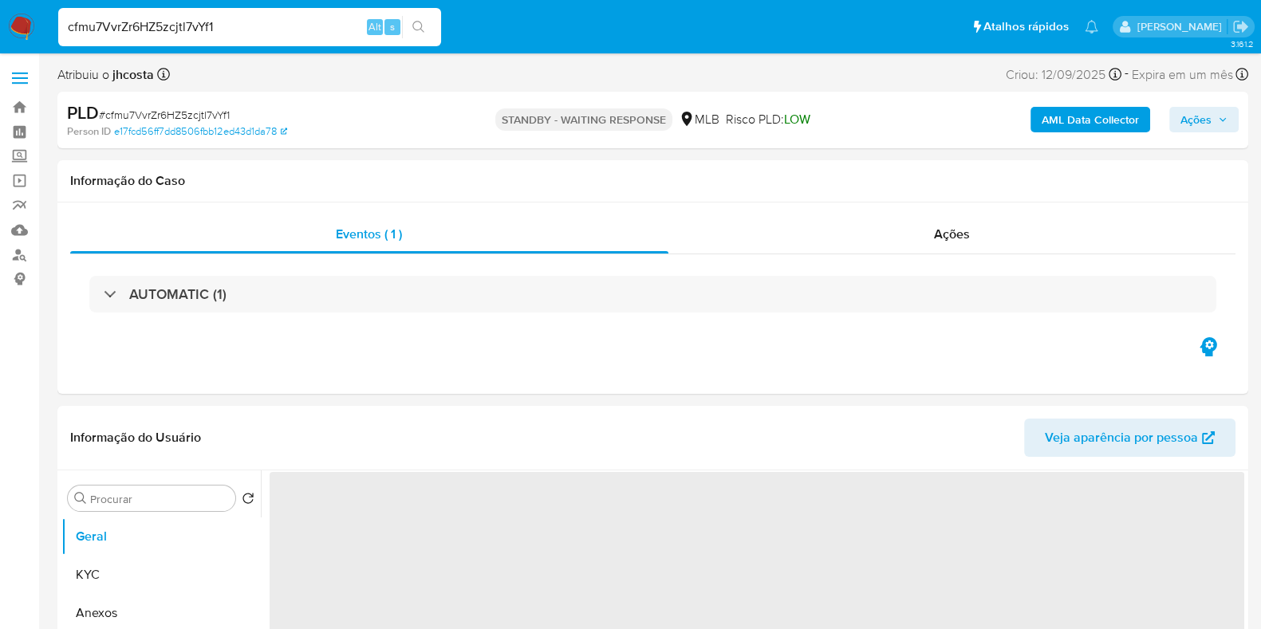
select select "10"
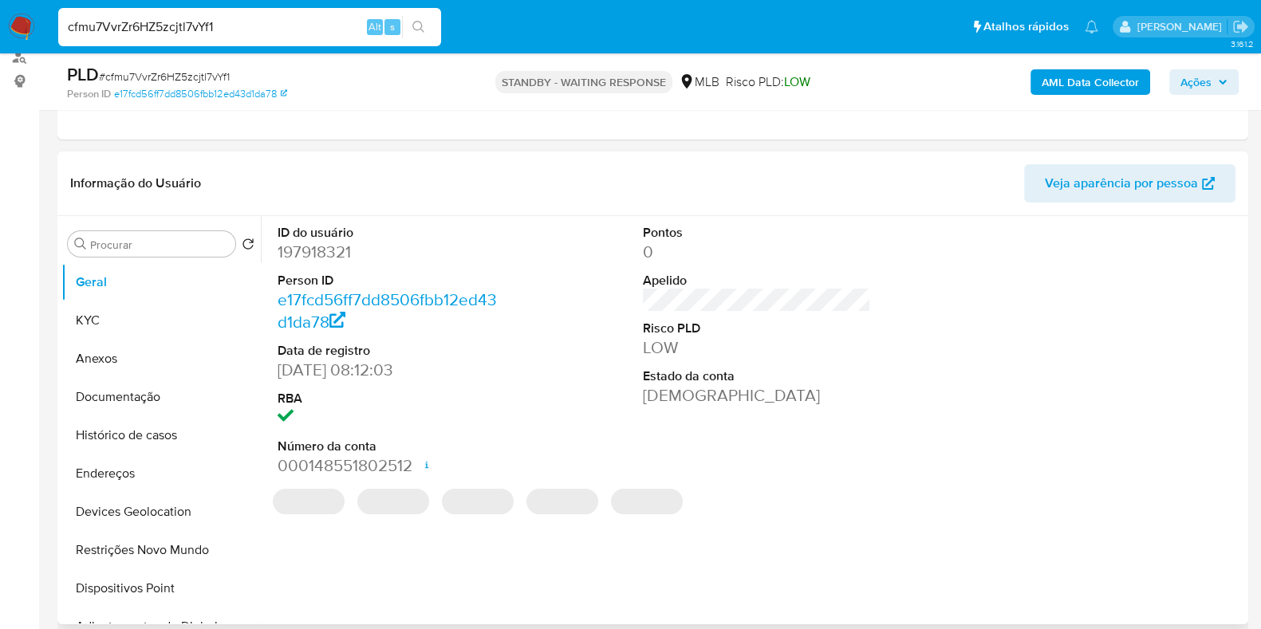
scroll to position [398, 0]
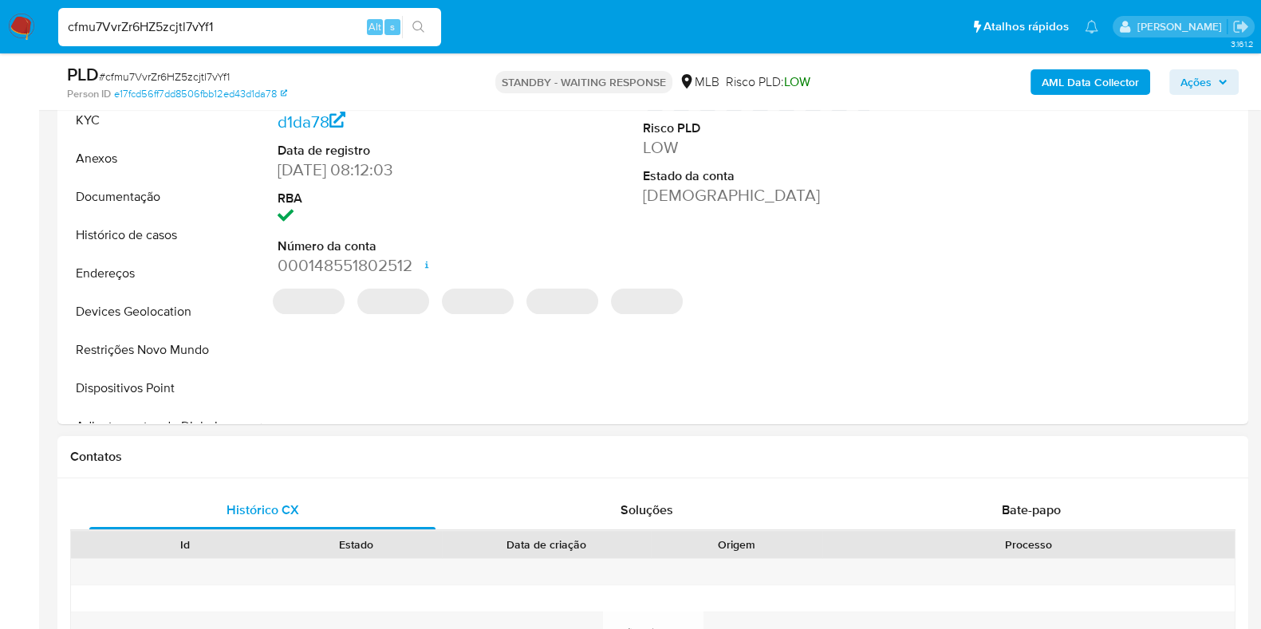
click at [1044, 531] on div "Id Estado Data de criação Origem Processo" at bounding box center [653, 545] width 1166 height 28
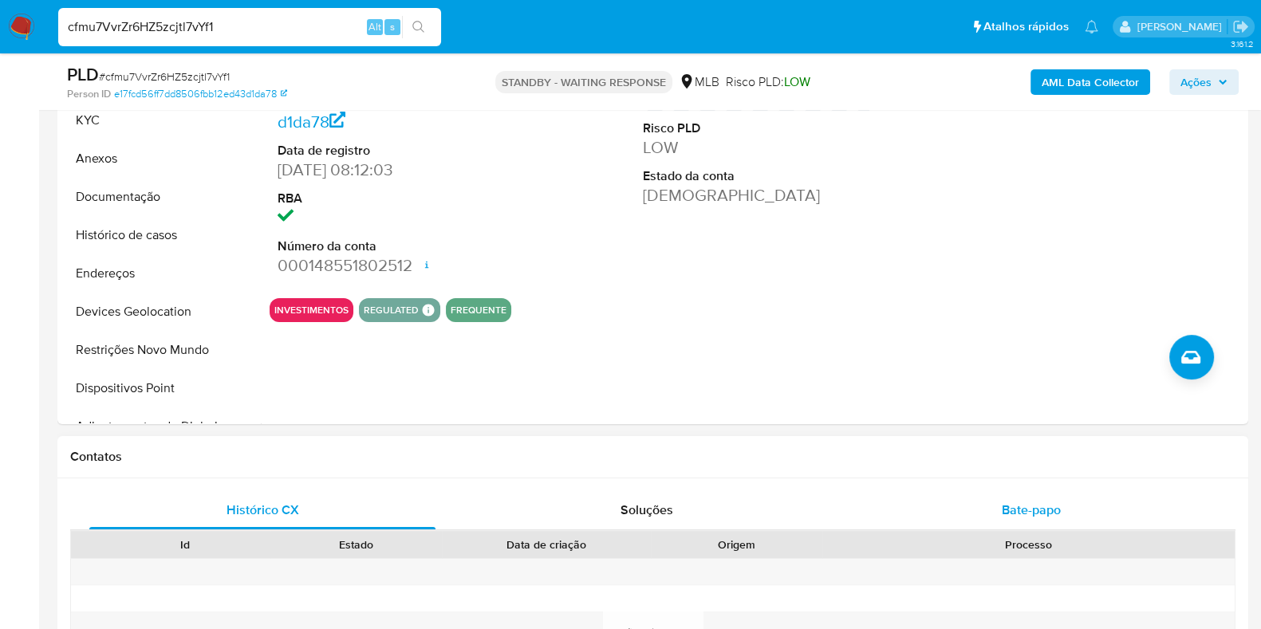
click at [1039, 512] on span "Bate-papo" at bounding box center [1031, 510] width 59 height 18
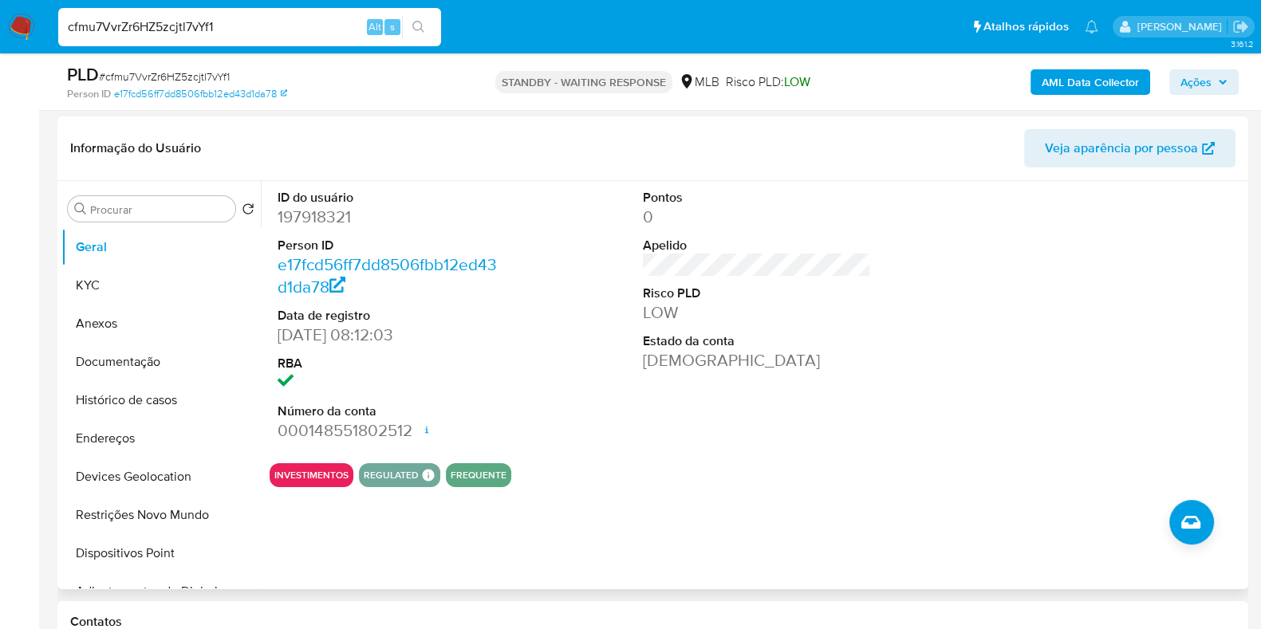
scroll to position [0, 0]
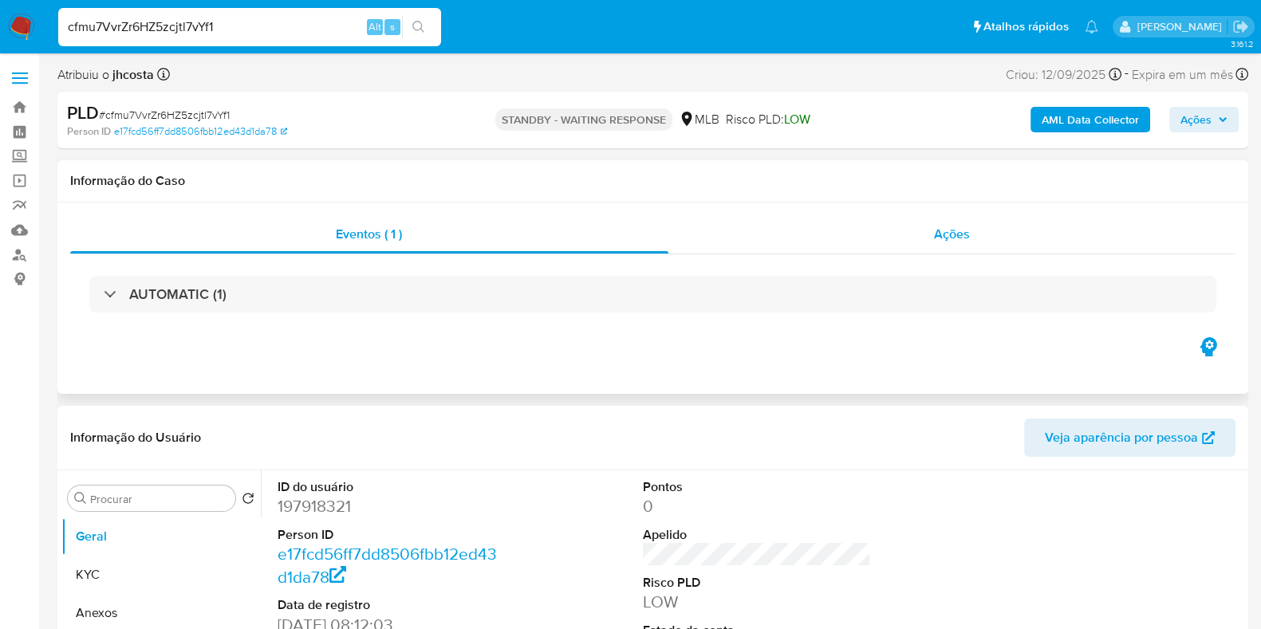
click at [961, 226] on span "Ações" at bounding box center [952, 234] width 36 height 18
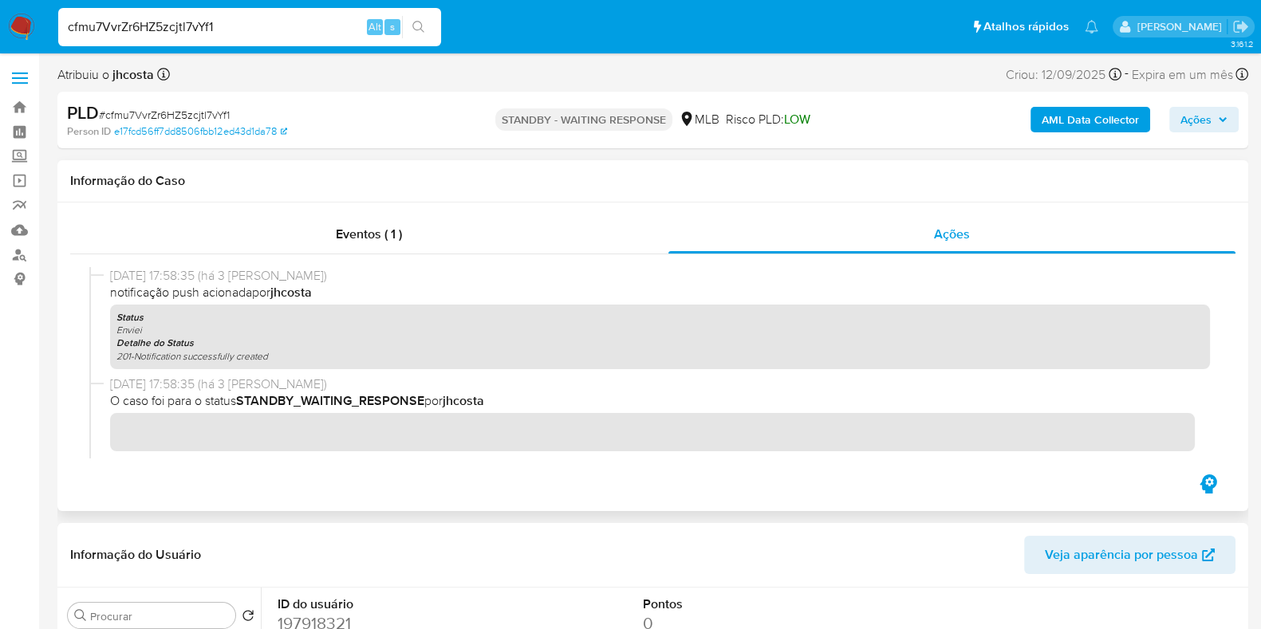
scroll to position [99, 0]
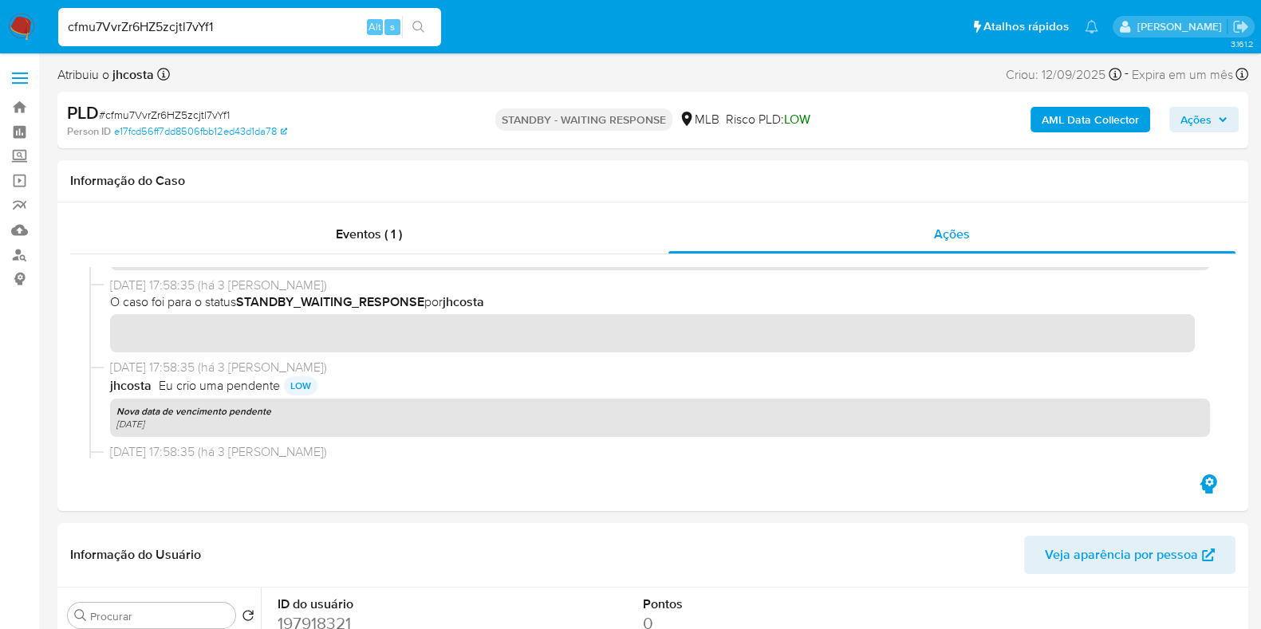
click at [172, 107] on span "# cfmu7VvrZr6HZ5zcjtl7vYf1" at bounding box center [164, 115] width 131 height 16
copy span "cfmu7VvrZr6HZ5zcjtl7vYf1"
click at [193, 23] on input "cfmu7VvrZr6HZ5zcjtl7vYf1" at bounding box center [249, 27] width 383 height 21
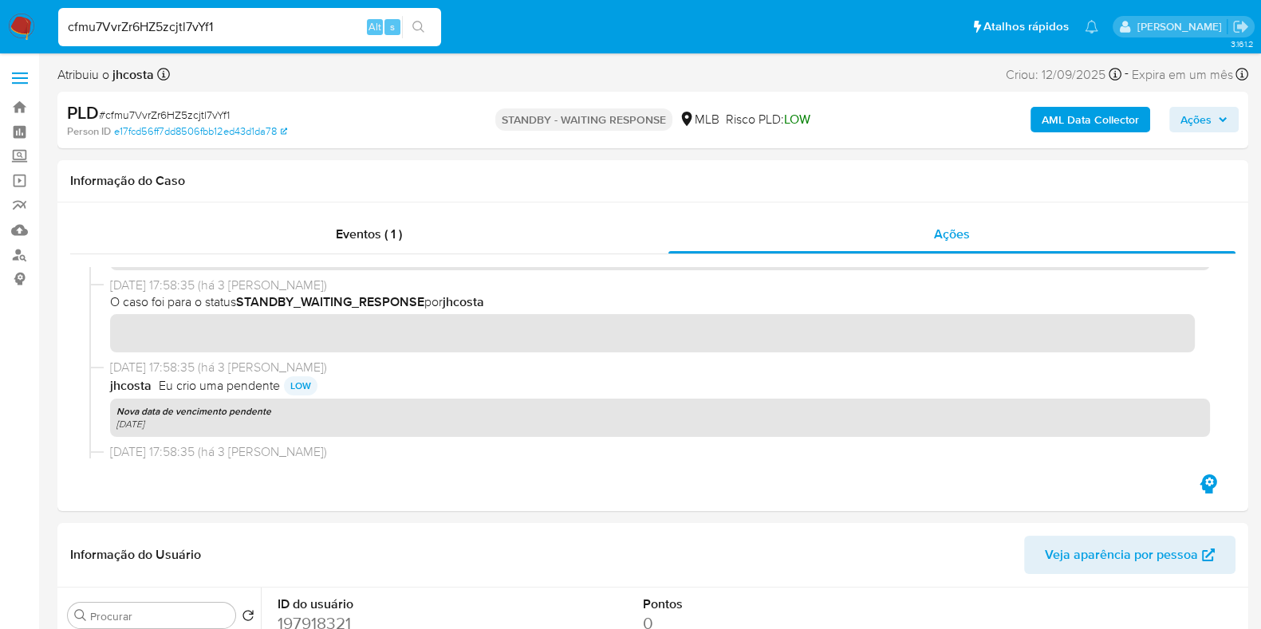
click at [193, 23] on input "cfmu7VvrZr6HZ5zcjtl7vYf1" at bounding box center [249, 27] width 383 height 21
paste input "ikFhk4CfFQ9nz2D9n11A7khO"
type input "ikFhk4CfFQ9nz2D9n11A7khO"
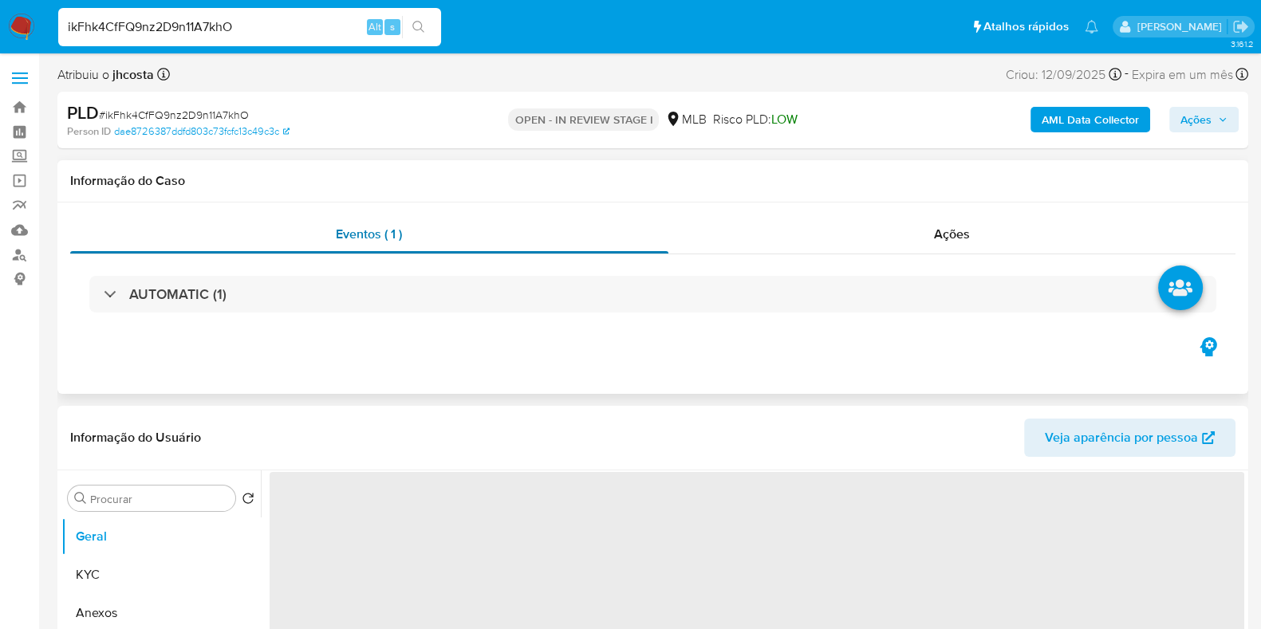
select select "10"
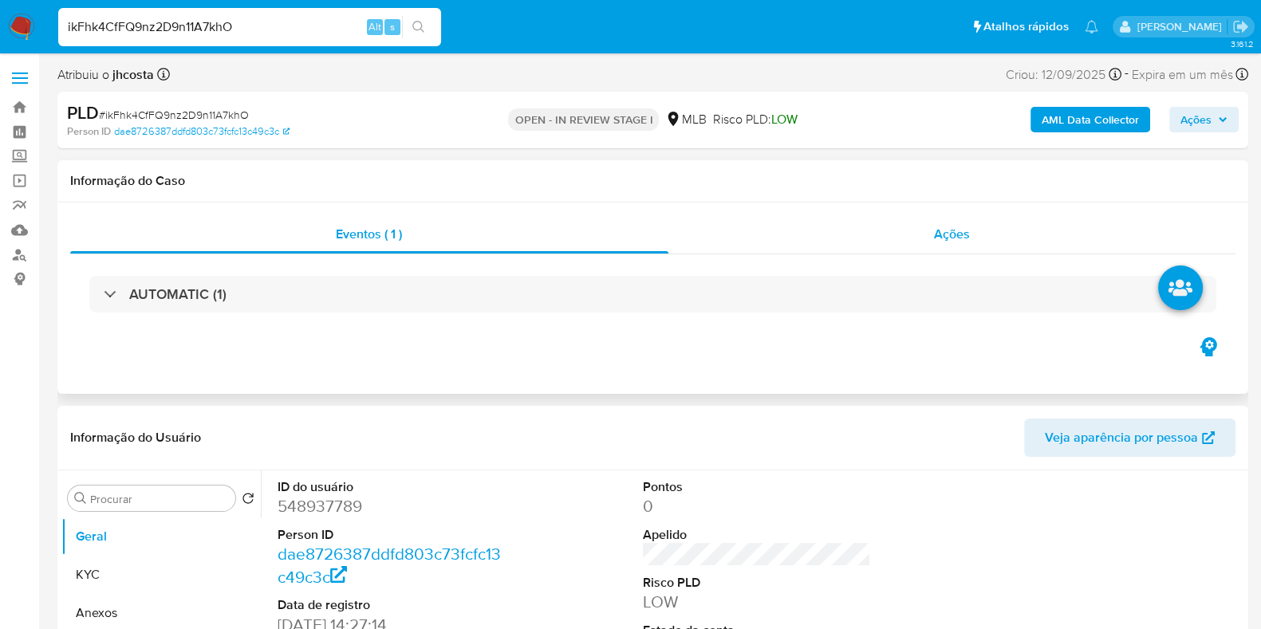
click at [957, 237] on span "Ações" at bounding box center [952, 234] width 36 height 18
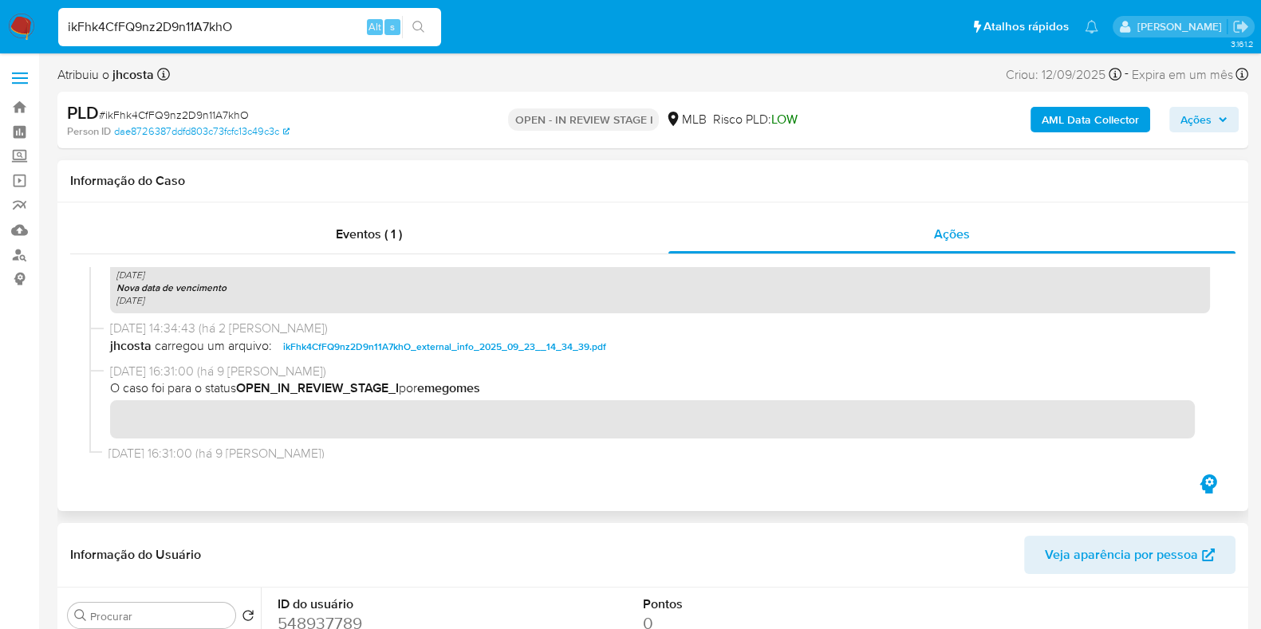
scroll to position [499, 0]
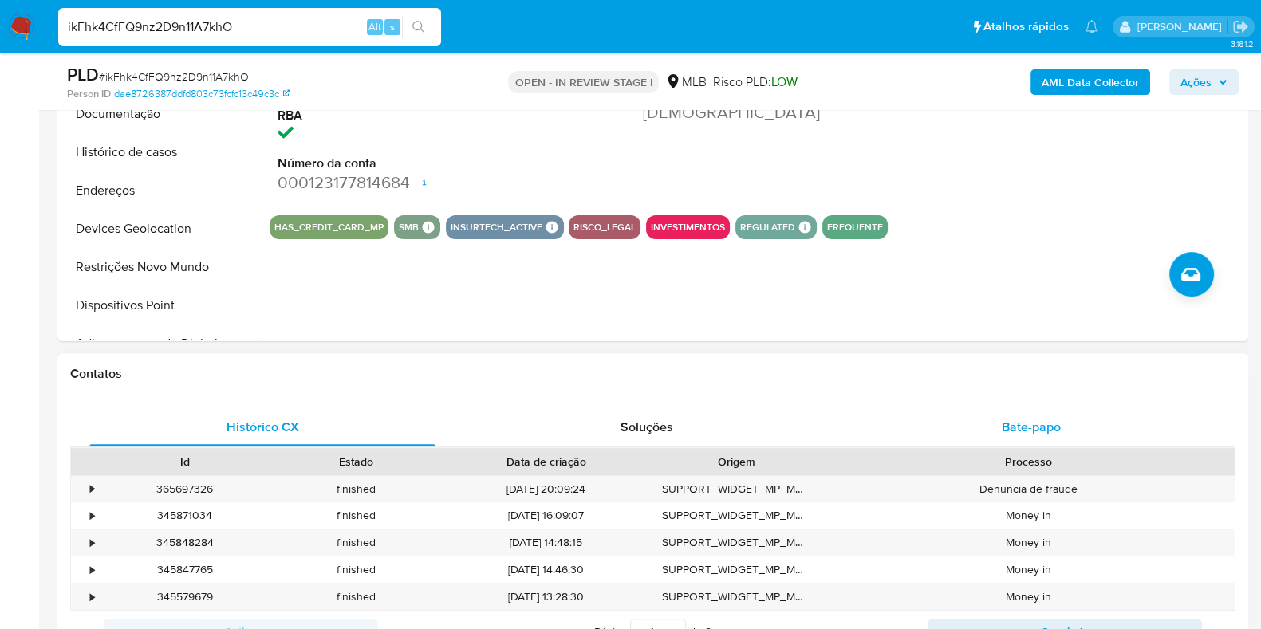
drag, startPoint x: 1003, startPoint y: 415, endPoint x: 989, endPoint y: 415, distance: 13.6
click at [1004, 415] on div "Bate-papo" at bounding box center [1031, 427] width 346 height 38
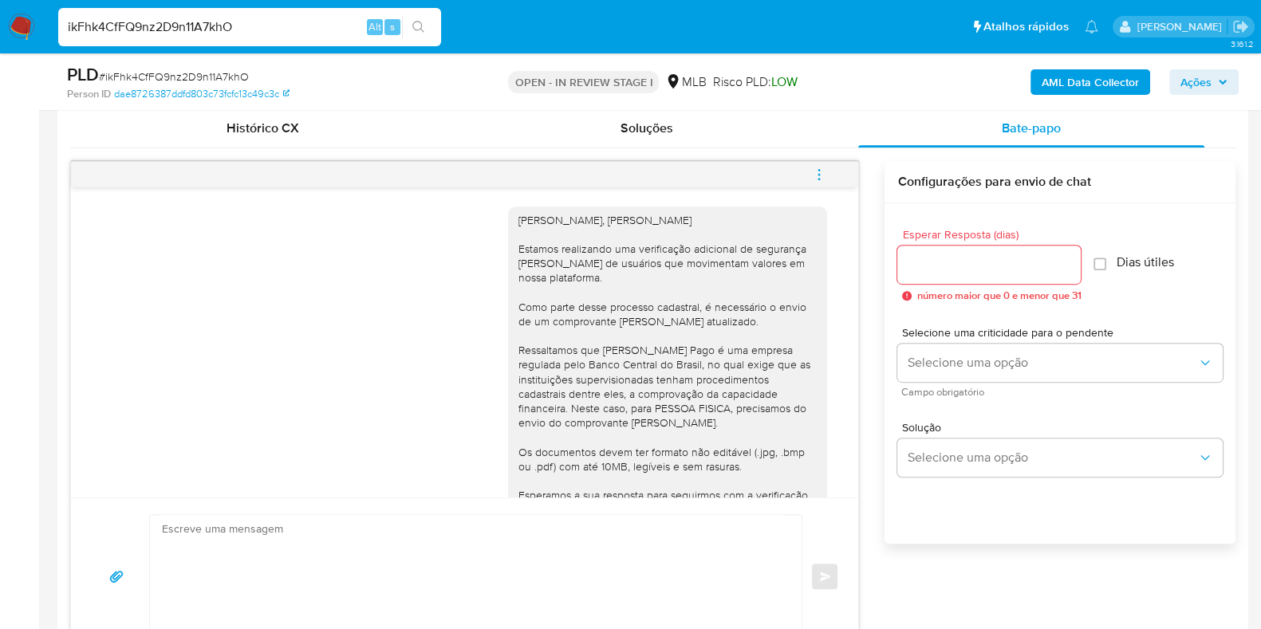
scroll to position [284, 0]
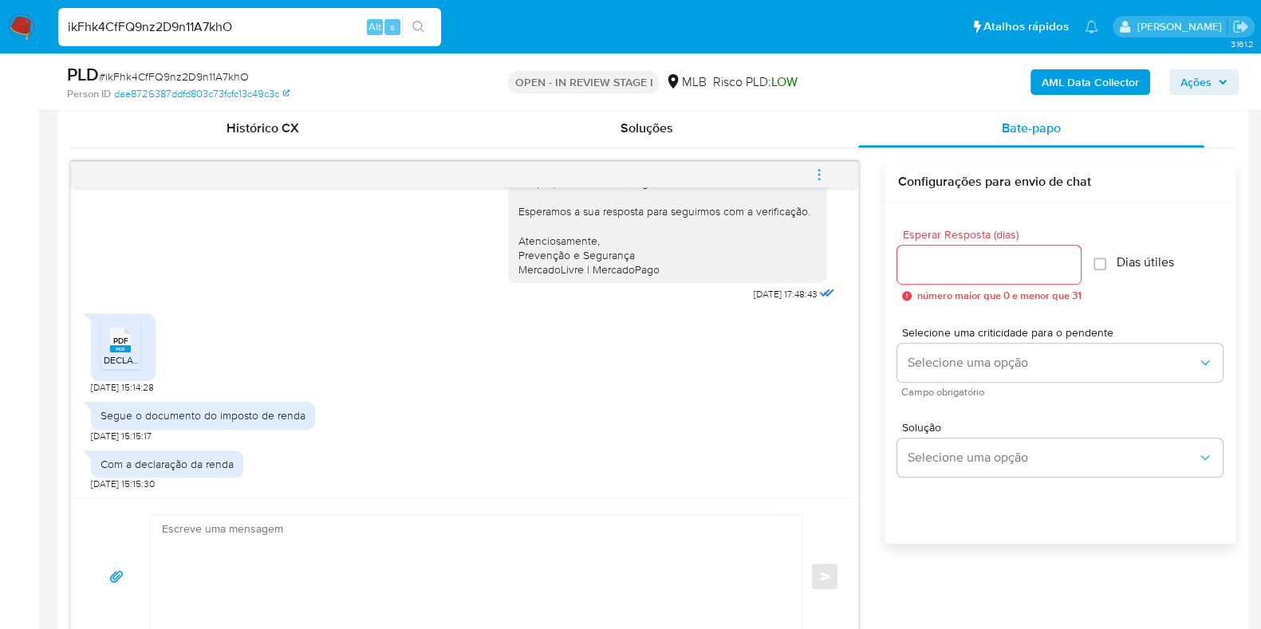
click at [230, 420] on div "Segue o documento do imposto de renda" at bounding box center [203, 415] width 205 height 14
click at [116, 342] on span "PDF" at bounding box center [120, 341] width 15 height 10
click at [184, 464] on div "Com a declaração da renda" at bounding box center [167, 464] width 133 height 14
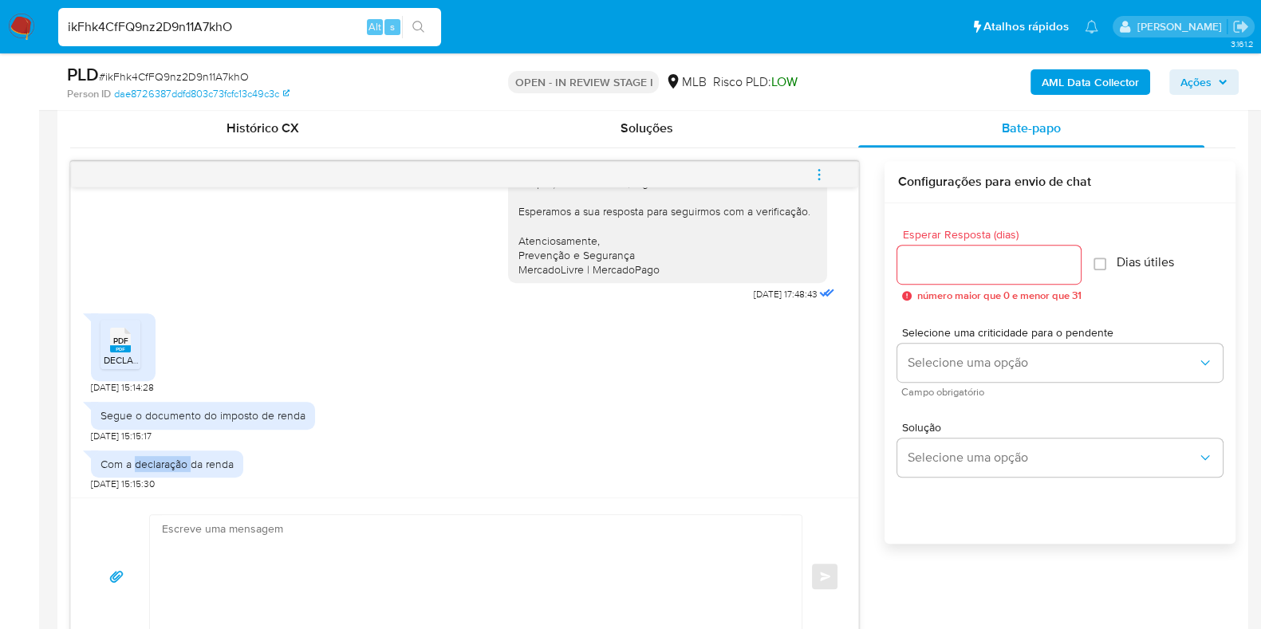
click at [184, 464] on div "Com a declaração da renda" at bounding box center [167, 464] width 133 height 14
click at [200, 458] on div "Com a declaração da renda" at bounding box center [167, 464] width 133 height 14
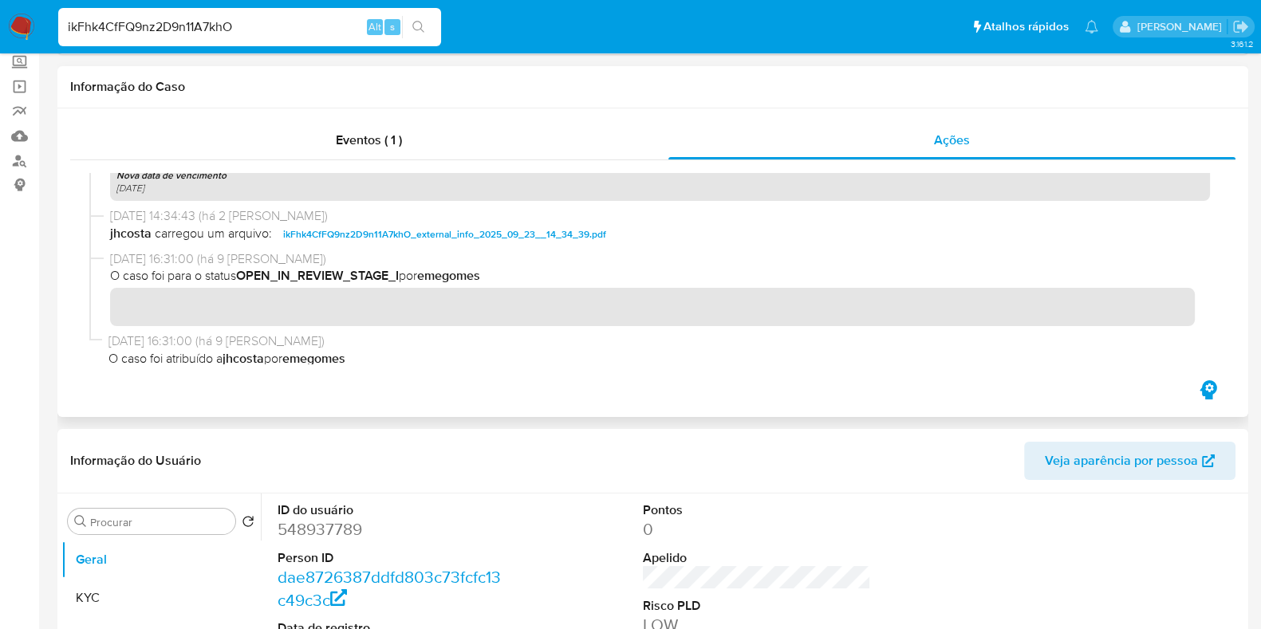
scroll to position [199, 0]
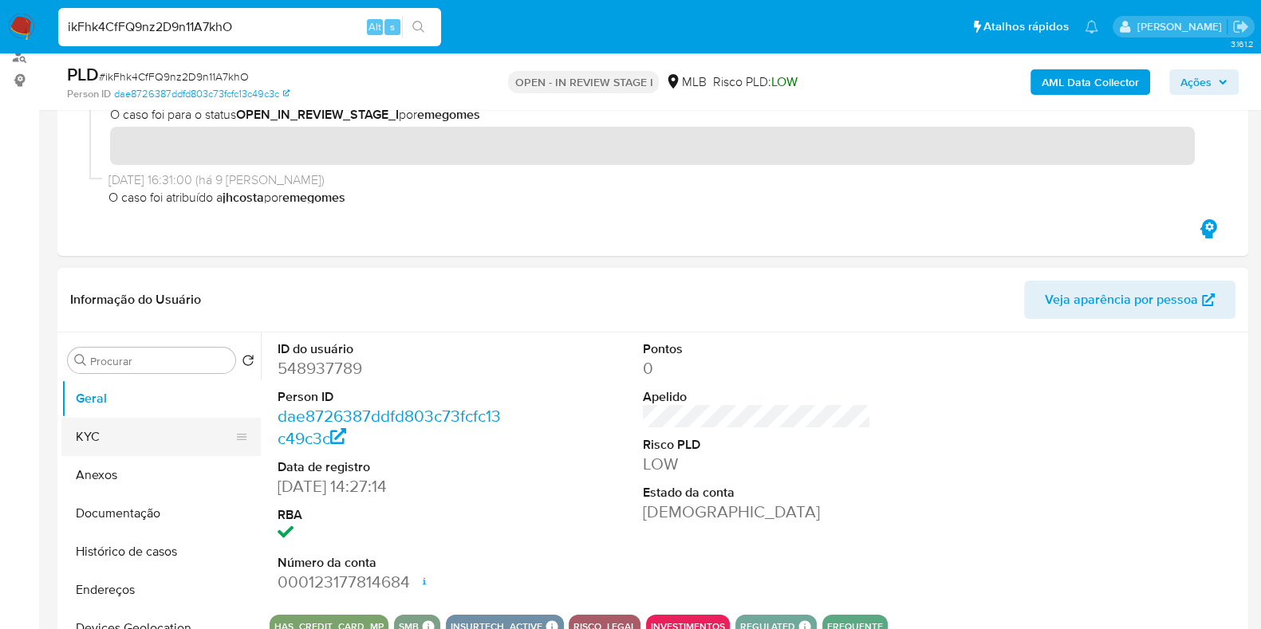
click at [112, 431] on button "KYC" at bounding box center [154, 437] width 187 height 38
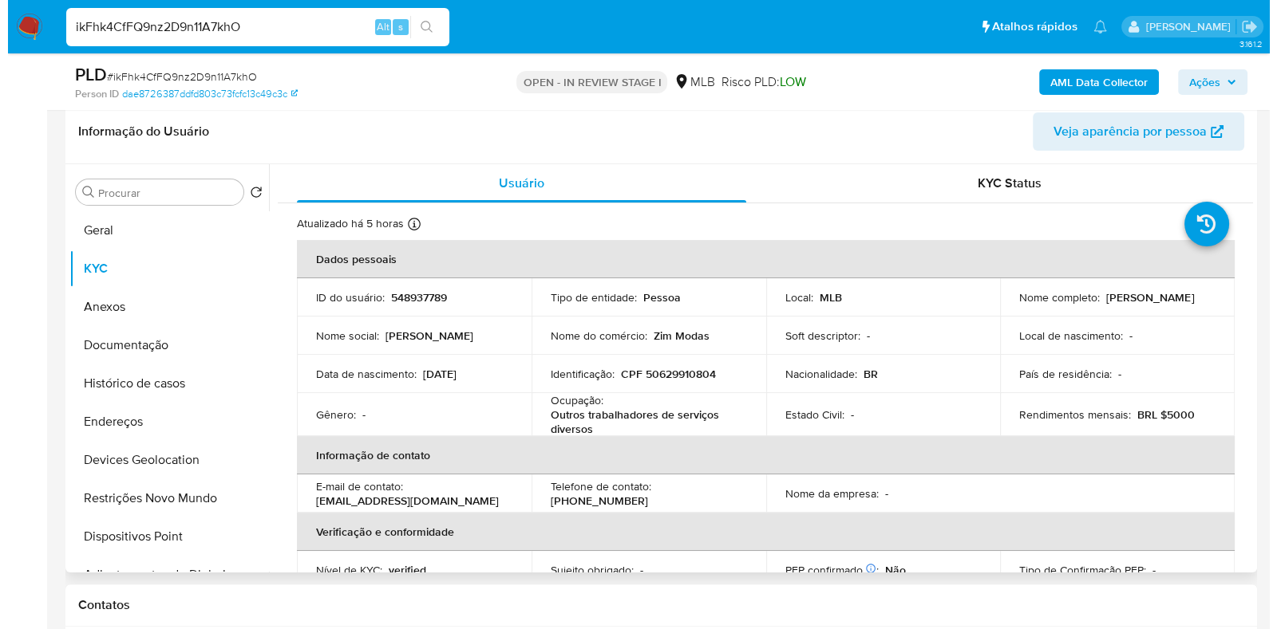
scroll to position [398, 0]
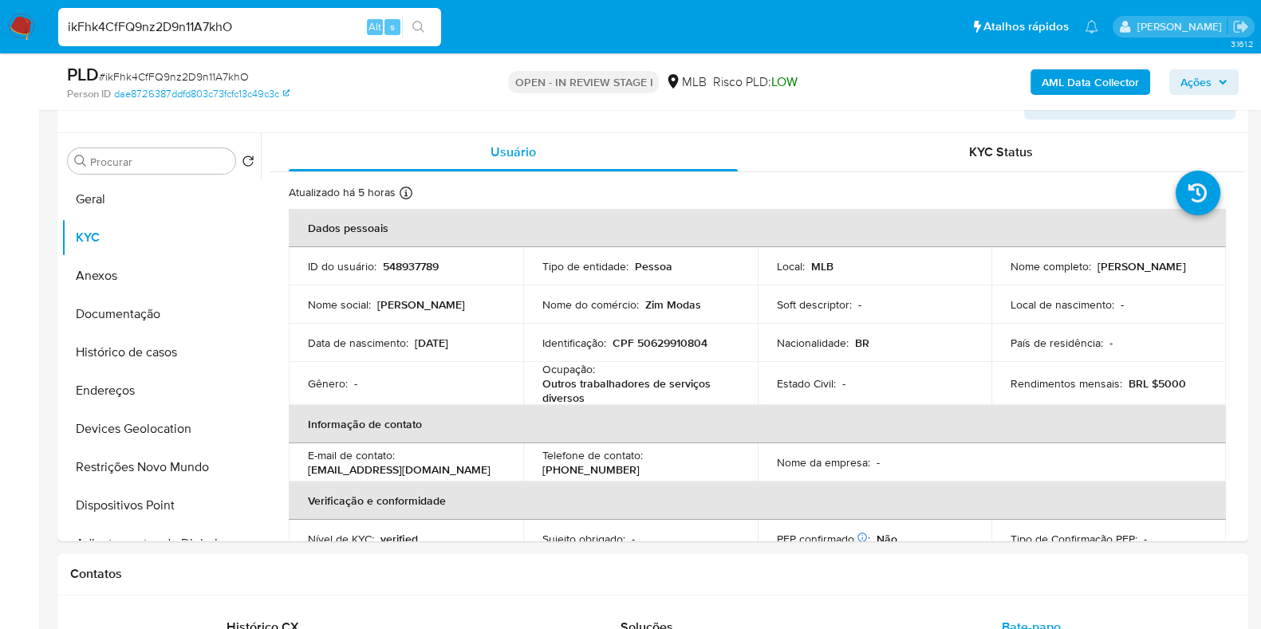
click at [1204, 85] on span "Ações" at bounding box center [1196, 82] width 31 height 26
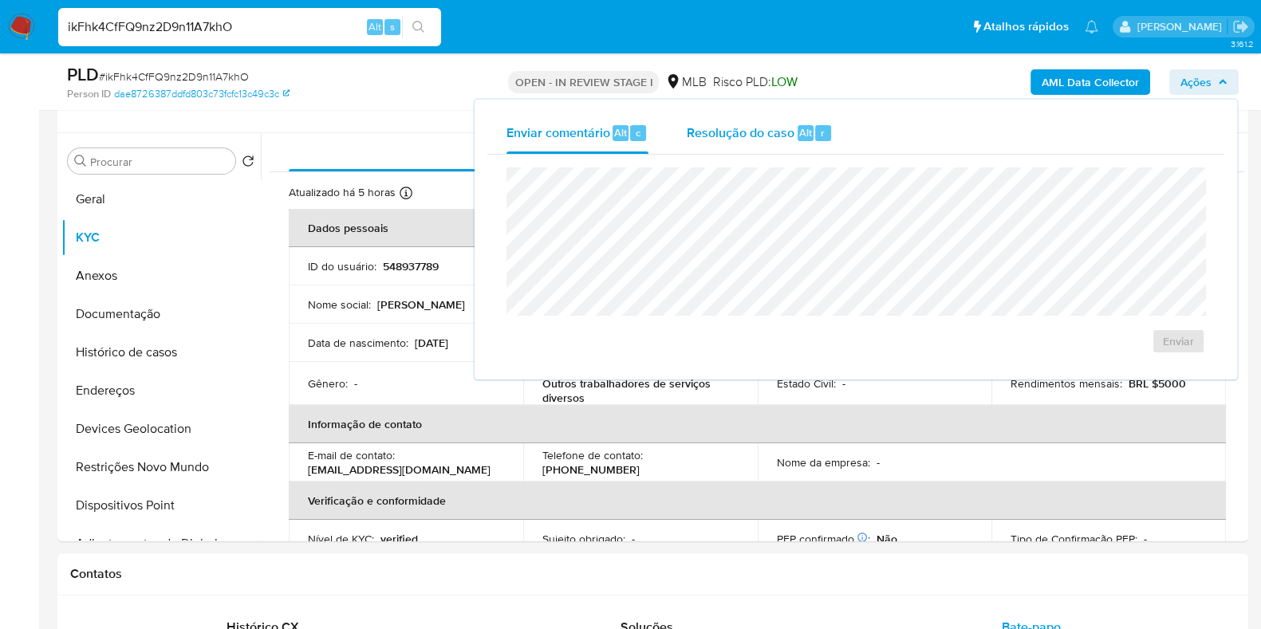
click at [758, 128] on span "Resolução do caso" at bounding box center [741, 132] width 108 height 18
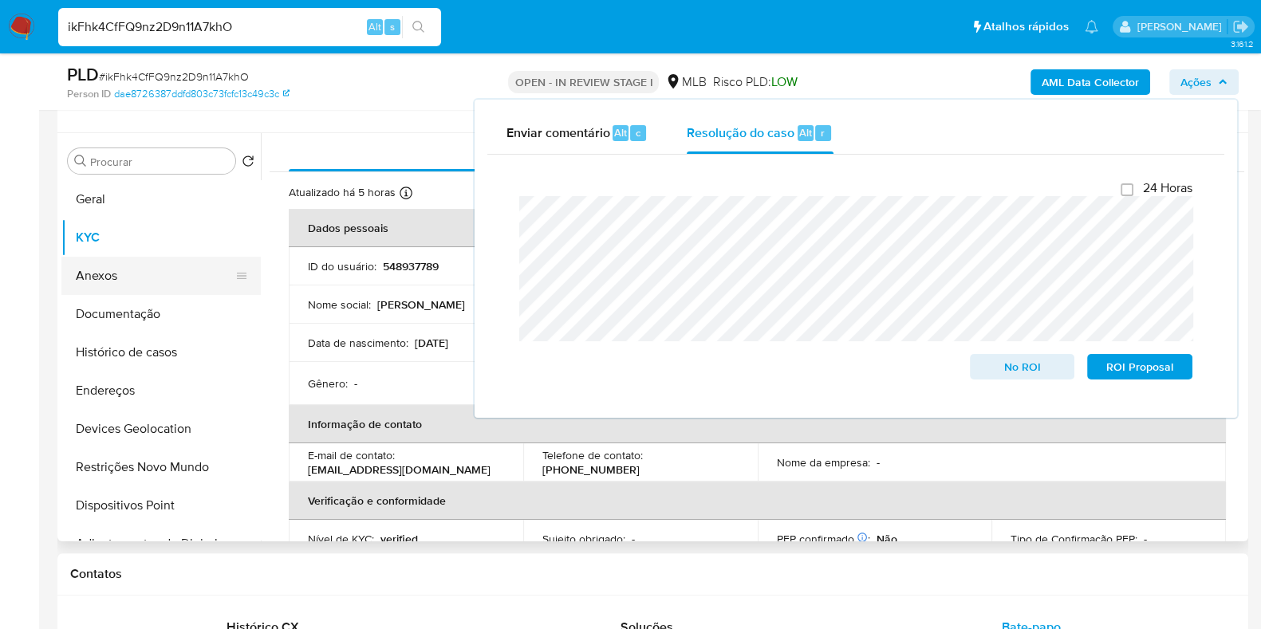
click at [121, 269] on button "Anexos" at bounding box center [154, 276] width 187 height 38
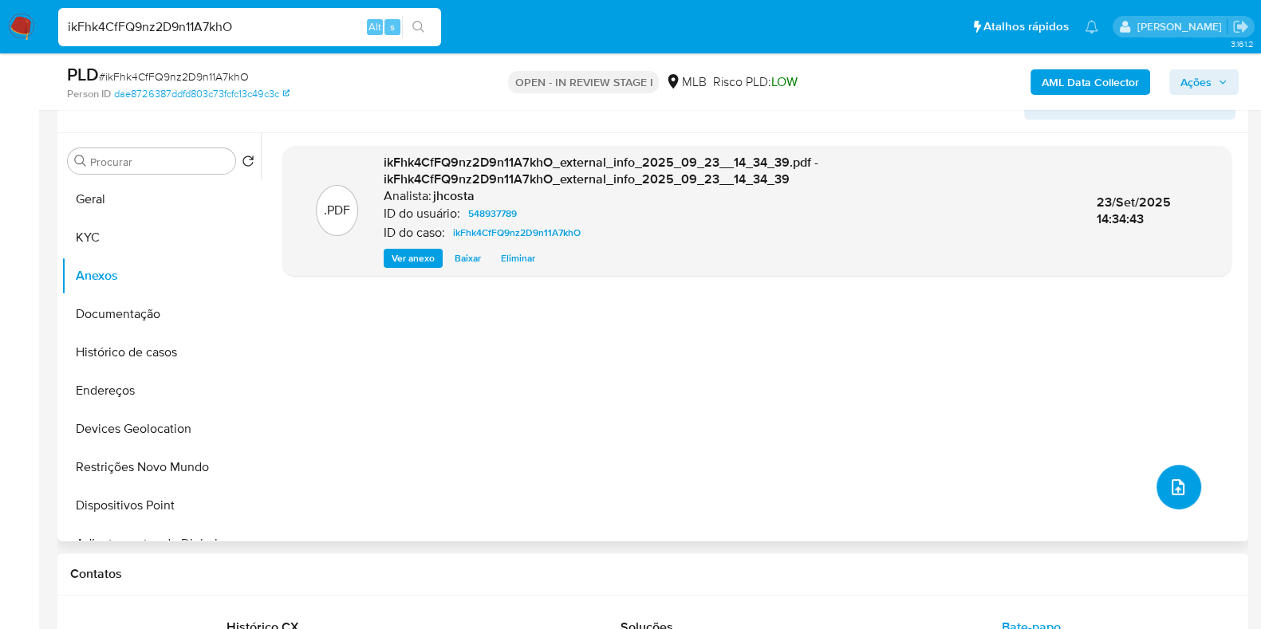
click at [1174, 472] on button "upload-file" at bounding box center [1179, 487] width 45 height 45
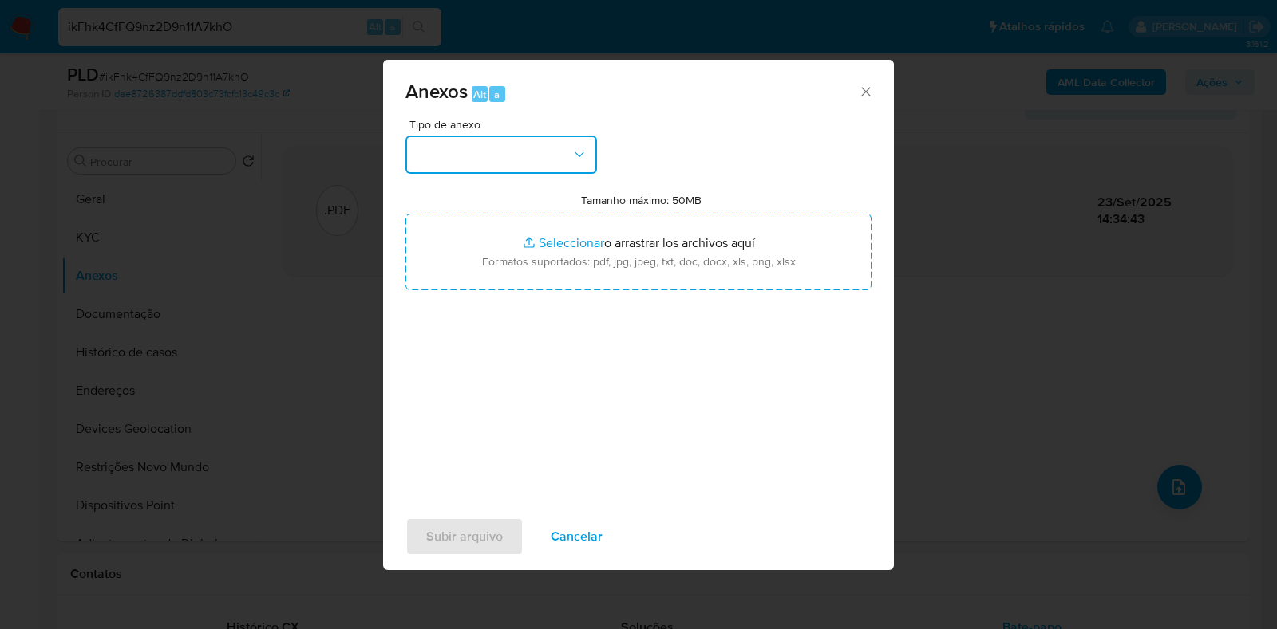
click at [541, 153] on button "button" at bounding box center [500, 155] width 191 height 38
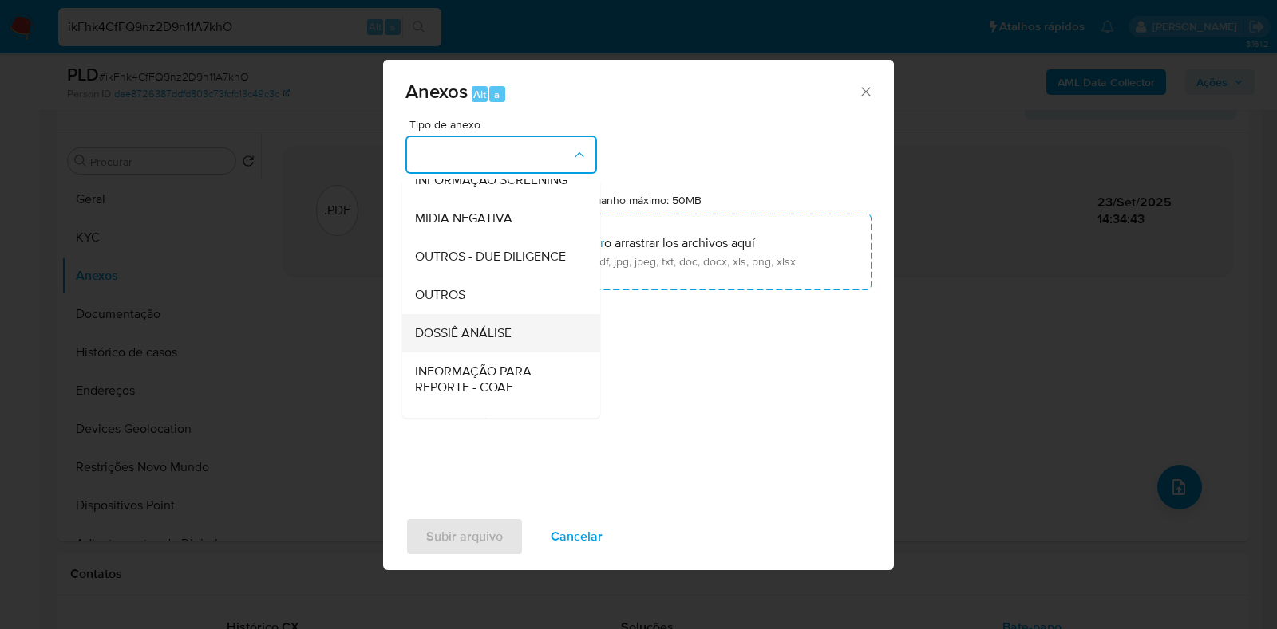
scroll to position [199, 0]
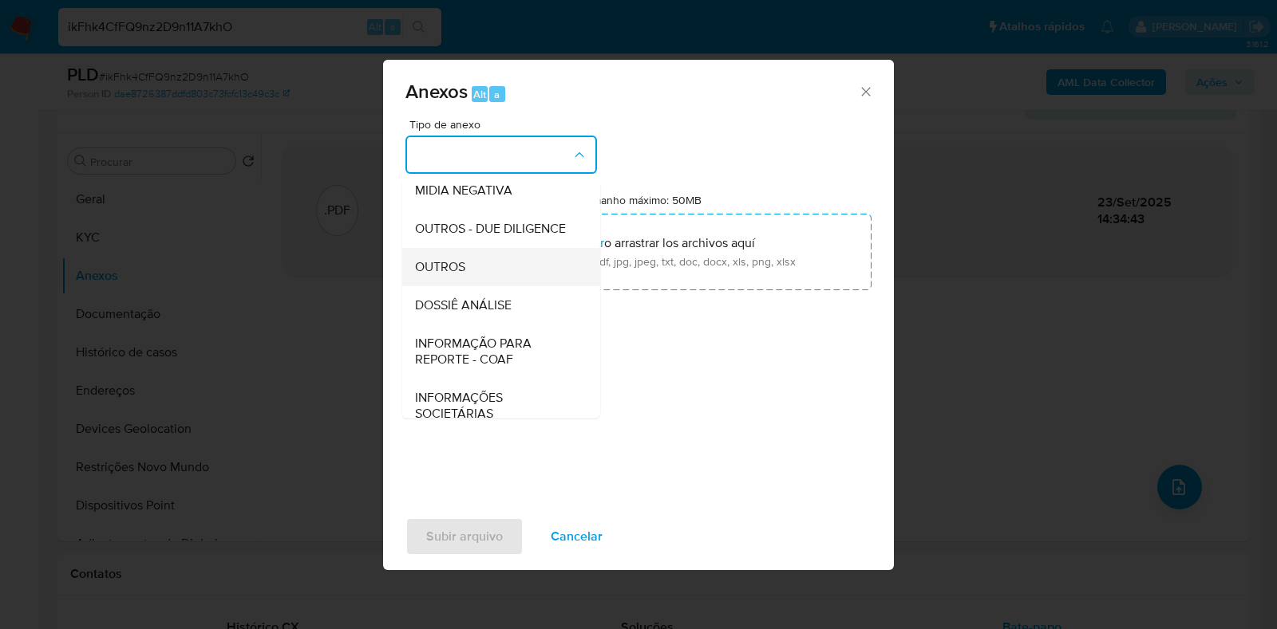
click at [450, 285] on div "OUTROS" at bounding box center [496, 267] width 163 height 38
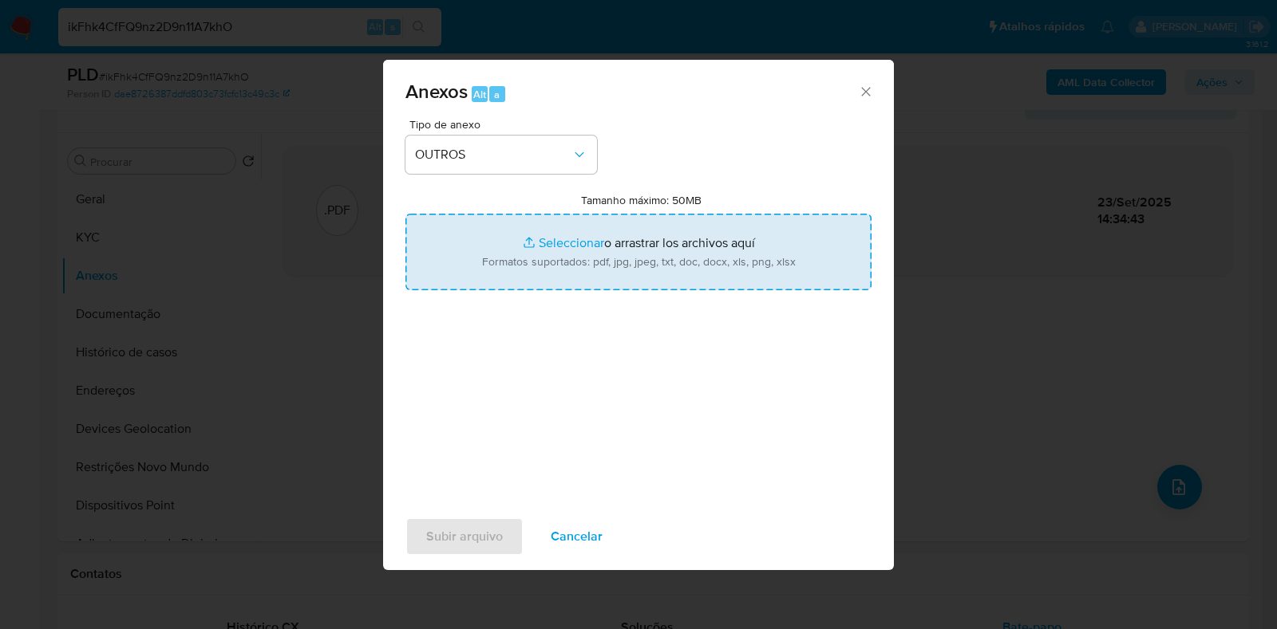
click at [622, 233] on input "Tamanho máximo: 50MB Seleccionar archivos" at bounding box center [638, 252] width 466 height 77
type input "C:\fakepath\SAR - XXXXXXXX - CPF 50629910804 - [PERSON_NAME].pdf"
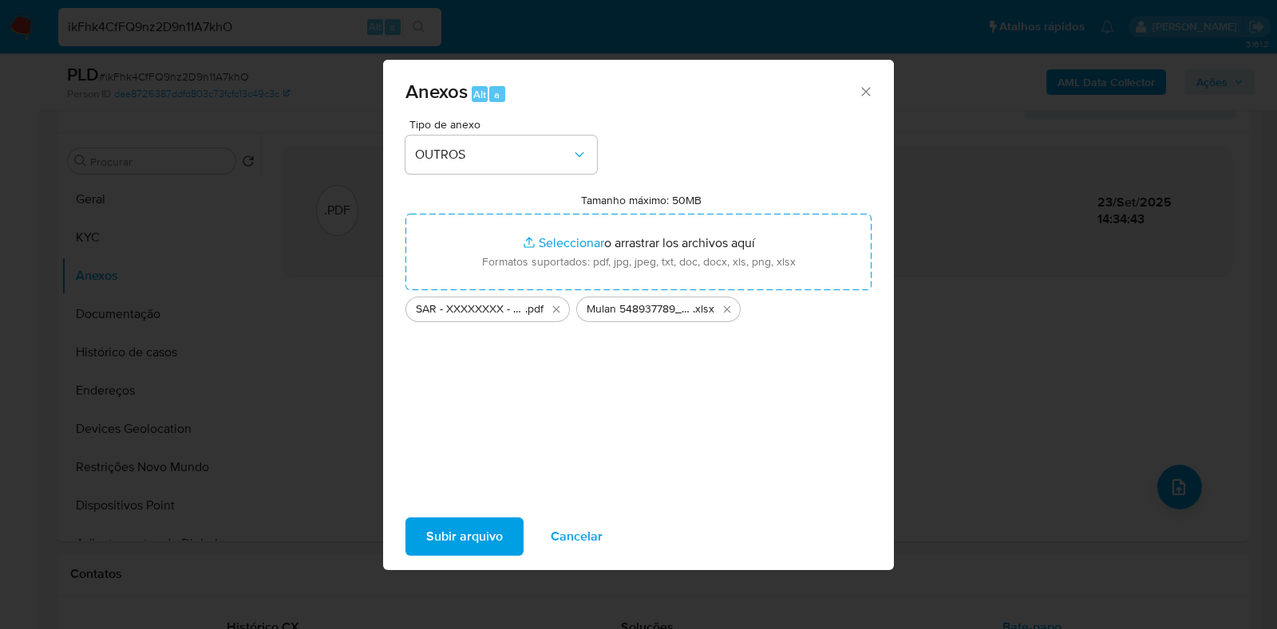
click at [495, 531] on span "Subir arquivo" at bounding box center [464, 536] width 77 height 35
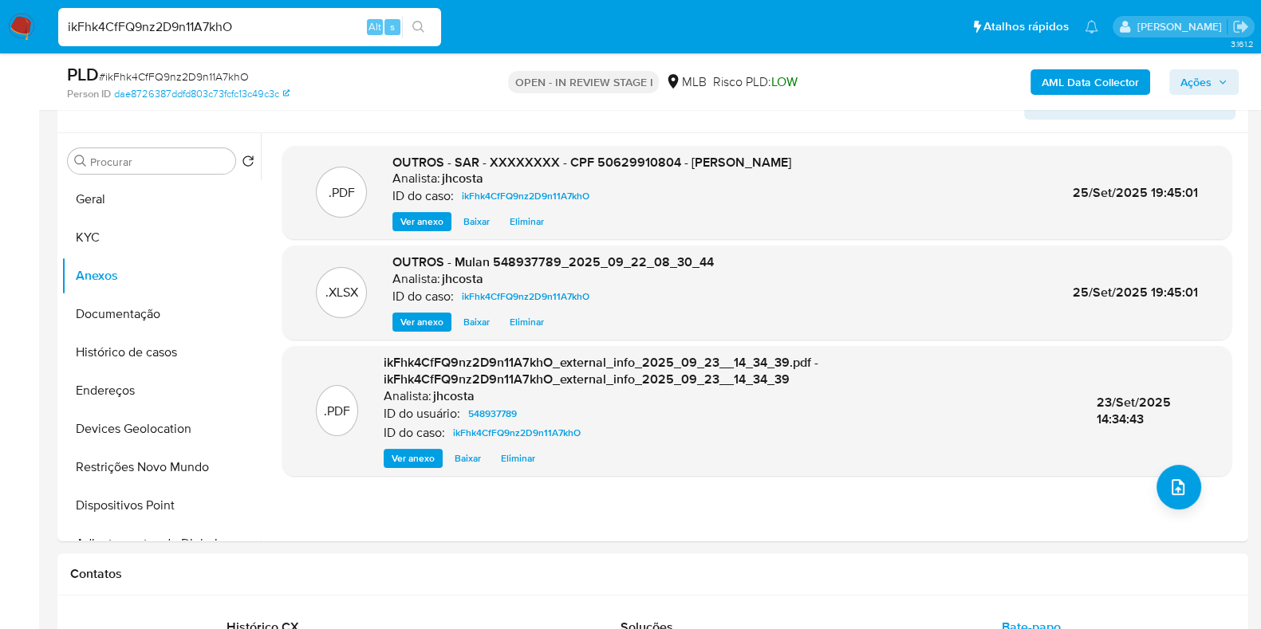
click at [1200, 81] on span "Ações" at bounding box center [1196, 82] width 31 height 26
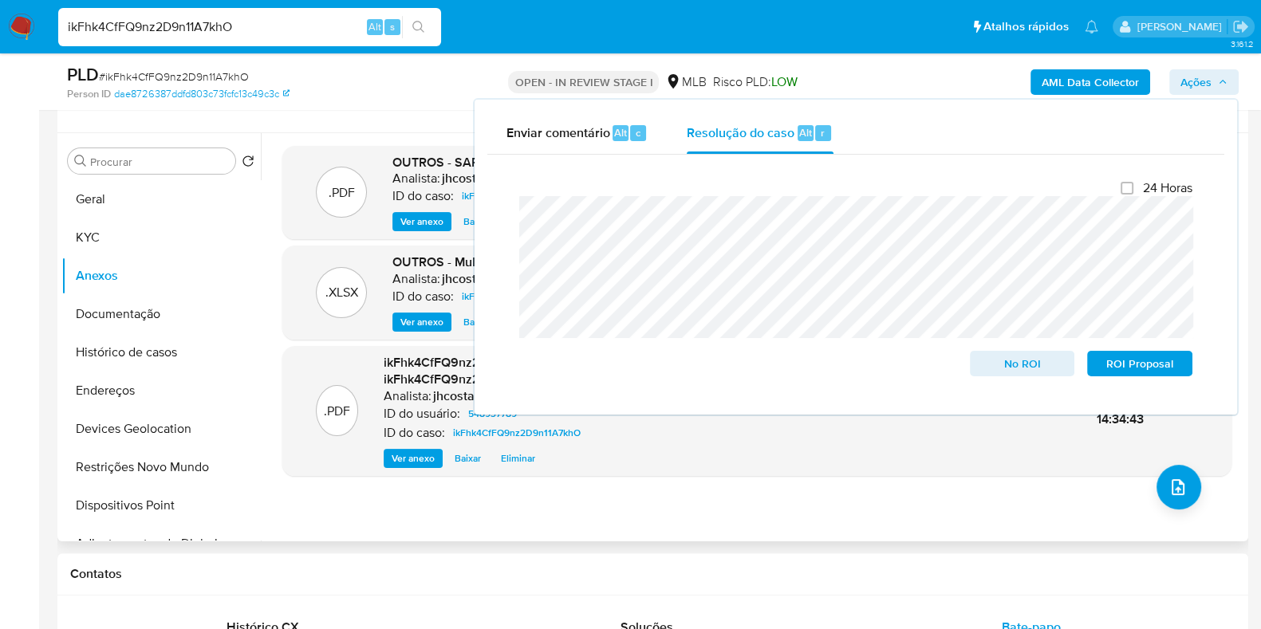
click at [286, 530] on div ".PDF OUTROS - SAR - XXXXXXXX - CPF 50629910804 - [PERSON_NAME] Analista: jhcost…" at bounding box center [753, 337] width 984 height 408
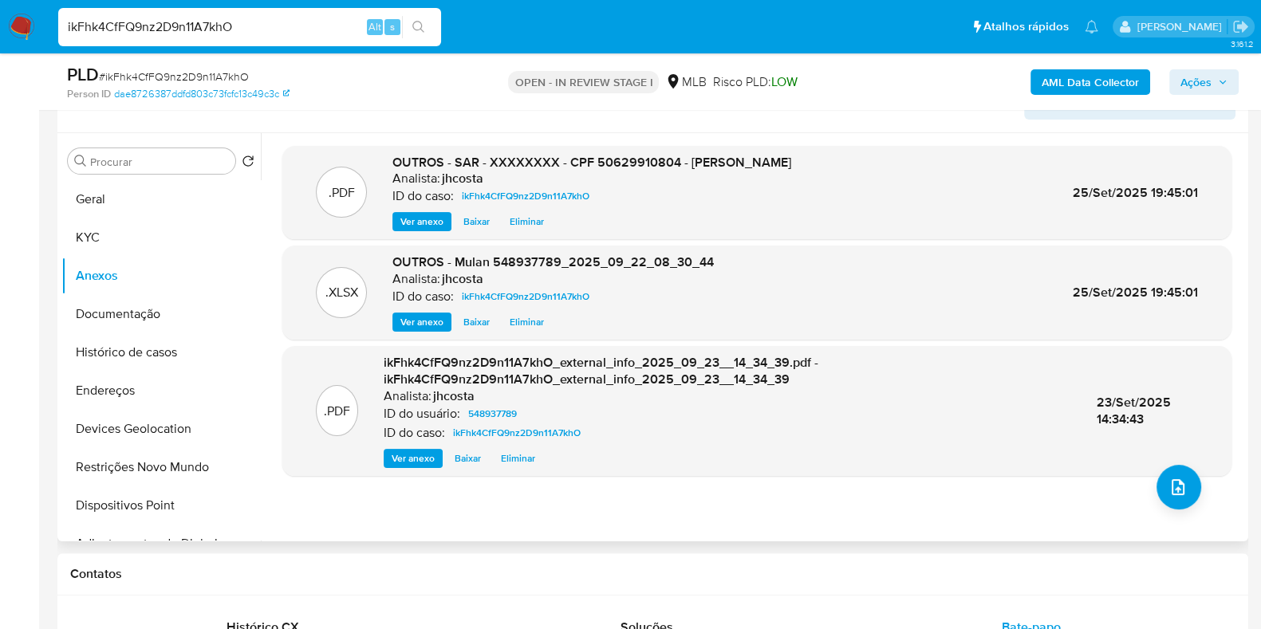
click at [531, 217] on span "Eliminar" at bounding box center [527, 222] width 34 height 16
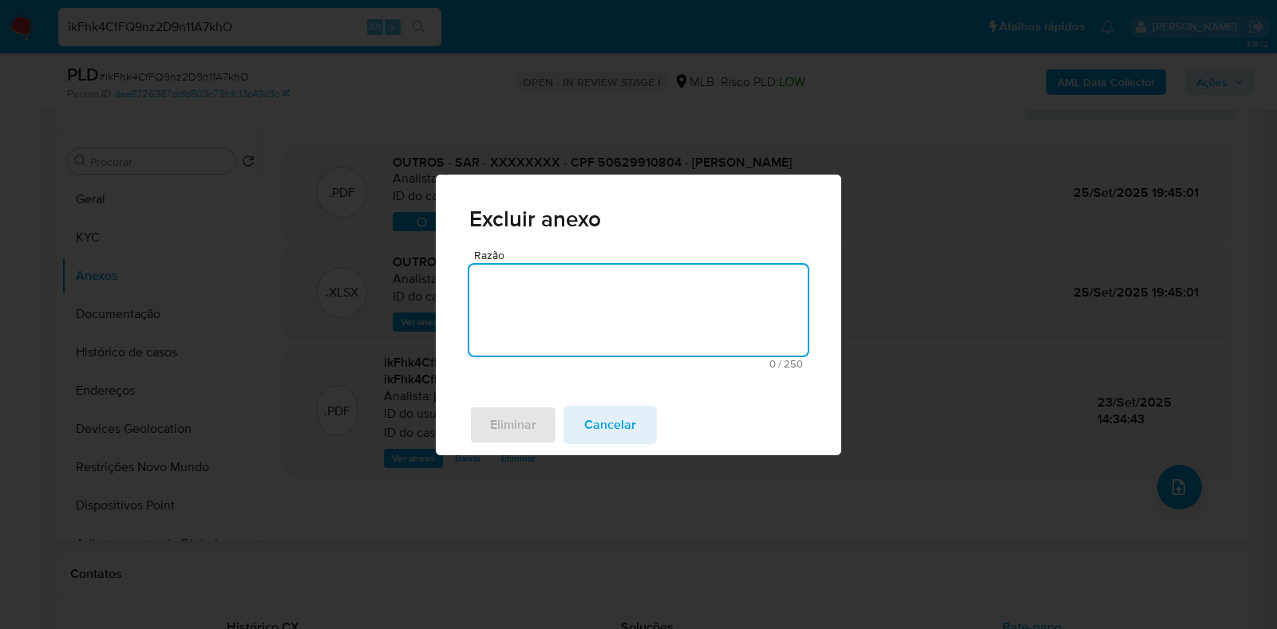
click at [583, 319] on textarea "Razão" at bounding box center [638, 310] width 338 height 91
type textarea "erro"
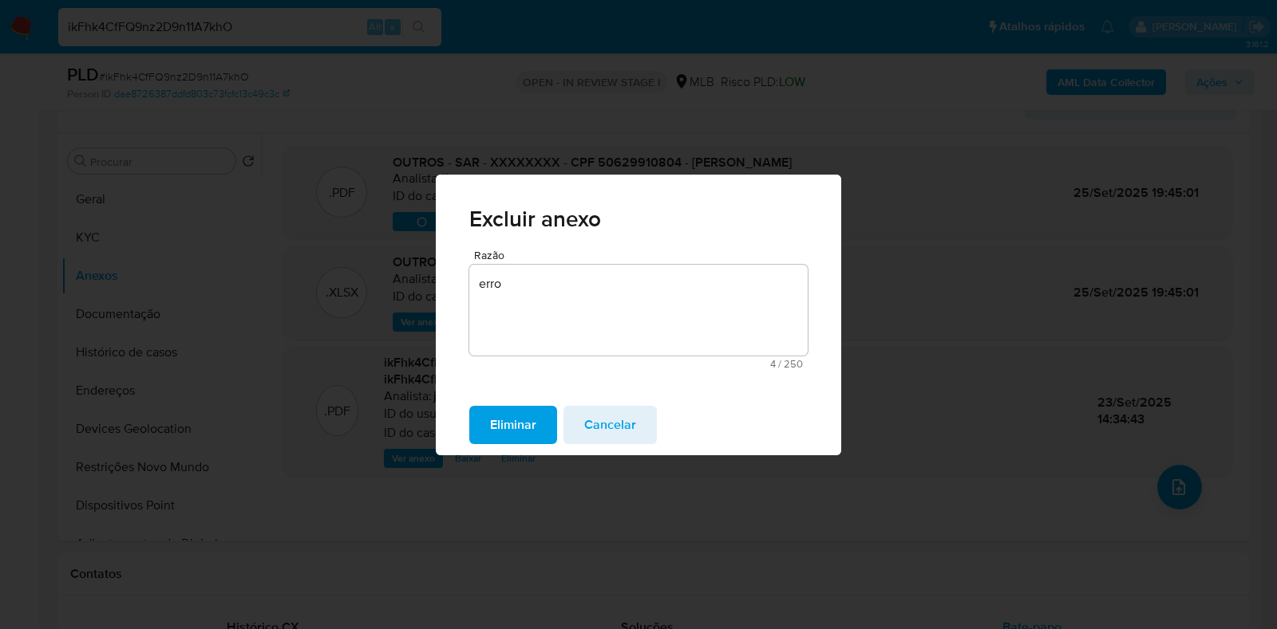
click at [531, 424] on span "Eliminar" at bounding box center [513, 425] width 46 height 35
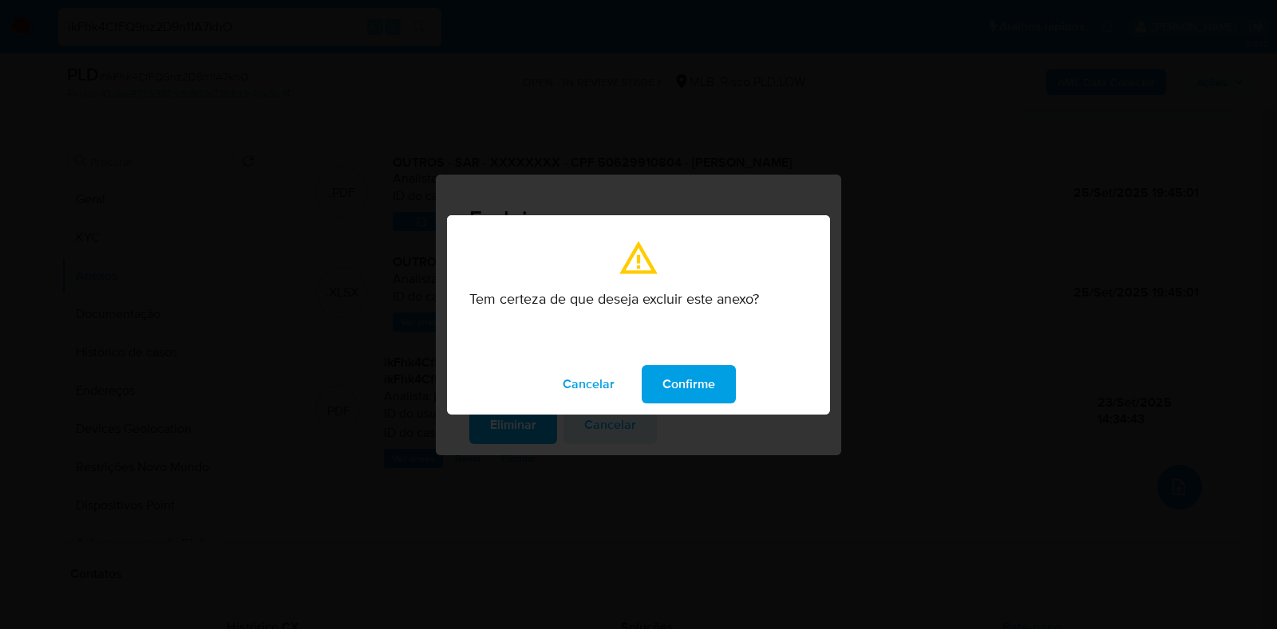
click at [687, 369] on span "Confirme" at bounding box center [688, 384] width 53 height 35
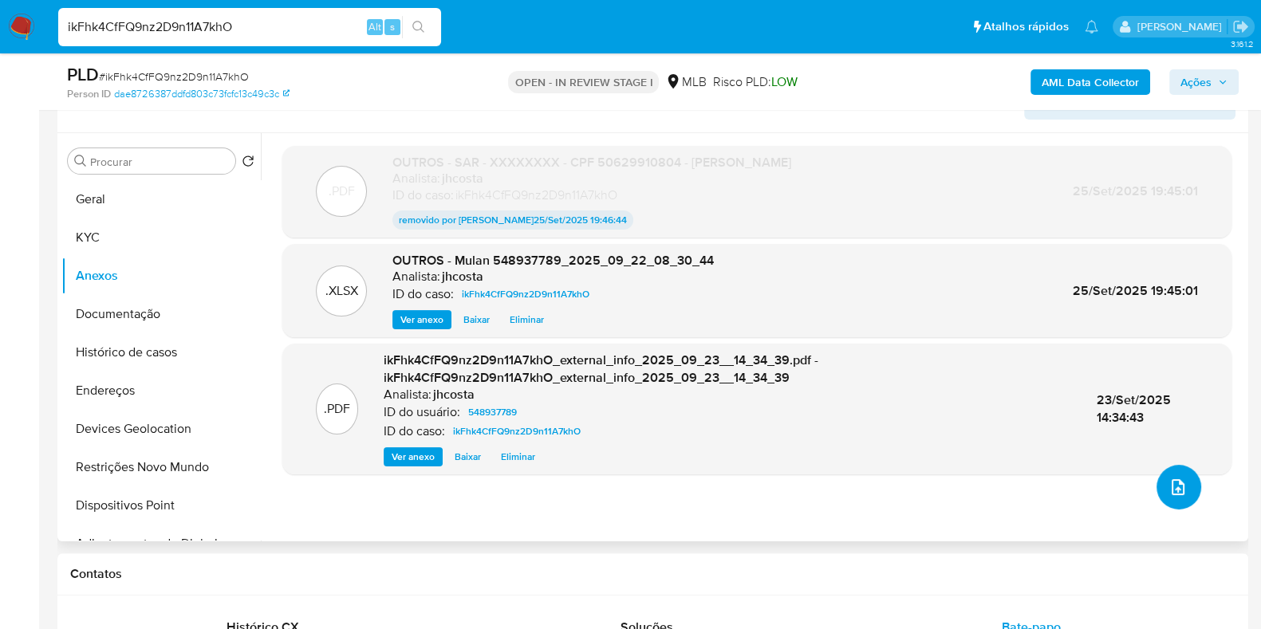
click at [1182, 481] on button "upload-file" at bounding box center [1179, 487] width 45 height 45
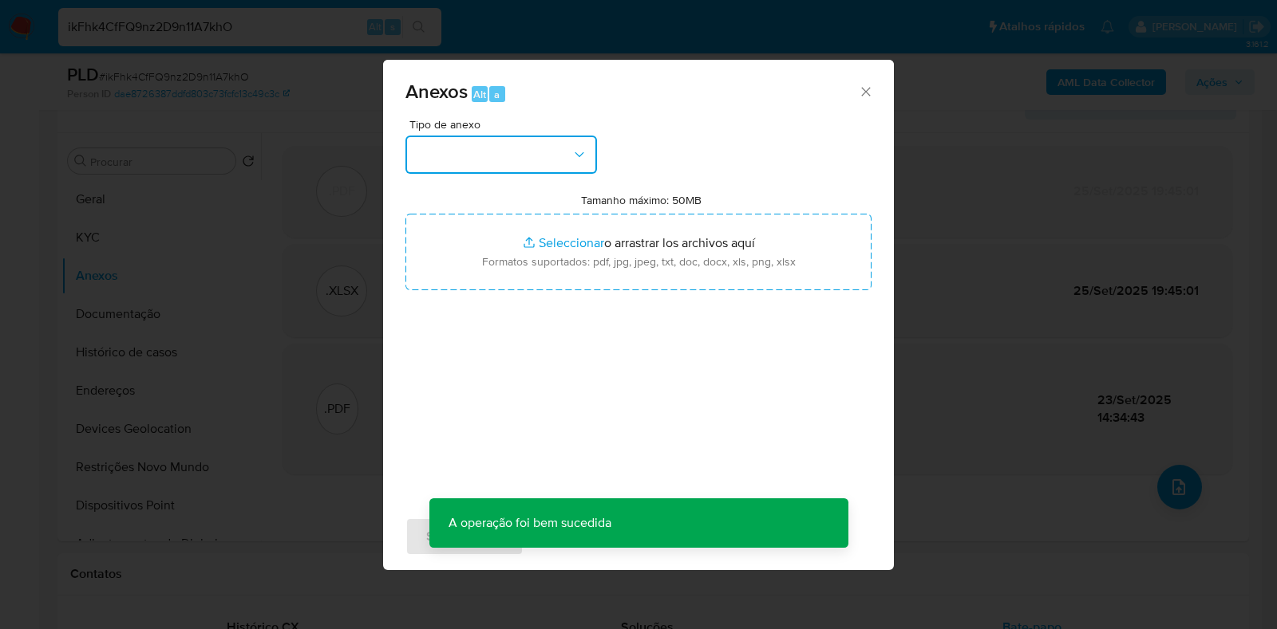
click at [555, 159] on button "button" at bounding box center [500, 155] width 191 height 38
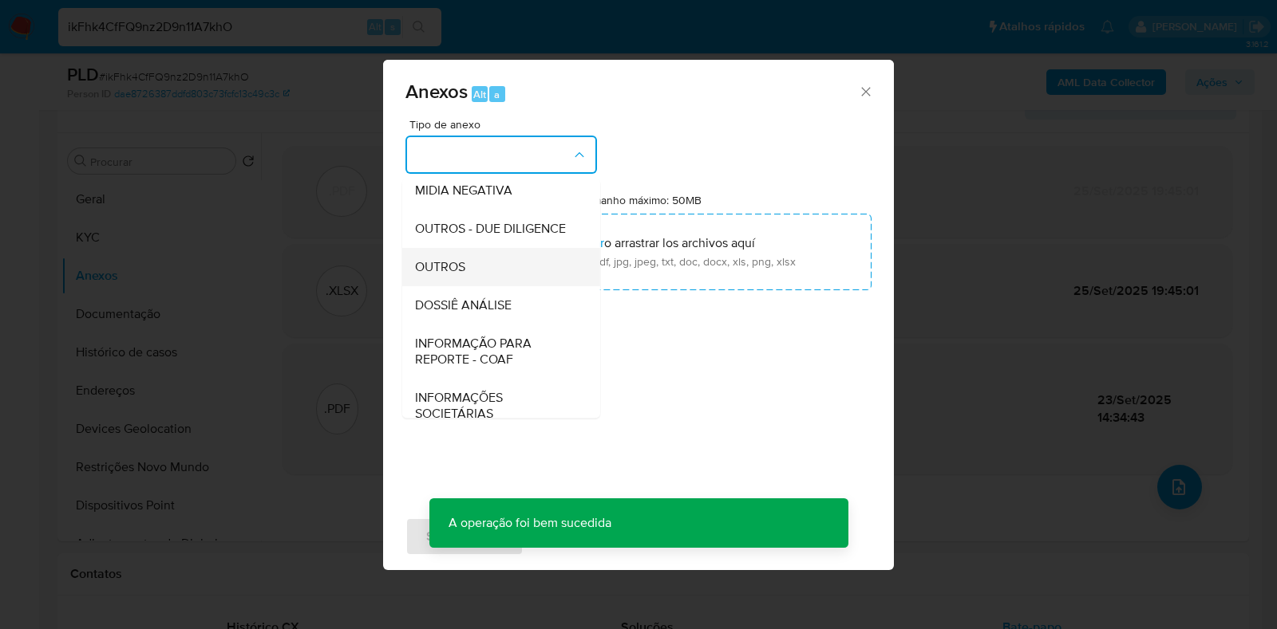
click at [460, 275] on span "OUTROS" at bounding box center [440, 267] width 50 height 16
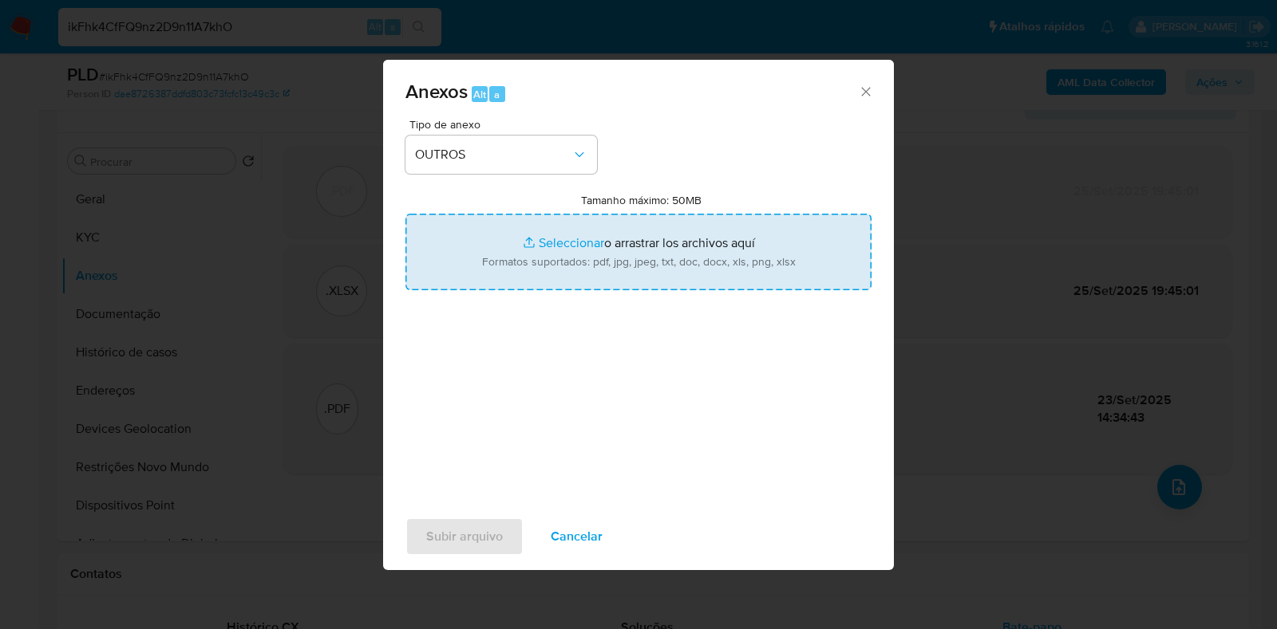
click at [686, 256] on input "Tamanho máximo: 50MB Seleccionar archivos" at bounding box center [638, 252] width 466 height 77
type input "C:\fakepath\SAR - XXXXXXXXXXX - CPF 50629910804 - [PERSON_NAME].pdf"
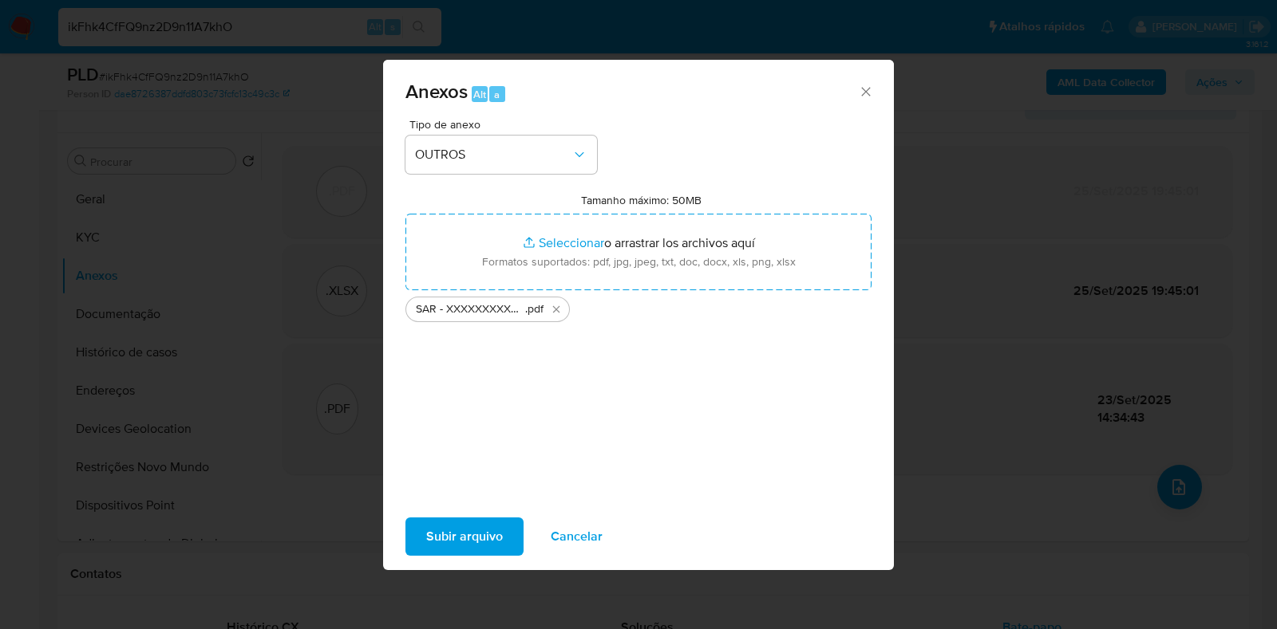
click at [448, 533] on span "Subir arquivo" at bounding box center [464, 536] width 77 height 35
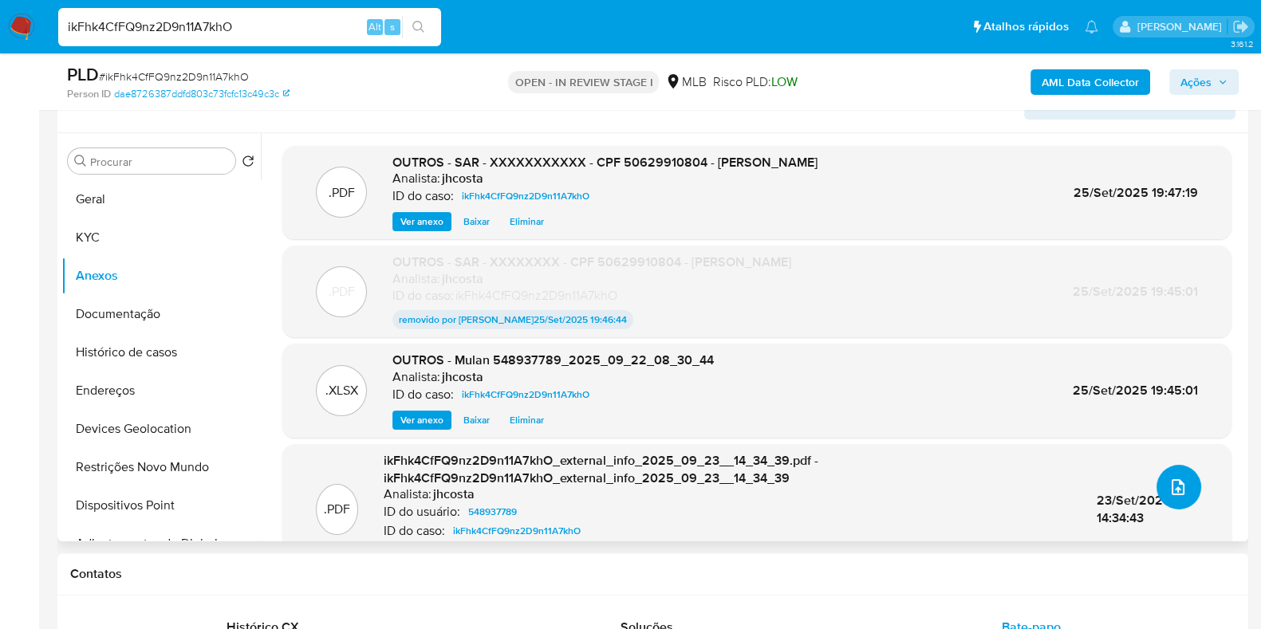
click at [1178, 490] on icon "upload-file" at bounding box center [1178, 487] width 19 height 19
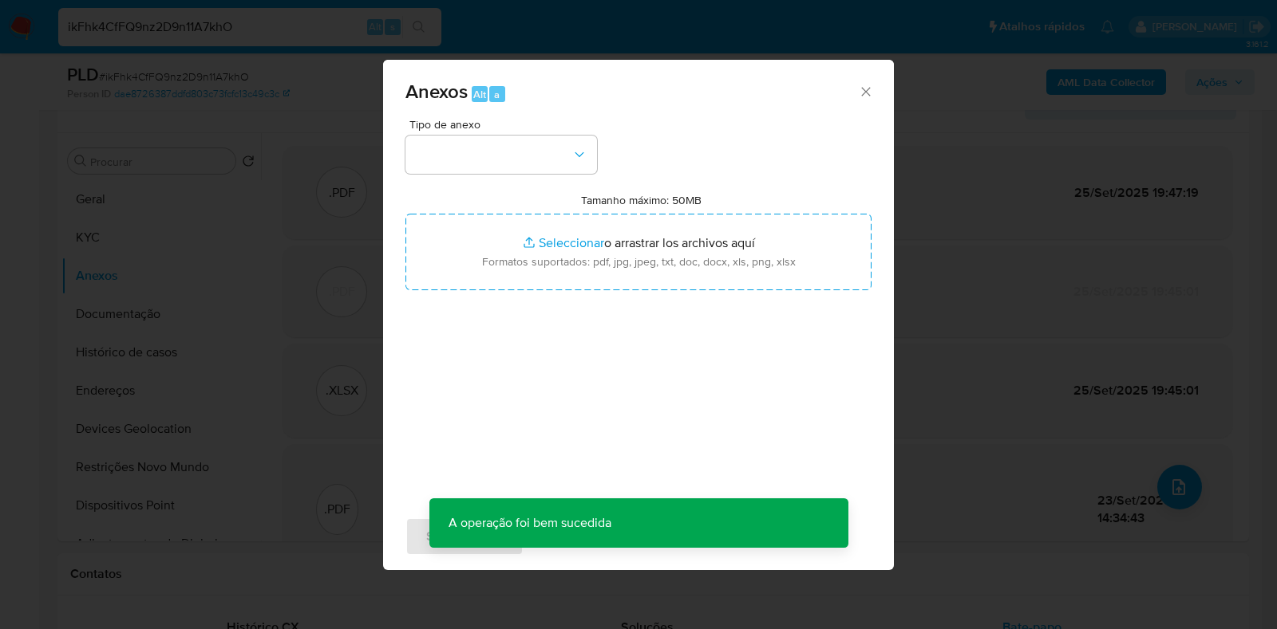
click at [863, 81] on div "Anexos Alt a" at bounding box center [638, 90] width 511 height 60
click at [858, 88] on icon "Cerrar" at bounding box center [866, 92] width 16 height 16
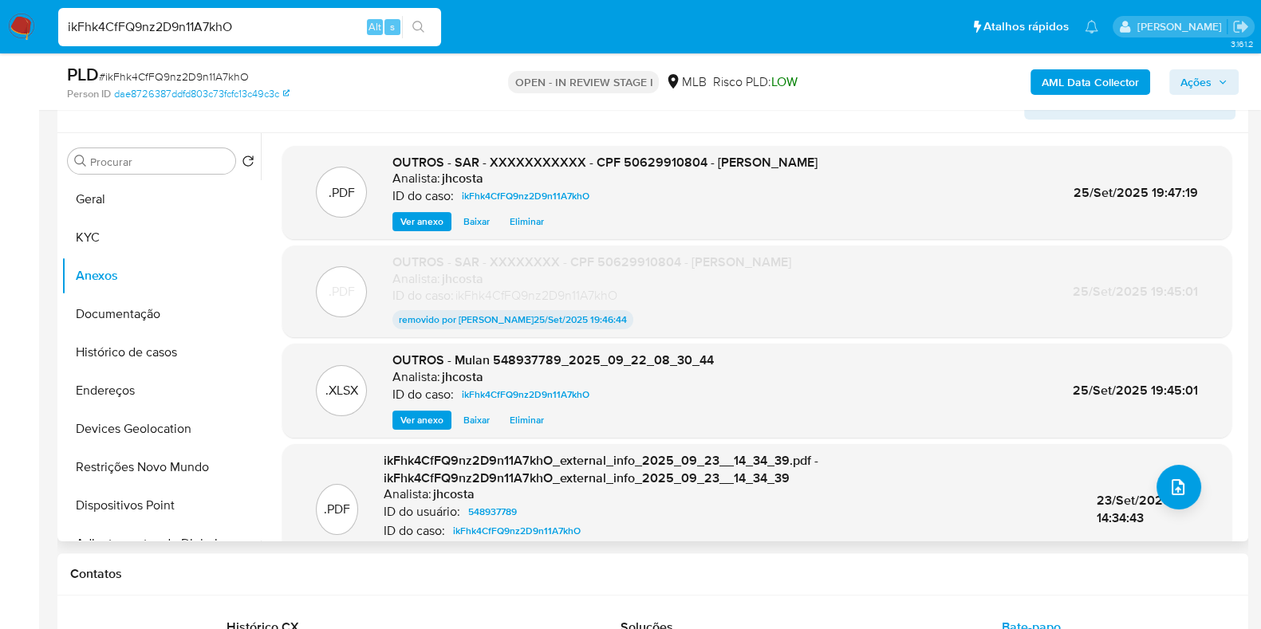
click at [416, 218] on span "Ver anexo" at bounding box center [422, 222] width 43 height 16
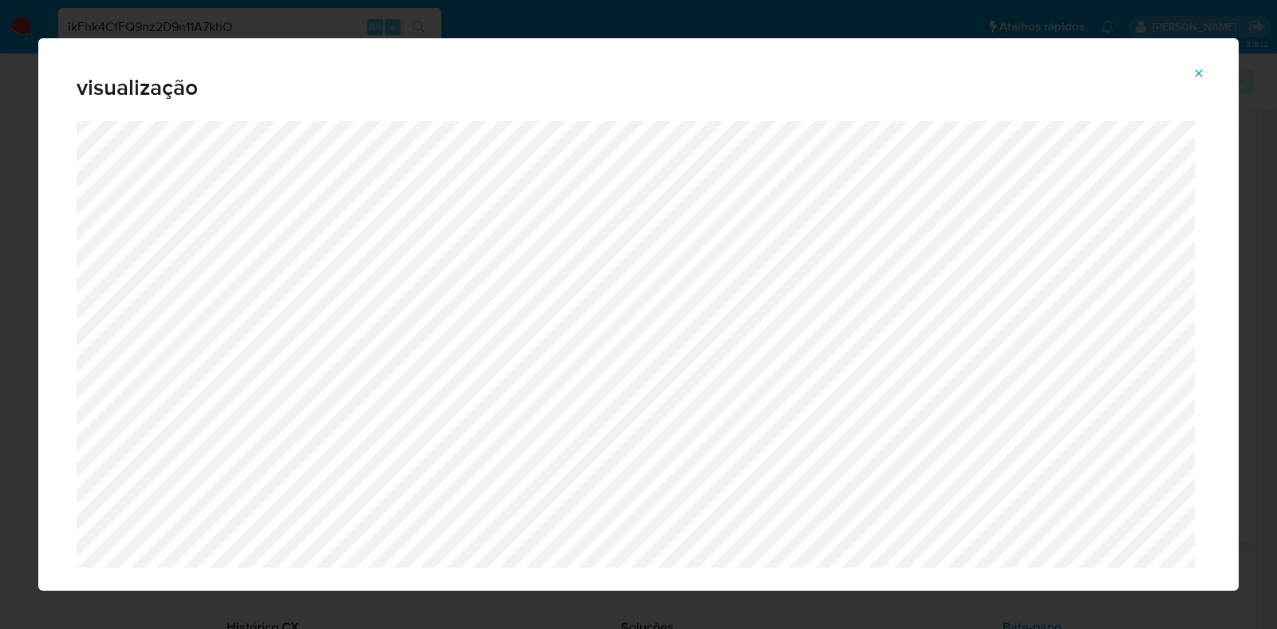
click at [1198, 73] on icon "Attachment preview" at bounding box center [1198, 72] width 7 height 7
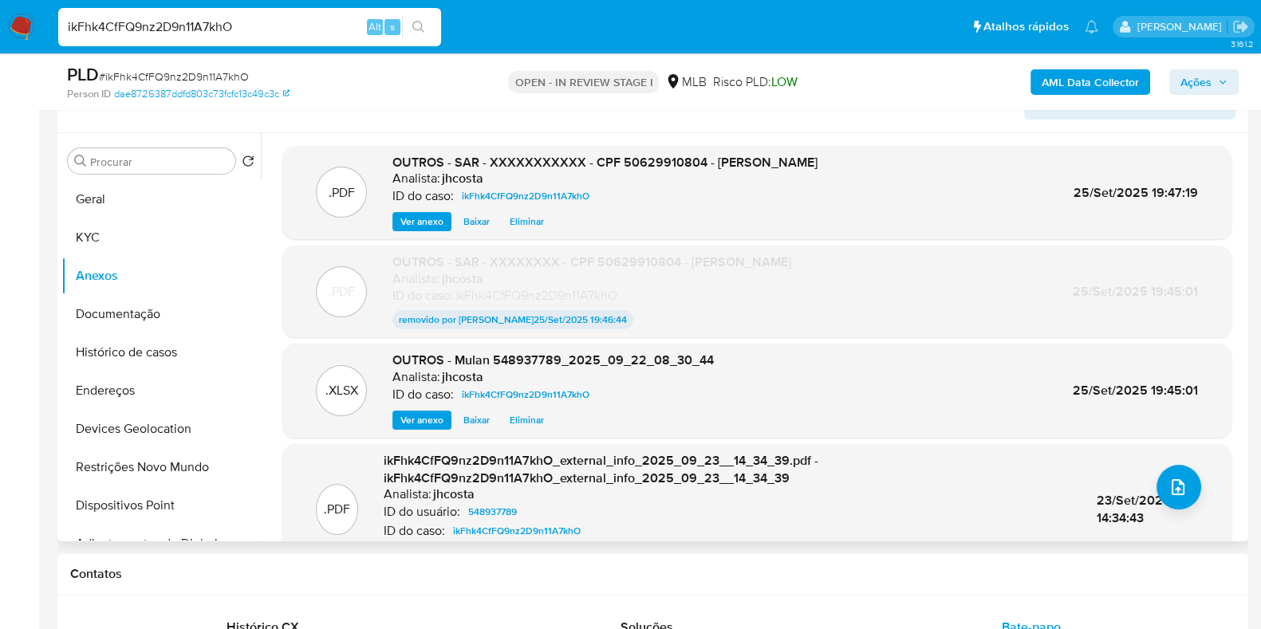
click at [535, 217] on span "Eliminar" at bounding box center [527, 222] width 34 height 16
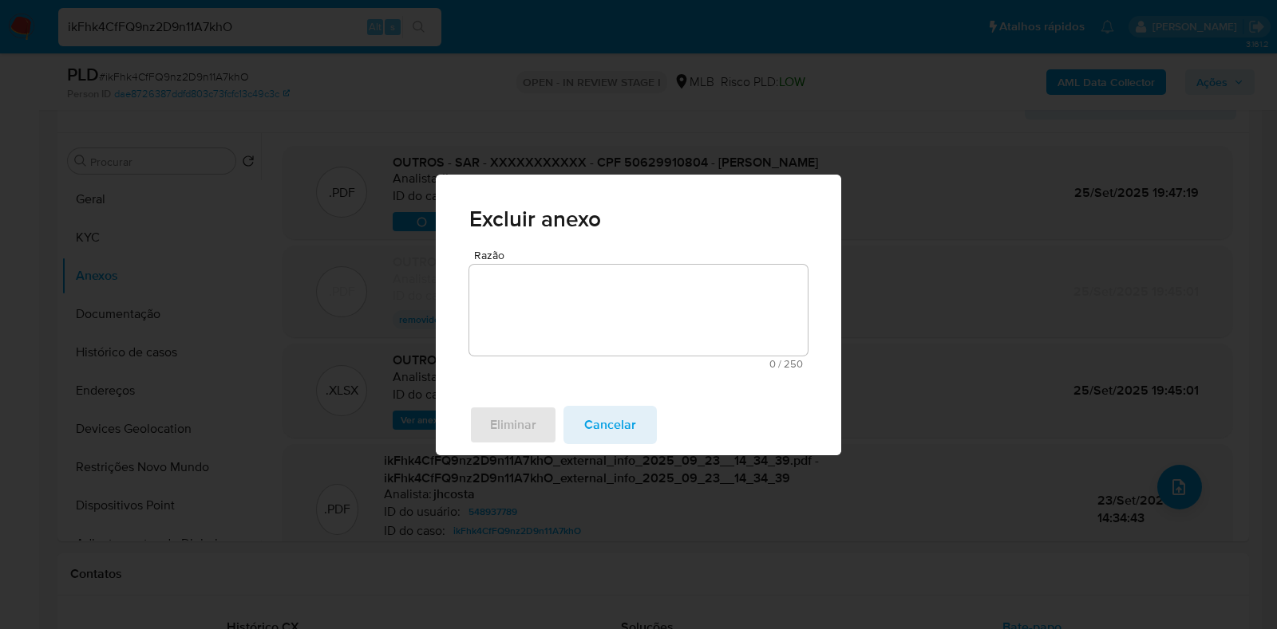
click at [558, 321] on textarea "Razão" at bounding box center [638, 310] width 338 height 91
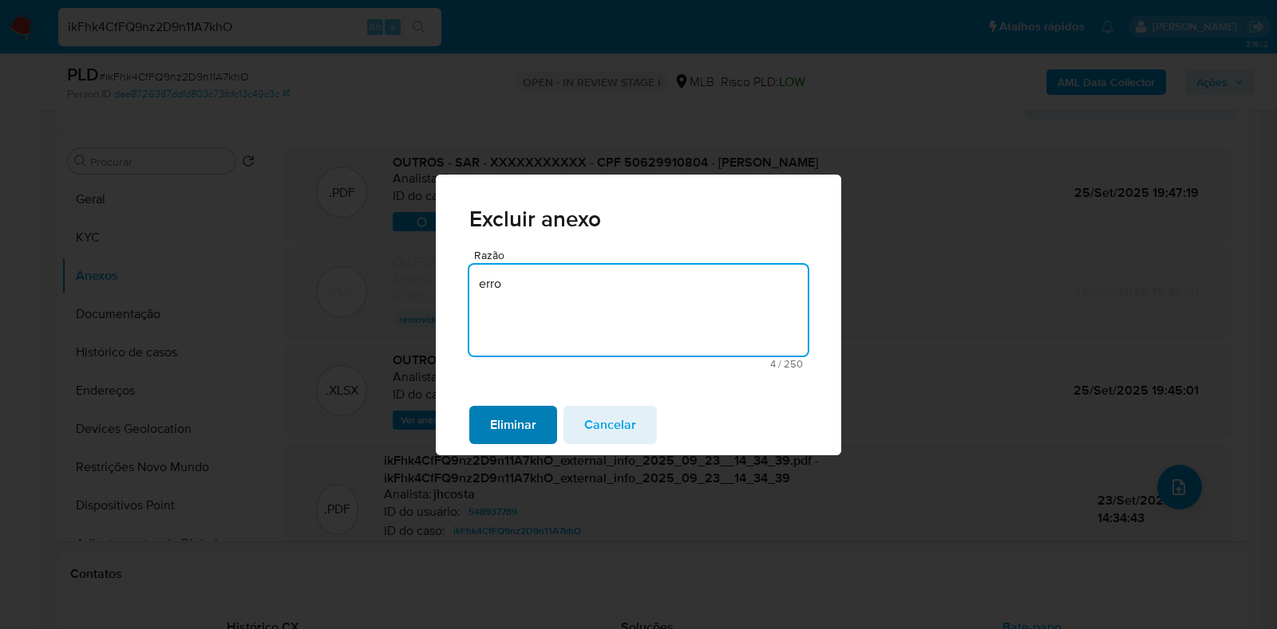
type textarea "erro"
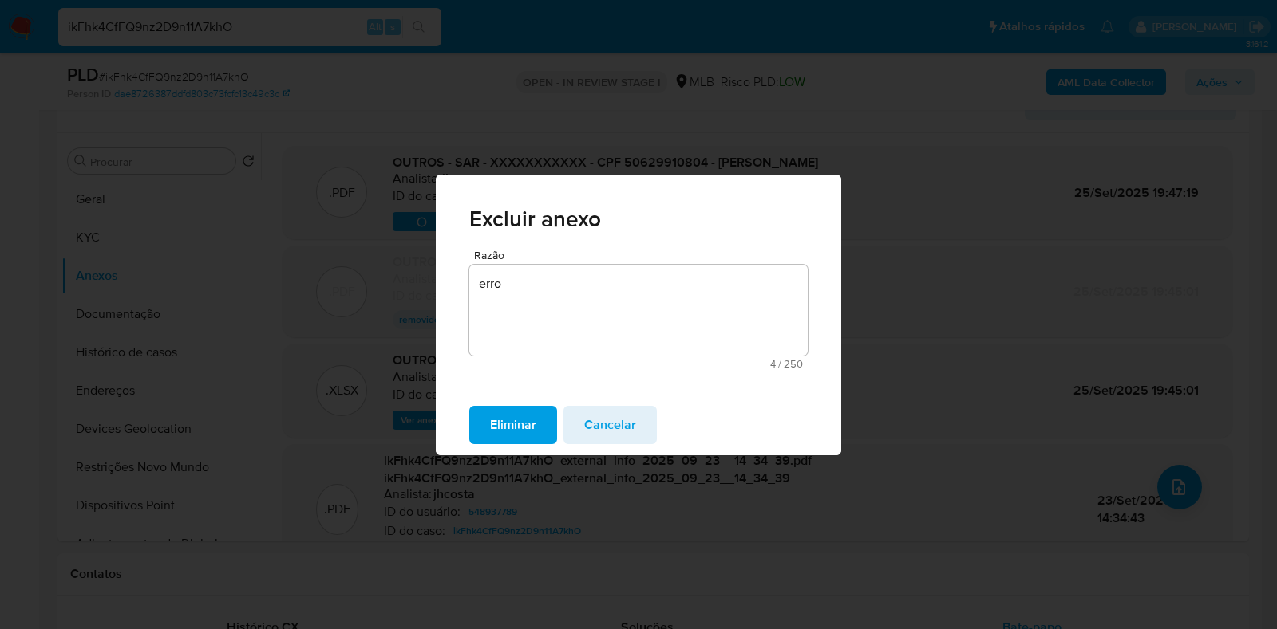
click at [522, 421] on span "Eliminar" at bounding box center [513, 425] width 46 height 35
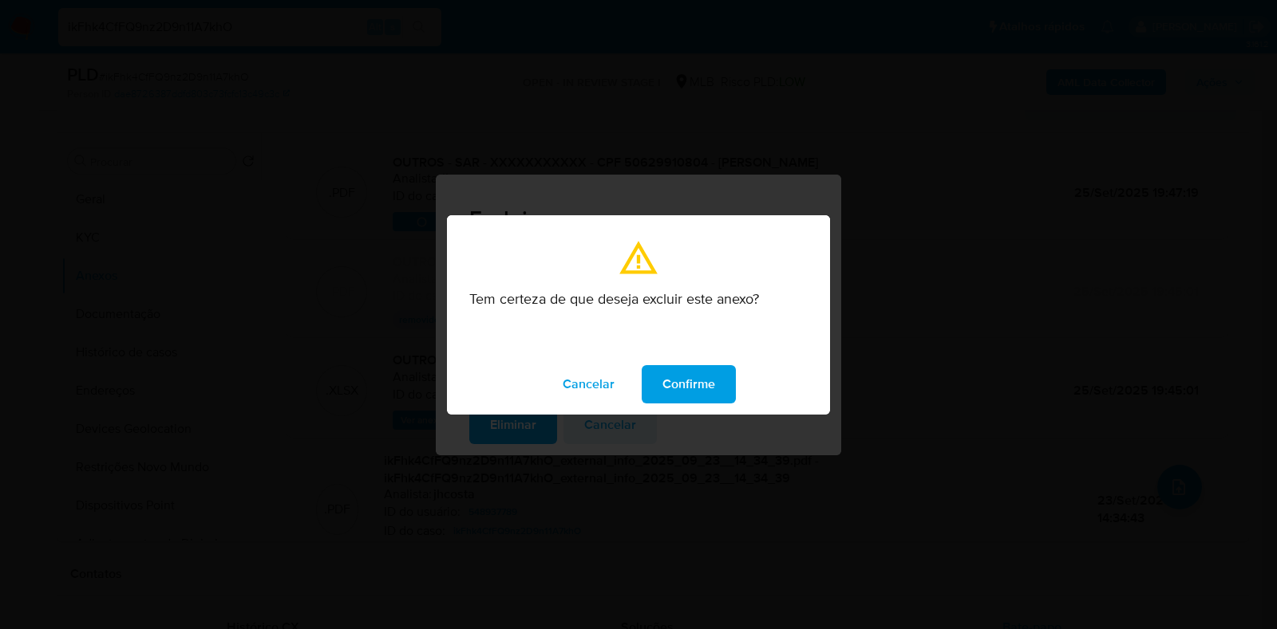
click at [684, 400] on span "Confirme" at bounding box center [688, 384] width 53 height 35
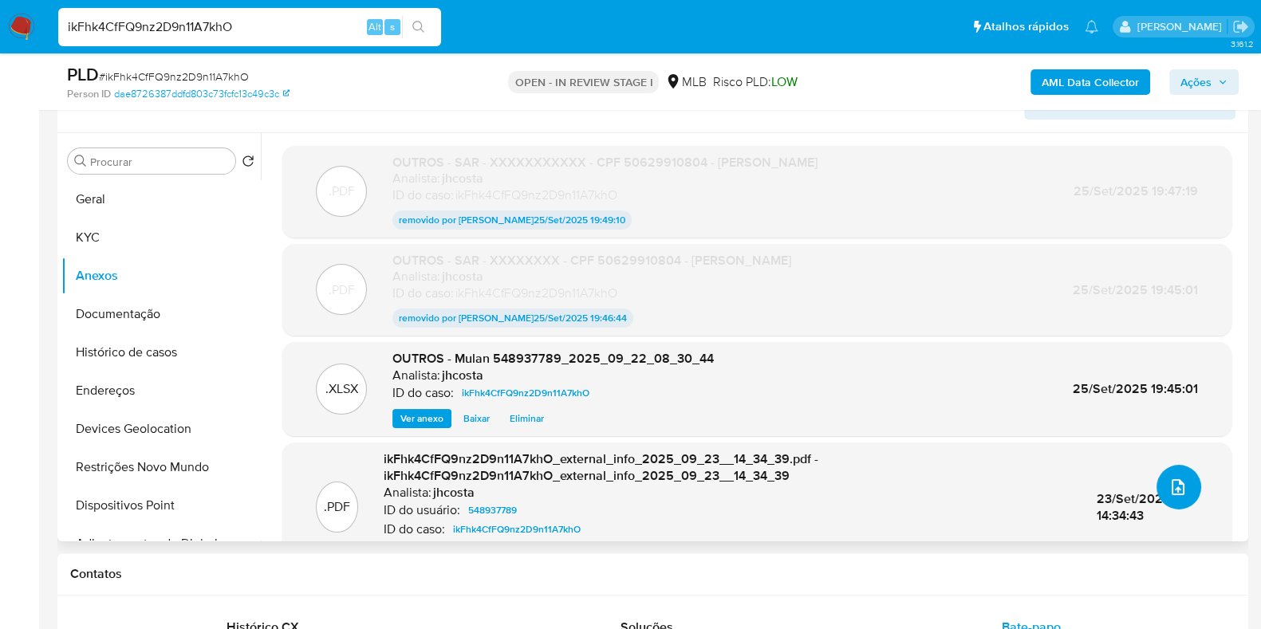
click at [1172, 484] on icon "upload-file" at bounding box center [1178, 487] width 13 height 16
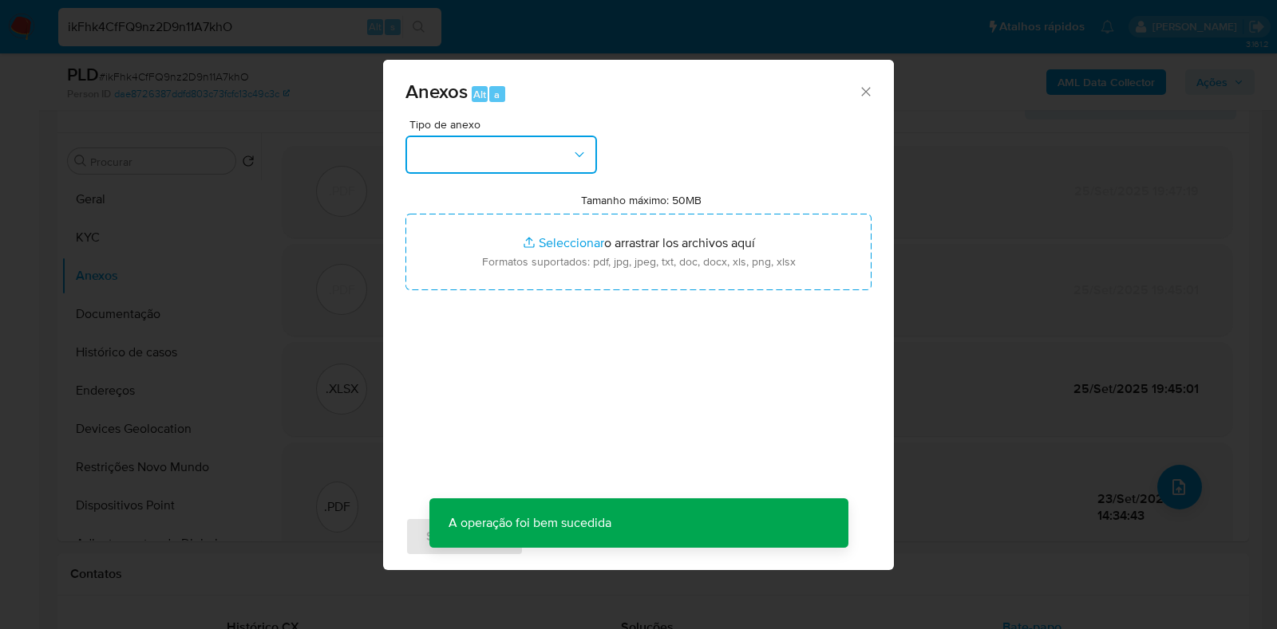
click at [562, 148] on button "button" at bounding box center [500, 155] width 191 height 38
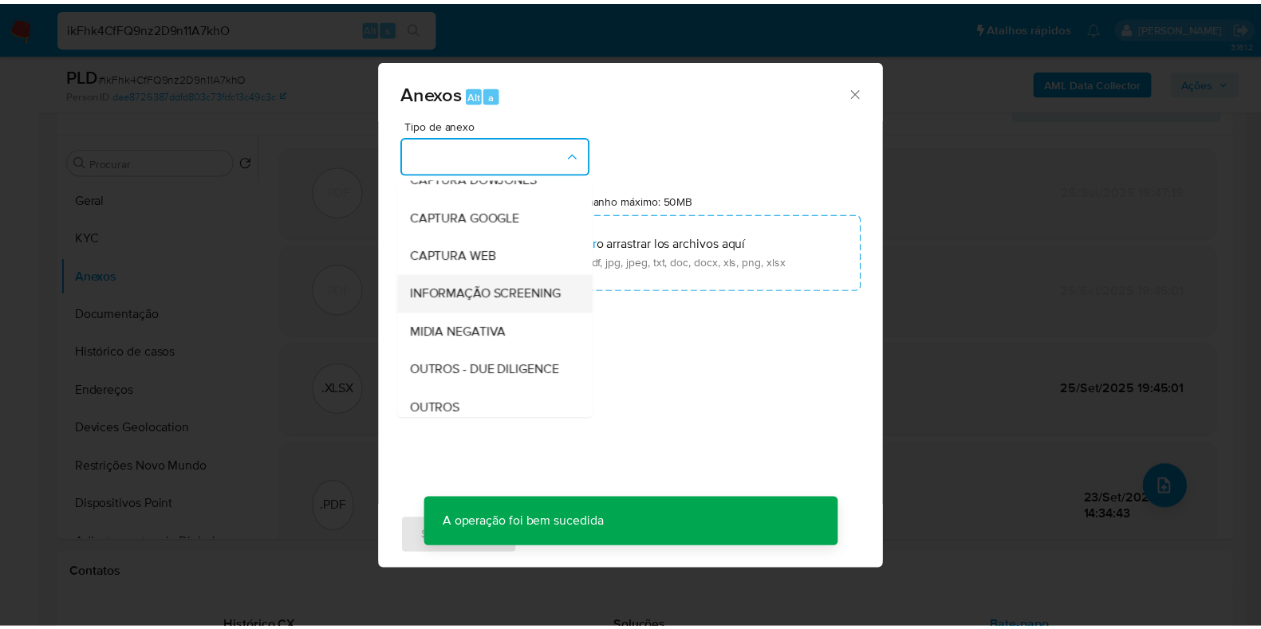
scroll to position [99, 0]
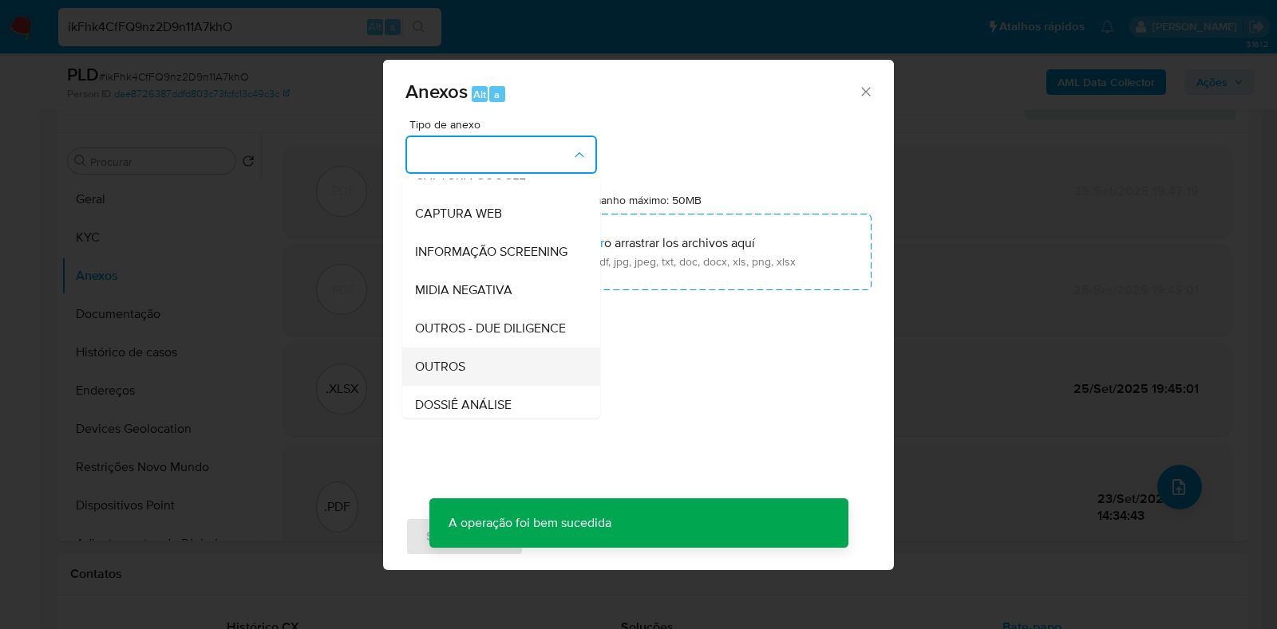
click at [450, 375] on span "OUTROS" at bounding box center [440, 367] width 50 height 16
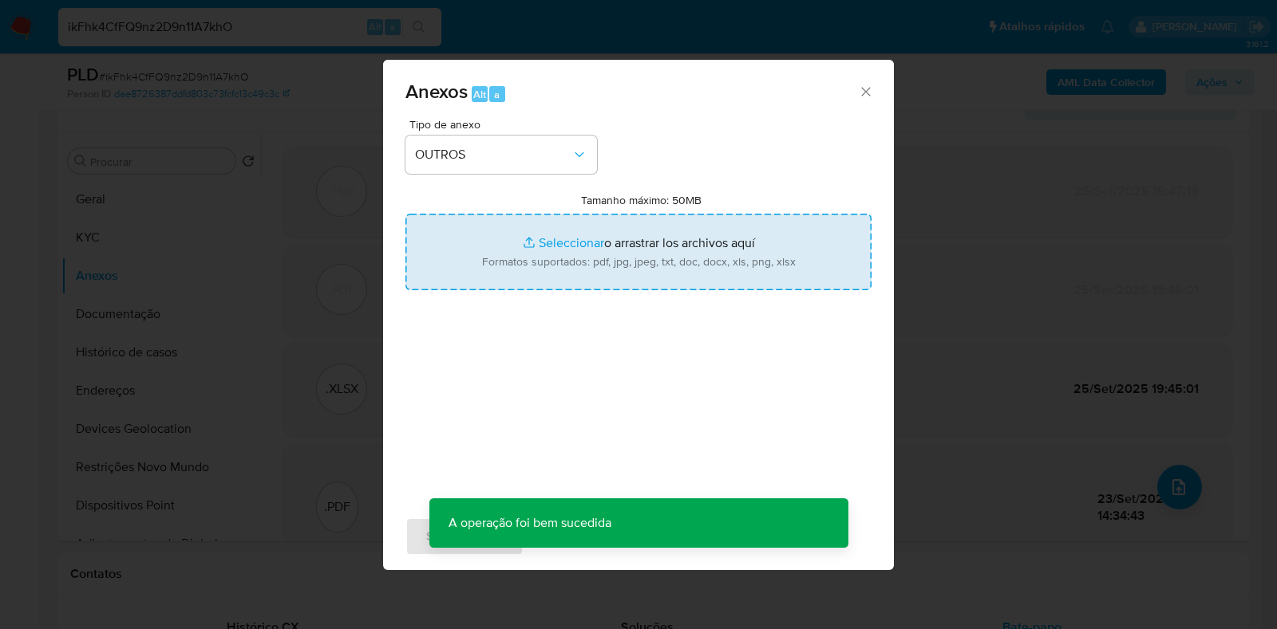
click at [626, 247] on input "Tamanho máximo: 50MB Seleccionar archivos" at bounding box center [638, 252] width 466 height 77
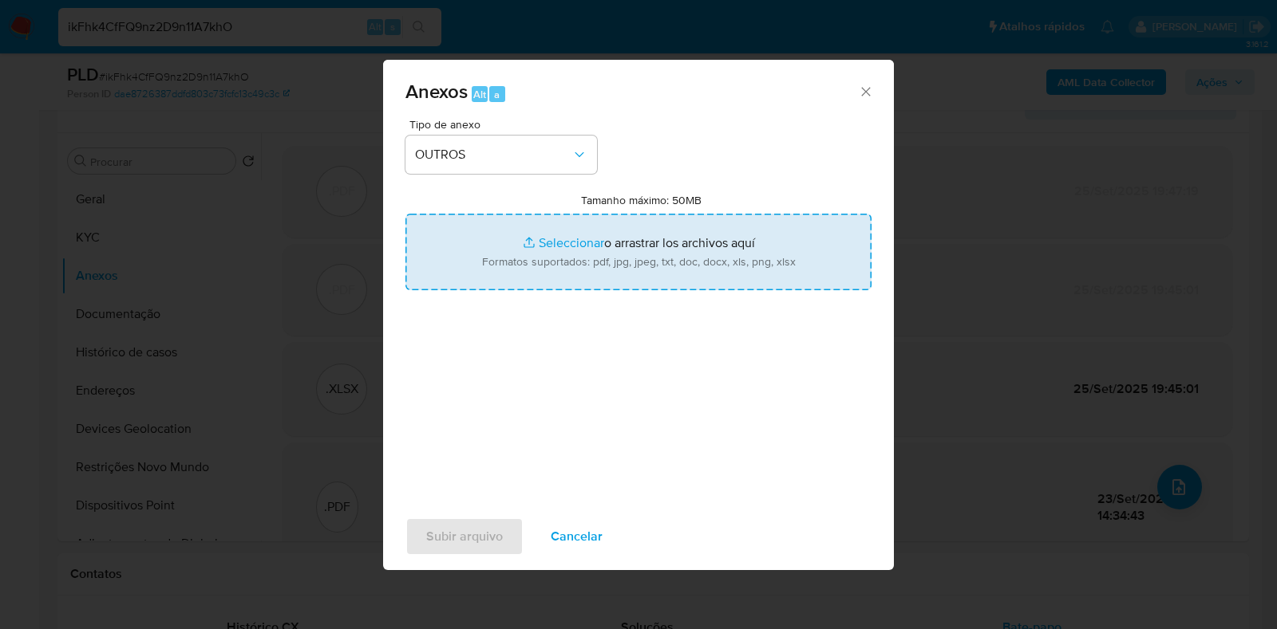
click at [586, 254] on input "Tamanho máximo: 50MB Seleccionar archivos" at bounding box center [638, 252] width 466 height 77
type input "C:\fakepath\SAR - XXXXXXXXXXXXX - CPF 50629910804 - GIOVANNA ALMEIDA GOMES.pdf"
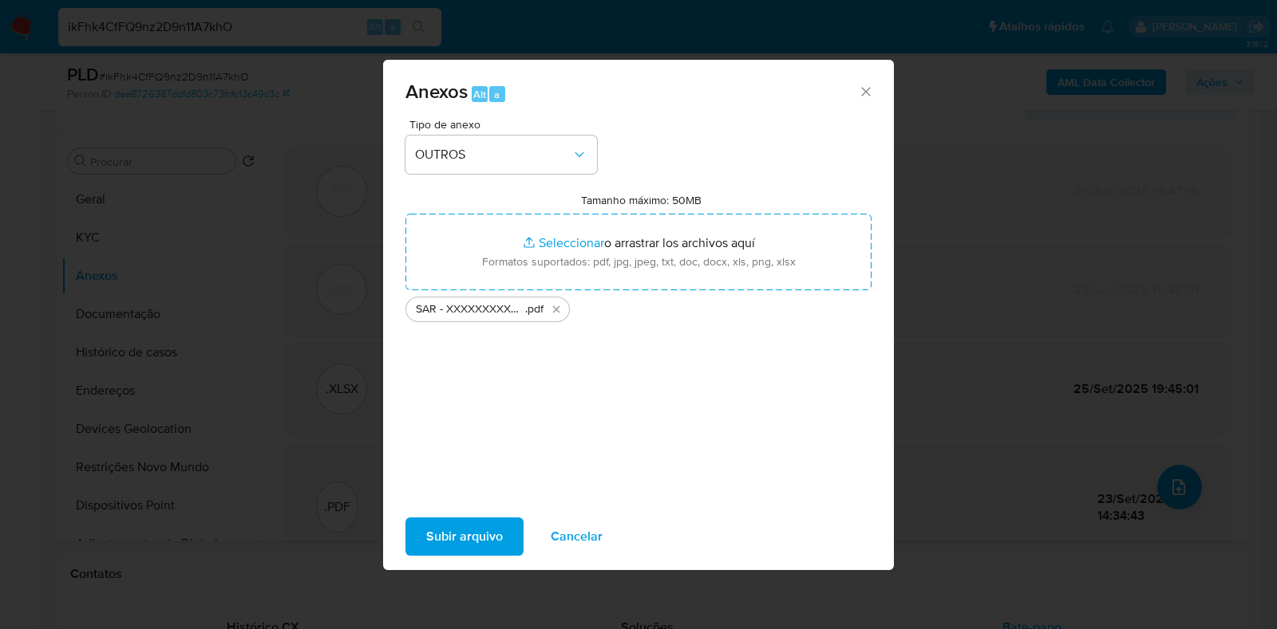
click at [481, 536] on span "Subir arquivo" at bounding box center [464, 536] width 77 height 35
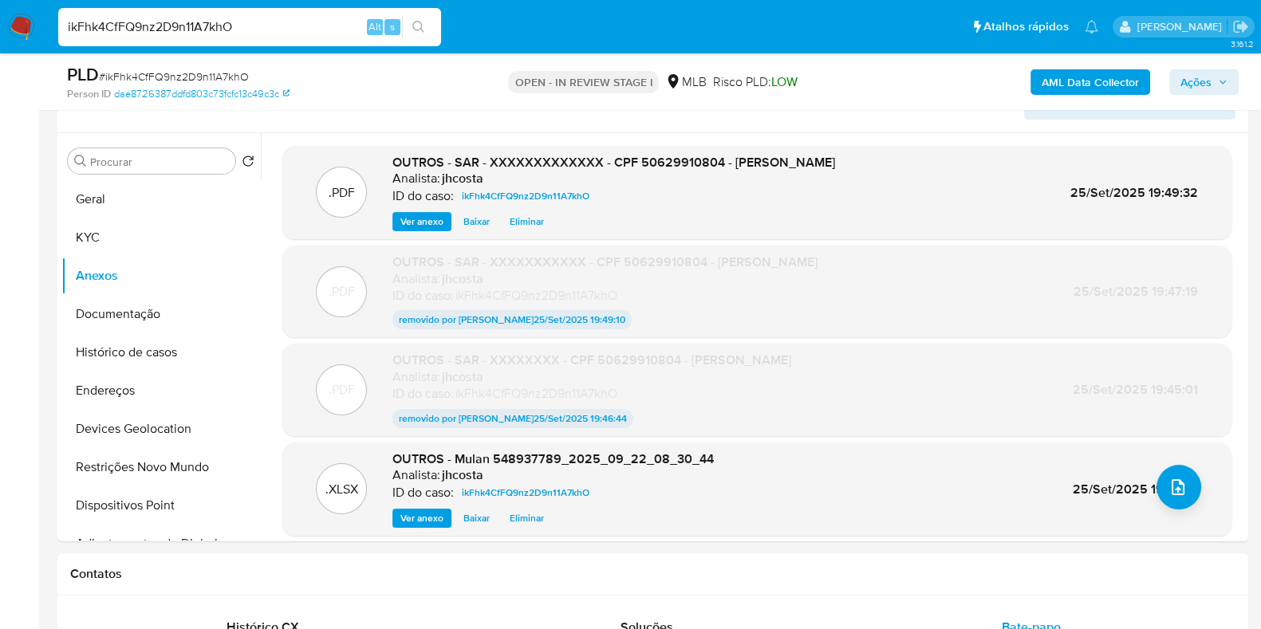
click at [1185, 81] on span "Ações" at bounding box center [1196, 82] width 31 height 26
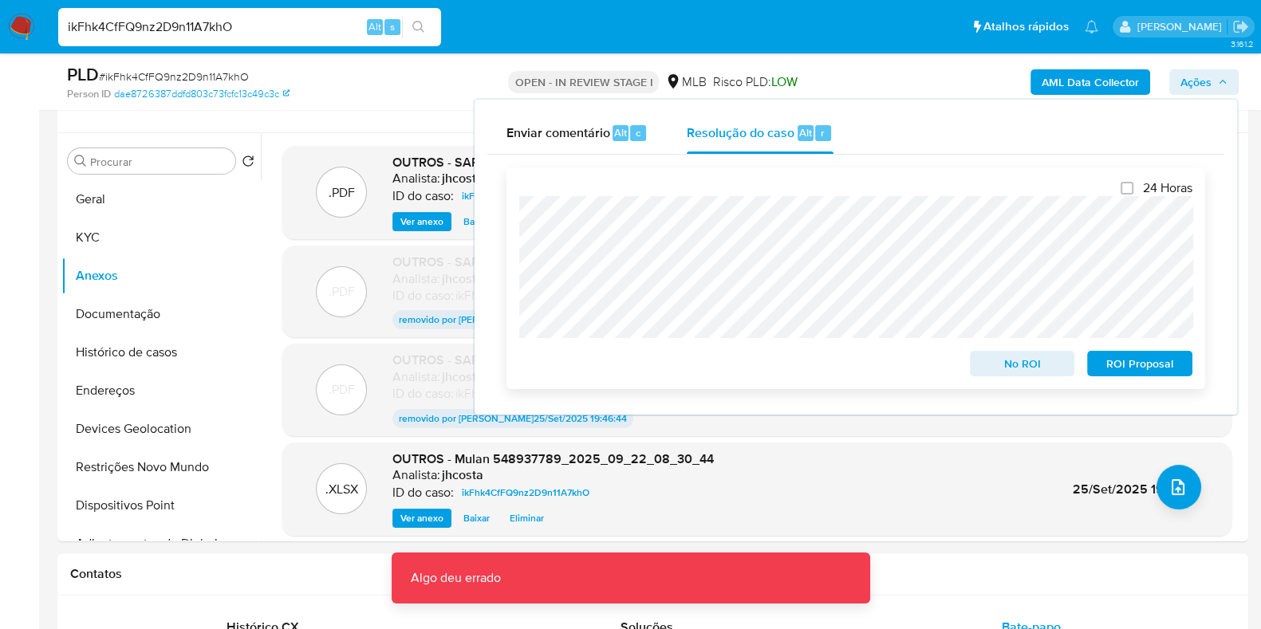
click at [1157, 369] on span "ROI Proposal" at bounding box center [1140, 364] width 83 height 22
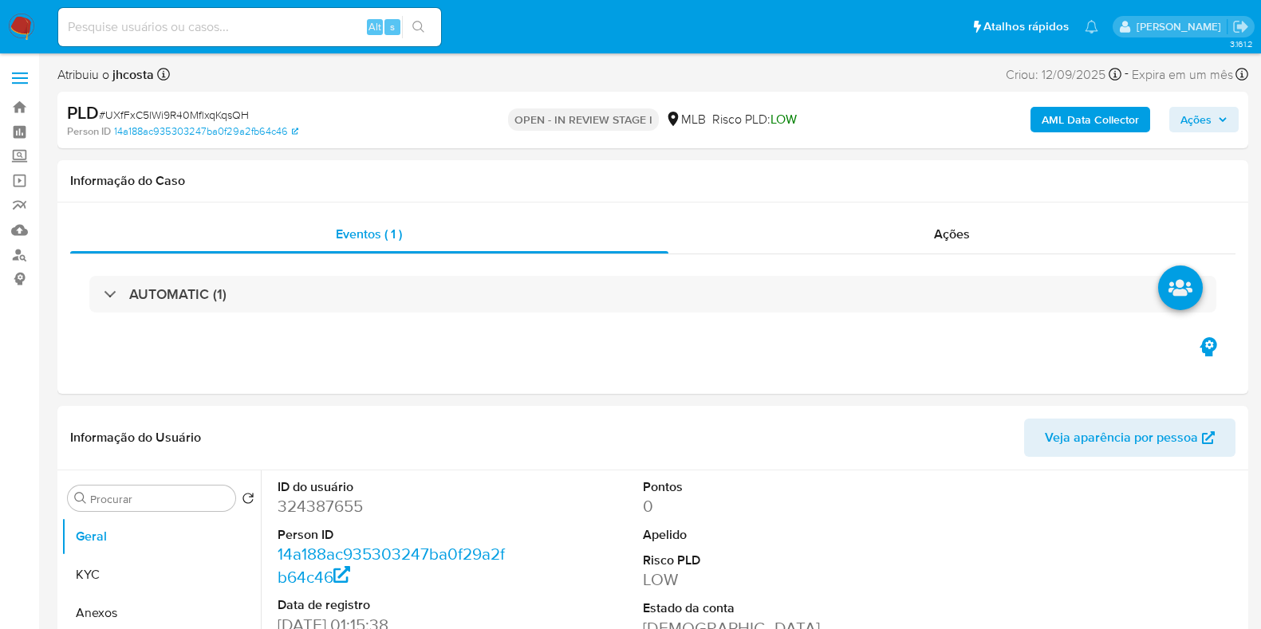
select select "10"
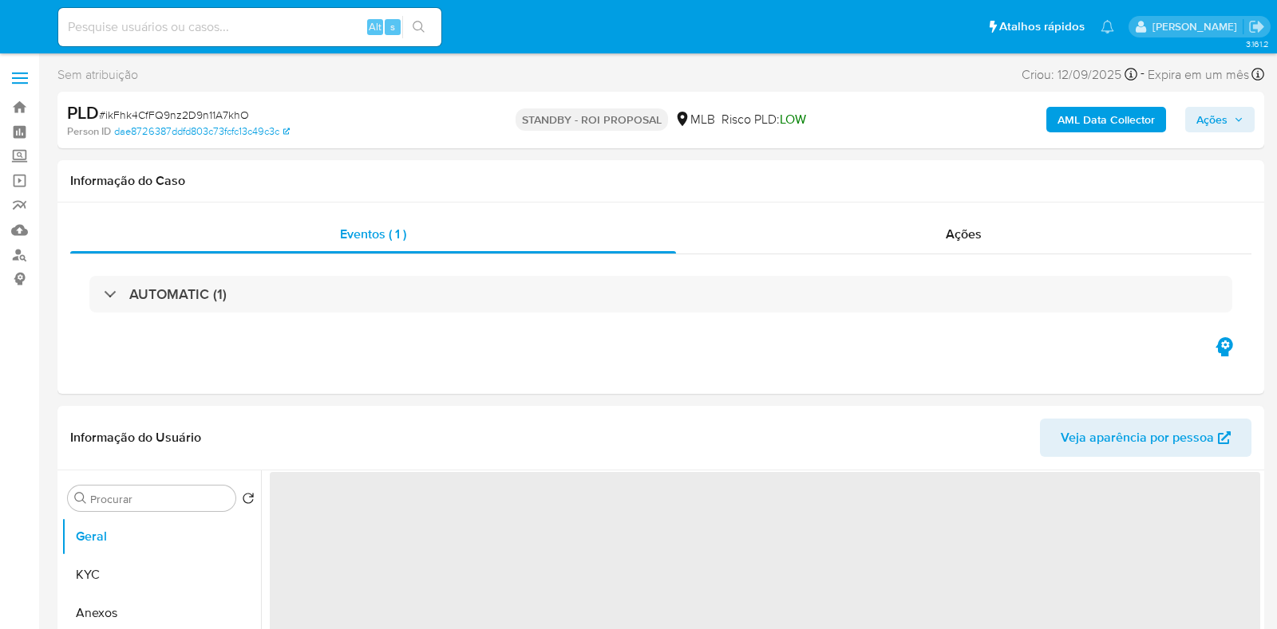
select select "10"
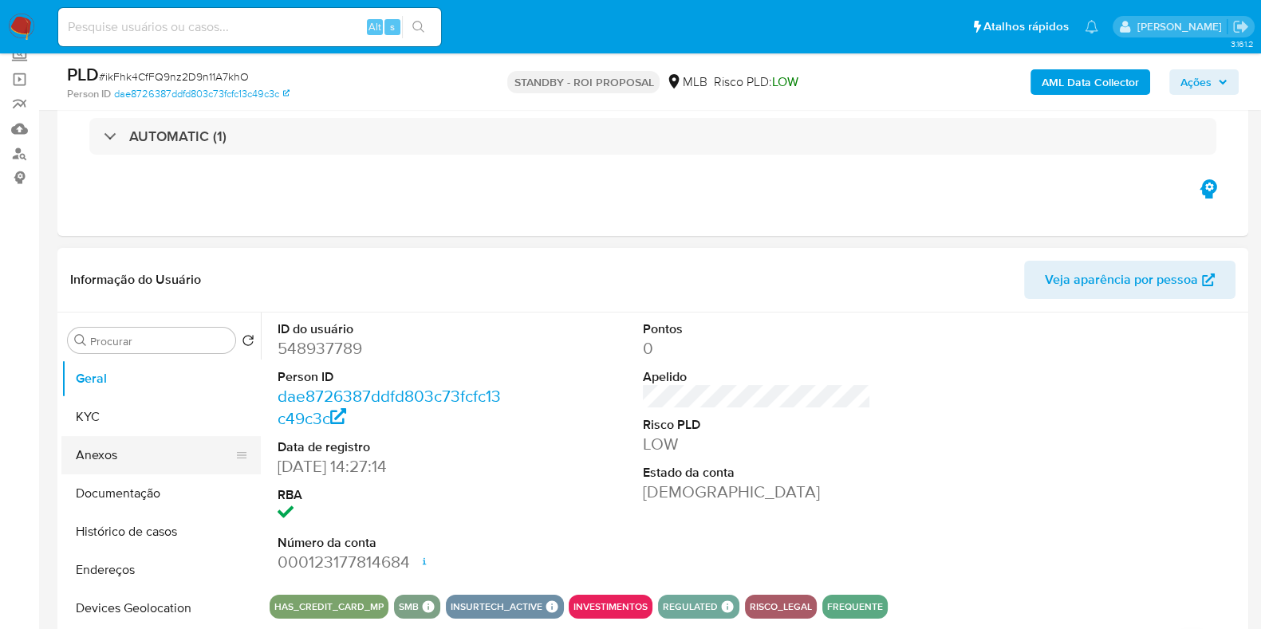
scroll to position [199, 0]
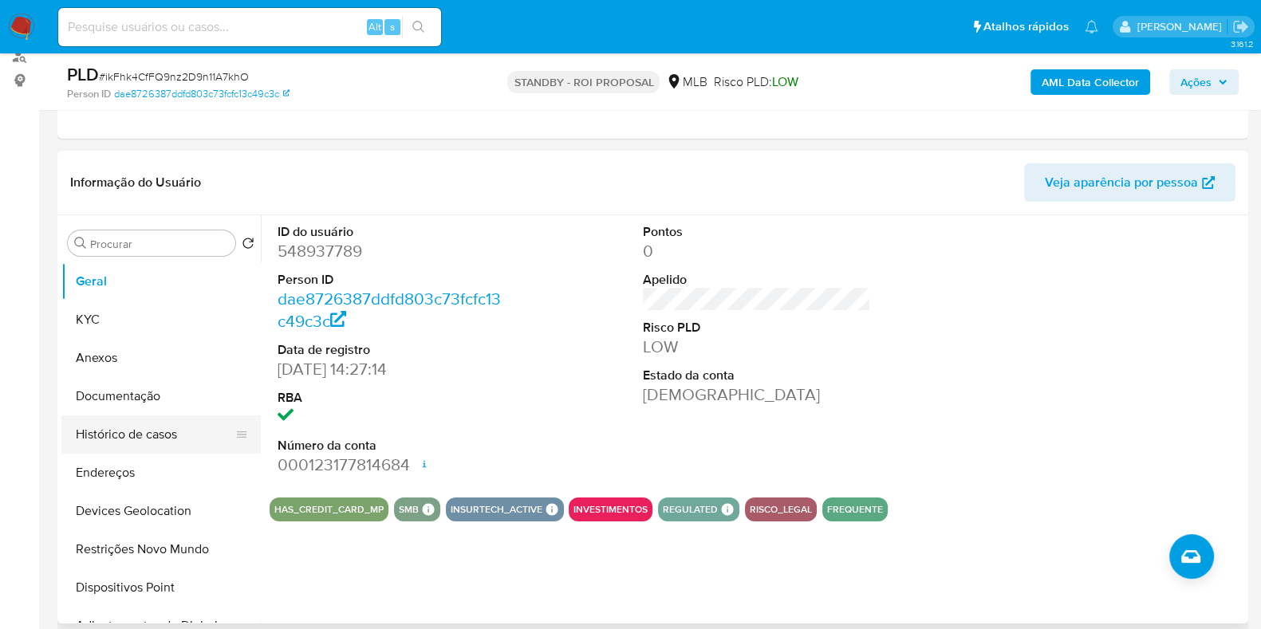
click at [139, 428] on button "Histórico de casos" at bounding box center [154, 435] width 187 height 38
